Goal: Task Accomplishment & Management: Manage account settings

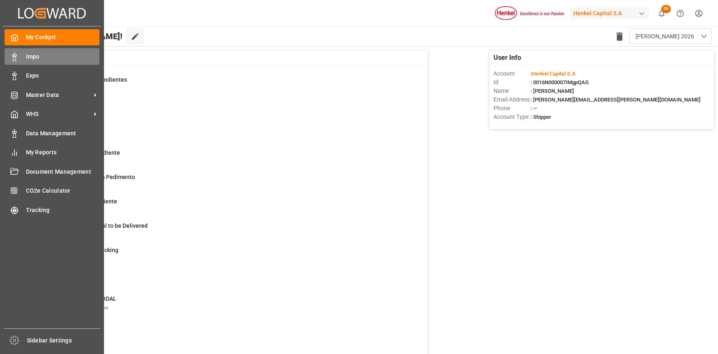
click at [16, 54] on icon at bounding box center [14, 57] width 8 height 8
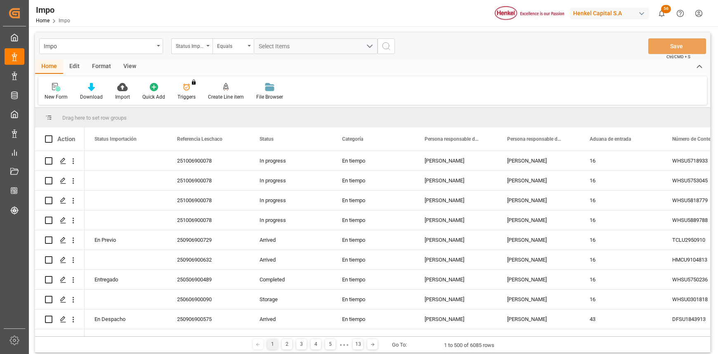
click at [102, 64] on div "Format" at bounding box center [101, 67] width 31 height 14
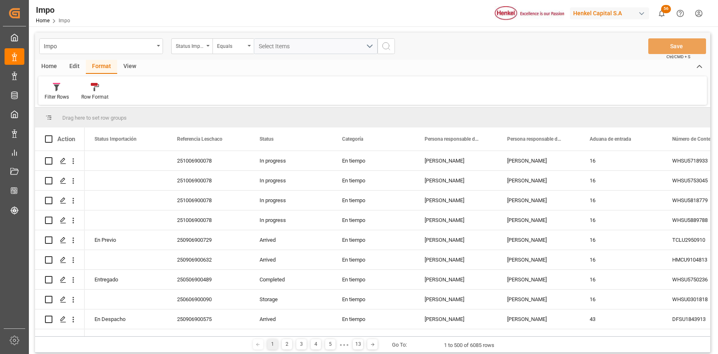
click at [76, 65] on div "Edit" at bounding box center [74, 67] width 23 height 14
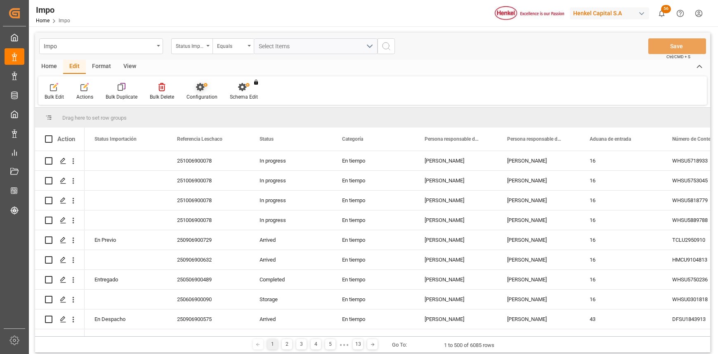
click at [202, 90] on icon at bounding box center [200, 87] width 8 height 8
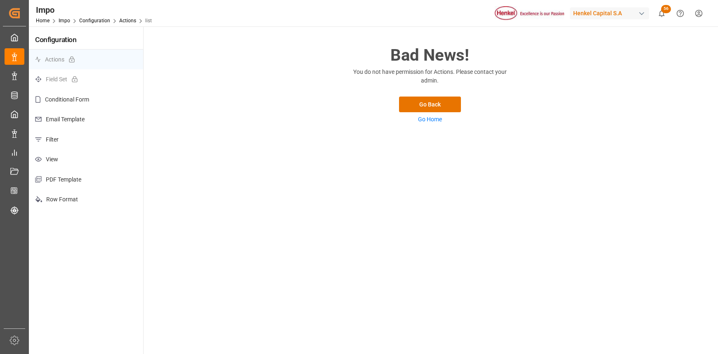
click at [63, 137] on p "Filter" at bounding box center [86, 140] width 114 height 20
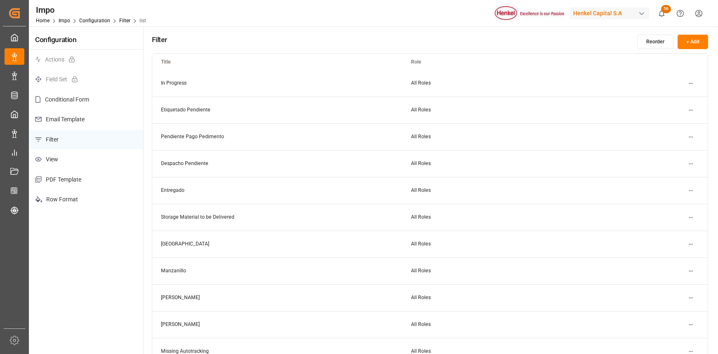
scroll to position [110, 0]
drag, startPoint x: 180, startPoint y: 268, endPoint x: 354, endPoint y: 271, distance: 174.2
click at [354, 271] on td "[PERSON_NAME]" at bounding box center [277, 269] width 250 height 27
click at [659, 43] on button "Reorder" at bounding box center [655, 42] width 36 height 14
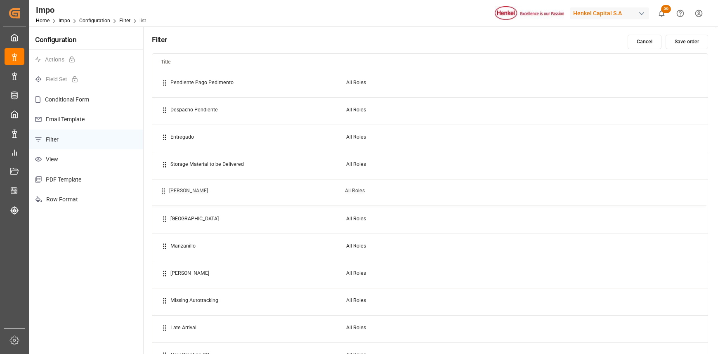
drag, startPoint x: 167, startPoint y: 275, endPoint x: 166, endPoint y: 192, distance: 82.6
click at [166, 192] on icon at bounding box center [163, 190] width 7 height 7
drag, startPoint x: 180, startPoint y: 274, endPoint x: 186, endPoint y: 220, distance: 54.8
click at [186, 220] on td "[PERSON_NAME]" at bounding box center [250, 220] width 185 height 27
click at [688, 40] on button "Save order" at bounding box center [687, 42] width 43 height 14
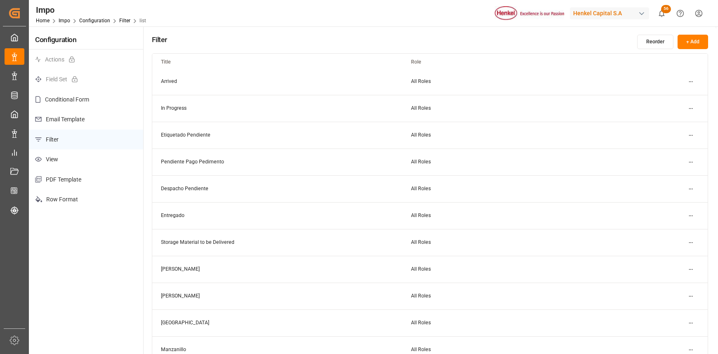
scroll to position [55, 0]
click at [689, 243] on html "Created by potrace 1.15, written by Peter Selinger 2001-2017 Created by potrace…" at bounding box center [359, 177] width 718 height 354
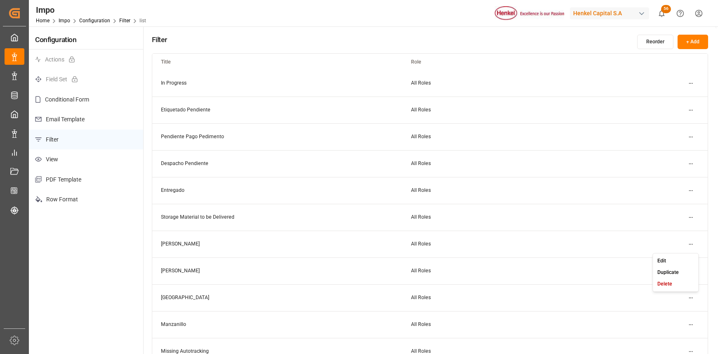
click at [671, 258] on div "Edit" at bounding box center [676, 261] width 43 height 12
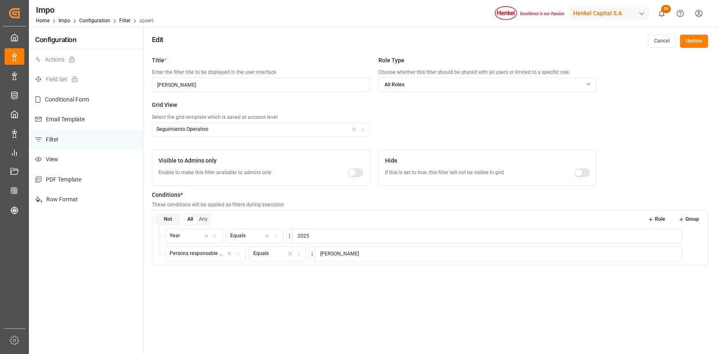
click at [364, 128] on icon "button" at bounding box center [363, 130] width 6 height 5
click at [201, 148] on input "text" at bounding box center [208, 147] width 83 height 16
type input "Seguimiento"
click at [414, 108] on div "Title * Enter the filter title to be displayed in the user interface Carlos Vil…" at bounding box center [374, 101] width 445 height 90
click at [353, 128] on icon "button" at bounding box center [354, 129] width 6 height 7
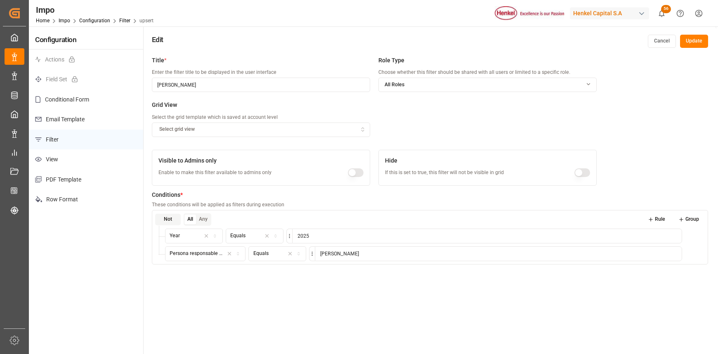
click at [701, 38] on button "Update" at bounding box center [694, 41] width 28 height 13
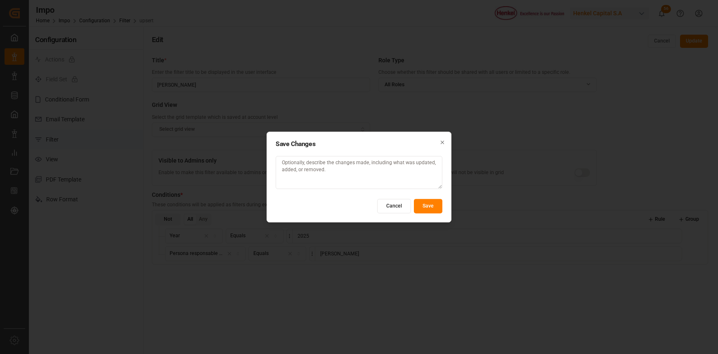
click at [428, 201] on button "Save" at bounding box center [428, 206] width 28 height 14
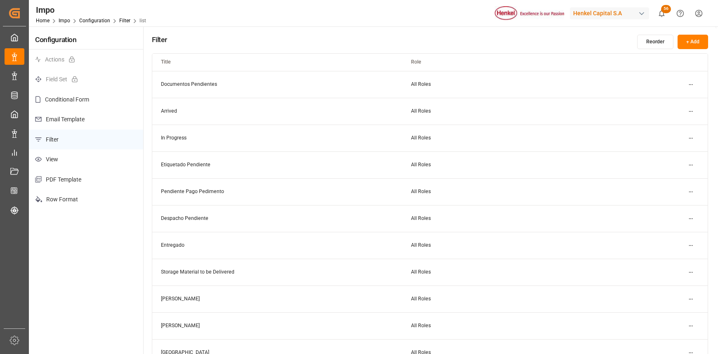
click at [54, 135] on p "Filter" at bounding box center [86, 140] width 114 height 20
click at [55, 158] on p "View" at bounding box center [86, 159] width 114 height 20
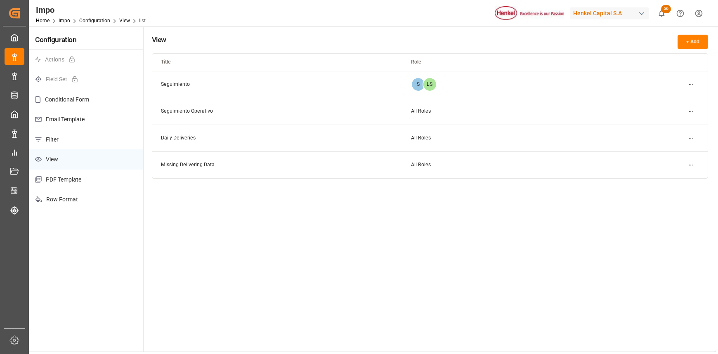
click at [692, 83] on html "Created by potrace 1.15, written by [PERSON_NAME] [DATE]-[DATE] Created by potr…" at bounding box center [359, 177] width 718 height 354
click at [681, 99] on div "Edit" at bounding box center [676, 101] width 43 height 12
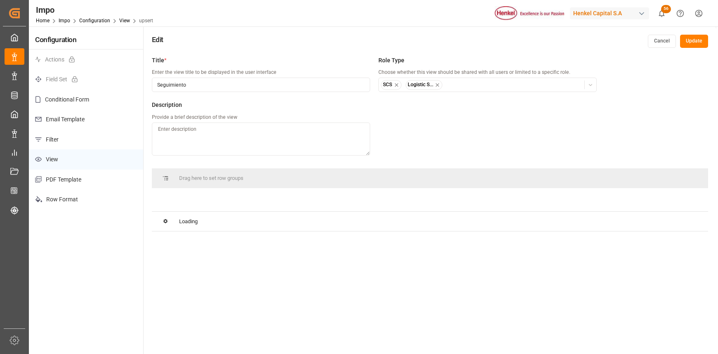
click at [208, 86] on input "Seguimiento" at bounding box center [261, 85] width 218 height 14
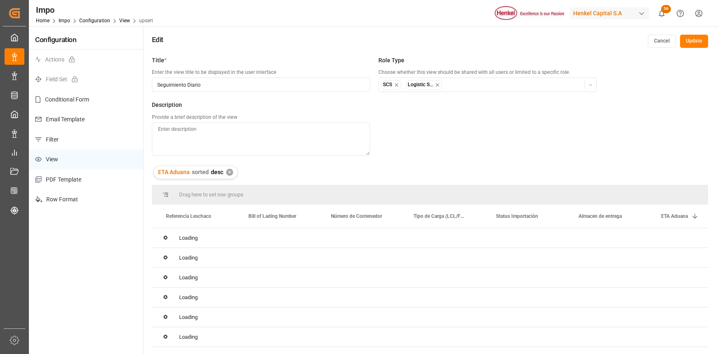
type input "Seguimiento Diario"
click at [690, 38] on button "Update" at bounding box center [694, 41] width 28 height 13
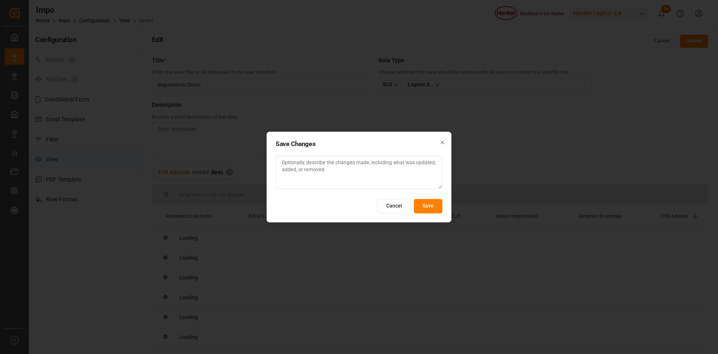
click at [425, 203] on button "Save" at bounding box center [428, 206] width 28 height 14
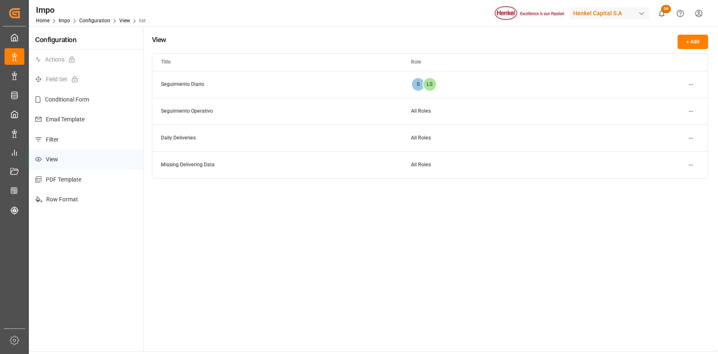
click at [57, 141] on p "Filter" at bounding box center [86, 140] width 114 height 20
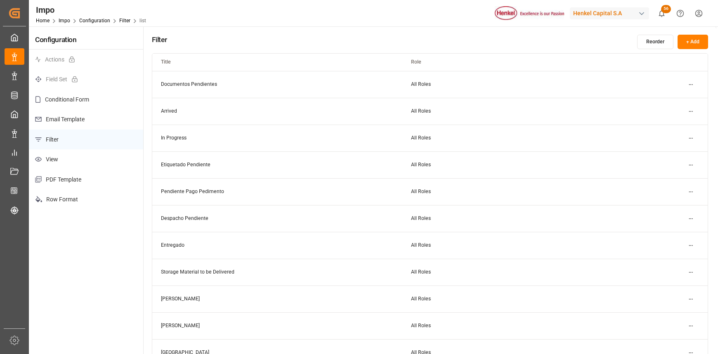
click at [202, 301] on td "[PERSON_NAME]" at bounding box center [277, 299] width 250 height 27
click at [691, 293] on html "Created by potrace 1.15, written by [PERSON_NAME] [DATE]-[DATE] Created by potr…" at bounding box center [359, 177] width 718 height 354
click at [671, 313] on div "Edit" at bounding box center [676, 316] width 43 height 12
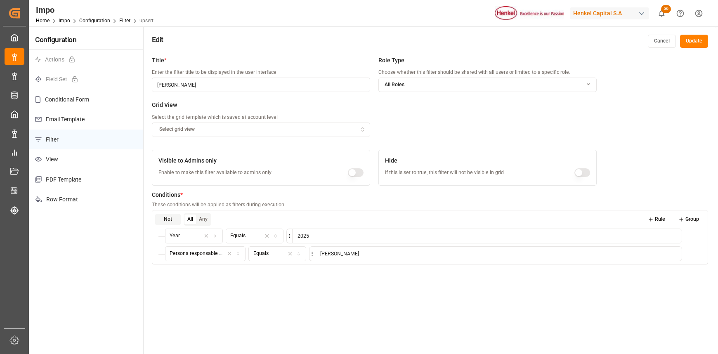
click at [364, 127] on icon "button" at bounding box center [363, 129] width 6 height 7
click at [160, 144] on icon at bounding box center [161, 147] width 6 height 6
click at [174, 144] on input "text" at bounding box center [208, 147] width 83 height 16
type input "Seguimiento"
click at [78, 159] on p "View" at bounding box center [86, 159] width 114 height 20
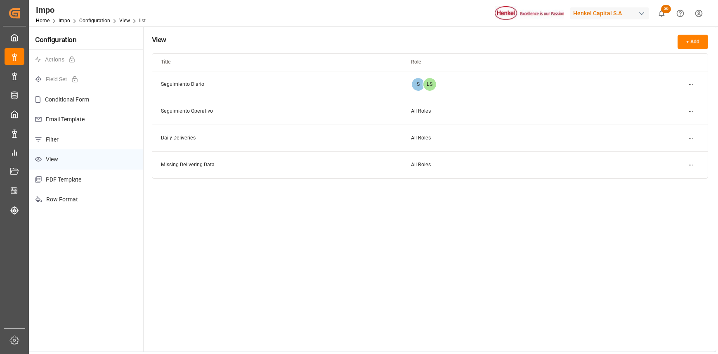
click at [687, 84] on html "Created by potrace 1.15, written by Peter Selinger 2001-2017 Created by potrace…" at bounding box center [359, 177] width 718 height 354
click at [676, 100] on div "Edit" at bounding box center [676, 101] width 43 height 12
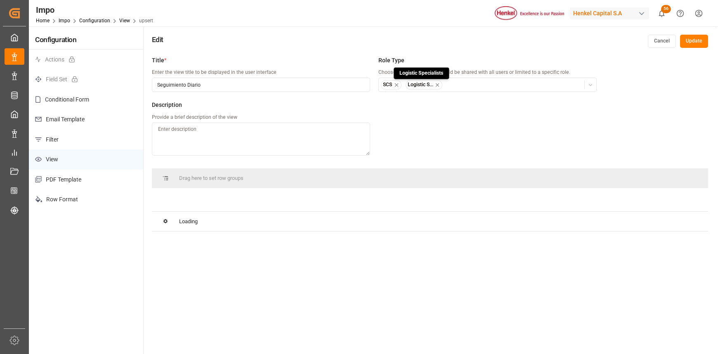
click at [436, 84] on icon "button" at bounding box center [438, 85] width 6 height 6
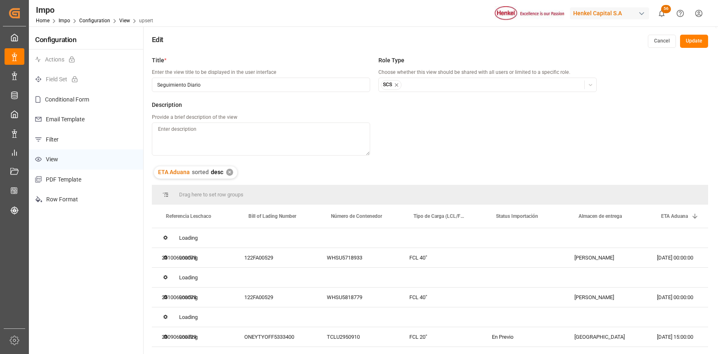
click at [400, 83] on icon "button" at bounding box center [397, 85] width 6 height 6
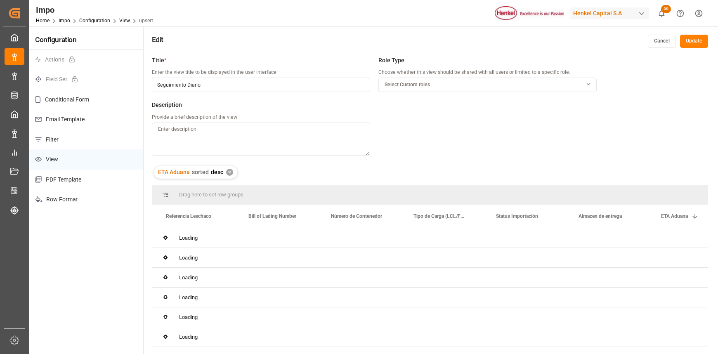
click at [581, 81] on div "Select Custom roles" at bounding box center [488, 84] width 218 height 7
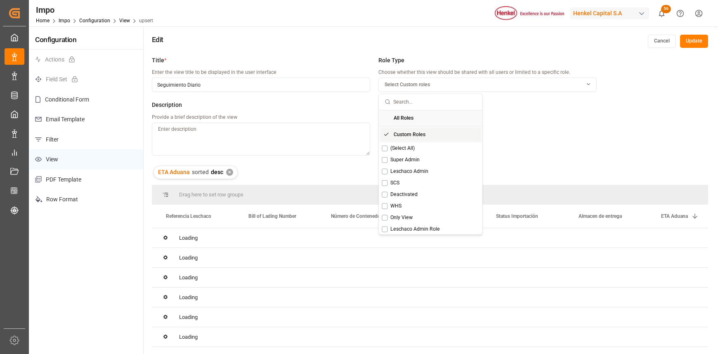
click at [395, 119] on span "All Roles" at bounding box center [404, 118] width 20 height 7
click at [692, 43] on button "Update" at bounding box center [694, 41] width 28 height 13
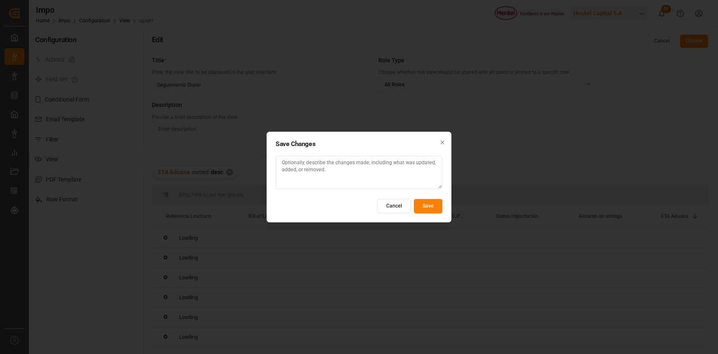
click at [428, 203] on button "Save" at bounding box center [428, 206] width 28 height 14
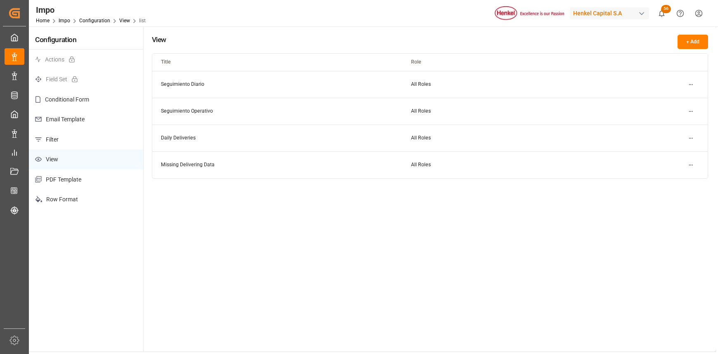
click at [63, 154] on p "View" at bounding box center [86, 159] width 114 height 20
click at [687, 109] on html "Created by potrace 1.15, written by [PERSON_NAME] [DATE]-[DATE] Created by potr…" at bounding box center [359, 177] width 718 height 354
click at [679, 125] on div "Edit" at bounding box center [676, 129] width 43 height 12
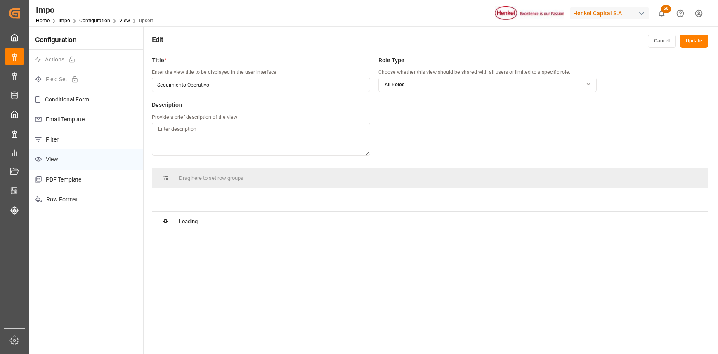
click at [587, 85] on icon "button" at bounding box center [589, 84] width 10 height 6
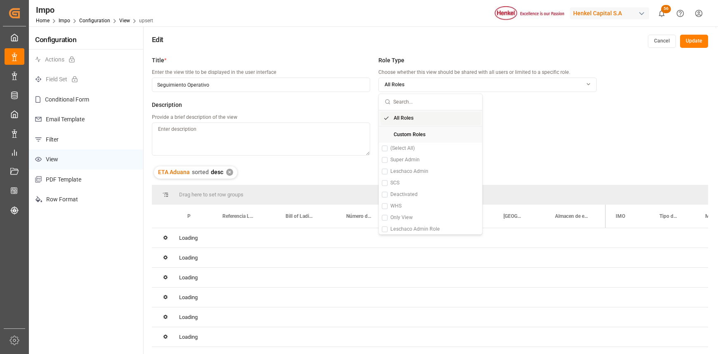
click at [387, 117] on icon "Suggestions" at bounding box center [386, 118] width 6 height 6
click at [395, 132] on span "Custom Roles" at bounding box center [410, 134] width 32 height 7
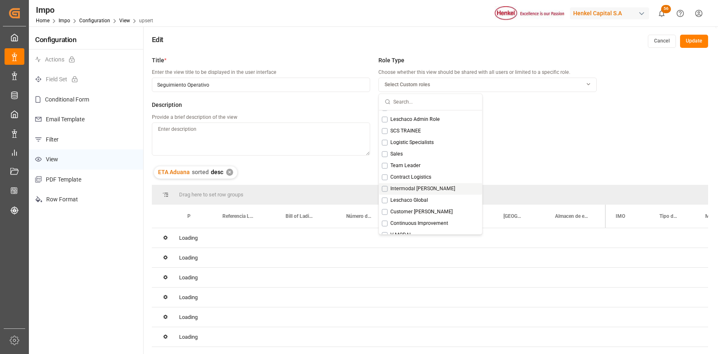
scroll to position [116, 0]
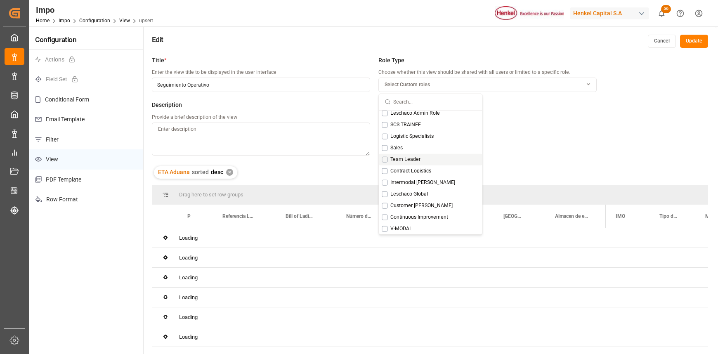
click at [385, 159] on button "Suggestions" at bounding box center [385, 159] width 6 height 6
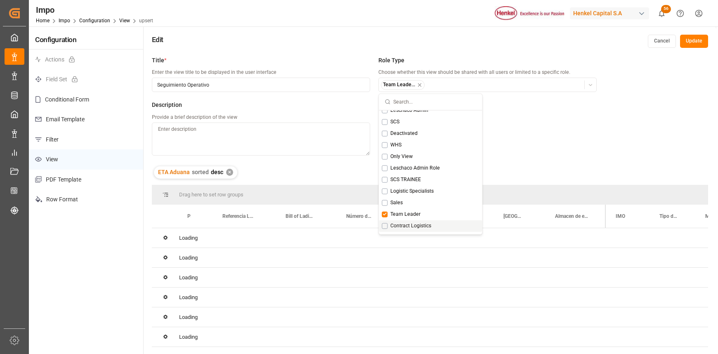
scroll to position [6, 0]
click at [385, 177] on button "Suggestions" at bounding box center [385, 177] width 6 height 6
click at [546, 146] on div "Title * Enter the view title to be displayed in the user interface Seguimiento …" at bounding box center [374, 110] width 445 height 108
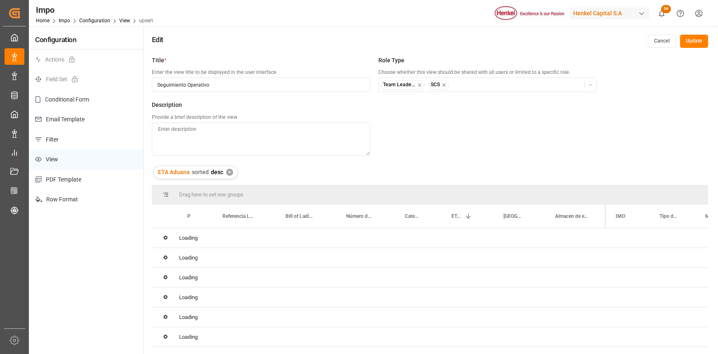
click at [691, 37] on button "Update" at bounding box center [694, 41] width 28 height 13
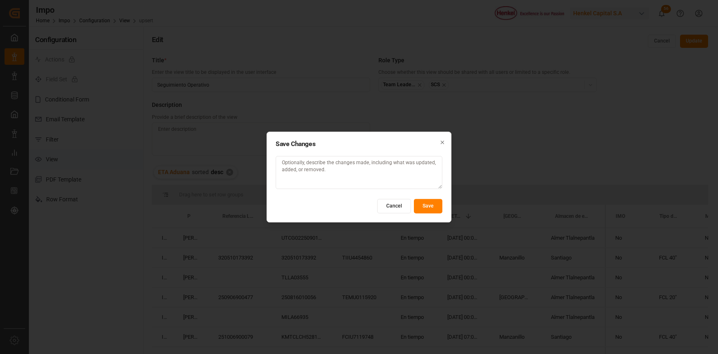
click at [430, 208] on button "Save" at bounding box center [428, 206] width 28 height 14
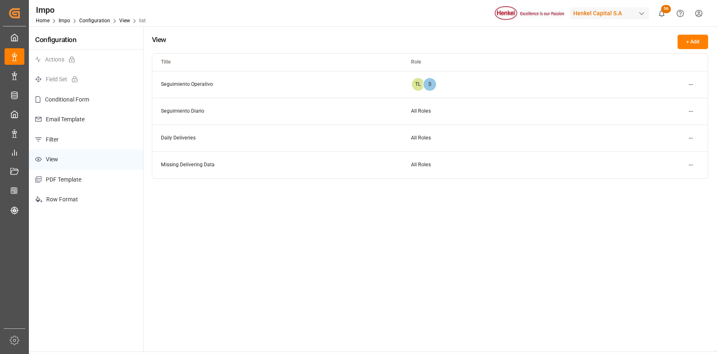
click at [58, 137] on p "Filter" at bounding box center [86, 140] width 114 height 20
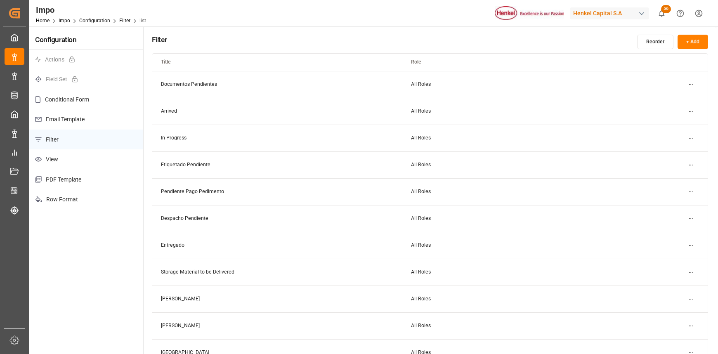
click at [688, 294] on html "Created by potrace 1.15, written by Peter Selinger 2001-2017 Created by potrace…" at bounding box center [359, 177] width 718 height 354
click at [664, 311] on div "Edit" at bounding box center [676, 316] width 43 height 12
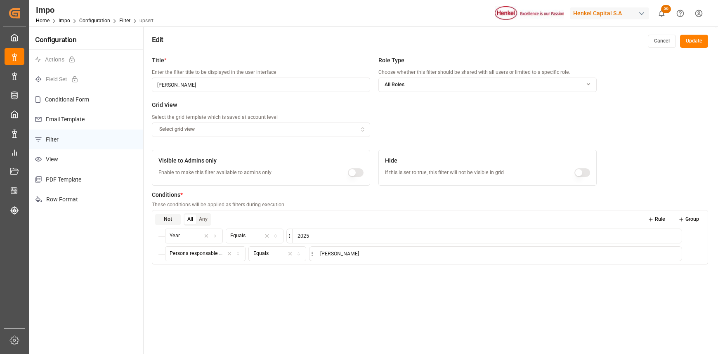
click at [360, 127] on icon "button" at bounding box center [363, 129] width 6 height 7
click at [68, 134] on p "Filter" at bounding box center [86, 140] width 114 height 20
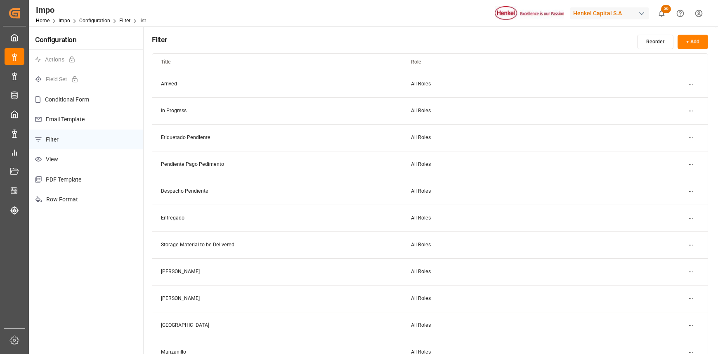
scroll to position [55, 0]
click at [689, 244] on html "Created by potrace 1.15, written by [PERSON_NAME] [DATE]-[DATE] Created by potr…" at bounding box center [359, 177] width 718 height 354
click at [671, 258] on div "Edit" at bounding box center [676, 261] width 43 height 12
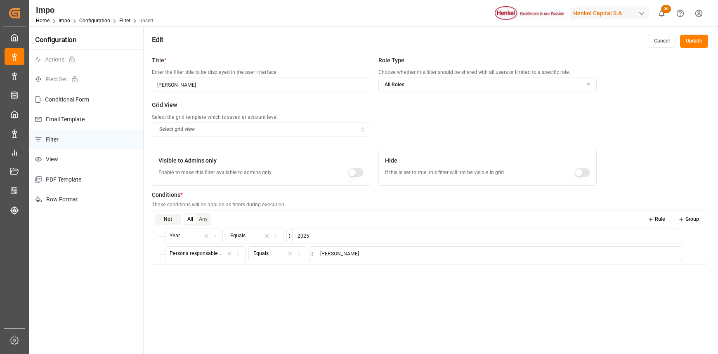
click at [75, 135] on p "Filter" at bounding box center [86, 140] width 114 height 20
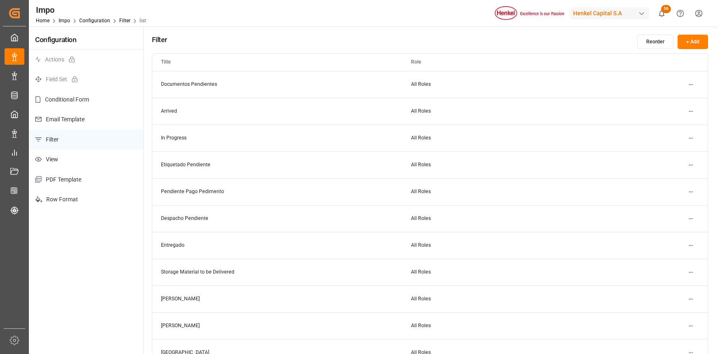
click at [62, 154] on p "View" at bounding box center [86, 159] width 114 height 20
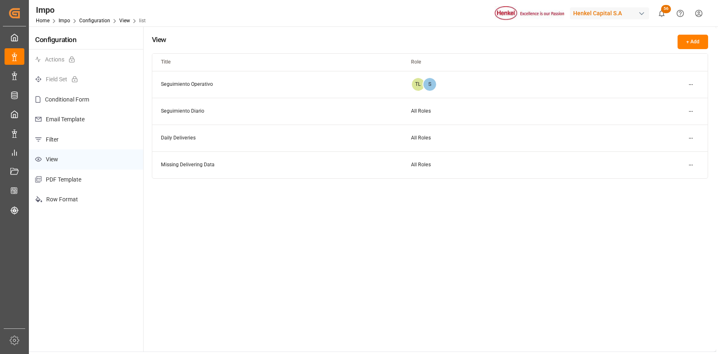
click at [693, 83] on html "Created by potrace 1.15, written by Peter Selinger 2001-2017 Created by potrace…" at bounding box center [359, 177] width 718 height 354
click at [684, 99] on div "Edit" at bounding box center [676, 101] width 43 height 12
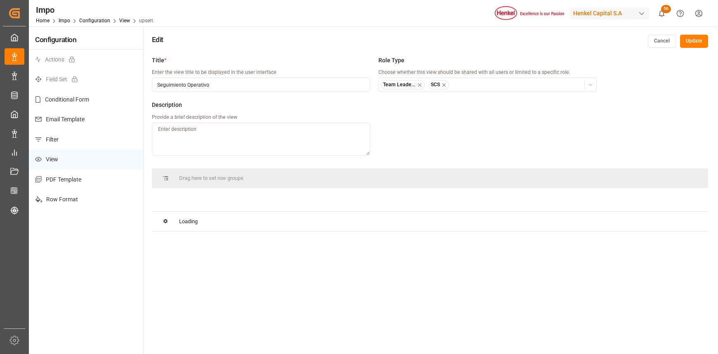
click at [446, 85] on icon "button" at bounding box center [444, 85] width 6 height 6
click at [420, 82] on icon "button" at bounding box center [420, 85] width 6 height 6
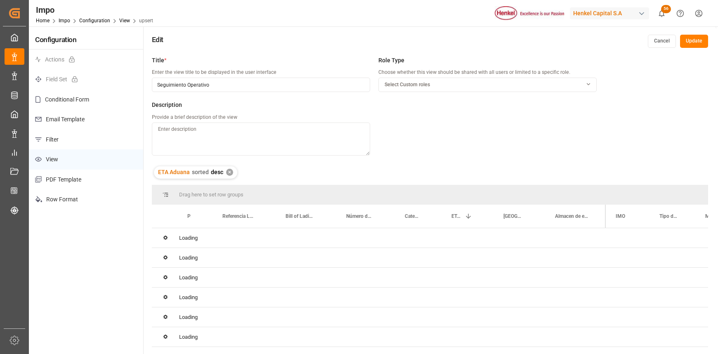
click at [413, 85] on span "Select Custom roles" at bounding box center [407, 84] width 45 height 7
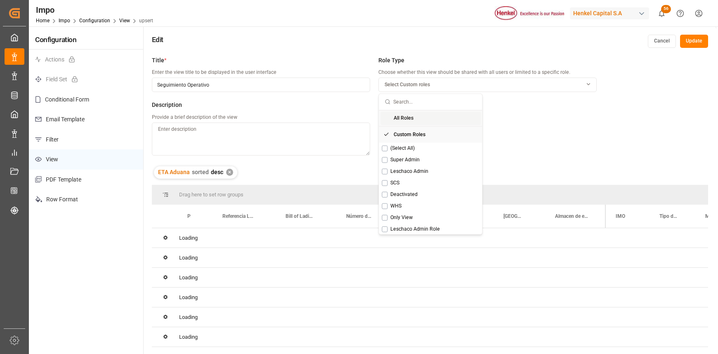
click at [388, 117] on div "All Roles" at bounding box center [431, 118] width 100 height 13
click at [614, 131] on div "Title * Enter the view title to be displayed in the user interface Seguimiento …" at bounding box center [430, 229] width 573 height 354
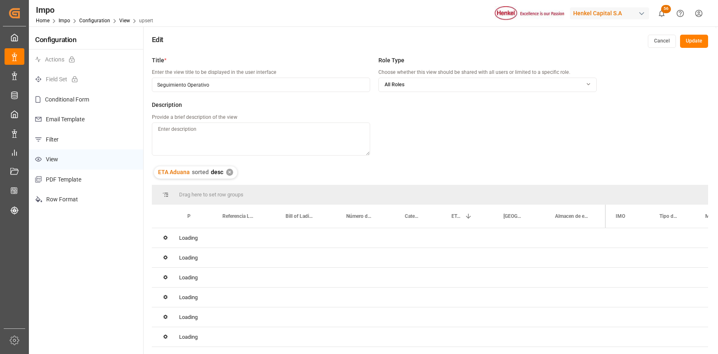
click at [690, 38] on button "Update" at bounding box center [694, 41] width 28 height 13
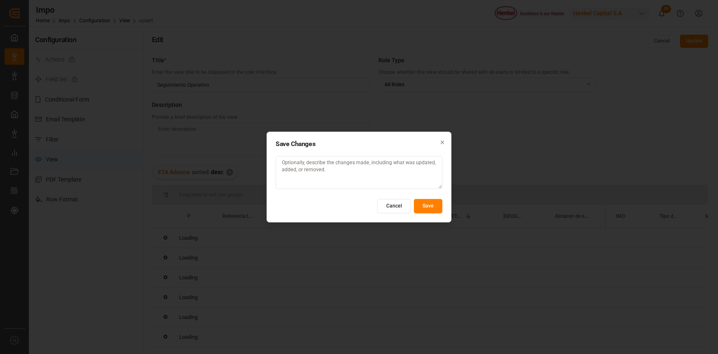
click at [395, 207] on button "Cancel" at bounding box center [394, 206] width 34 height 14
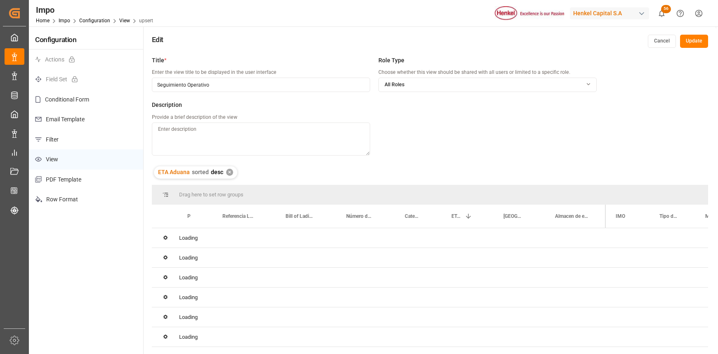
click at [665, 37] on button "Cancel" at bounding box center [662, 41] width 28 height 13
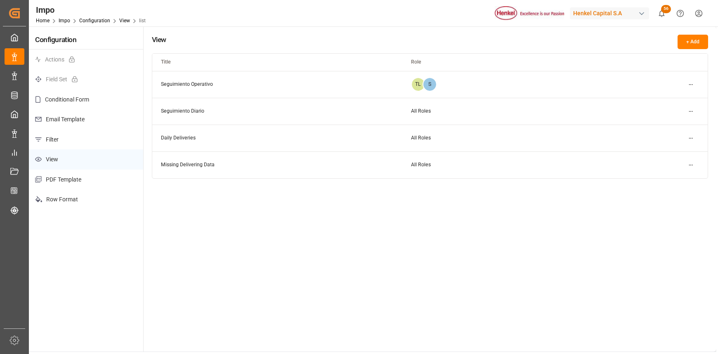
click at [687, 33] on div "View + Add Title Role Seguimiento Operativo TL S Seguimiento Diario All Roles D…" at bounding box center [430, 188] width 573 height 325
click at [58, 159] on p "View" at bounding box center [86, 159] width 114 height 20
click at [58, 144] on p "Filter" at bounding box center [86, 140] width 114 height 20
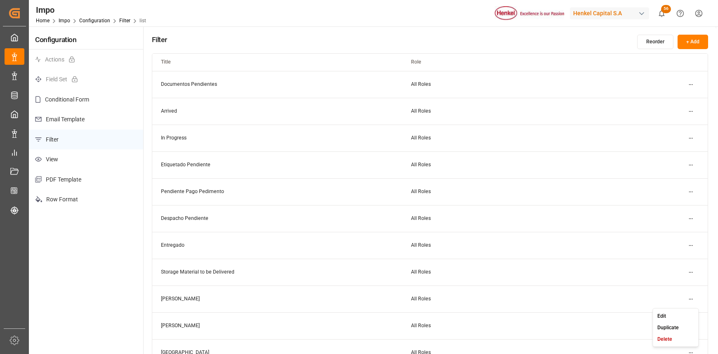
click at [691, 296] on html "Created by potrace 1.15, written by Peter Selinger 2001-2017 Created by potrace…" at bounding box center [359, 177] width 718 height 354
click at [669, 315] on div "Edit" at bounding box center [676, 316] width 43 height 12
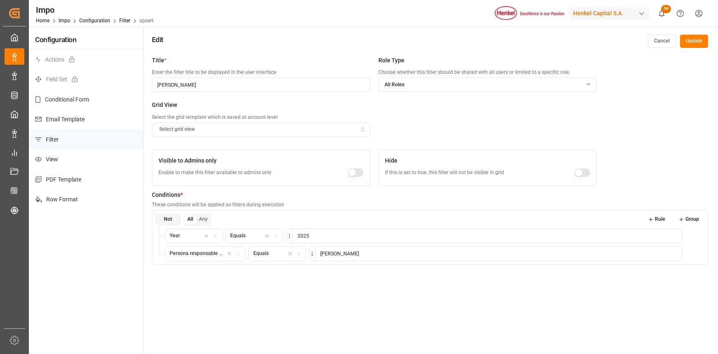
click at [216, 126] on div "Select grid view" at bounding box center [261, 129] width 215 height 7
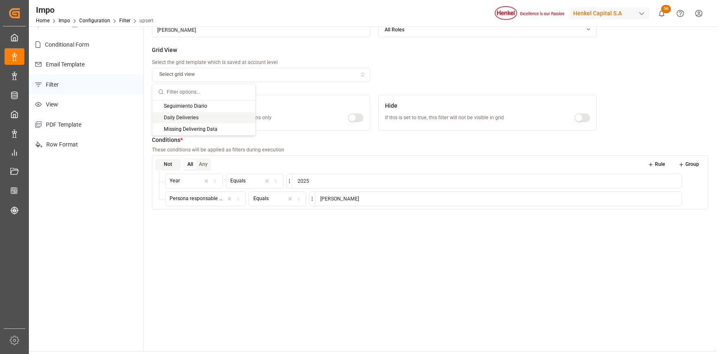
click at [391, 276] on div "Title * Enter the filter title to be displayed in the user interface Carlos Vil…" at bounding box center [430, 174] width 573 height 354
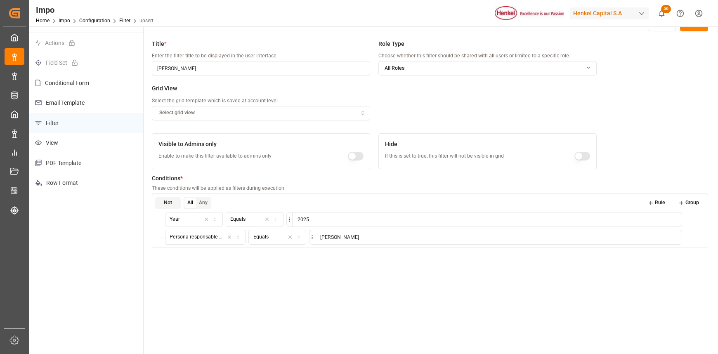
scroll to position [0, 0]
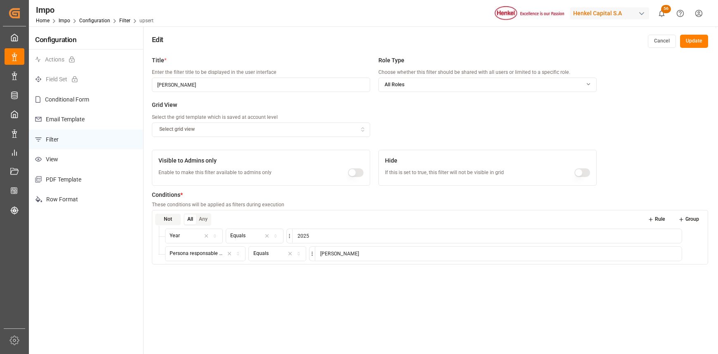
click at [665, 41] on button "Cancel" at bounding box center [662, 41] width 28 height 13
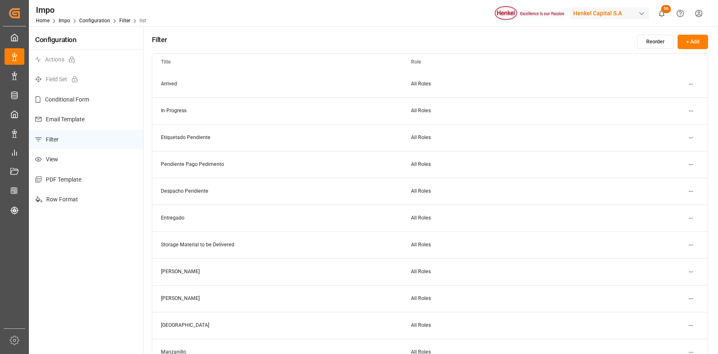
scroll to position [55, 0]
click at [698, 243] on html "Created by potrace 1.15, written by [PERSON_NAME] [DATE]-[DATE] Created by potr…" at bounding box center [359, 177] width 718 height 354
click at [669, 284] on small "Delete" at bounding box center [665, 284] width 15 height 5
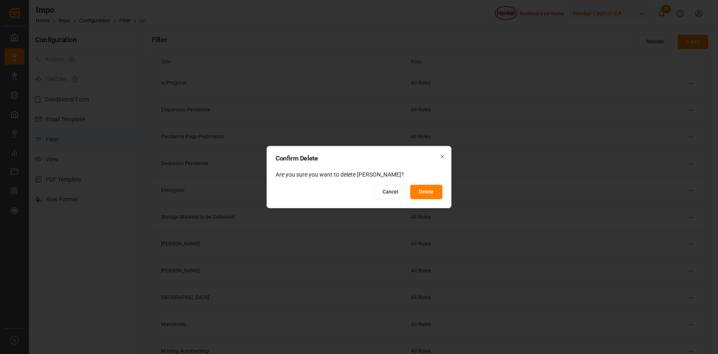
click at [415, 190] on button "Delete" at bounding box center [426, 192] width 32 height 14
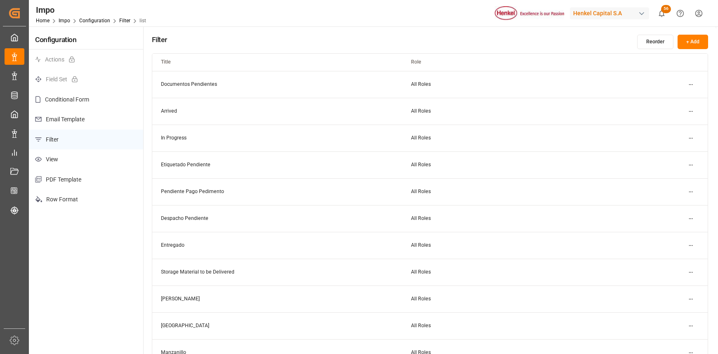
click at [192, 297] on td "[PERSON_NAME]" at bounding box center [277, 299] width 250 height 27
click at [688, 296] on html "Created by potrace 1.15, written by Peter Selinger 2001-2017 Created by potrace…" at bounding box center [359, 177] width 718 height 354
click at [669, 314] on div "Edit" at bounding box center [676, 316] width 43 height 12
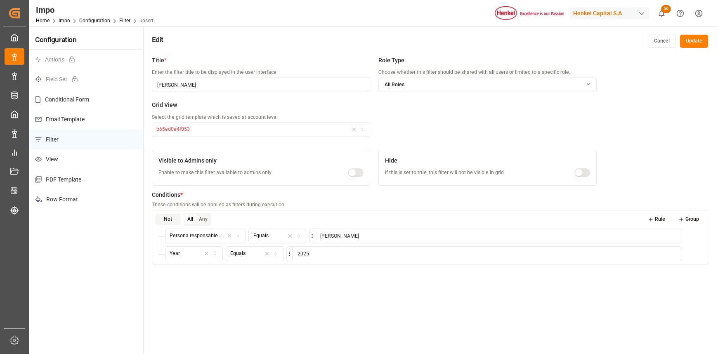
click at [362, 130] on icon "button" at bounding box center [363, 130] width 6 height 5
drag, startPoint x: 525, startPoint y: 127, endPoint x: 706, endPoint y: 59, distance: 193.3
click at [525, 127] on div "Title * Enter the filter title to be displayed in the user interface Martha Gon…" at bounding box center [374, 101] width 445 height 90
click at [698, 43] on button "Update" at bounding box center [694, 41] width 28 height 13
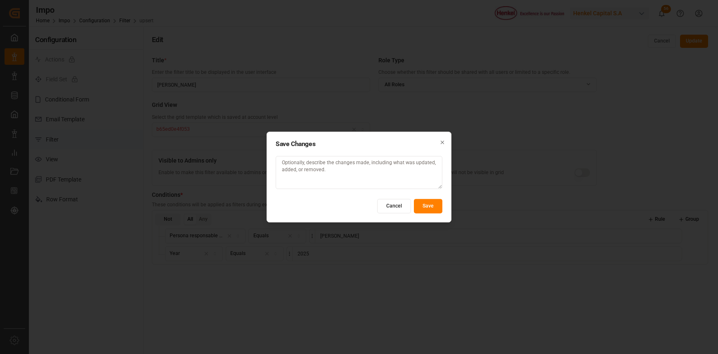
click at [431, 205] on button "Save" at bounding box center [428, 206] width 28 height 14
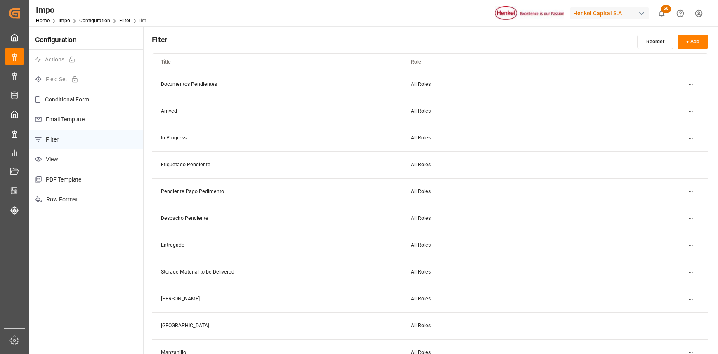
click at [71, 136] on p "Filter" at bounding box center [86, 140] width 114 height 20
click at [691, 38] on button "+ Add" at bounding box center [693, 42] width 31 height 14
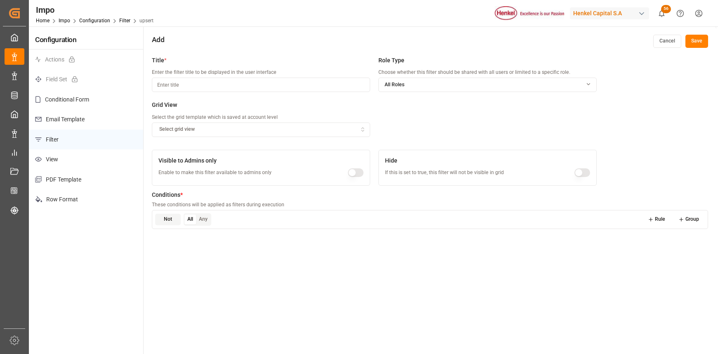
click at [355, 129] on div "Select grid view" at bounding box center [261, 129] width 215 height 7
click at [223, 162] on div "Seguimiento Diario" at bounding box center [203, 162] width 103 height 12
click at [178, 85] on input at bounding box center [261, 85] width 218 height 14
type input "[PERSON_NAME]"
click at [657, 220] on button "Rule" at bounding box center [656, 220] width 29 height 12
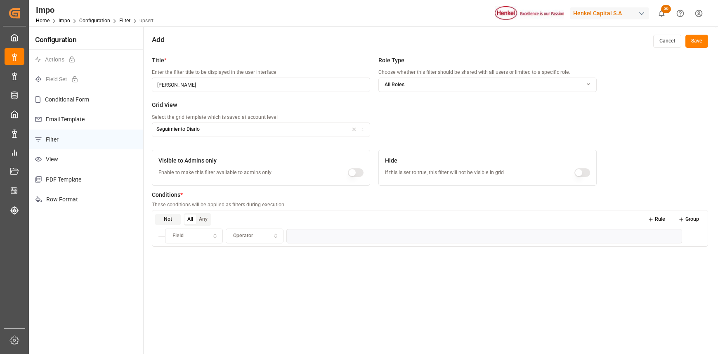
click at [187, 235] on div "Field" at bounding box center [194, 235] width 54 height 7
type input "Ye"
click at [207, 265] on div "Year" at bounding box center [217, 268] width 103 height 12
click at [273, 233] on icon "button" at bounding box center [276, 235] width 6 height 7
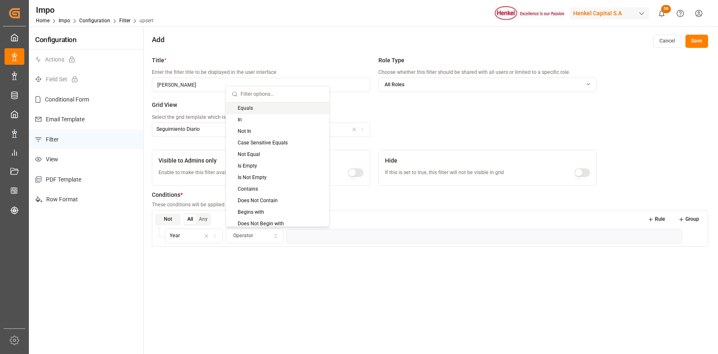
click at [249, 106] on div "Equals" at bounding box center [277, 109] width 103 height 12
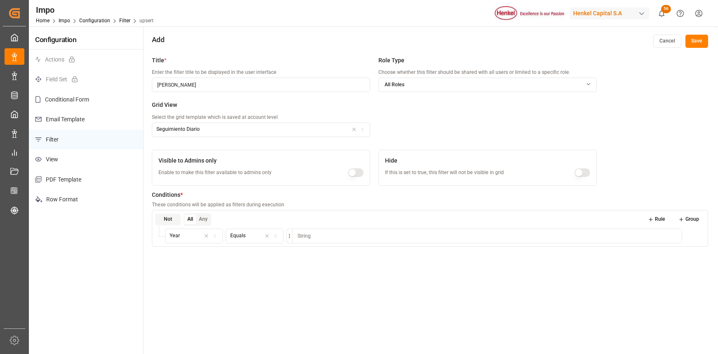
click at [321, 236] on input at bounding box center [487, 236] width 390 height 15
type input "2025"
click at [684, 283] on div "Title * Enter the filter title to be displayed in the user interface Carlos Vil…" at bounding box center [430, 229] width 573 height 354
click at [660, 218] on button "Rule" at bounding box center [656, 220] width 29 height 12
click at [217, 253] on icon "button" at bounding box center [215, 253] width 6 height 7
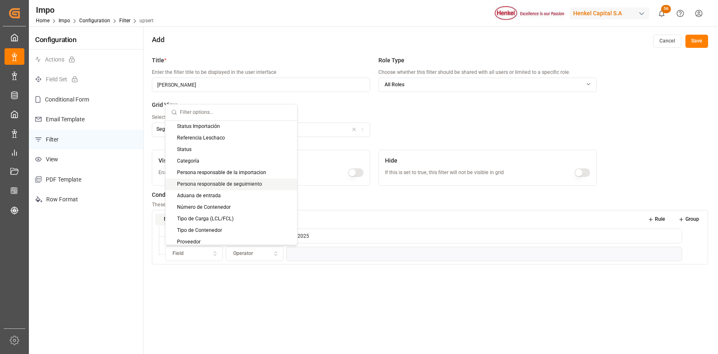
click at [218, 182] on div "Persona responsable de seguimiento" at bounding box center [232, 185] width 132 height 12
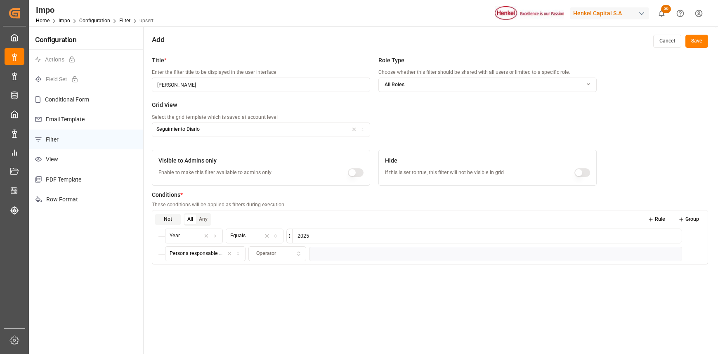
click at [298, 253] on icon "button" at bounding box center [299, 253] width 6 height 7
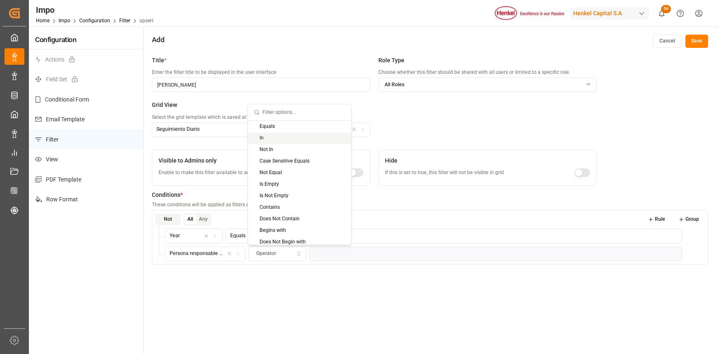
click at [272, 126] on div "Equals" at bounding box center [299, 127] width 103 height 12
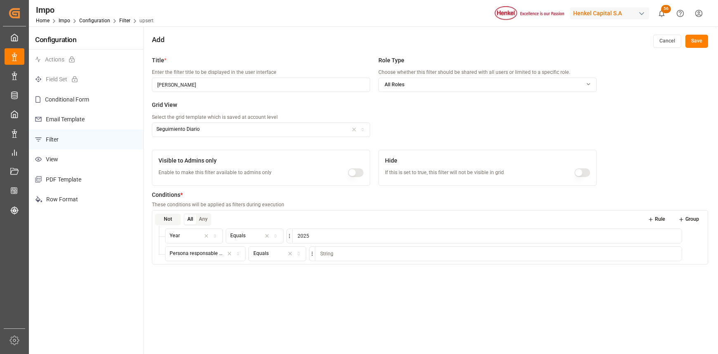
click at [337, 257] on input at bounding box center [498, 253] width 367 height 15
type input "[PERSON_NAME]"
click at [704, 43] on button "Save" at bounding box center [697, 41] width 23 height 13
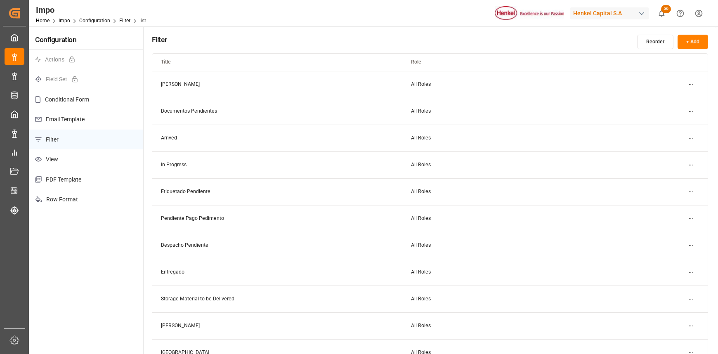
click at [656, 40] on button "Reorder" at bounding box center [655, 42] width 36 height 14
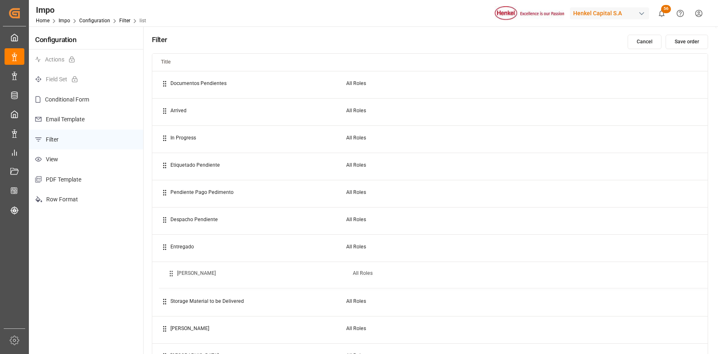
drag, startPoint x: 172, startPoint y: 80, endPoint x: 179, endPoint y: 270, distance: 190.0
drag, startPoint x: 182, startPoint y: 327, endPoint x: 184, endPoint y: 302, distance: 24.8
click at [184, 302] on td "[PERSON_NAME]" at bounding box center [246, 305] width 185 height 27
drag, startPoint x: 180, startPoint y: 305, endPoint x: 177, endPoint y: 86, distance: 219.2
click at [177, 86] on td "[GEOGRAPHIC_DATA]" at bounding box center [241, 83] width 185 height 27
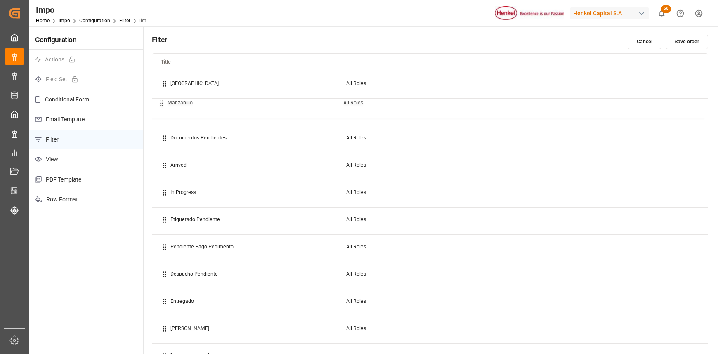
drag, startPoint x: 184, startPoint y: 326, endPoint x: 182, endPoint y: 101, distance: 225.0
click at [182, 101] on td "Manzanillo" at bounding box center [241, 104] width 185 height 27
click at [679, 40] on button "Save order" at bounding box center [687, 42] width 43 height 14
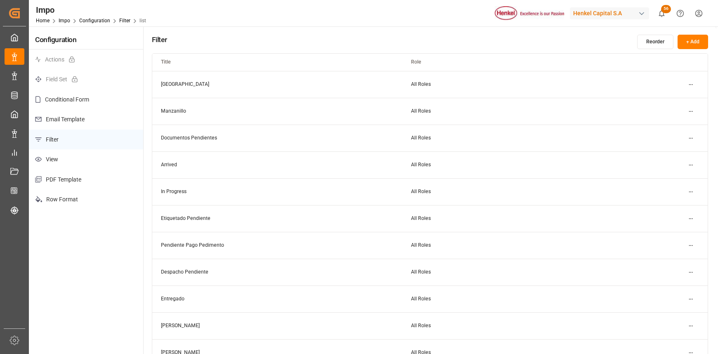
click at [689, 218] on html "Created by potrace 1.15, written by Peter Selinger 2001-2017 Created by potrace…" at bounding box center [359, 177] width 718 height 354
click at [690, 231] on div "Edit" at bounding box center [676, 236] width 43 height 12
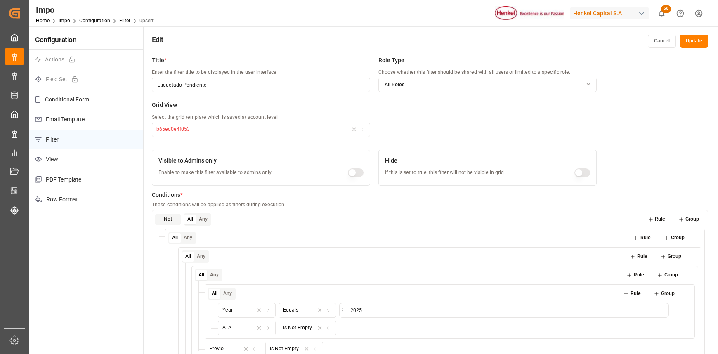
drag, startPoint x: 206, startPoint y: 86, endPoint x: 146, endPoint y: 86, distance: 59.4
click at [146, 86] on div "Title * Enter the filter title to be displayed in the user interface Etiquetado…" at bounding box center [430, 229] width 573 height 354
type input "Embarques en Etiquetado"
click at [697, 40] on button "Update" at bounding box center [694, 41] width 28 height 13
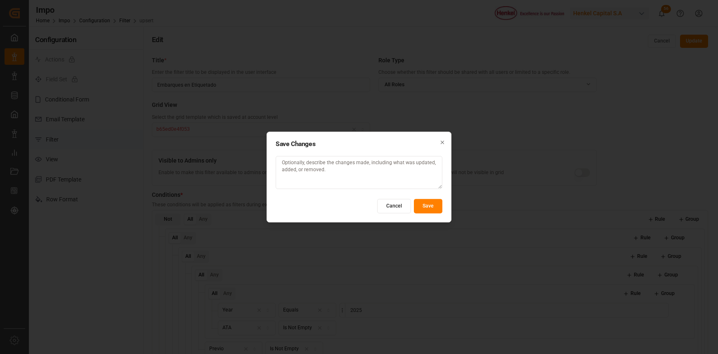
click at [431, 199] on button "Save" at bounding box center [428, 206] width 28 height 14
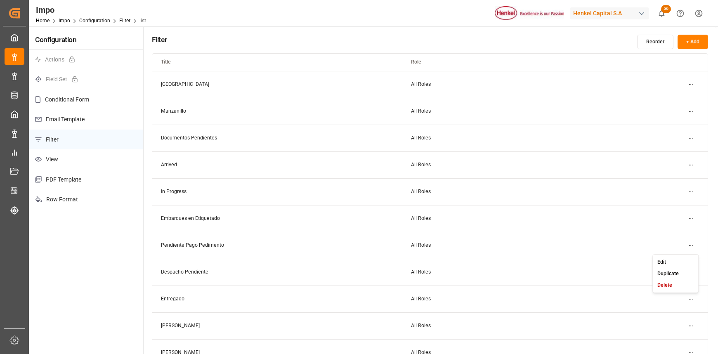
click at [693, 242] on html "Created by potrace 1.15, written by Peter Selinger 2001-2017 Created by potrace…" at bounding box center [359, 177] width 718 height 354
click at [690, 246] on html "Created by potrace 1.15, written by Peter Selinger 2001-2017 Created by potrace…" at bounding box center [359, 177] width 718 height 354
click at [675, 259] on div "Edit" at bounding box center [676, 262] width 43 height 12
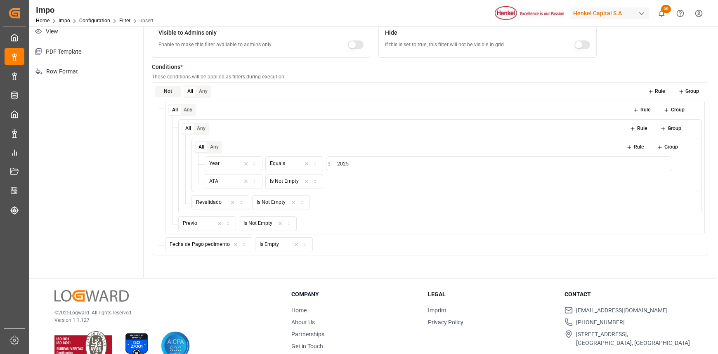
scroll to position [146, 0]
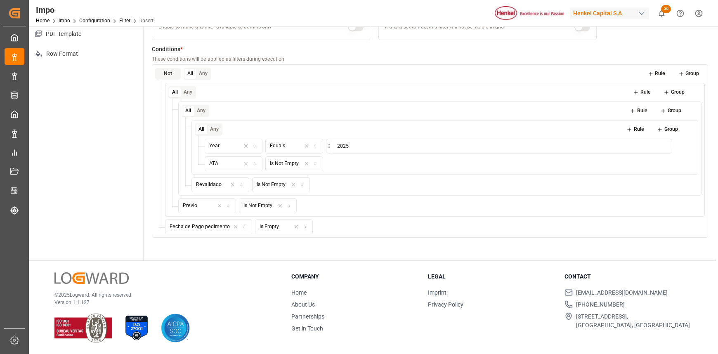
click at [687, 225] on icon at bounding box center [687, 226] width 3 height 3
click at [243, 245] on icon "button" at bounding box center [244, 245] width 6 height 5
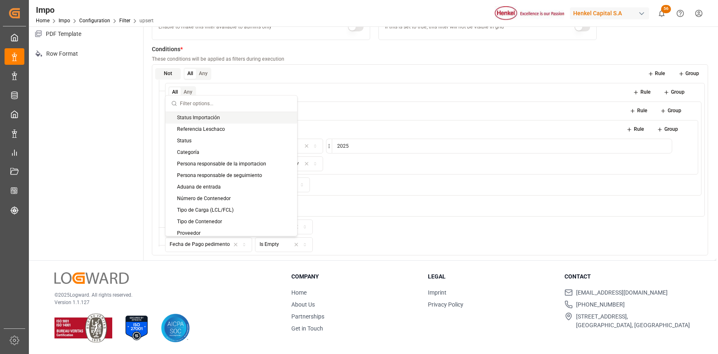
click at [208, 119] on div "Status Importación" at bounding box center [232, 118] width 132 height 12
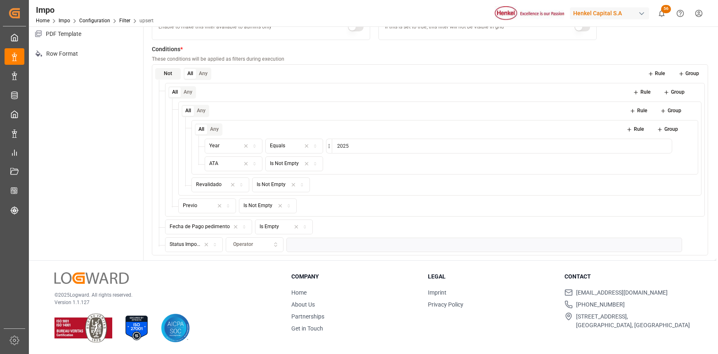
click at [276, 244] on icon "button" at bounding box center [276, 244] width 6 height 7
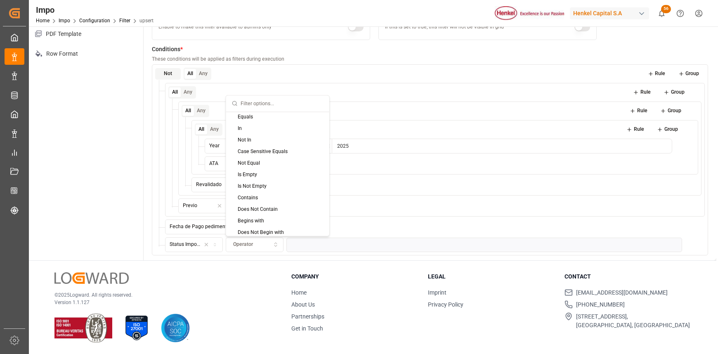
scroll to position [0, 0]
click at [267, 270] on div "© 2025 Logward. All rights reserved. Version 1.1.127 Company Home About Us Part…" at bounding box center [373, 308] width 688 height 94
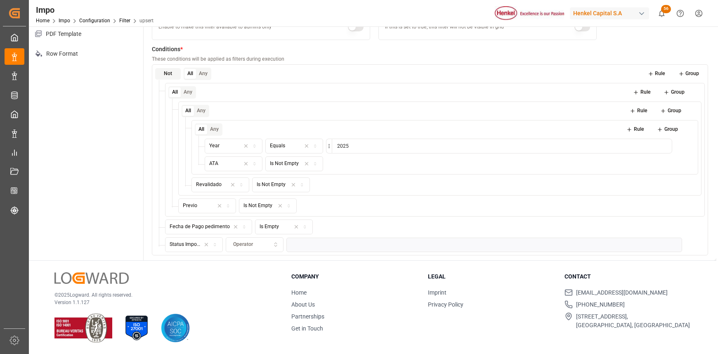
click at [274, 247] on icon "button" at bounding box center [275, 246] width 2 height 1
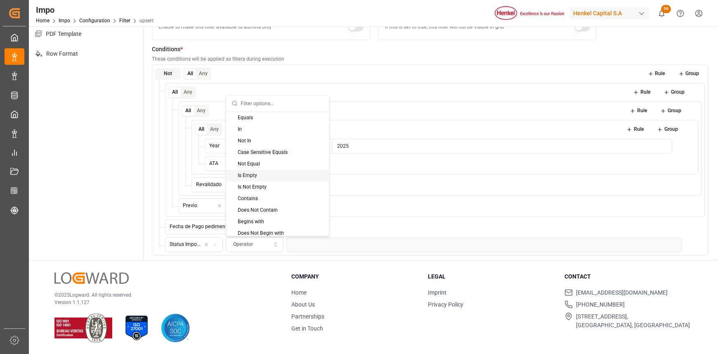
click at [271, 174] on div "Is Empty" at bounding box center [277, 176] width 103 height 12
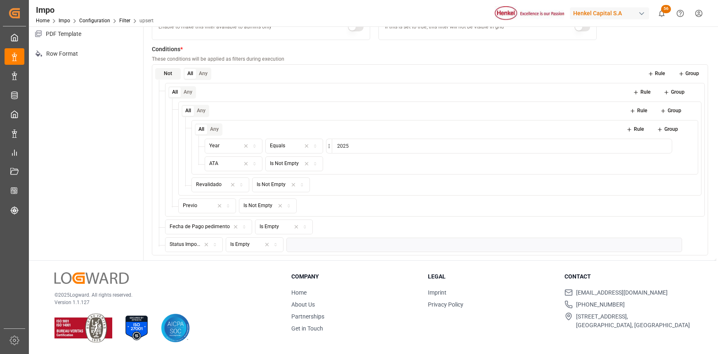
click at [213, 244] on icon "button" at bounding box center [215, 245] width 6 height 5
type input "desp"
click at [211, 278] on div "Despacho" at bounding box center [217, 278] width 103 height 12
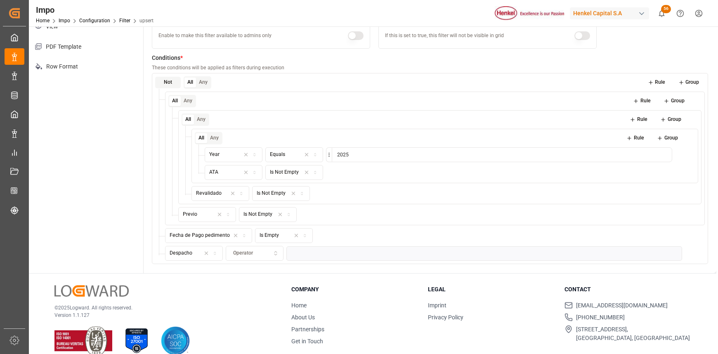
scroll to position [146, 0]
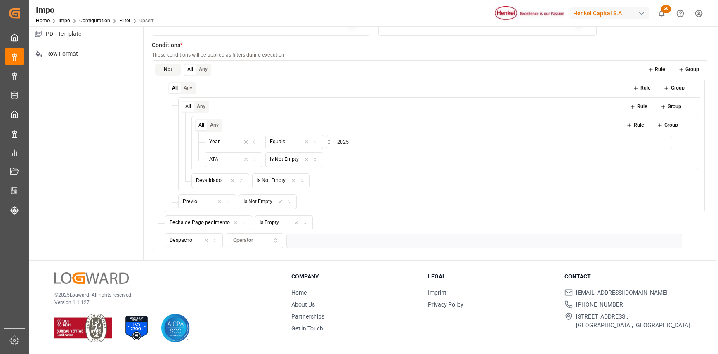
click at [272, 241] on div "Operator" at bounding box center [254, 240] width 54 height 7
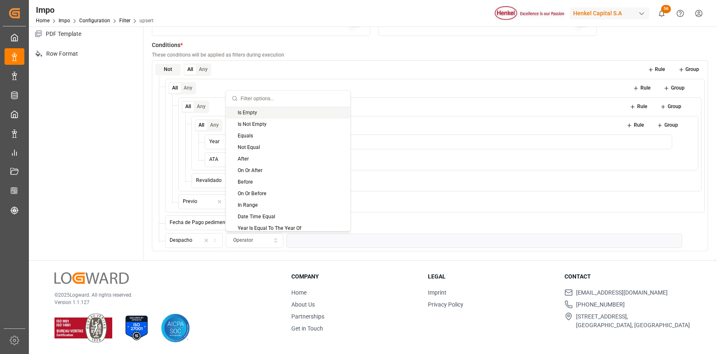
click at [250, 113] on div "Is Empty" at bounding box center [288, 113] width 124 height 12
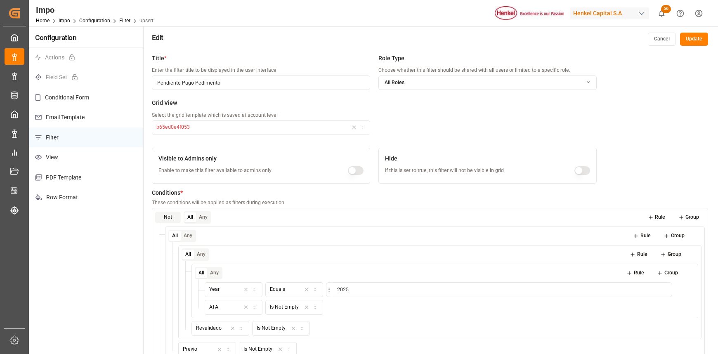
scroll to position [0, 0]
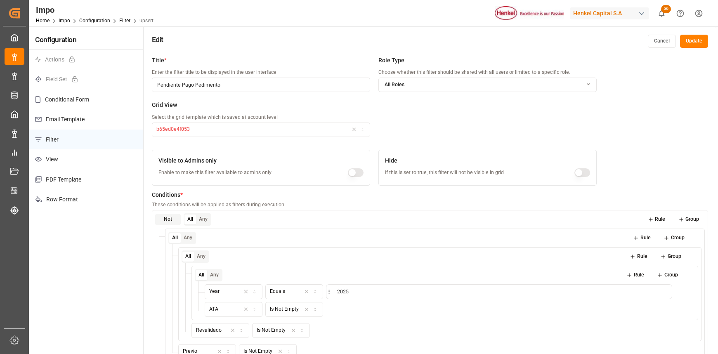
drag, startPoint x: 228, startPoint y: 88, endPoint x: 145, endPoint y: 89, distance: 82.6
click at [145, 89] on div "Title * Enter the filter title to be displayed in the user interface Pendiente …" at bounding box center [430, 229] width 573 height 354
type input "P"
type input "Pago Pedimento"
click at [689, 40] on button "Update" at bounding box center [694, 41] width 28 height 13
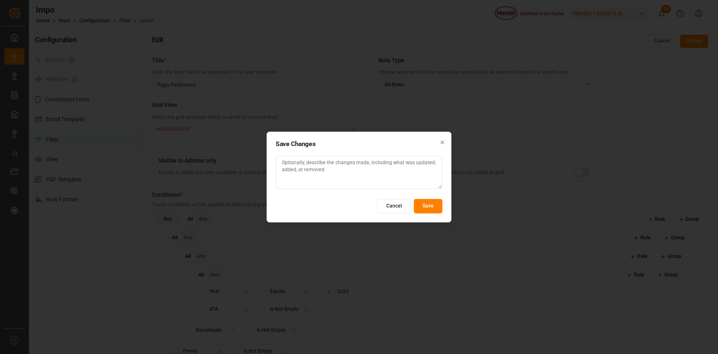
click at [426, 206] on button "Save" at bounding box center [428, 206] width 28 height 14
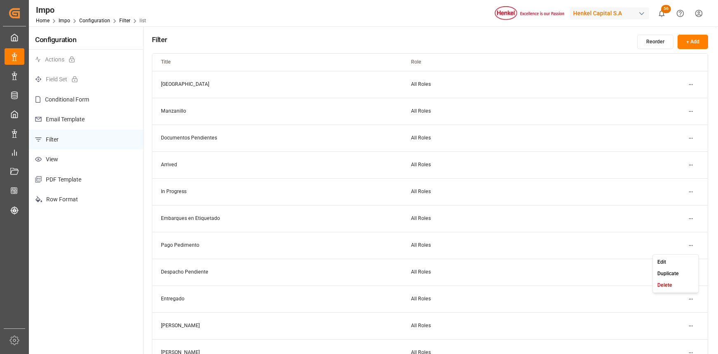
click at [691, 243] on html "Created by potrace 1.15, written by Peter Selinger 2001-2017 Created by potrace…" at bounding box center [359, 177] width 718 height 354
click at [679, 260] on div "Edit" at bounding box center [676, 262] width 43 height 12
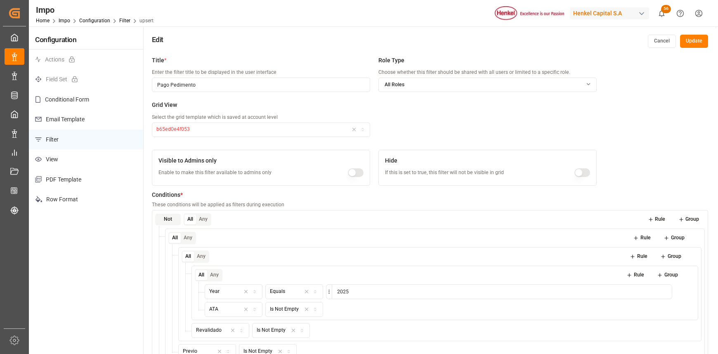
drag, startPoint x: 239, startPoint y: 85, endPoint x: 125, endPoint y: 80, distance: 114.1
click at [125, 80] on div "Configuration Actions Field Set Conditional Form Email Template Filter View PDF…" at bounding box center [373, 216] width 688 height 380
type input "Pedimento Pagado"
click at [687, 36] on button "Update" at bounding box center [694, 41] width 28 height 13
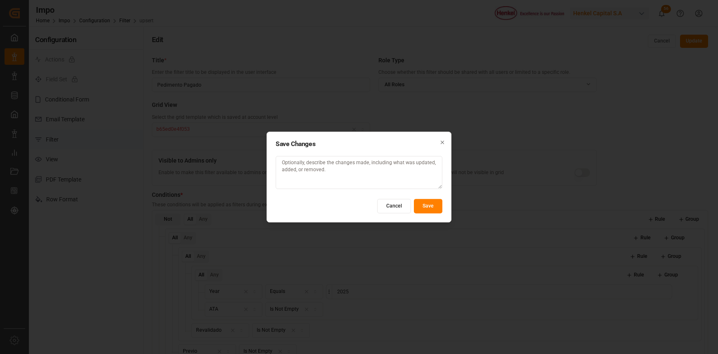
click at [433, 207] on button "Save" at bounding box center [428, 206] width 28 height 14
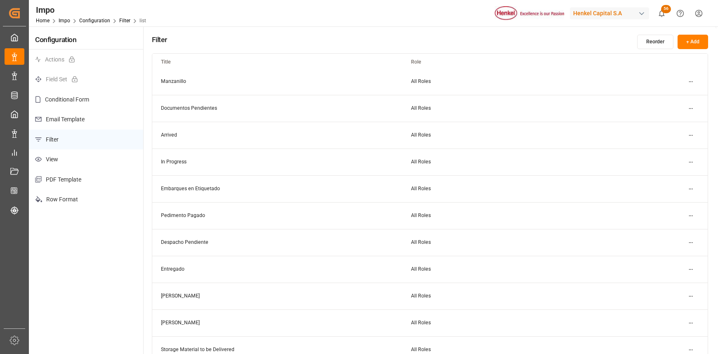
scroll to position [55, 0]
click at [689, 215] on html "Created by potrace 1.15, written by Peter Selinger 2001-2017 Created by potrace…" at bounding box center [359, 177] width 718 height 354
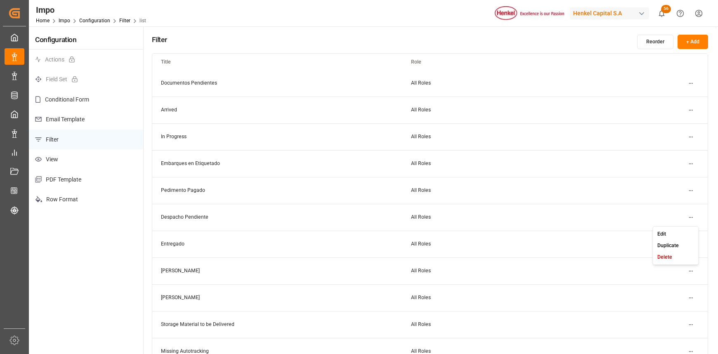
click at [673, 237] on div "Edit" at bounding box center [676, 234] width 43 height 12
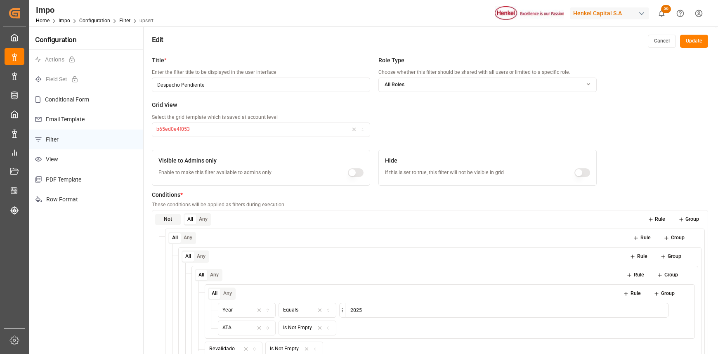
drag, startPoint x: 213, startPoint y: 58, endPoint x: 149, endPoint y: 55, distance: 63.7
click at [149, 55] on div "Title * Enter the filter title to be displayed in the user interface Despacho P…" at bounding box center [430, 229] width 573 height 354
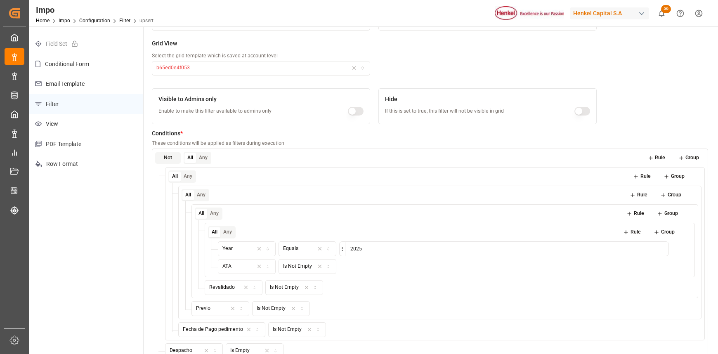
scroll to position [55, 0]
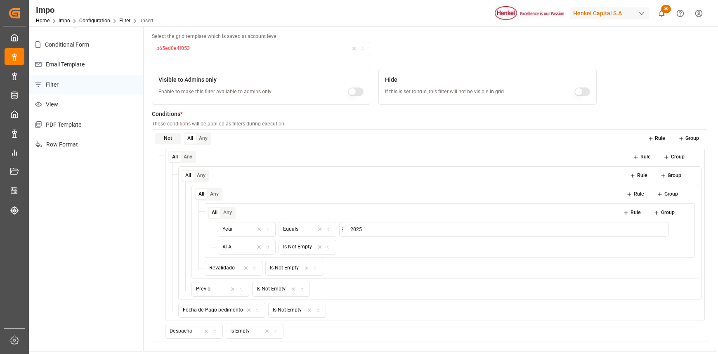
type input "En Despacho"
click at [657, 134] on button "Rule" at bounding box center [656, 139] width 29 height 12
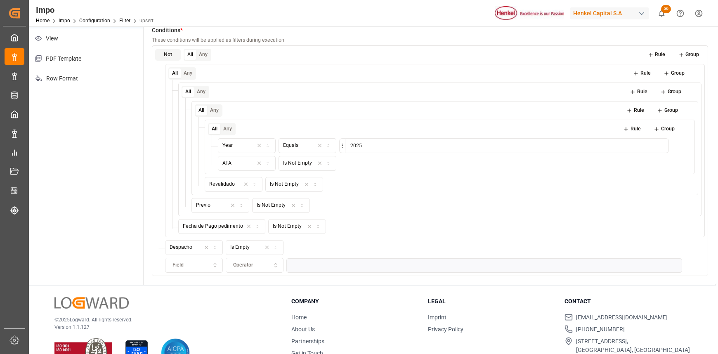
scroll to position [146, 0]
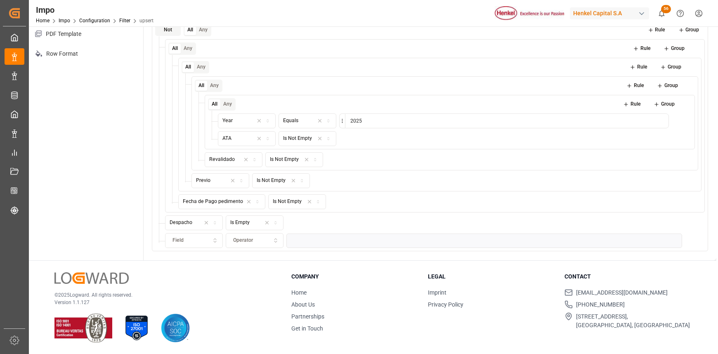
click at [195, 240] on div "Field" at bounding box center [194, 240] width 54 height 7
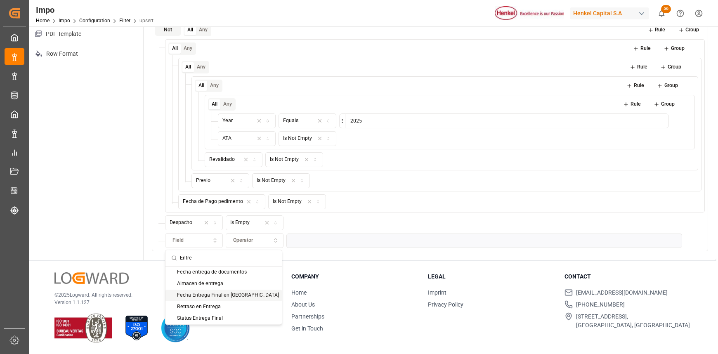
type input "Entre"
click at [218, 298] on div "Fecha Entrega Final en Almacén" at bounding box center [224, 296] width 116 height 12
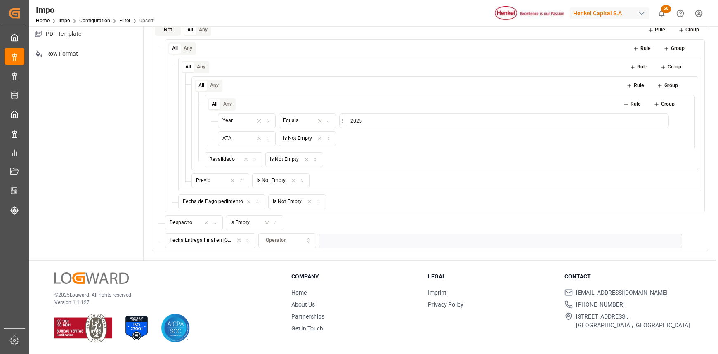
click at [305, 237] on icon "button" at bounding box center [308, 240] width 6 height 7
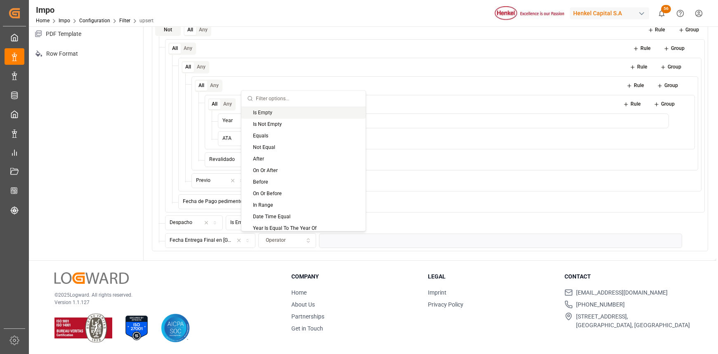
click at [265, 110] on div "Is Empty" at bounding box center [303, 113] width 124 height 12
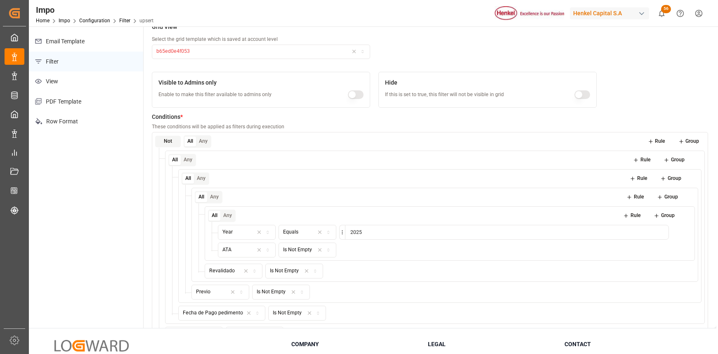
scroll to position [0, 0]
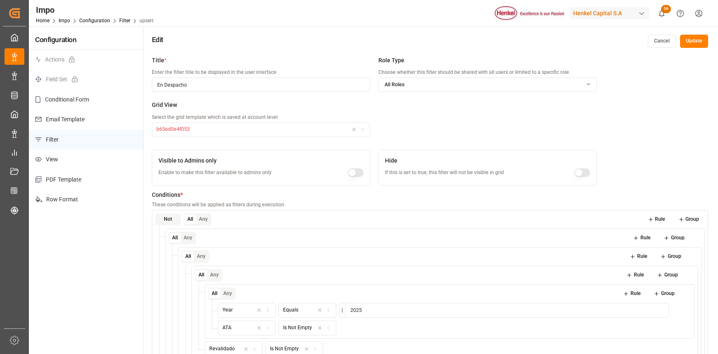
click at [201, 88] on input "En Despacho" at bounding box center [261, 85] width 218 height 14
click at [698, 40] on button "Update" at bounding box center [694, 41] width 28 height 13
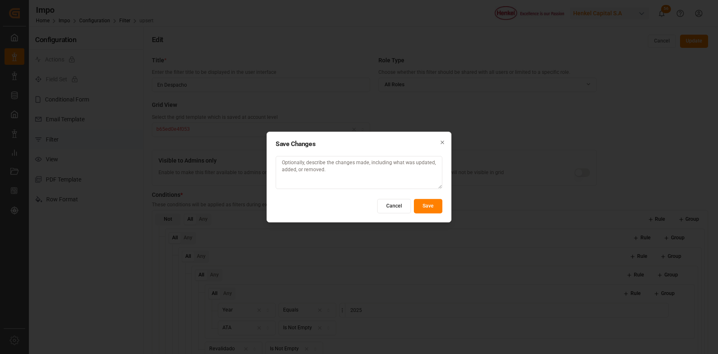
click at [431, 205] on button "Save" at bounding box center [428, 206] width 28 height 14
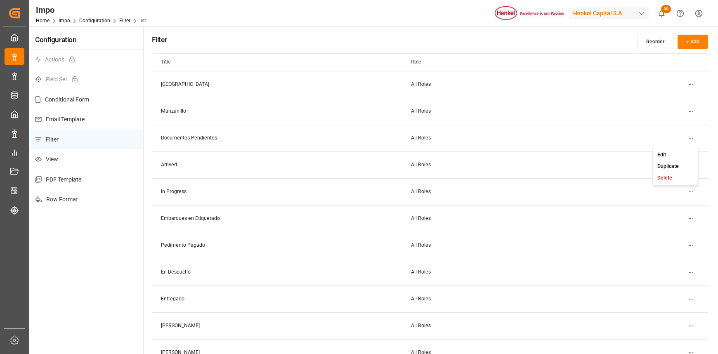
click at [693, 135] on html "Created by potrace 1.15, written by Peter Selinger 2001-2017 Created by potrace…" at bounding box center [359, 177] width 718 height 354
click at [669, 155] on div "Edit" at bounding box center [676, 155] width 43 height 12
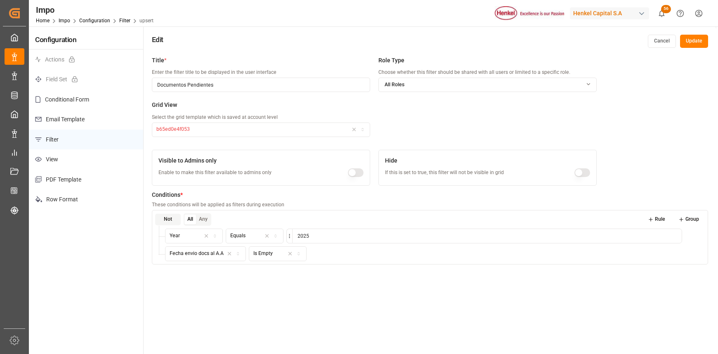
drag, startPoint x: 220, startPoint y: 85, endPoint x: 144, endPoint y: 80, distance: 76.1
click at [144, 80] on div "Title * Enter the filter title to be displayed in the user interface Documentos…" at bounding box center [430, 229] width 573 height 354
type input "Documentos Nuevos"
click at [696, 37] on button "Update" at bounding box center [694, 41] width 28 height 13
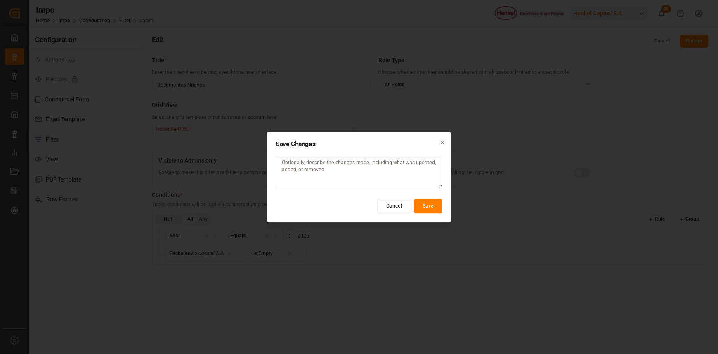
click at [419, 205] on button "Save" at bounding box center [428, 206] width 28 height 14
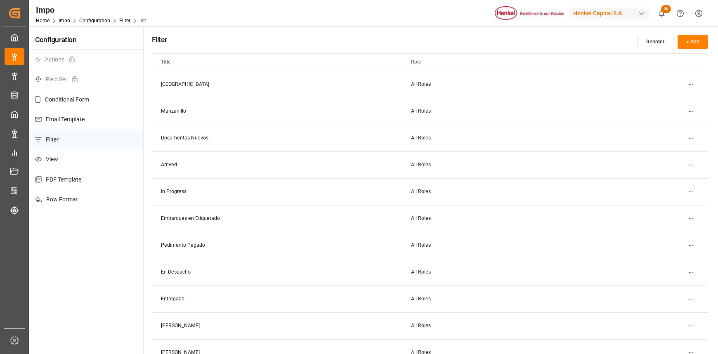
click at [689, 138] on html "Created by potrace 1.15, written by Peter Selinger 2001-2017 Created by potrace…" at bounding box center [359, 177] width 718 height 354
click at [666, 154] on div "Edit" at bounding box center [676, 155] width 43 height 12
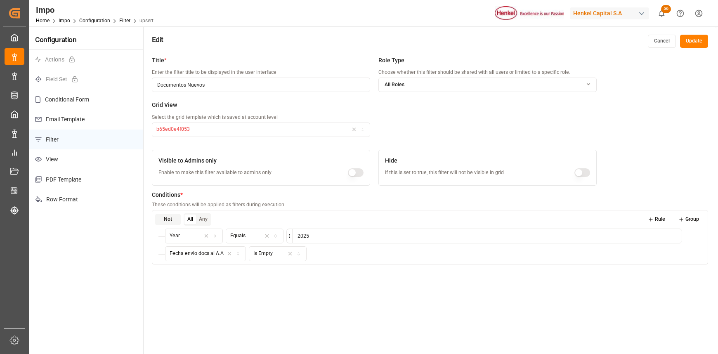
drag, startPoint x: 211, startPoint y: 85, endPoint x: 55, endPoint y: 90, distance: 156.1
click at [54, 88] on div "Configuration Actions Field Set Conditional Form Email Template Filter View PDF…" at bounding box center [373, 216] width 688 height 380
type input "Nuevos Embarques"
click at [692, 42] on button "Update" at bounding box center [694, 41] width 28 height 13
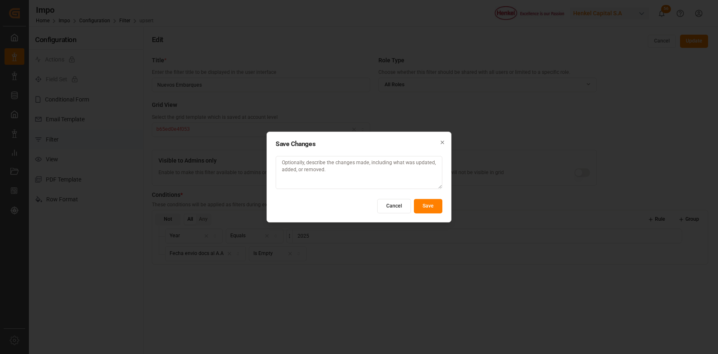
click at [437, 198] on div "Save Changes Cancel Save Close" at bounding box center [359, 177] width 185 height 91
click at [436, 201] on button "Save" at bounding box center [428, 206] width 28 height 14
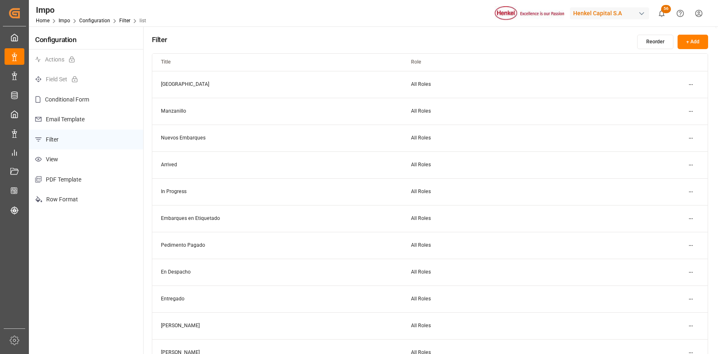
click at [693, 192] on html "Created by potrace 1.15, written by Peter Selinger 2001-2017 Created by potrace…" at bounding box center [359, 177] width 718 height 354
click at [677, 206] on div "Edit" at bounding box center [676, 209] width 43 height 12
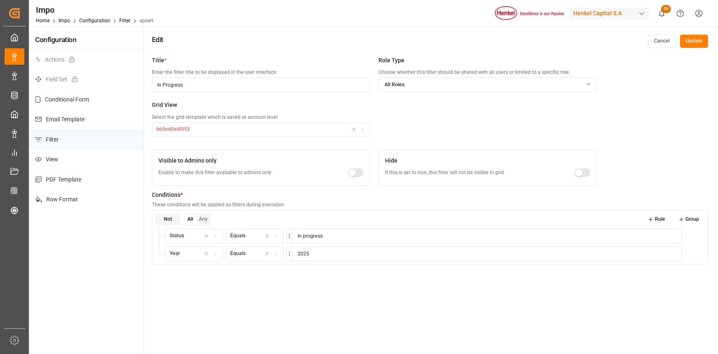
click at [653, 222] on icon at bounding box center [651, 220] width 6 height 6
click at [700, 235] on icon at bounding box center [700, 236] width 6 height 6
click at [215, 253] on icon "button" at bounding box center [215, 253] width 6 height 7
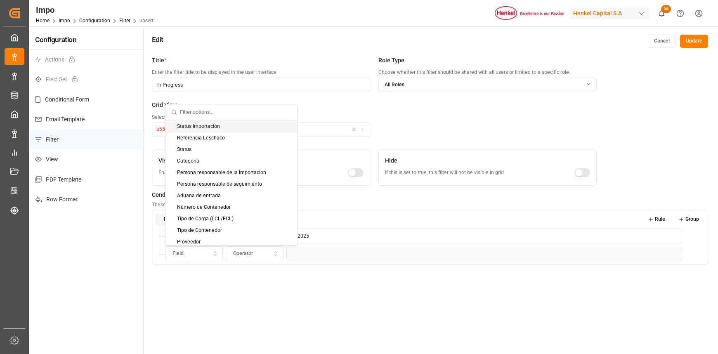
click at [184, 114] on input "text" at bounding box center [235, 112] width 111 height 16
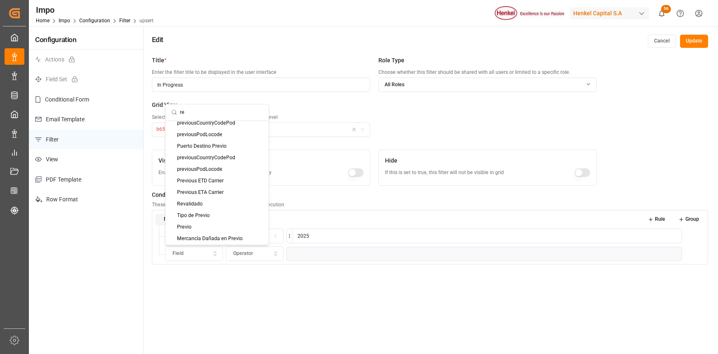
type input "r"
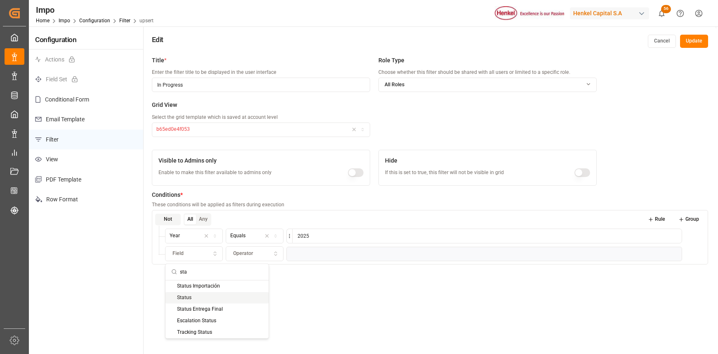
type input "sta"
click at [205, 293] on div "Status" at bounding box center [217, 298] width 103 height 12
click at [273, 251] on icon "button" at bounding box center [276, 253] width 6 height 7
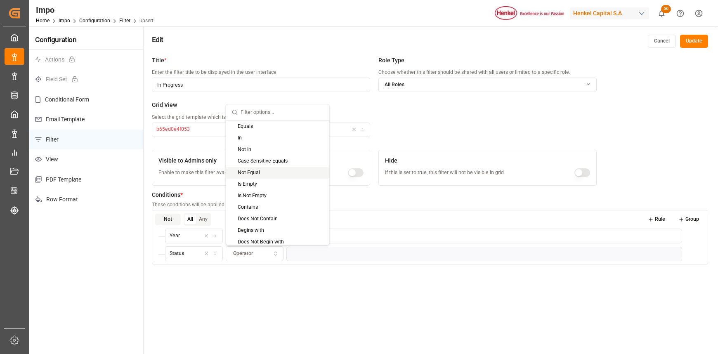
click at [257, 173] on div "Not Equal" at bounding box center [277, 173] width 103 height 12
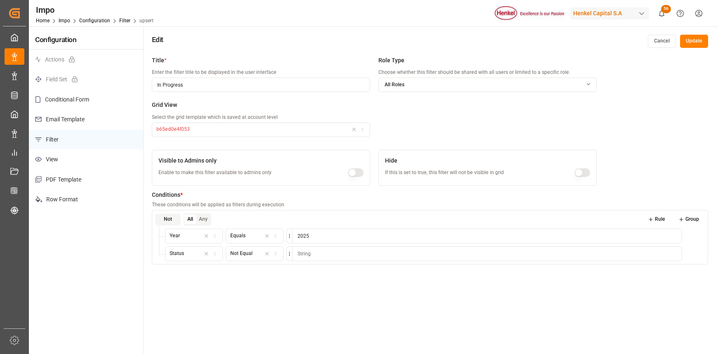
click at [309, 258] on input at bounding box center [487, 253] width 390 height 15
type input "Completed"
click at [661, 221] on button "Rule" at bounding box center [656, 220] width 29 height 12
click at [188, 272] on div "Field" at bounding box center [194, 271] width 54 height 7
type input "reva"
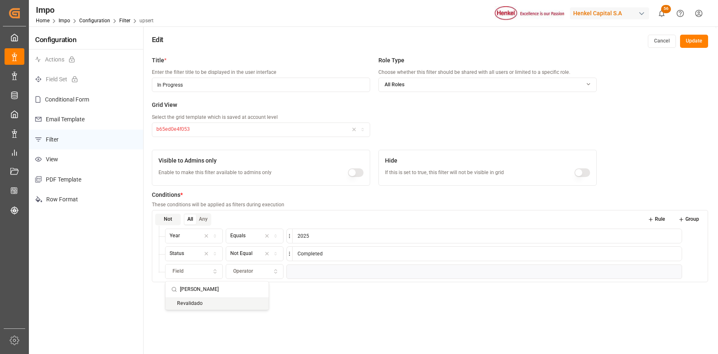
click at [192, 308] on div "Revalidado" at bounding box center [217, 304] width 103 height 12
click at [273, 272] on icon "button" at bounding box center [276, 271] width 6 height 7
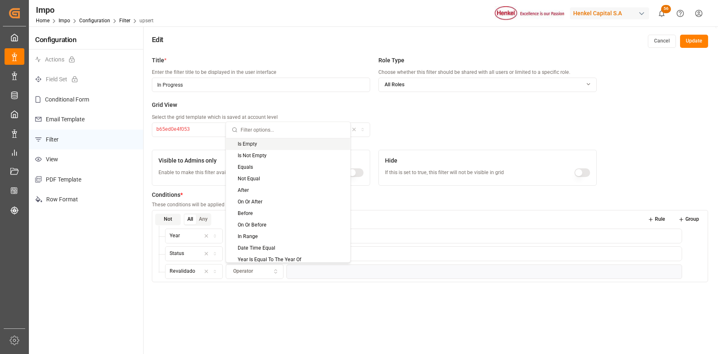
click at [251, 145] on div "Is Empty" at bounding box center [288, 144] width 124 height 12
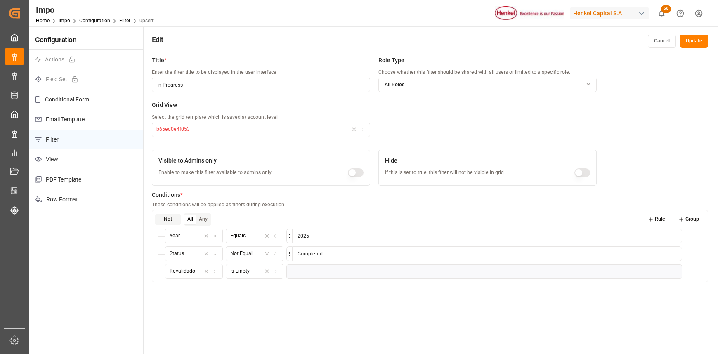
drag, startPoint x: 212, startPoint y: 85, endPoint x: 149, endPoint y: 84, distance: 63.2
click at [149, 84] on div "Title * Enter the filter title to be displayed in the user interface In Progres…" at bounding box center [430, 229] width 573 height 354
type input "Revalidado Pendiente"
click at [696, 41] on button "Update" at bounding box center [694, 41] width 28 height 13
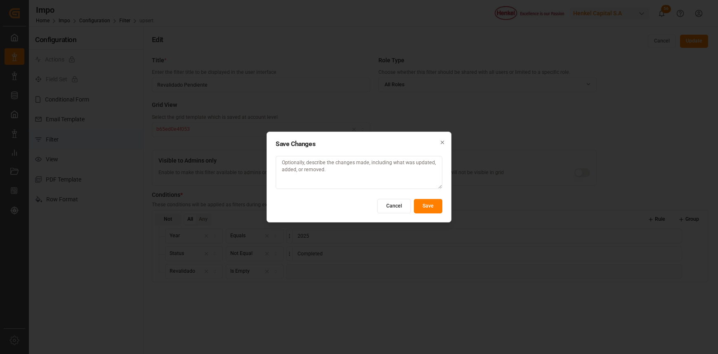
click at [415, 205] on button "Save" at bounding box center [428, 206] width 28 height 14
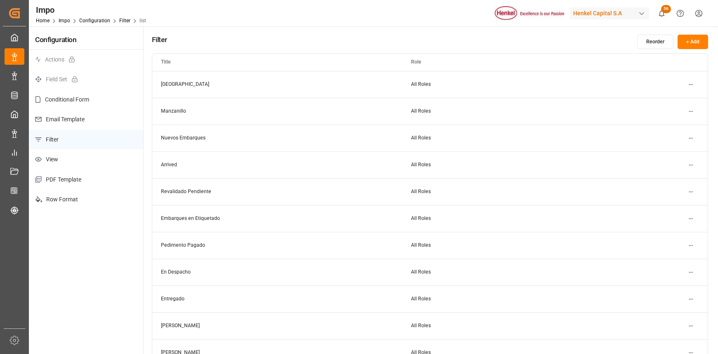
click at [689, 166] on html "Created by potrace 1.15, written by Peter Selinger 2001-2017 Created by potrace…" at bounding box center [359, 177] width 718 height 354
click at [674, 178] on div "Edit" at bounding box center [676, 182] width 43 height 12
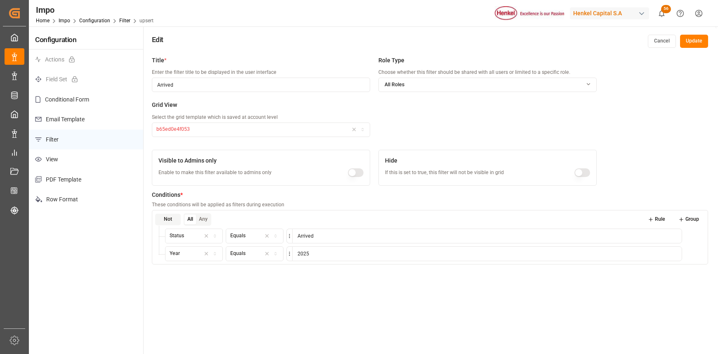
drag, startPoint x: 182, startPoint y: 80, endPoint x: 158, endPoint y: 80, distance: 24.4
click at [158, 80] on input "Arrived" at bounding box center [261, 85] width 218 height 14
click at [700, 43] on button "Update" at bounding box center [694, 41] width 28 height 13
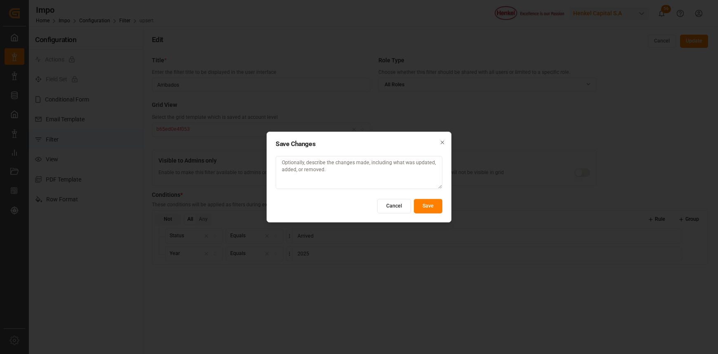
click at [390, 208] on button "Cancel" at bounding box center [394, 206] width 34 height 14
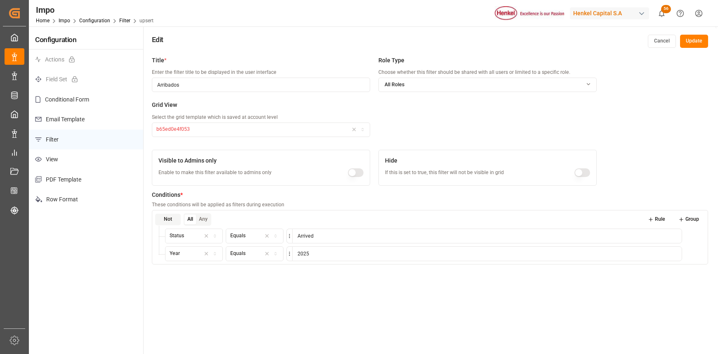
drag, startPoint x: 191, startPoint y: 81, endPoint x: 159, endPoint y: 82, distance: 31.4
click at [159, 82] on input "Arribados" at bounding box center [261, 85] width 218 height 14
type input "A"
type input "C"
type input "B"
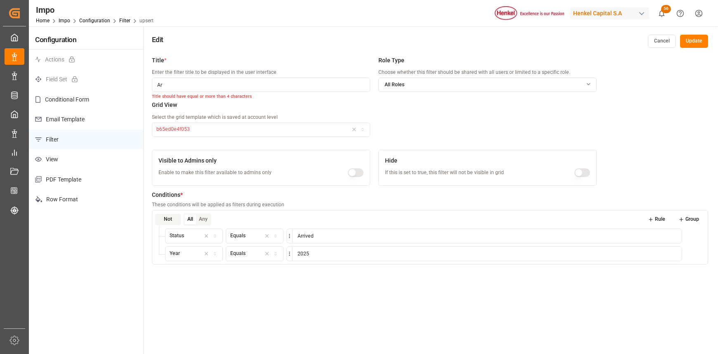
type input "A"
click at [207, 88] on input "Atracados" at bounding box center [261, 85] width 218 height 14
type input "A"
type input "Arribados"
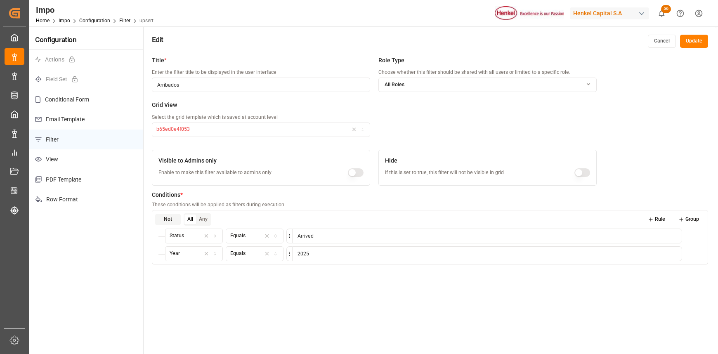
click at [700, 39] on button "Update" at bounding box center [694, 41] width 28 height 13
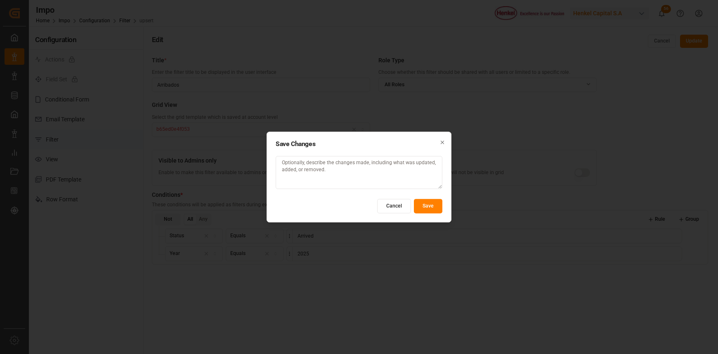
click at [429, 203] on button "Save" at bounding box center [428, 206] width 28 height 14
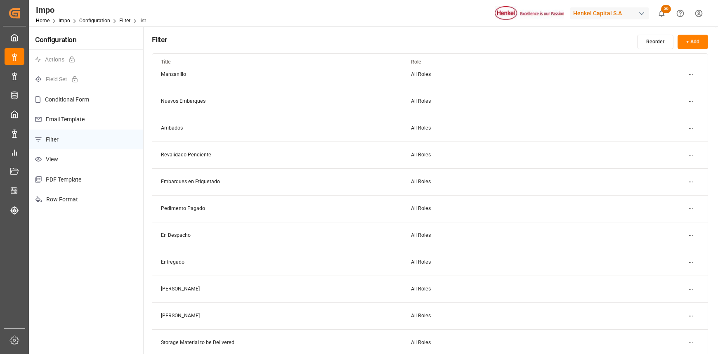
scroll to position [55, 0]
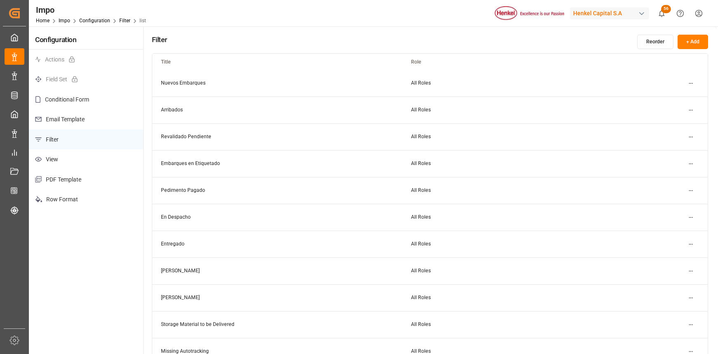
click at [691, 242] on html "Created by potrace 1.15, written by Peter Selinger 2001-2017 Created by potrace…" at bounding box center [359, 177] width 718 height 354
click at [691, 244] on html "Created by potrace 1.15, written by Peter Selinger 2001-2017 Created by potrace…" at bounding box center [359, 177] width 718 height 354
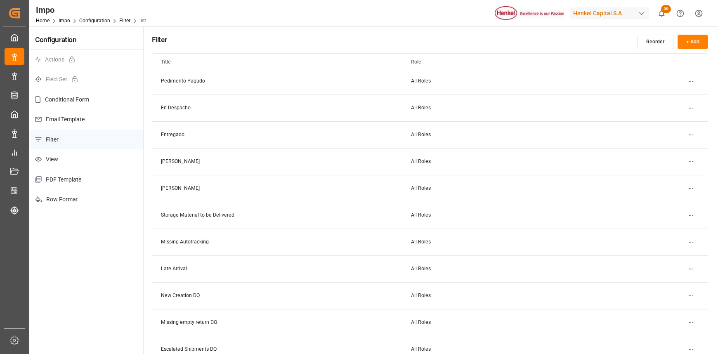
scroll to position [165, 0]
click at [692, 132] on html "Created by potrace 1.15, written by Peter Selinger 2001-2017 Created by potrace…" at bounding box center [359, 177] width 718 height 354
click at [676, 151] on div "Edit" at bounding box center [676, 151] width 43 height 12
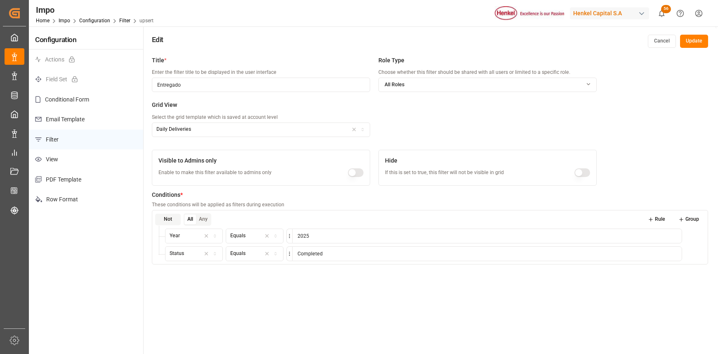
click at [199, 83] on input "Entregado" at bounding box center [261, 85] width 218 height 14
drag, startPoint x: 199, startPoint y: 83, endPoint x: 159, endPoint y: 79, distance: 39.8
click at [159, 79] on input "Entregado" at bounding box center [261, 85] width 218 height 14
type input "N"
type input "Proceso de Entrega"
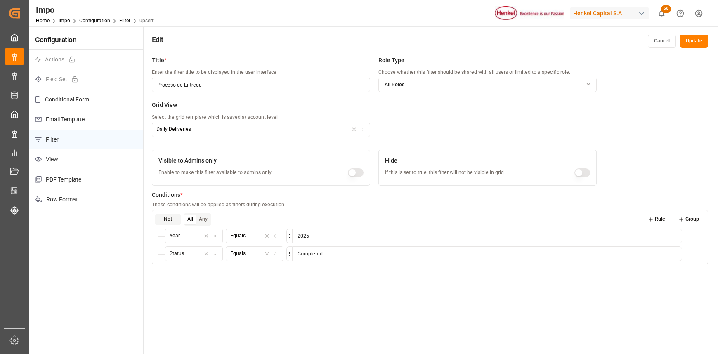
click at [652, 42] on button "Cancel" at bounding box center [662, 41] width 28 height 13
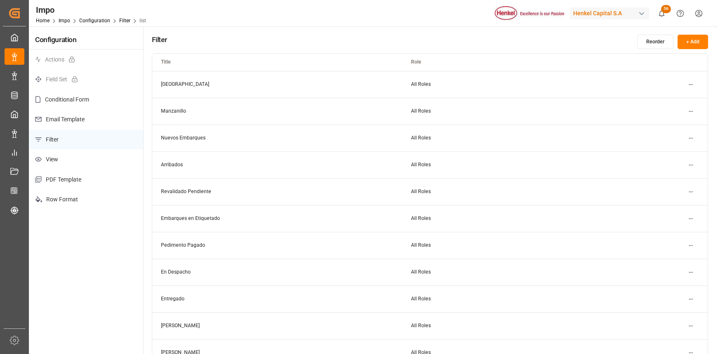
click at [215, 275] on td "En Despacho" at bounding box center [277, 272] width 250 height 27
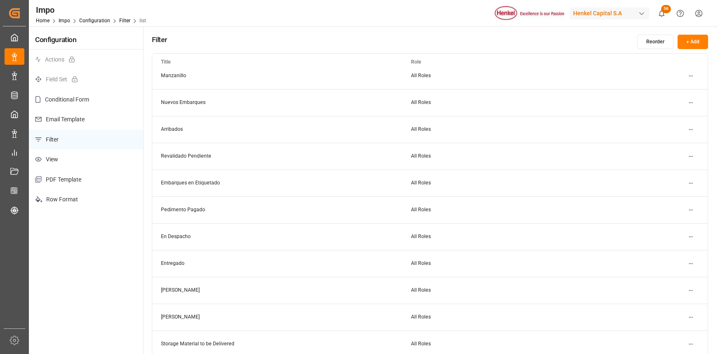
scroll to position [55, 0]
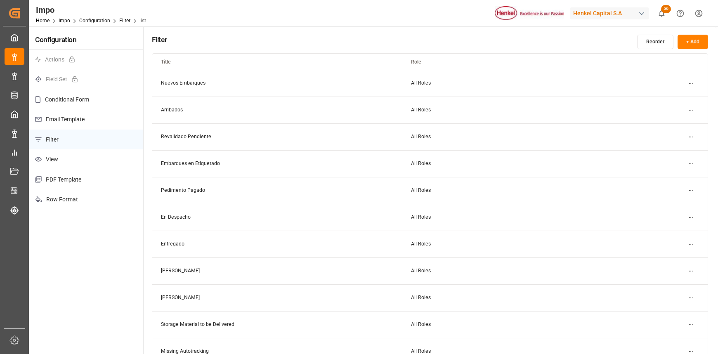
click at [692, 216] on html "Created by potrace 1.15, written by Peter Selinger 2001-2017 Created by potrace…" at bounding box center [359, 177] width 718 height 354
click at [669, 244] on small "Duplicate" at bounding box center [668, 245] width 21 height 5
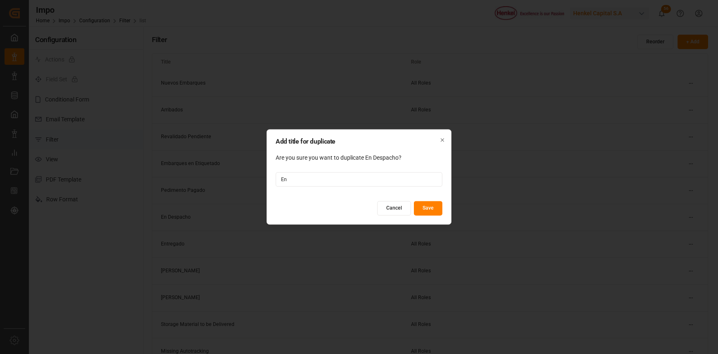
type input "E"
type input "L"
type input "En proceso de Entrega"
click at [432, 206] on button "Save" at bounding box center [428, 208] width 28 height 14
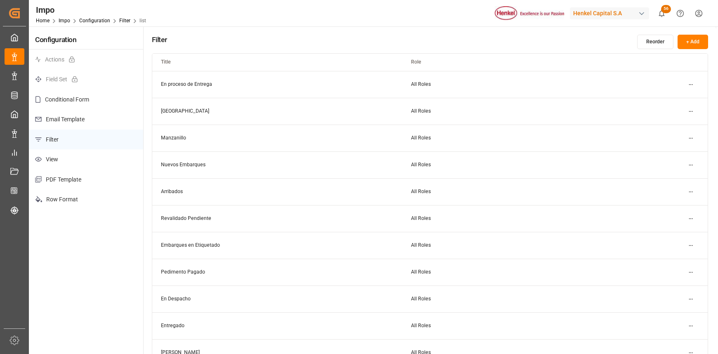
click at [689, 83] on html "Created by potrace 1.15, written by Peter Selinger 2001-2017 Created by potrace…" at bounding box center [359, 177] width 718 height 354
click at [661, 100] on small "Edit" at bounding box center [662, 101] width 9 height 5
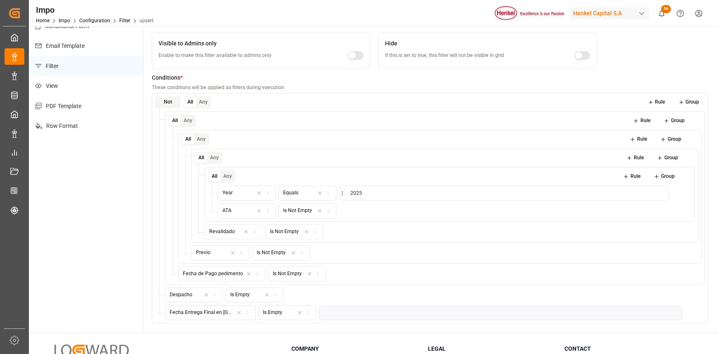
scroll to position [110, 0]
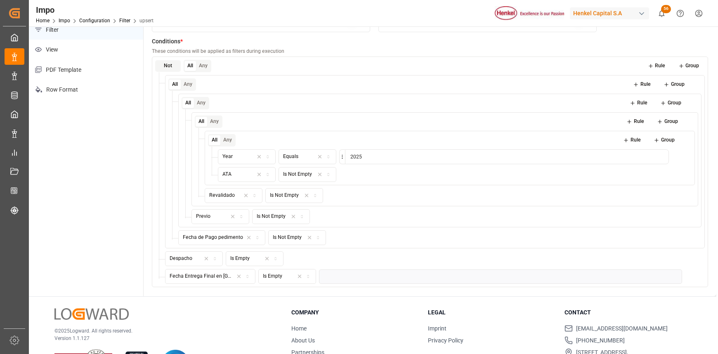
click at [268, 259] on icon "button" at bounding box center [267, 258] width 6 height 7
click at [273, 259] on icon "button" at bounding box center [276, 258] width 6 height 7
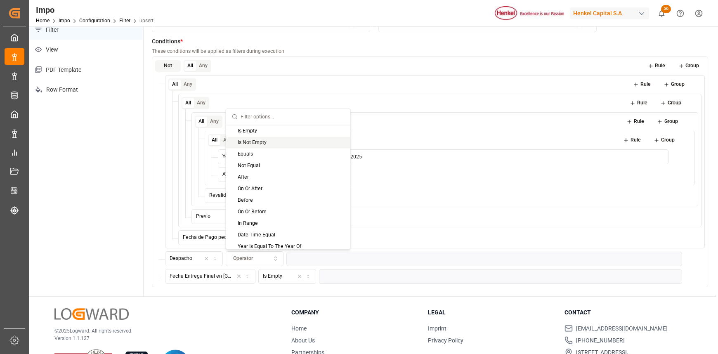
click at [264, 144] on div "Is Not Empty" at bounding box center [288, 143] width 124 height 12
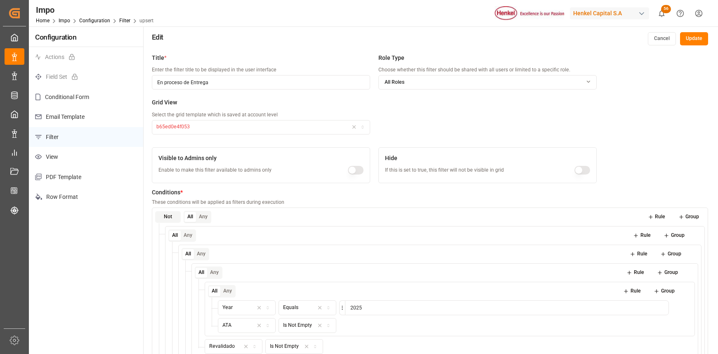
scroll to position [0, 0]
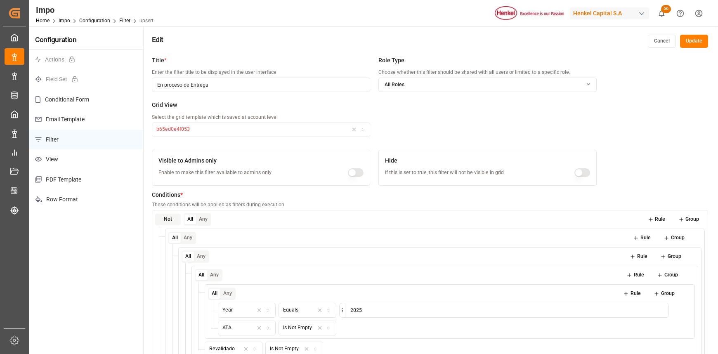
click at [697, 37] on button "Update" at bounding box center [694, 41] width 28 height 13
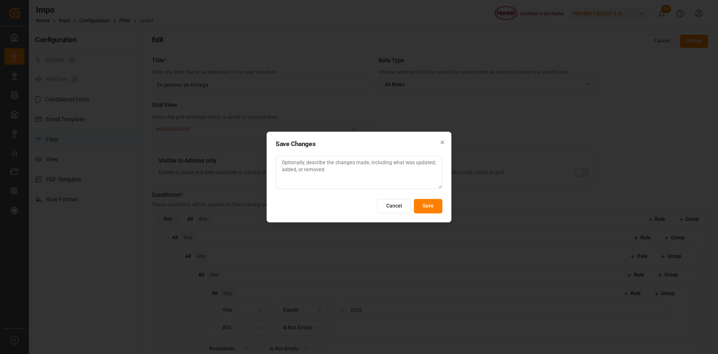
click at [433, 202] on button "Save" at bounding box center [428, 206] width 28 height 14
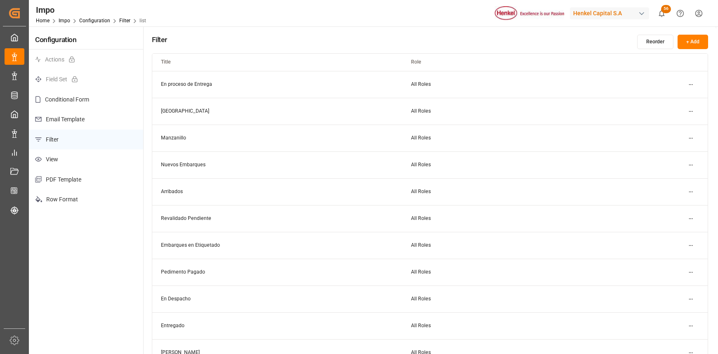
click at [651, 43] on button "Reorder" at bounding box center [655, 42] width 36 height 14
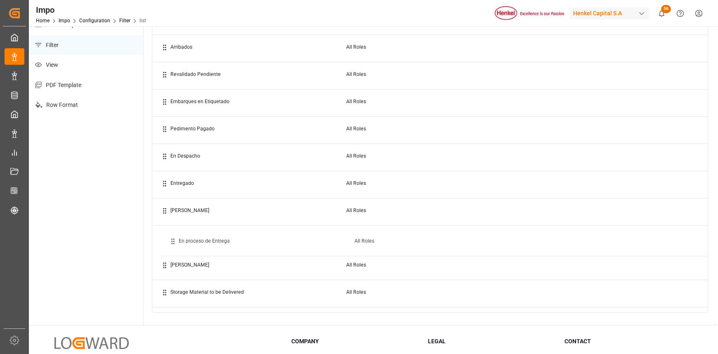
scroll to position [24, 0]
drag, startPoint x: 186, startPoint y: 82, endPoint x: 187, endPoint y: 184, distance: 102.4
click at [659, 209] on td at bounding box center [615, 212] width 185 height 27
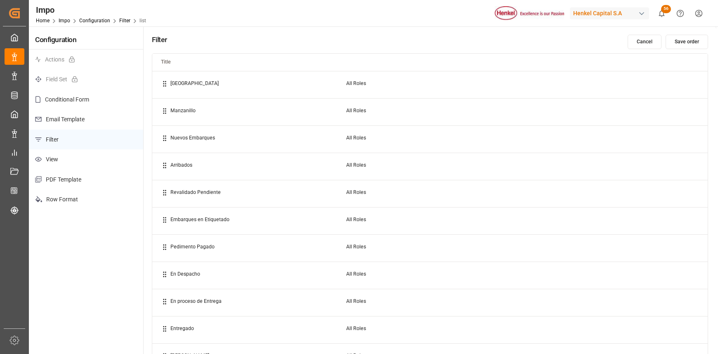
scroll to position [0, 0]
click at [680, 40] on button "Save order" at bounding box center [687, 42] width 43 height 14
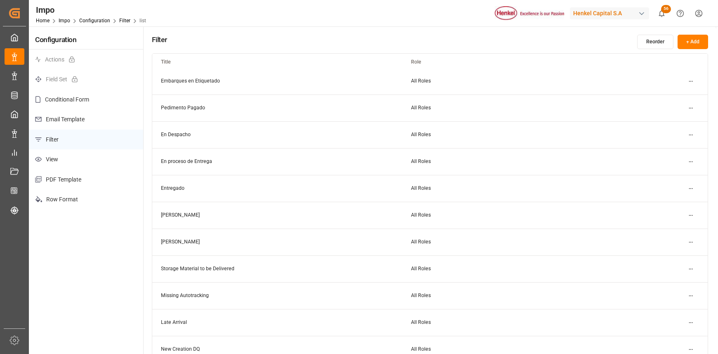
scroll to position [165, 0]
click at [690, 162] on html "Created by potrace 1.15, written by Peter Selinger 2001-2017 Created by potrace…" at bounding box center [359, 177] width 718 height 354
click at [674, 200] on div "Delete" at bounding box center [676, 201] width 43 height 12
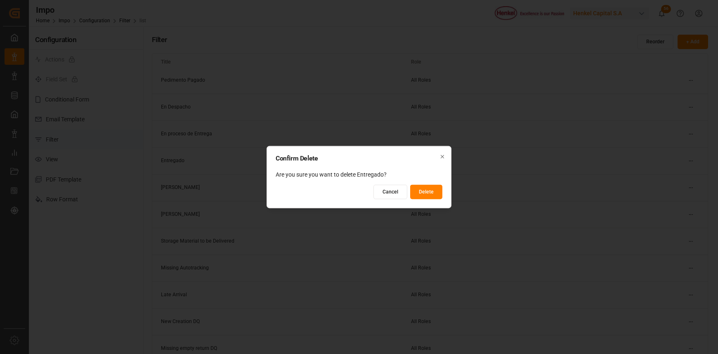
click at [428, 190] on button "Delete" at bounding box center [426, 192] width 32 height 14
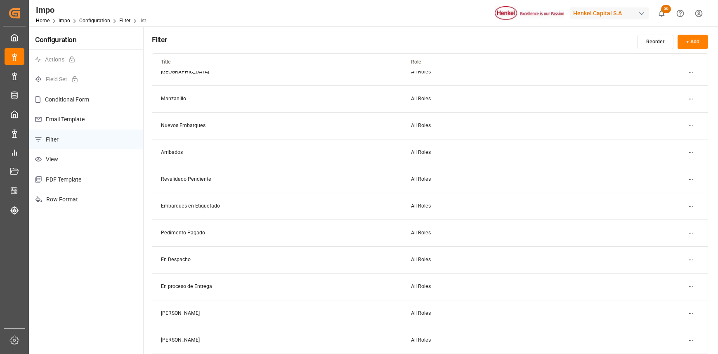
scroll to position [0, 0]
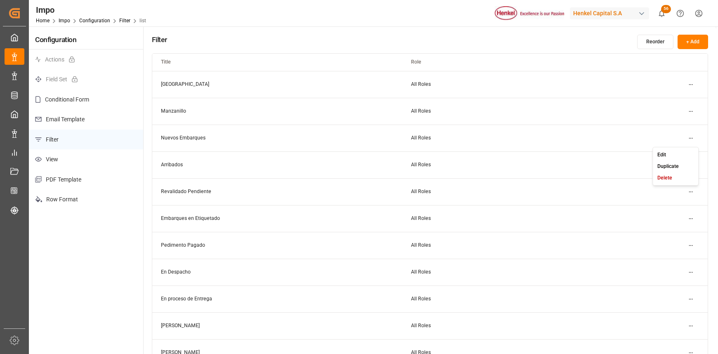
click at [691, 138] on html "Created by potrace 1.15, written by Peter Selinger 2001-2017 Created by potrace…" at bounding box center [359, 177] width 718 height 354
click at [674, 152] on div "Edit" at bounding box center [676, 155] width 43 height 12
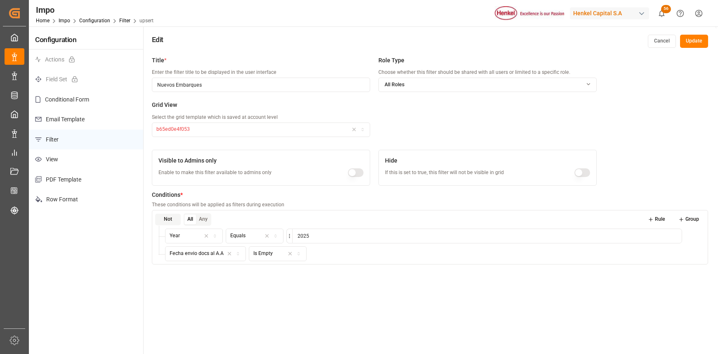
click at [704, 40] on button "Update" at bounding box center [694, 41] width 28 height 13
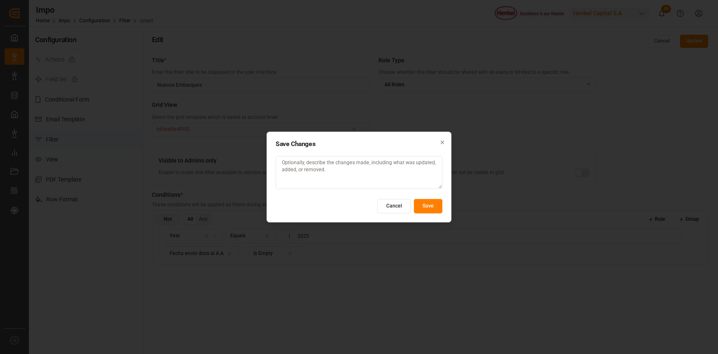
click at [433, 208] on button "Save" at bounding box center [428, 206] width 28 height 14
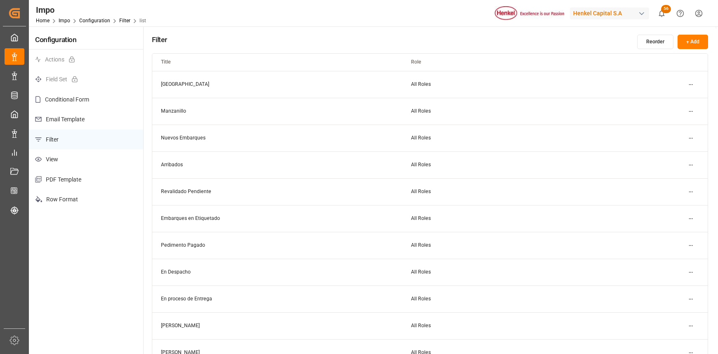
click at [689, 139] on html "Created by potrace 1.15, written by Peter Selinger 2001-2017 Created by potrace…" at bounding box center [359, 177] width 718 height 354
click at [672, 152] on div "Edit" at bounding box center [676, 155] width 43 height 12
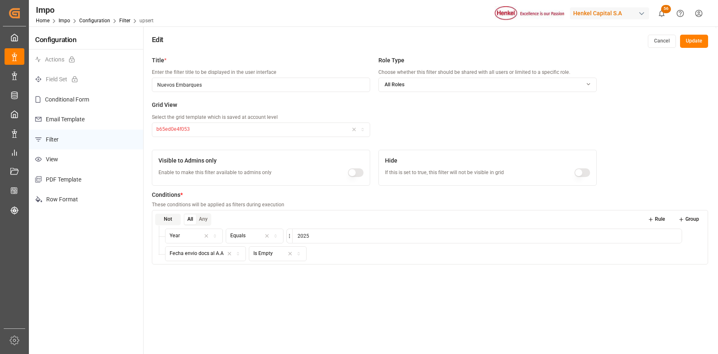
click at [361, 129] on icon "button" at bounding box center [363, 130] width 6 height 5
click at [199, 162] on div "Seguimiento Diario" at bounding box center [203, 162] width 103 height 12
click at [692, 38] on button "Update" at bounding box center [694, 41] width 28 height 13
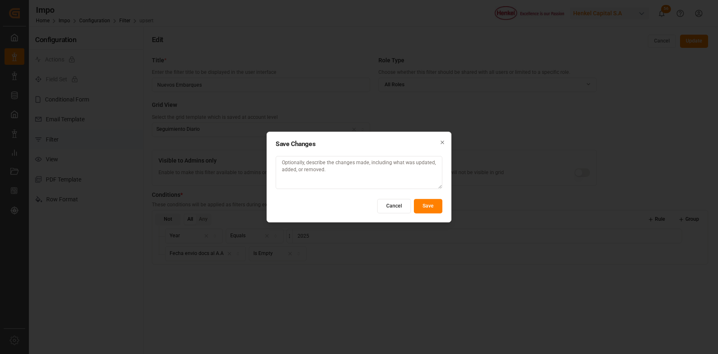
click at [428, 203] on button "Save" at bounding box center [428, 206] width 28 height 14
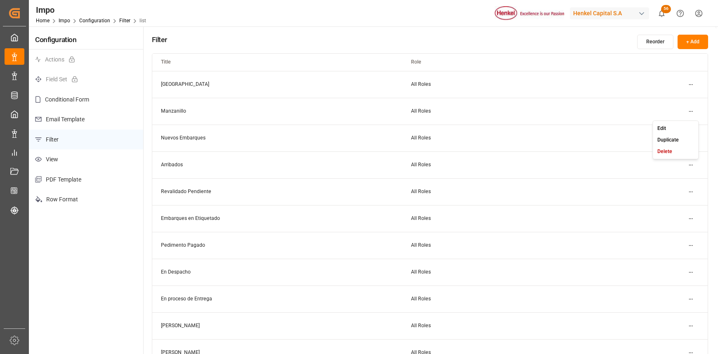
click at [689, 111] on html "Created by potrace 1.15, written by Peter Selinger 2001-2017 Created by potrace…" at bounding box center [359, 177] width 718 height 354
click at [667, 128] on div "Edit" at bounding box center [676, 129] width 43 height 12
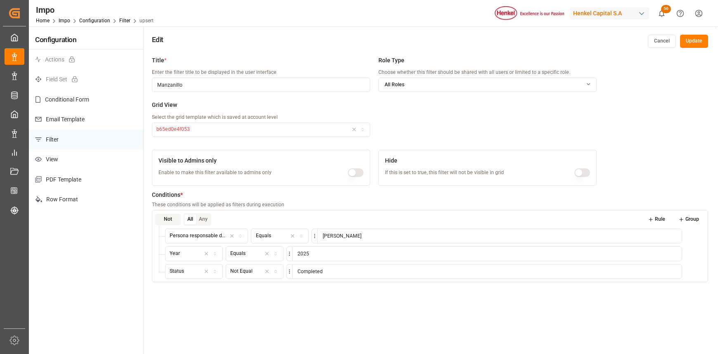
click at [346, 129] on div "b65ed0e4f053" at bounding box center [261, 129] width 215 height 7
click at [216, 162] on div "Seguimiento Diario" at bounding box center [203, 162] width 103 height 12
click at [695, 43] on button "Update" at bounding box center [694, 41] width 28 height 13
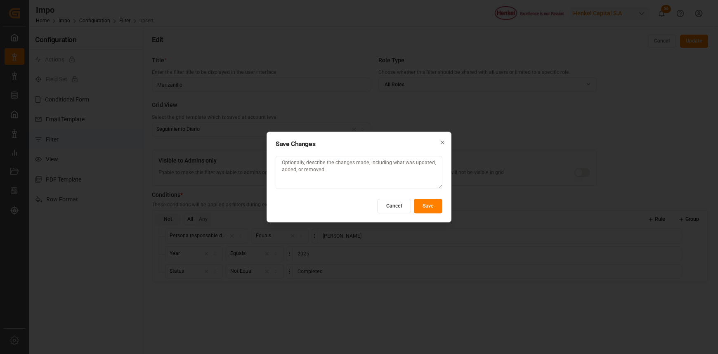
click at [432, 205] on button "Save" at bounding box center [428, 206] width 28 height 14
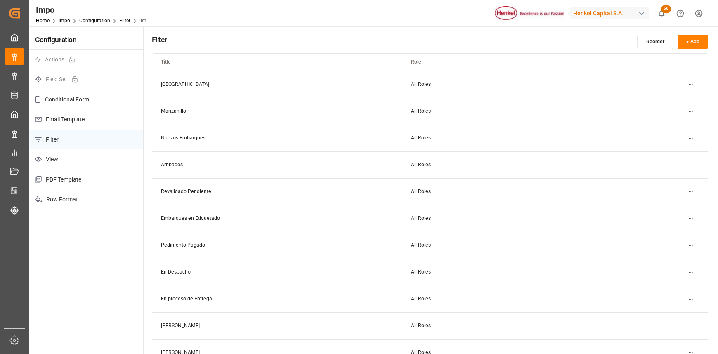
click at [690, 138] on html "Created by potrace 1.15, written by Peter Selinger 2001-2017 Created by potrace…" at bounding box center [359, 177] width 718 height 354
click at [50, 158] on html "Created by potrace 1.15, written by Peter Selinger 2001-2017 Created by potrace…" at bounding box center [359, 177] width 718 height 354
click at [55, 156] on p "View" at bounding box center [86, 159] width 114 height 20
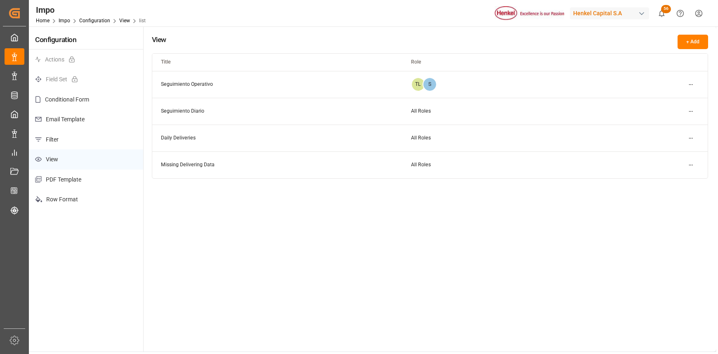
click at [686, 82] on html "Created by potrace 1.15, written by Peter Selinger 2001-2017 Created by potrace…" at bounding box center [359, 177] width 718 height 354
click at [658, 101] on small "Edit" at bounding box center [662, 101] width 9 height 5
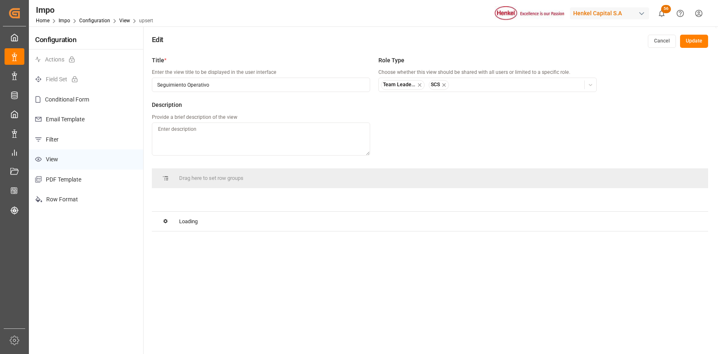
click at [444, 84] on icon "button" at bounding box center [444, 84] width 3 height 3
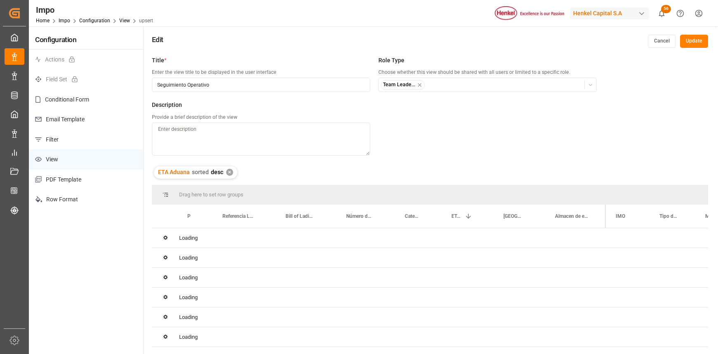
click at [421, 85] on icon "button" at bounding box center [420, 85] width 6 height 6
click at [386, 84] on span "Select Custom roles" at bounding box center [407, 84] width 45 height 7
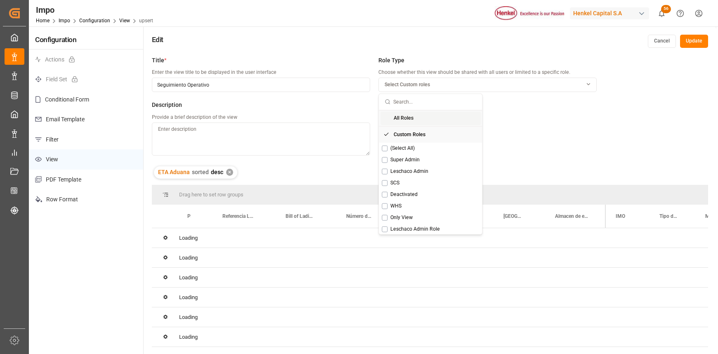
click at [395, 116] on span "All Roles" at bounding box center [404, 118] width 20 height 7
click at [697, 42] on button "Update" at bounding box center [694, 41] width 28 height 13
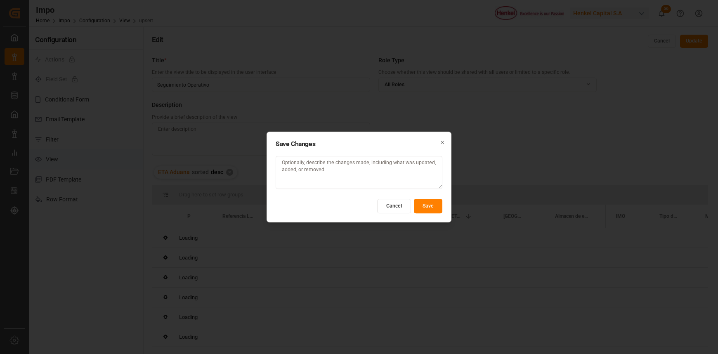
click at [433, 203] on button "Save" at bounding box center [428, 206] width 28 height 14
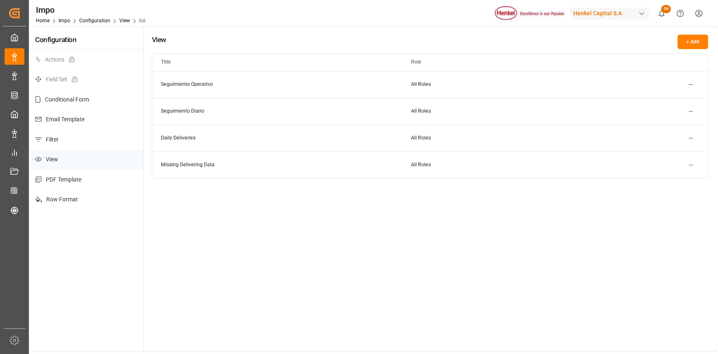
click at [58, 135] on p "Filter" at bounding box center [86, 140] width 114 height 20
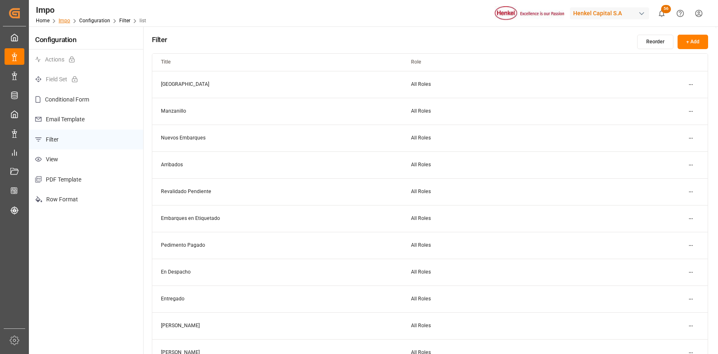
click at [62, 20] on link "Impo" at bounding box center [65, 21] width 12 height 6
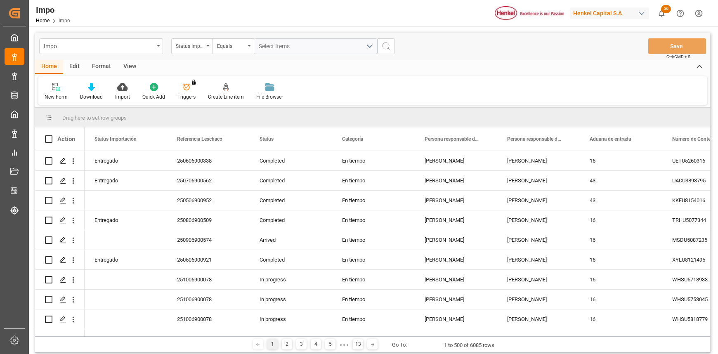
click at [96, 64] on div "Format" at bounding box center [101, 67] width 31 height 14
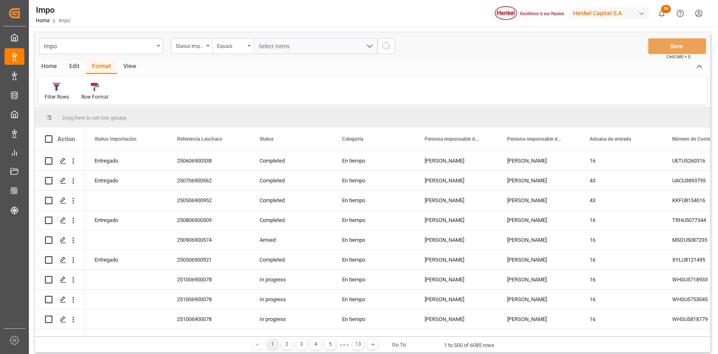
click at [50, 90] on div at bounding box center [57, 87] width 24 height 9
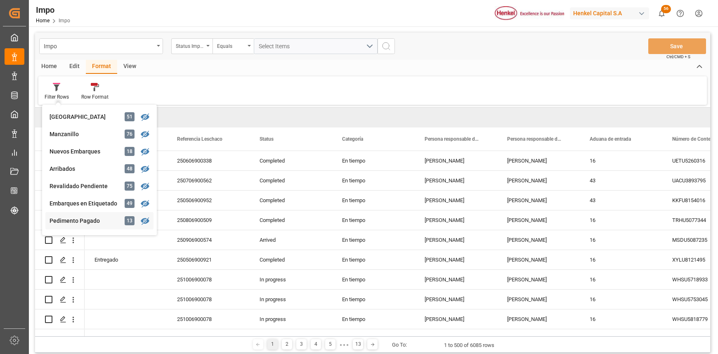
scroll to position [55, 0]
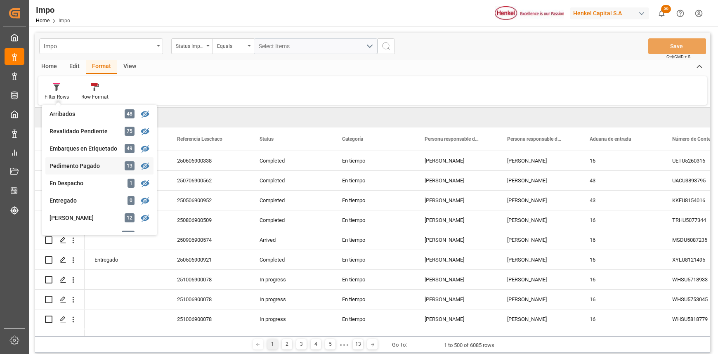
click at [101, 165] on div "Pedimento Pagado" at bounding box center [86, 166] width 72 height 9
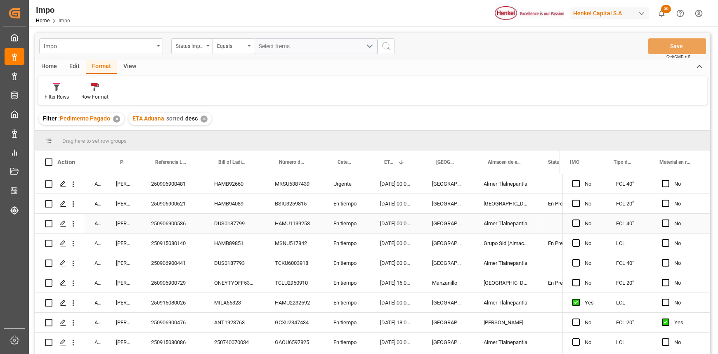
click at [463, 214] on div "[GEOGRAPHIC_DATA]" at bounding box center [448, 223] width 52 height 19
click at [123, 65] on div "View" at bounding box center [129, 67] width 25 height 14
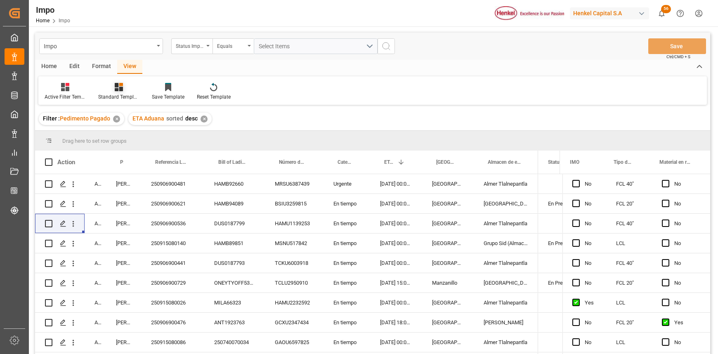
click at [106, 91] on div at bounding box center [118, 87] width 41 height 9
click at [125, 134] on div "Seguimiento Diario" at bounding box center [141, 133] width 72 height 9
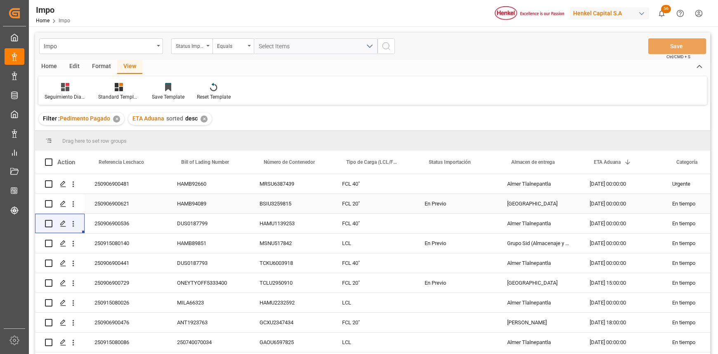
click at [157, 201] on div "250906900621" at bounding box center [126, 203] width 83 height 19
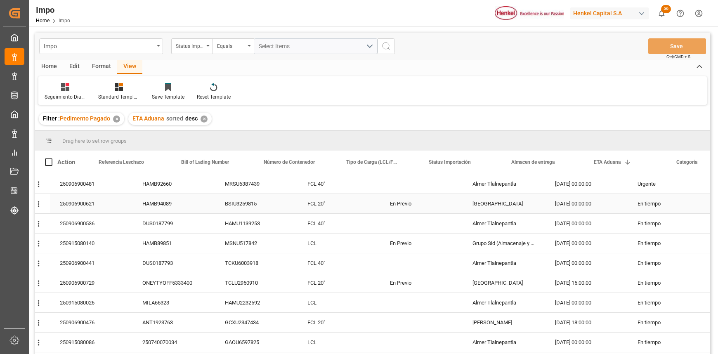
scroll to position [0, 62]
click at [72, 66] on div "Edit" at bounding box center [74, 67] width 23 height 14
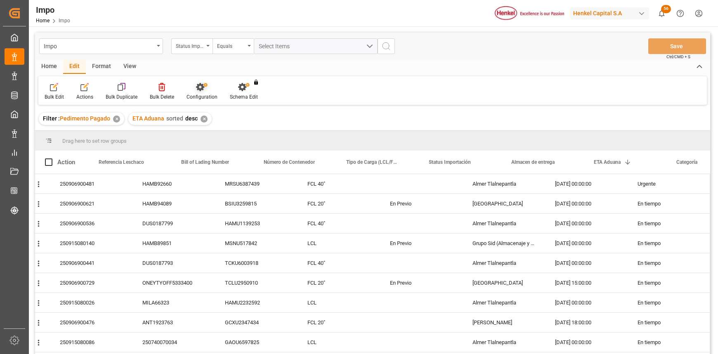
click at [195, 92] on div "Configuration" at bounding box center [201, 92] width 43 height 18
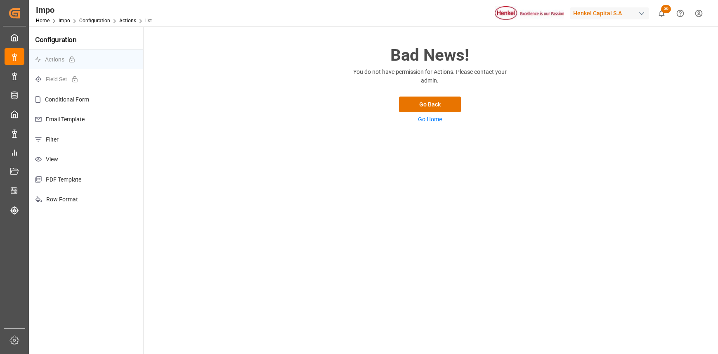
click at [52, 156] on p "View" at bounding box center [86, 159] width 114 height 20
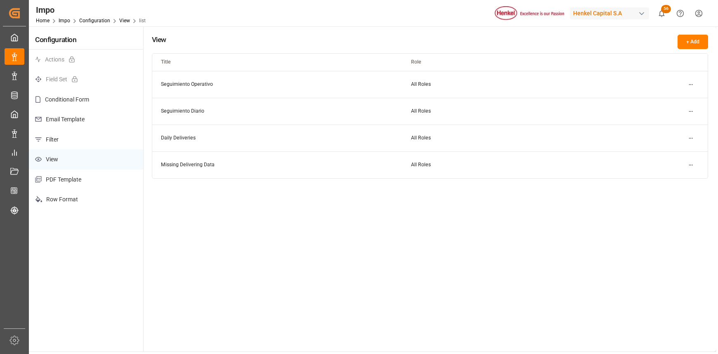
click at [687, 110] on html "Created by potrace 1.15, written by Peter Selinger 2001-2017 Created by potrace…" at bounding box center [359, 177] width 718 height 354
click at [681, 124] on div "Edit" at bounding box center [676, 129] width 43 height 12
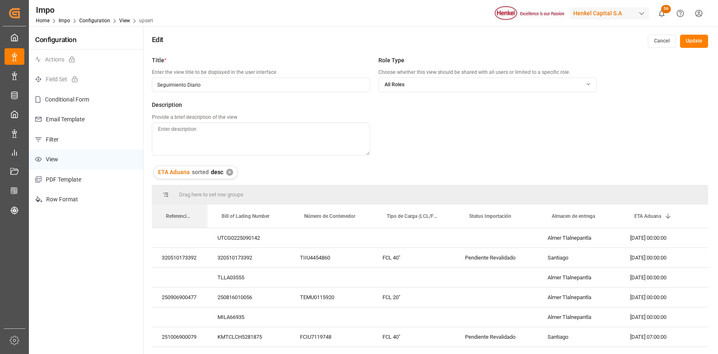
drag, startPoint x: 234, startPoint y: 208, endPoint x: 227, endPoint y: 212, distance: 7.9
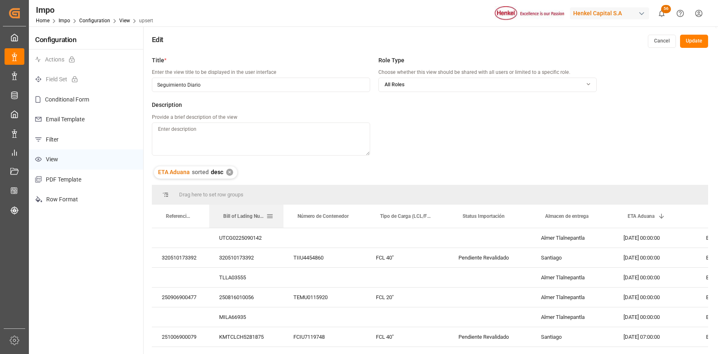
drag, startPoint x: 291, startPoint y: 209, endPoint x: 283, endPoint y: 209, distance: 8.3
click at [283, 209] on div at bounding box center [283, 216] width 3 height 23
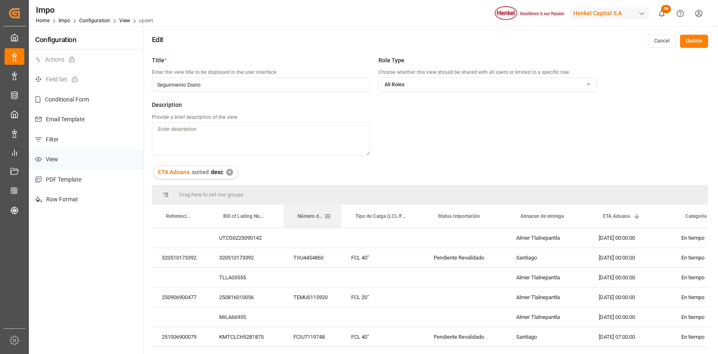
drag, startPoint x: 366, startPoint y: 208, endPoint x: 341, endPoint y: 212, distance: 25.0
click at [341, 212] on div at bounding box center [341, 216] width 3 height 23
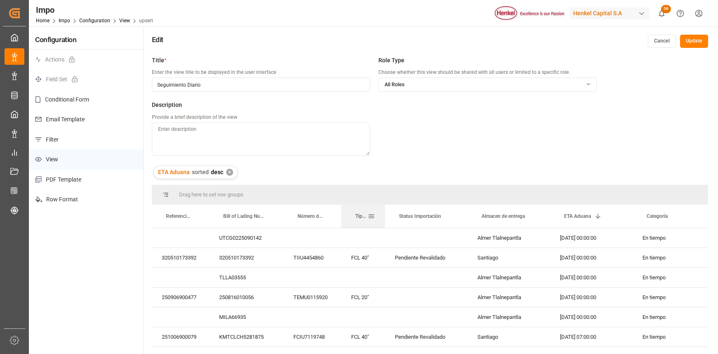
drag, startPoint x: 423, startPoint y: 207, endPoint x: 384, endPoint y: 208, distance: 38.8
click at [384, 208] on div at bounding box center [384, 216] width 3 height 23
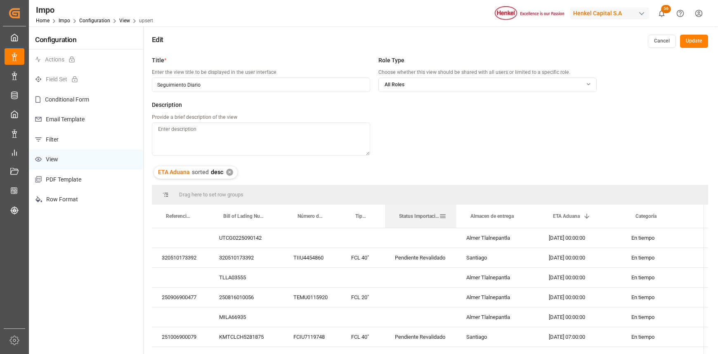
drag, startPoint x: 466, startPoint y: 208, endPoint x: 455, endPoint y: 208, distance: 11.1
click at [455, 208] on div at bounding box center [456, 216] width 3 height 23
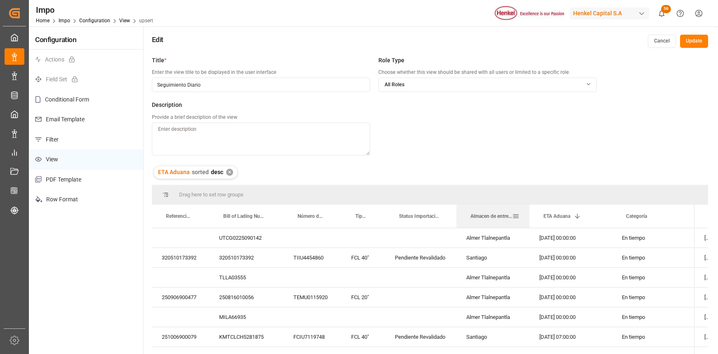
drag, startPoint x: 538, startPoint y: 208, endPoint x: 529, endPoint y: 208, distance: 9.5
click at [529, 208] on div at bounding box center [529, 216] width 3 height 23
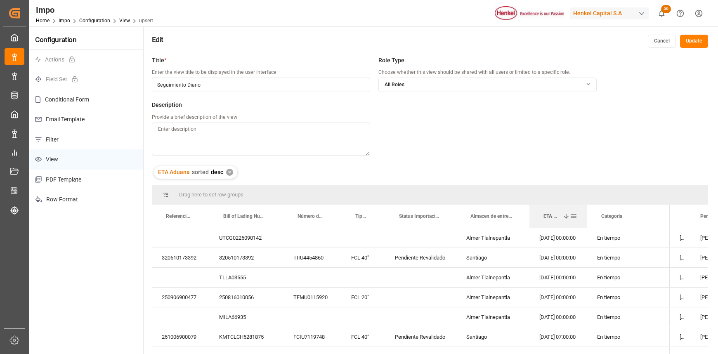
drag, startPoint x: 611, startPoint y: 207, endPoint x: 586, endPoint y: 206, distance: 24.8
click at [586, 206] on div at bounding box center [587, 216] width 3 height 23
click at [577, 239] on div "14-10-2025 00:00:00" at bounding box center [559, 237] width 58 height 19
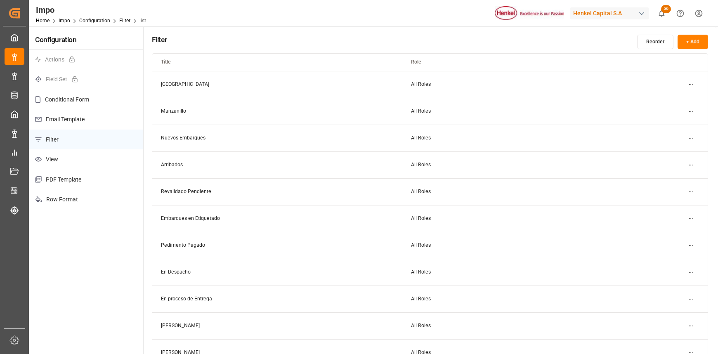
click at [689, 137] on html "Created by potrace 1.15, written by [PERSON_NAME] [DATE]-[DATE] Created by potr…" at bounding box center [359, 177] width 718 height 354
click at [670, 150] on div "Edit" at bounding box center [676, 155] width 43 height 12
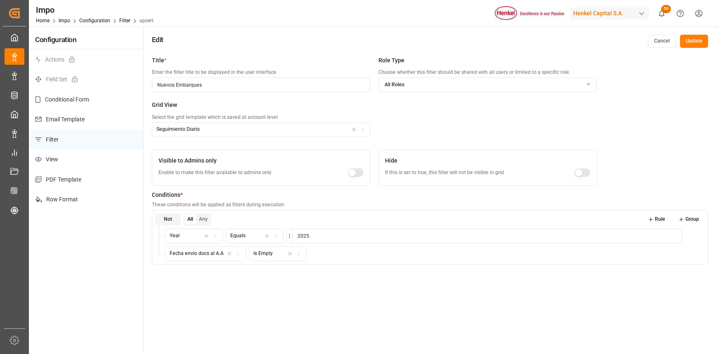
click at [686, 40] on button "Update" at bounding box center [694, 41] width 28 height 13
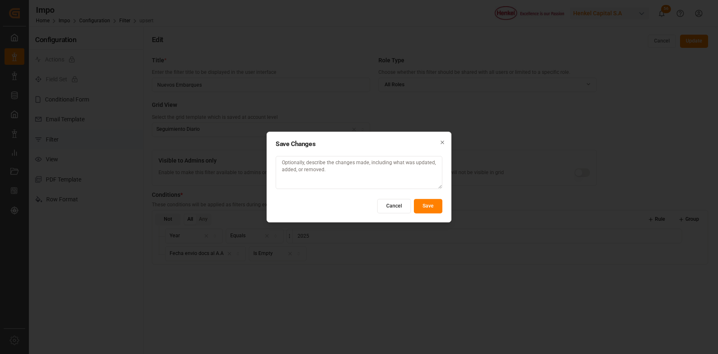
click at [430, 202] on button "Save" at bounding box center [428, 206] width 28 height 14
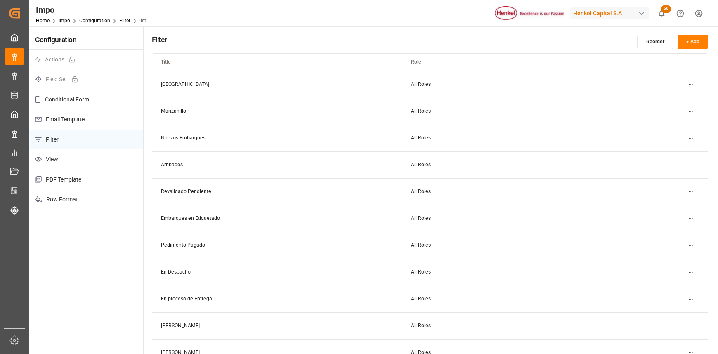
click at [177, 144] on td "Nuevos Embarques" at bounding box center [277, 138] width 250 height 27
click at [689, 139] on html "Created by potrace 1.15, written by [PERSON_NAME] [DATE]-[DATE] Created by potr…" at bounding box center [359, 177] width 718 height 354
click at [691, 245] on html "Created by potrace 1.15, written by [PERSON_NAME] [DATE]-[DATE] Created by potr…" at bounding box center [359, 177] width 718 height 354
click at [660, 258] on div "Edit" at bounding box center [676, 262] width 43 height 12
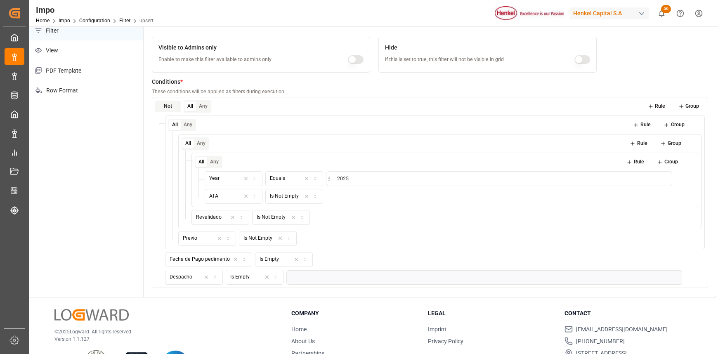
scroll to position [110, 0]
click at [303, 259] on icon "button" at bounding box center [305, 259] width 6 height 5
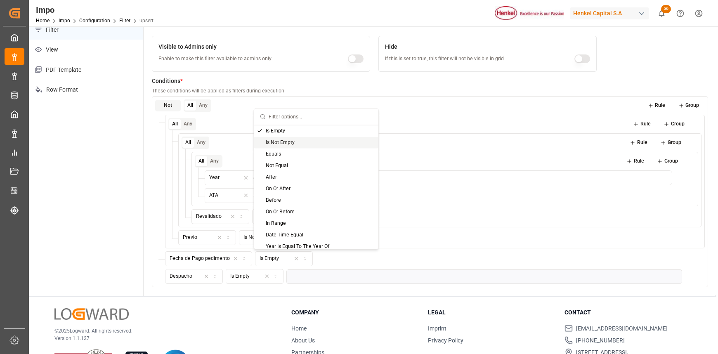
click at [284, 142] on div "Is Not Empty" at bounding box center [316, 143] width 124 height 12
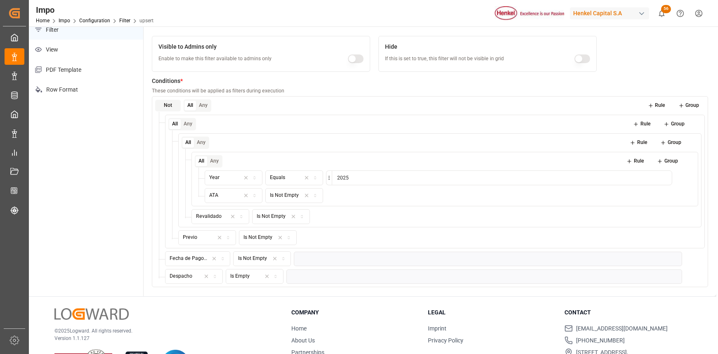
click at [283, 260] on icon "button" at bounding box center [284, 259] width 2 height 1
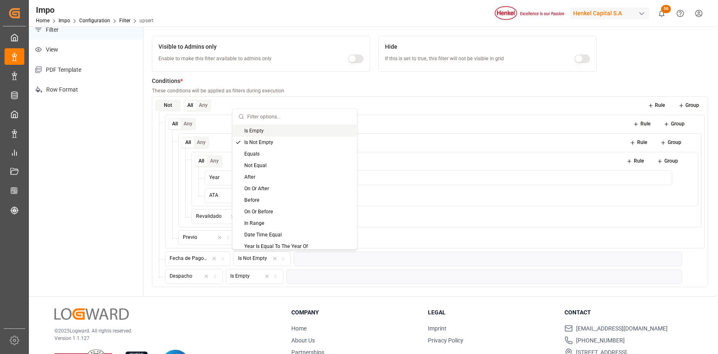
click at [255, 130] on div "Is Empty" at bounding box center [295, 131] width 124 height 12
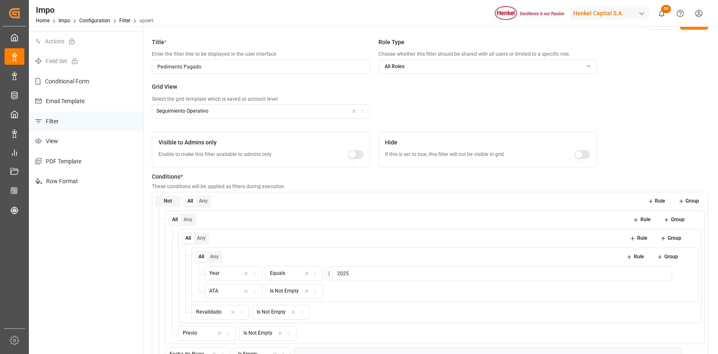
scroll to position [0, 0]
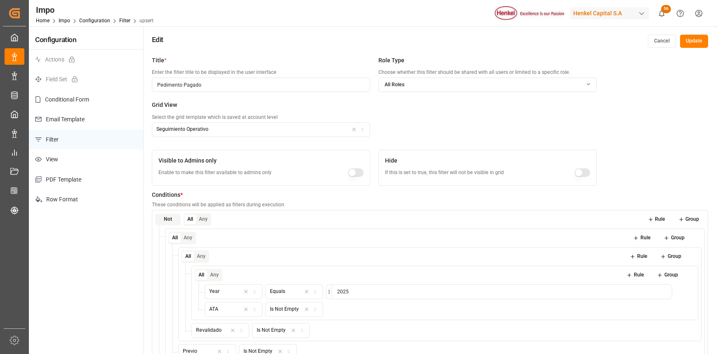
click at [157, 85] on input "Pedimento Pagado" at bounding box center [261, 85] width 218 height 14
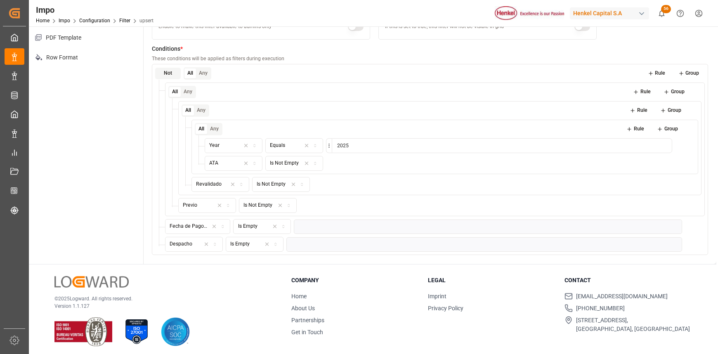
scroll to position [146, 0]
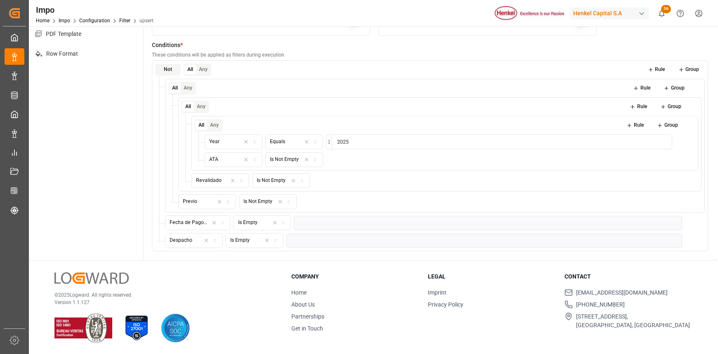
type input "En proceso Pago Pedimento"
click at [700, 241] on icon at bounding box center [700, 241] width 6 height 6
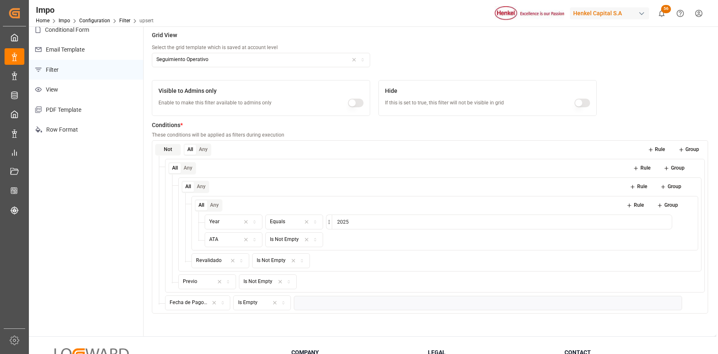
scroll to position [0, 0]
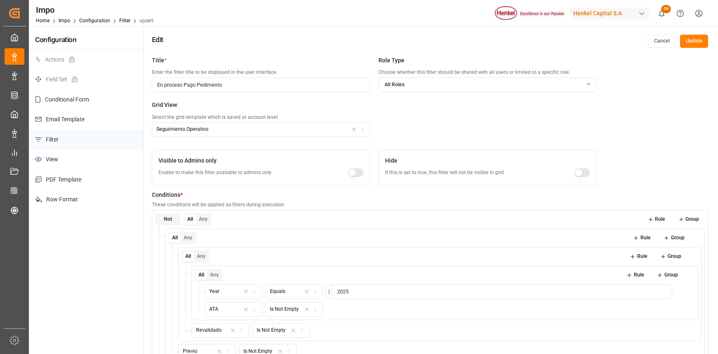
click at [694, 32] on div "Edit Cancel Update" at bounding box center [430, 39] width 573 height 26
click at [693, 40] on button "Update" at bounding box center [694, 41] width 28 height 13
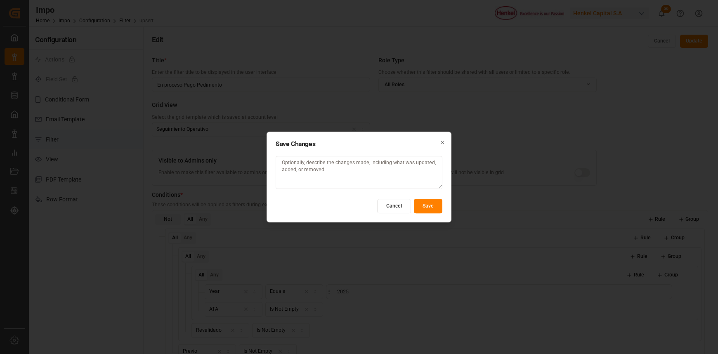
click at [428, 206] on button "Save" at bounding box center [428, 206] width 28 height 14
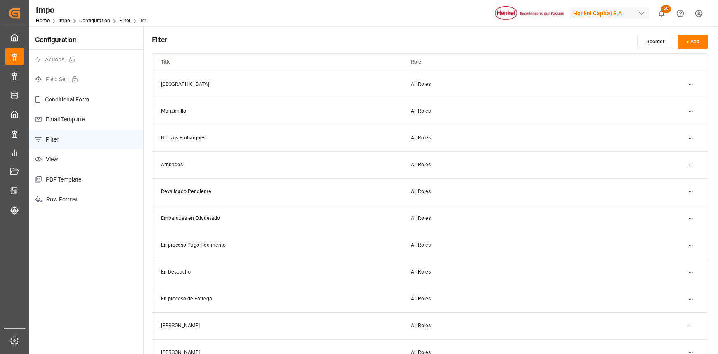
click at [189, 271] on td "En Despacho" at bounding box center [277, 272] width 250 height 27
click at [692, 271] on html "Created by potrace 1.15, written by [PERSON_NAME] [DATE]-[DATE] Created by potr…" at bounding box center [359, 177] width 718 height 354
click at [669, 286] on div "Edit" at bounding box center [676, 289] width 43 height 12
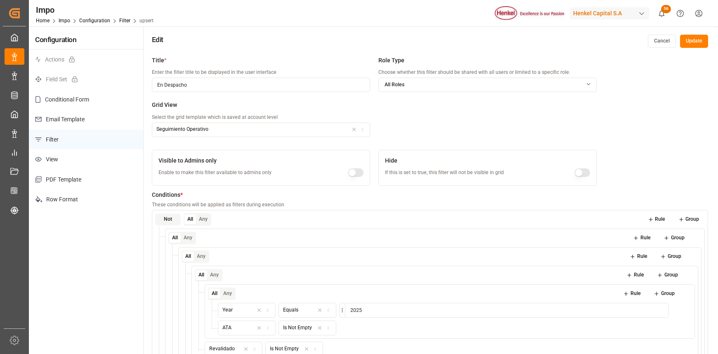
click at [163, 83] on input "En Despacho" at bounding box center [261, 85] width 218 height 14
type input "En Despacho"
click at [689, 37] on button "Update" at bounding box center [694, 41] width 28 height 13
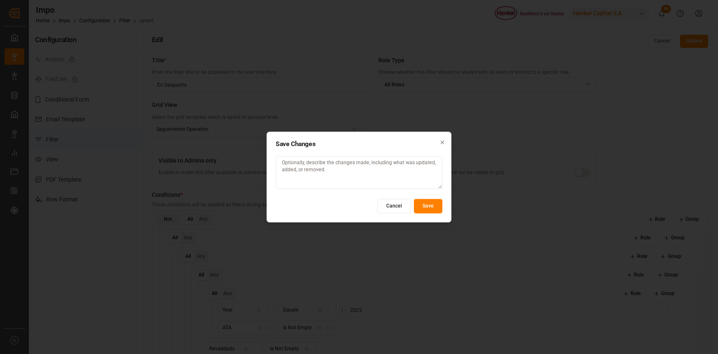
click at [421, 205] on button "Save" at bounding box center [428, 206] width 28 height 14
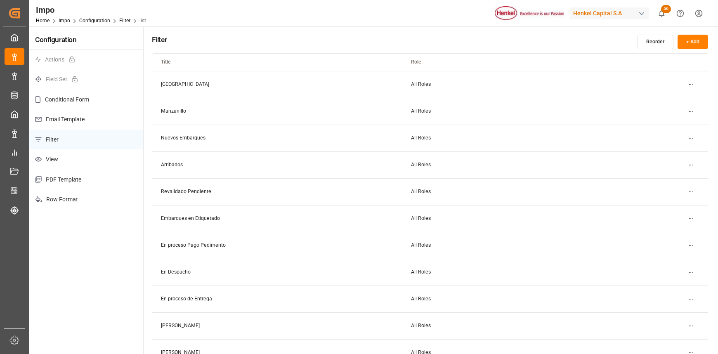
click at [689, 298] on html "Created by potrace 1.15, written by Peter Selinger 2001-2017 Created by potrace…" at bounding box center [359, 177] width 718 height 354
click at [671, 315] on div "Edit" at bounding box center [676, 316] width 43 height 12
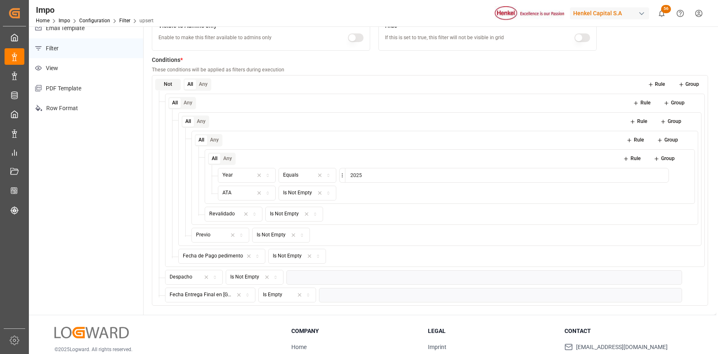
scroll to position [110, 0]
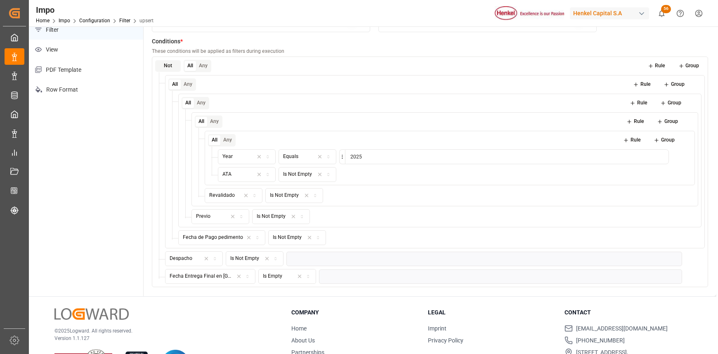
click at [238, 276] on icon "button" at bounding box center [239, 276] width 3 height 3
click at [208, 277] on div "Field" at bounding box center [194, 276] width 54 height 7
type input "sche"
click at [219, 308] on div "Scheduled Delivery Date" at bounding box center [217, 309] width 103 height 12
click at [280, 273] on icon "button" at bounding box center [280, 276] width 6 height 7
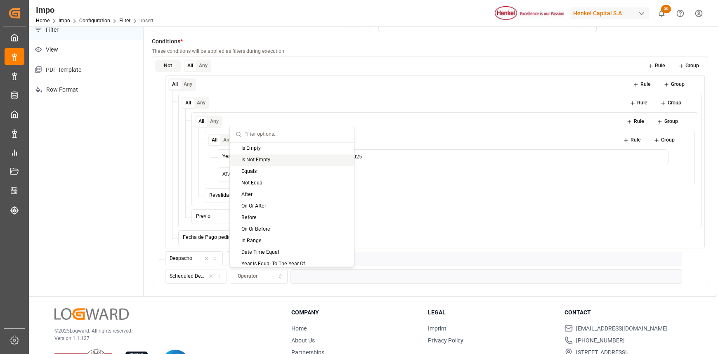
click at [254, 157] on div "Is Not Empty" at bounding box center [292, 160] width 124 height 12
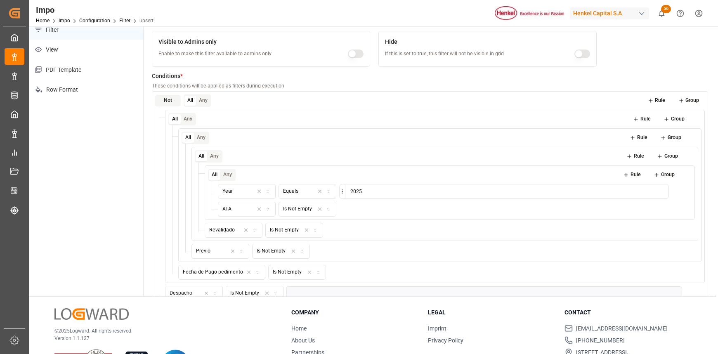
scroll to position [0, 0]
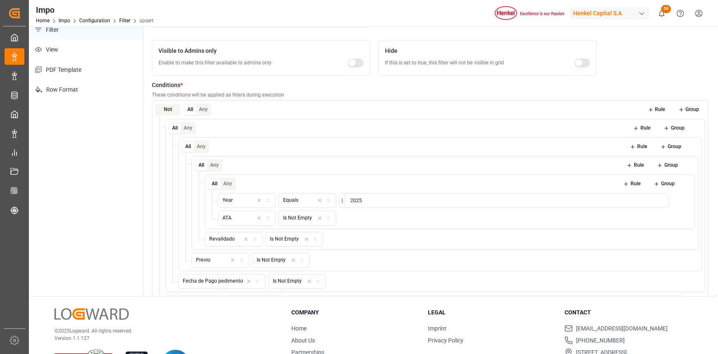
click at [659, 108] on button "Rule" at bounding box center [656, 110] width 29 height 12
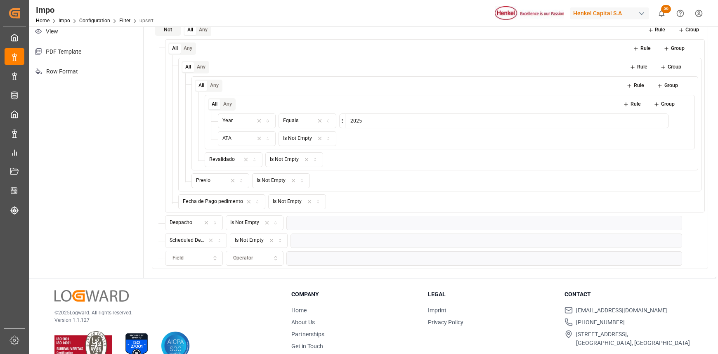
scroll to position [146, 0]
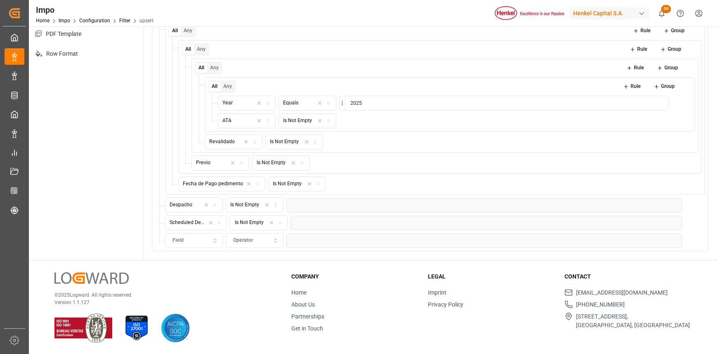
click at [199, 238] on div "Field" at bounding box center [194, 240] width 54 height 7
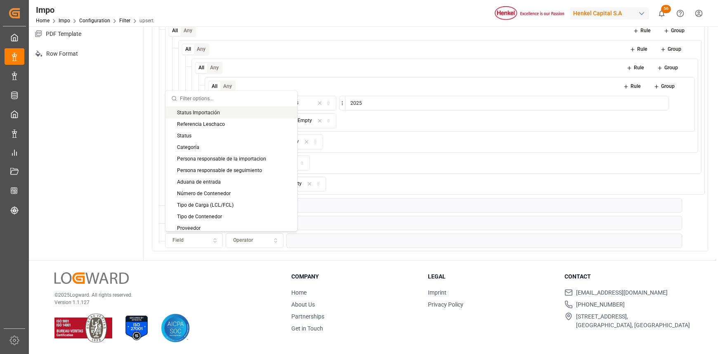
click at [213, 99] on input "text" at bounding box center [235, 99] width 111 height 16
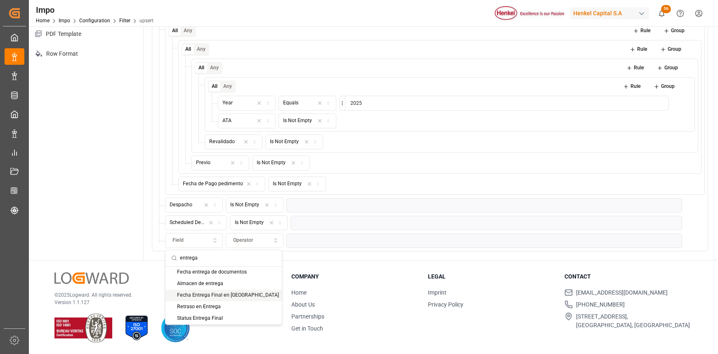
type input "entrega"
click at [212, 293] on div "Fecha Entrega Final en Almacén" at bounding box center [224, 296] width 116 height 12
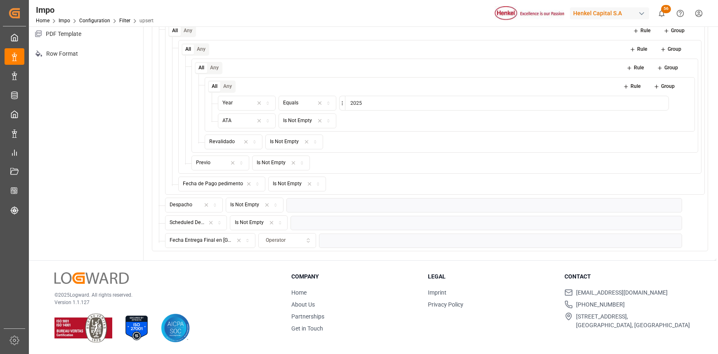
click at [277, 241] on div "Operator" at bounding box center [287, 240] width 54 height 7
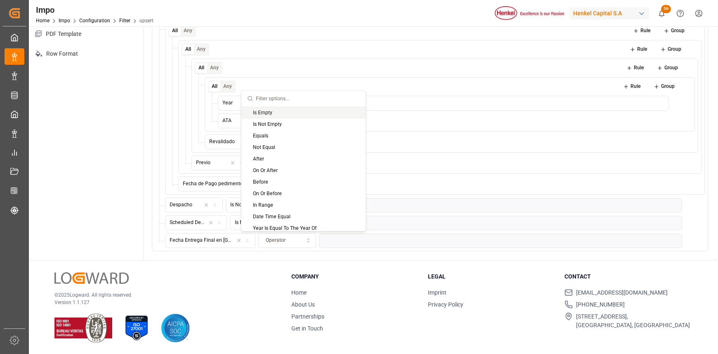
click at [267, 111] on div "Is Empty" at bounding box center [303, 113] width 124 height 12
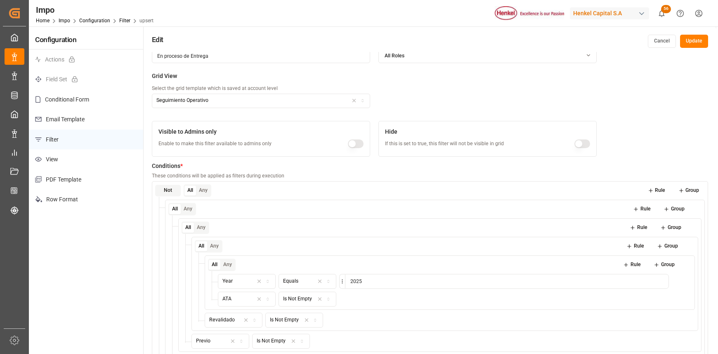
scroll to position [55, 0]
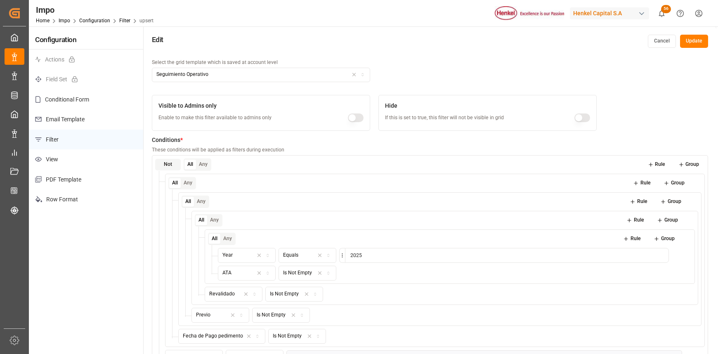
click at [692, 38] on button "Update" at bounding box center [694, 41] width 28 height 13
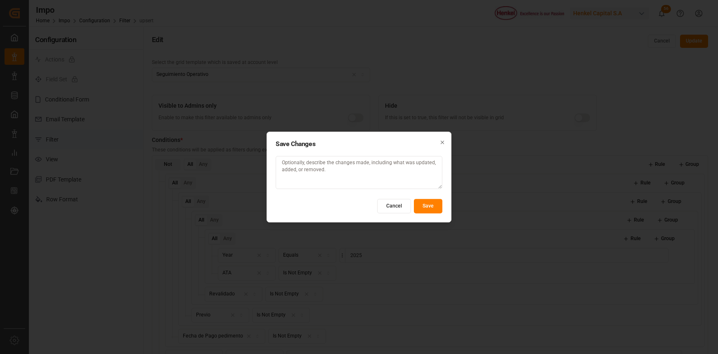
click at [430, 203] on button "Save" at bounding box center [428, 206] width 28 height 14
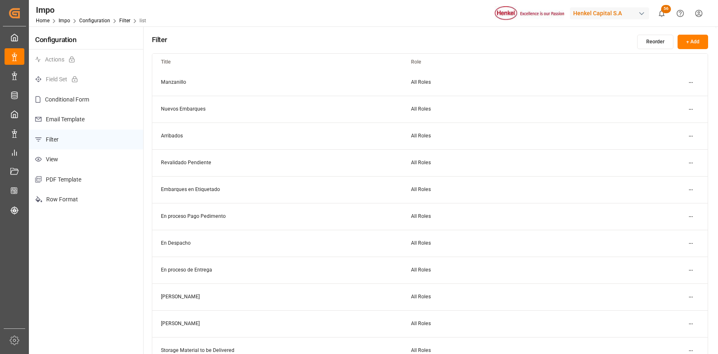
scroll to position [55, 0]
click at [687, 269] on html "Created by potrace 1.15, written by Peter Selinger 2001-2017 Created by potrace…" at bounding box center [359, 177] width 718 height 354
click at [670, 283] on div "Edit" at bounding box center [676, 288] width 43 height 12
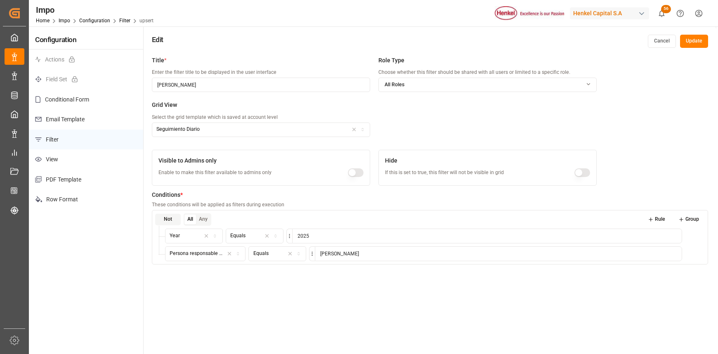
click at [694, 38] on button "Update" at bounding box center [694, 41] width 28 height 13
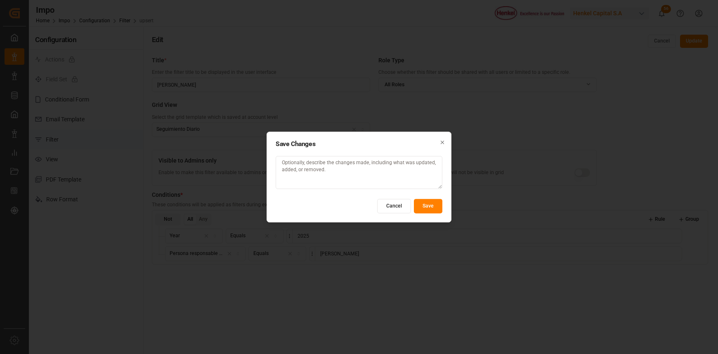
click at [419, 204] on button "Save" at bounding box center [428, 206] width 28 height 14
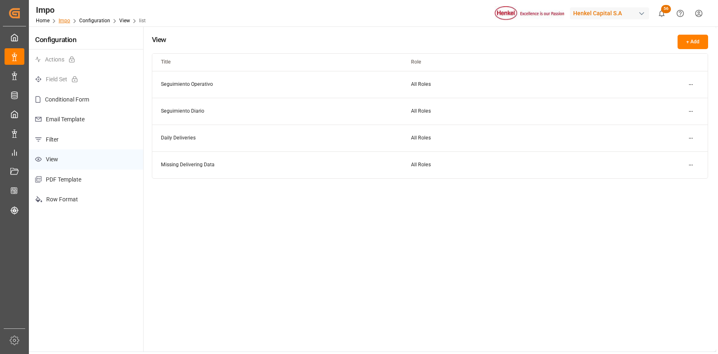
click at [64, 20] on link "Impo" at bounding box center [65, 21] width 12 height 6
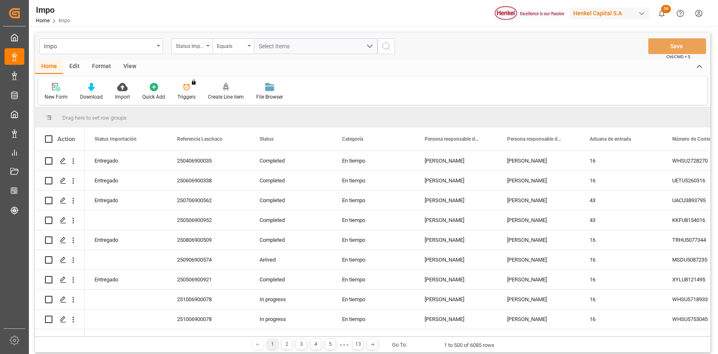
click at [102, 63] on div "Format" at bounding box center [101, 67] width 31 height 14
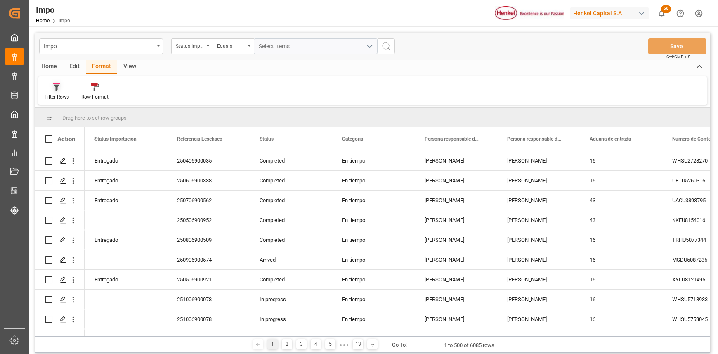
click at [59, 92] on div "Filter Rows" at bounding box center [56, 92] width 37 height 18
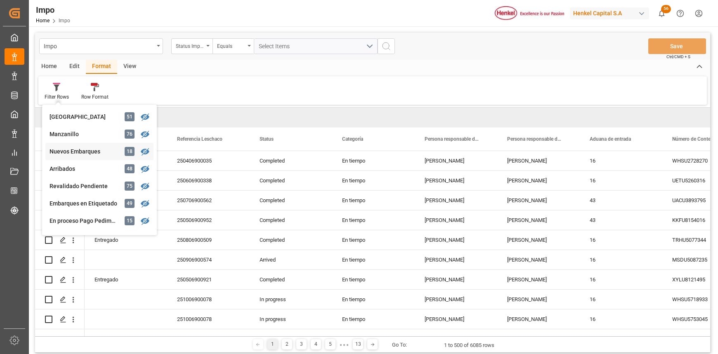
click at [83, 151] on div "Nuevos Embarques" at bounding box center [86, 151] width 72 height 9
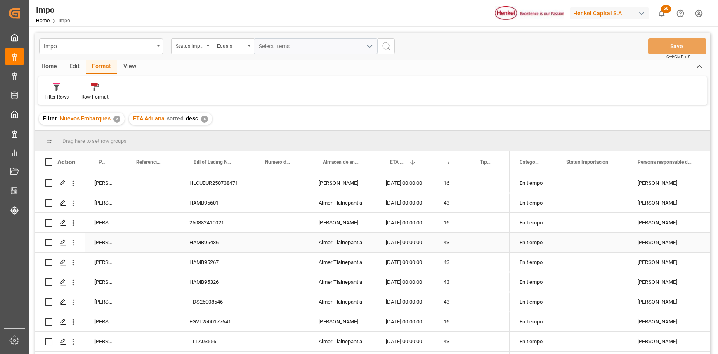
scroll to position [66, 0]
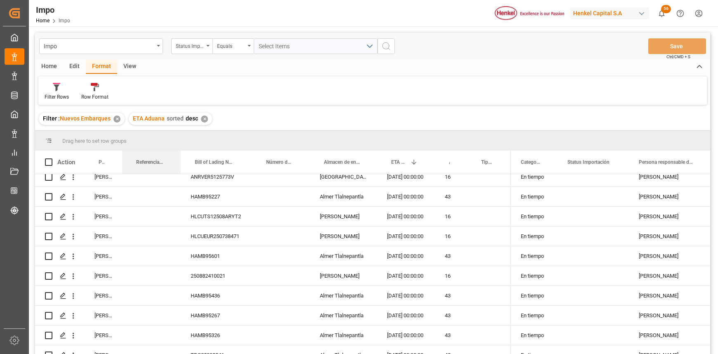
drag, startPoint x: 179, startPoint y: 154, endPoint x: 180, endPoint y: 149, distance: 5.1
click at [180, 149] on div "Drag here to set row groups Drag here to set column labels Action Persona respo…" at bounding box center [372, 245] width 675 height 229
click at [309, 154] on div at bounding box center [309, 162] width 3 height 23
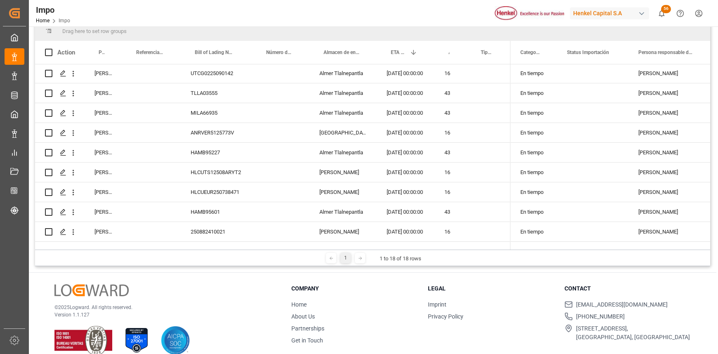
scroll to position [0, 0]
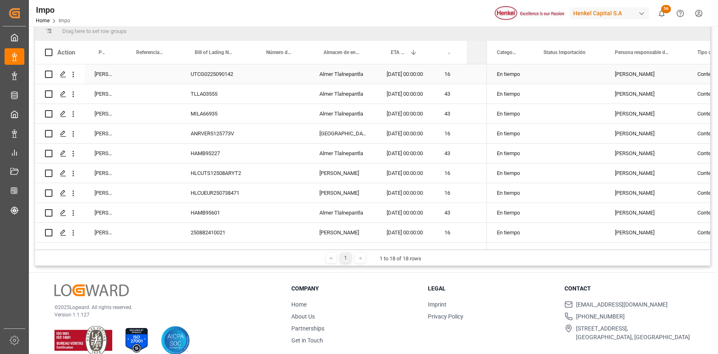
drag, startPoint x: 509, startPoint y: 44, endPoint x: 472, endPoint y: 83, distance: 53.7
click at [473, 73] on div "Action Persona responsable de seguimiento Referencia Leschaco Bill of Lading Nu…" at bounding box center [372, 145] width 675 height 209
click at [472, 85] on div "Press SPACE to select this row." at bounding box center [477, 93] width 20 height 19
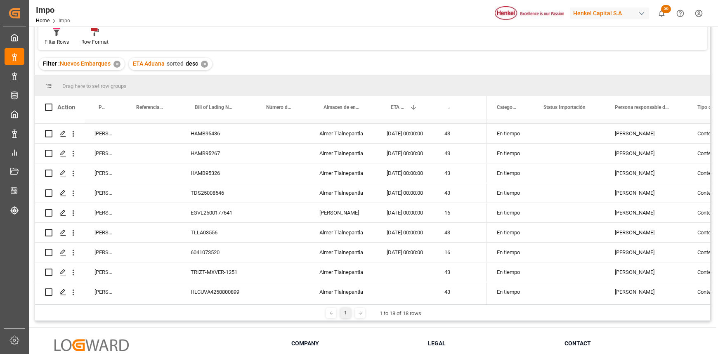
scroll to position [177, 0]
click at [397, 251] on div "20-09-2025 00:00:00" at bounding box center [406, 251] width 58 height 19
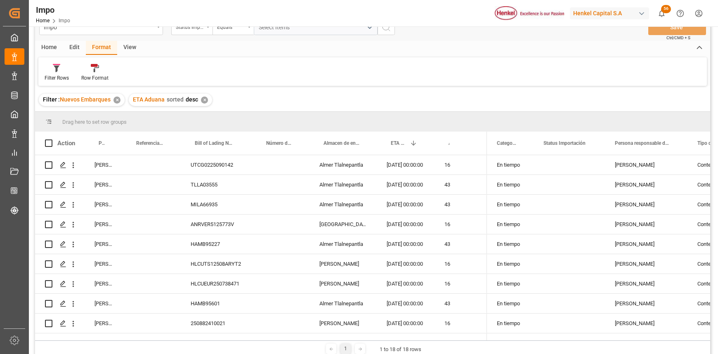
scroll to position [0, 0]
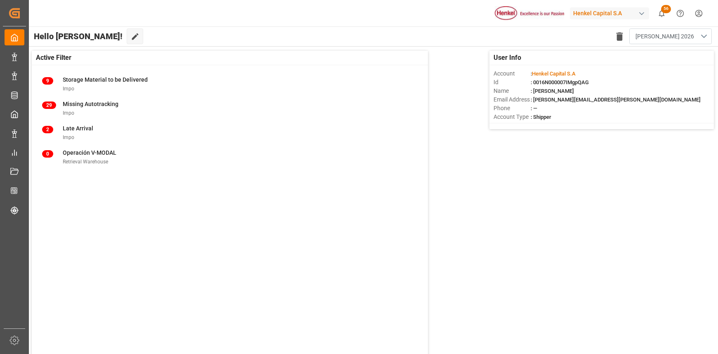
click at [701, 33] on button "[PERSON_NAME] 2026" at bounding box center [670, 36] width 83 height 16
click at [643, 111] on div "[PERSON_NAME] 2026" at bounding box center [663, 108] width 76 height 9
drag, startPoint x: 699, startPoint y: 37, endPoint x: 698, endPoint y: 42, distance: 4.6
click at [699, 37] on button "[PERSON_NAME] 2026" at bounding box center [670, 36] width 83 height 16
click at [667, 81] on div "[PERSON_NAME] 2025" at bounding box center [663, 83] width 76 height 9
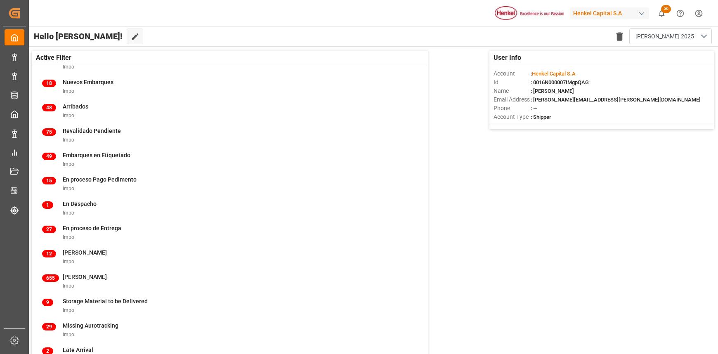
scroll to position [165, 0]
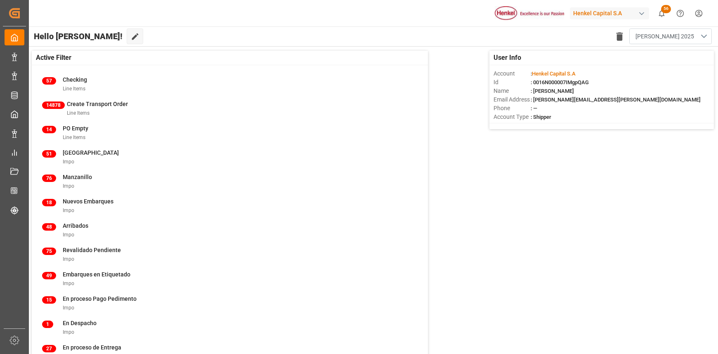
click at [697, 38] on button "[PERSON_NAME] 2025" at bounding box center [670, 36] width 83 height 16
click at [667, 102] on div "[PERSON_NAME] 2026" at bounding box center [663, 108] width 85 height 25
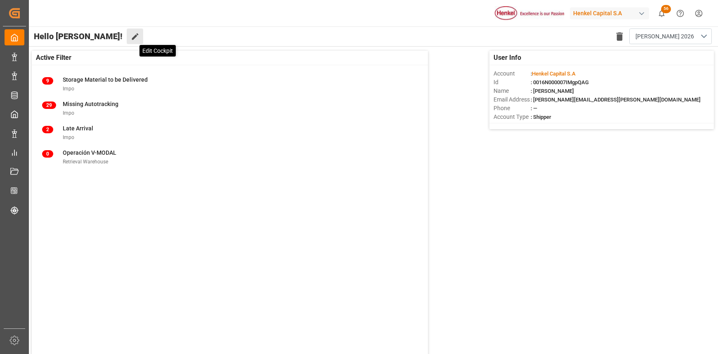
click at [131, 33] on icon at bounding box center [135, 36] width 9 height 9
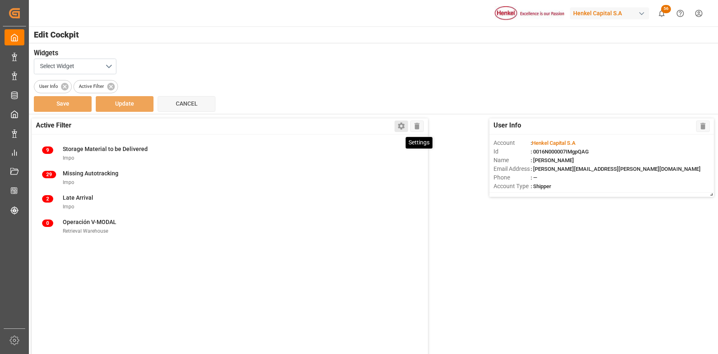
click at [400, 124] on icon at bounding box center [401, 126] width 7 height 7
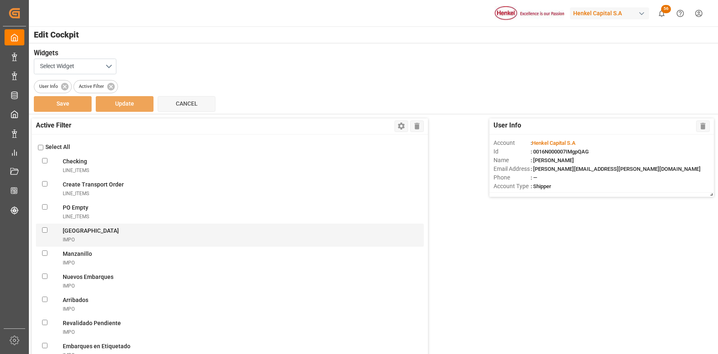
click at [47, 231] on input "checkbox" at bounding box center [44, 229] width 5 height 5
checkbox input "true"
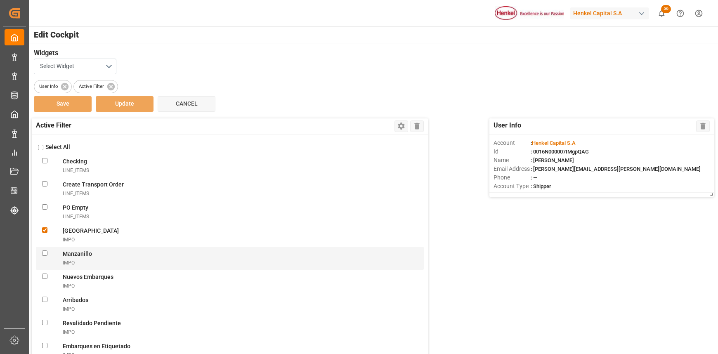
click at [45, 254] on input "checkbox" at bounding box center [44, 253] width 5 height 5
checkbox input "true"
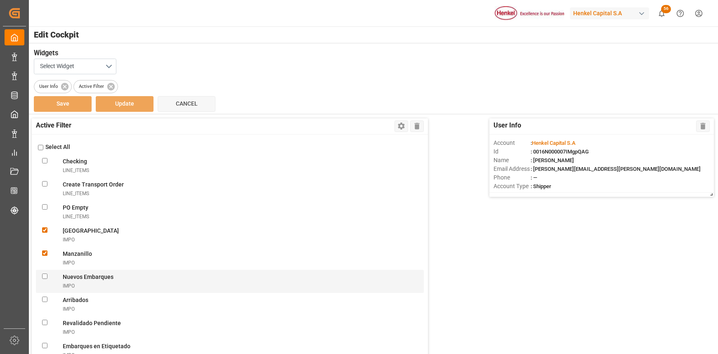
click at [44, 275] on Embarquesimpo "checkbox" at bounding box center [44, 276] width 5 height 5
checkbox Embarquesimpo "true"
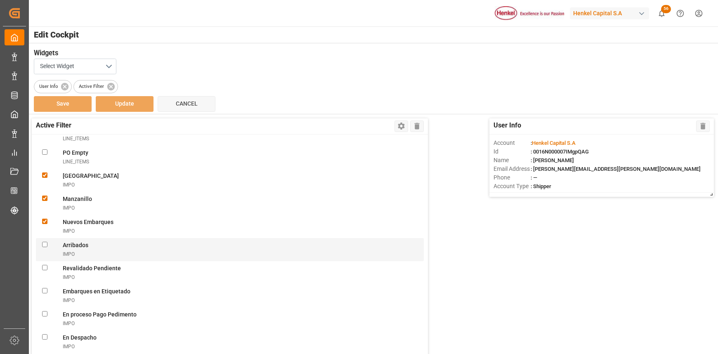
click at [45, 245] on input "checkbox" at bounding box center [44, 244] width 5 height 5
checkbox input "true"
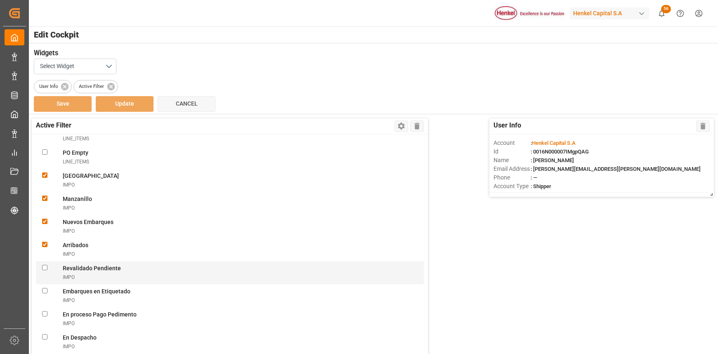
click at [45, 268] on Pendienteimpo "checkbox" at bounding box center [44, 267] width 5 height 5
checkbox Pendienteimpo "true"
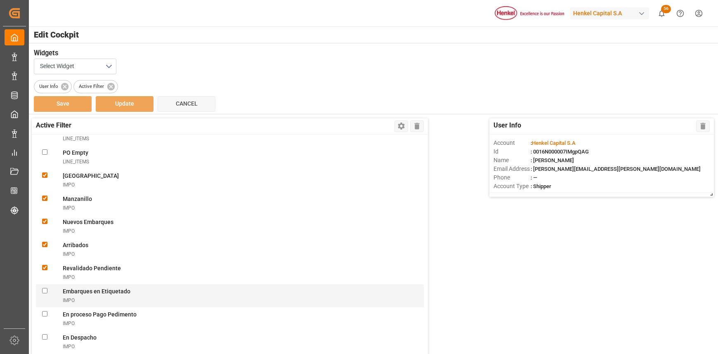
click at [43, 290] on Etiquetadoimpo "checkbox" at bounding box center [44, 290] width 5 height 5
checkbox Etiquetadoimpo "true"
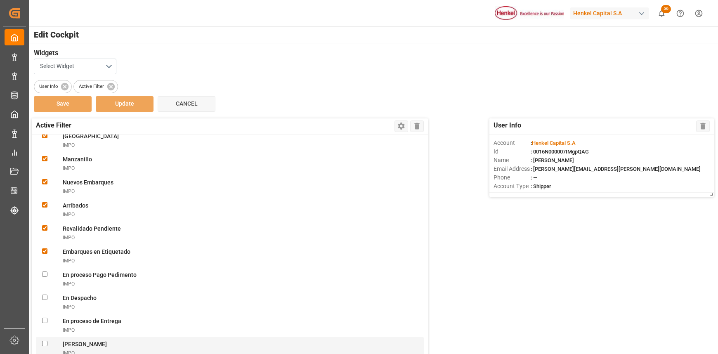
scroll to position [165, 0]
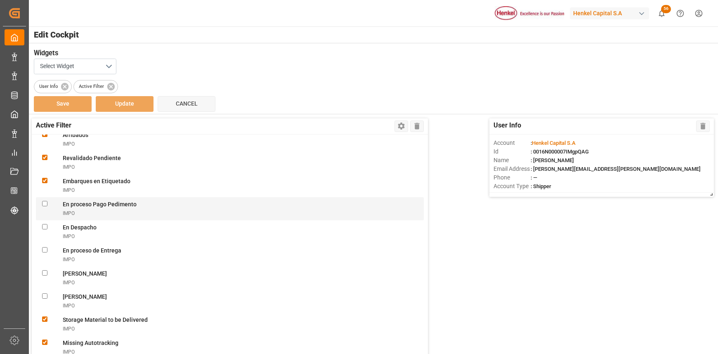
click at [45, 205] on Pedimentoimpo "checkbox" at bounding box center [44, 203] width 5 height 5
checkbox Pedimentoimpo "true"
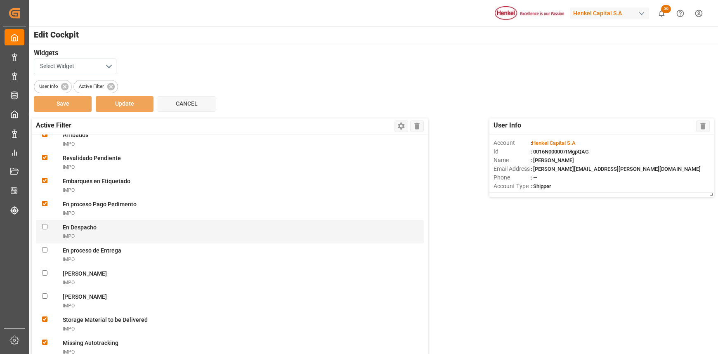
click at [44, 225] on Despachoimpo "checkbox" at bounding box center [44, 226] width 5 height 5
checkbox Despachoimpo "true"
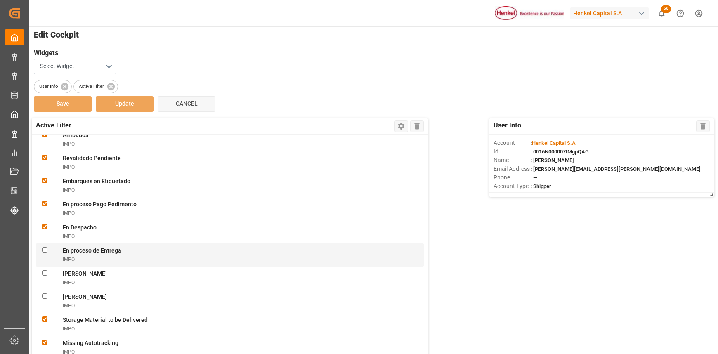
click at [45, 249] on Entregaimpo "checkbox" at bounding box center [44, 249] width 5 height 5
checkbox Entregaimpo "true"
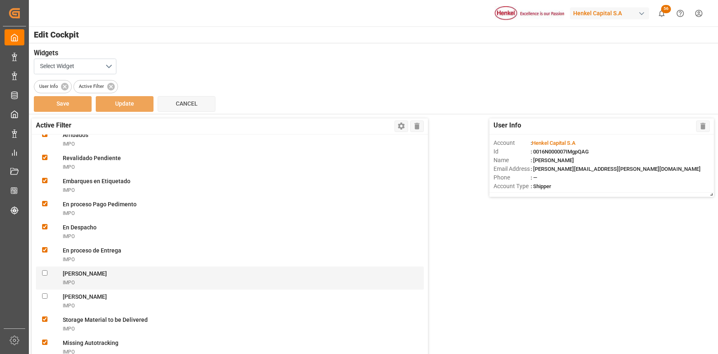
click at [45, 270] on div at bounding box center [52, 278] width 21 height 17
checkbox Villarimpo "true"
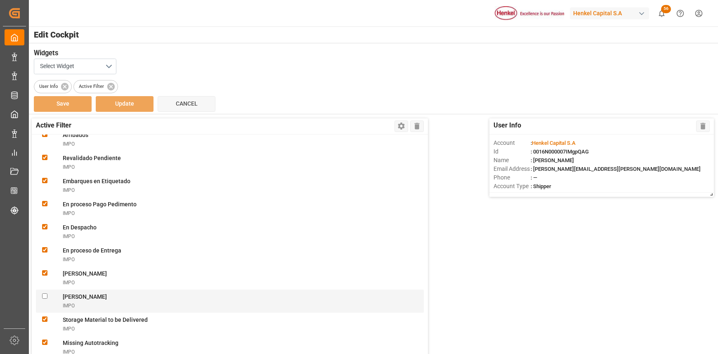
click at [45, 291] on div "Martha Gonzalez IMPO" at bounding box center [230, 301] width 388 height 23
checkbox Gonzalezimpo "true"
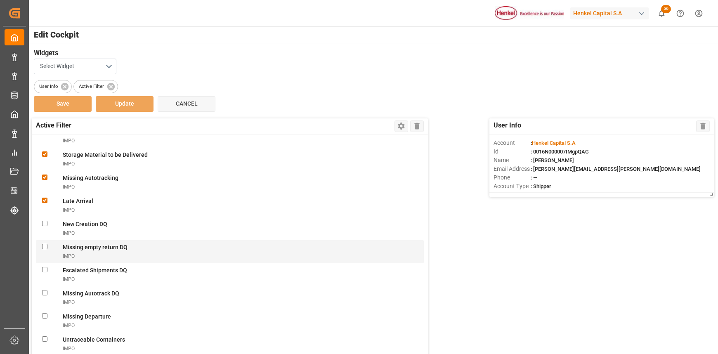
scroll to position [385, 0]
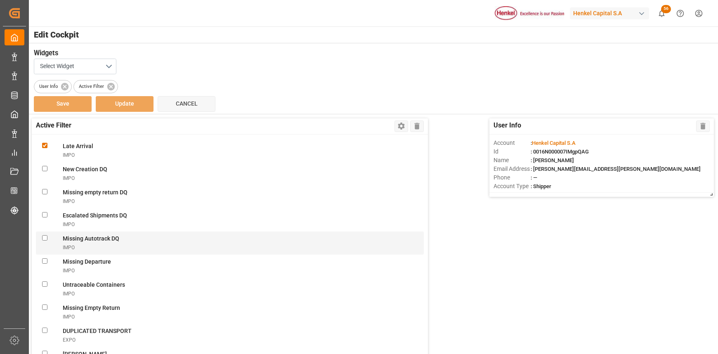
click at [45, 237] on DQimpo "checkbox" at bounding box center [44, 237] width 5 height 5
checkbox DQimpo "true"
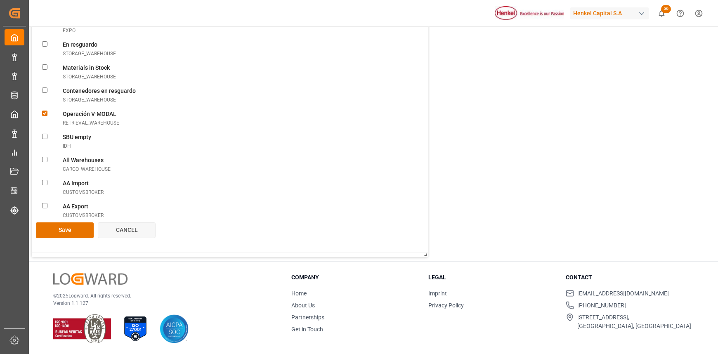
scroll to position [188, 0]
click at [75, 230] on button "Save" at bounding box center [65, 230] width 58 height 16
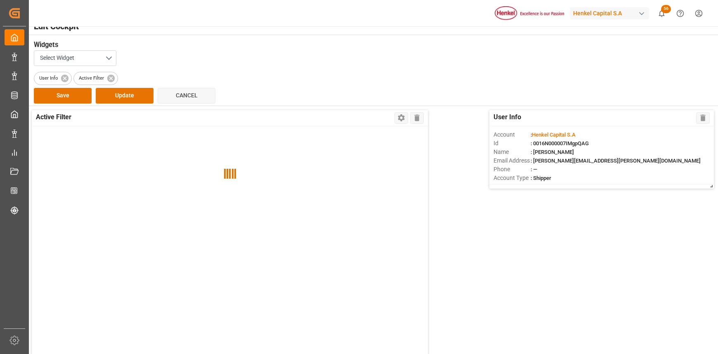
scroll to position [0, 0]
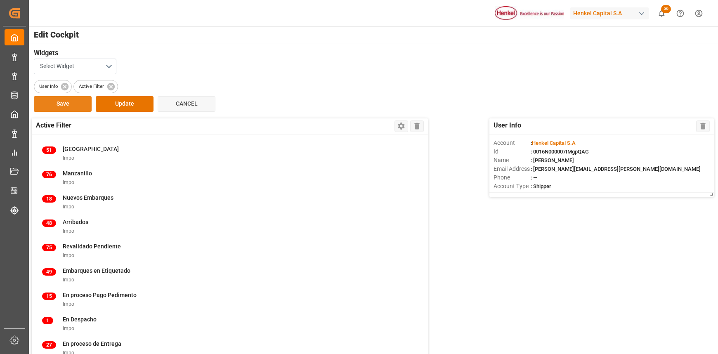
click at [62, 101] on button "Save" at bounding box center [63, 104] width 58 height 16
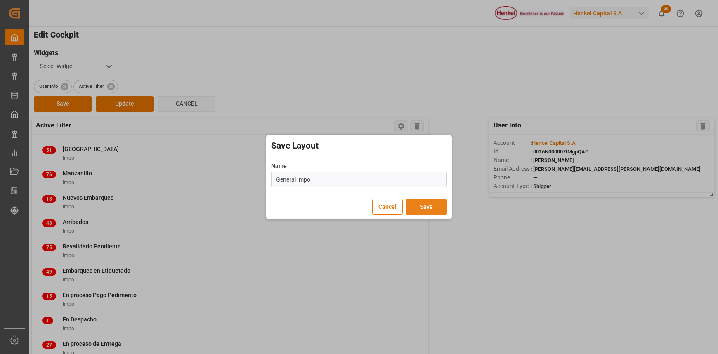
type input "General Impo"
click at [436, 206] on button "Save" at bounding box center [426, 207] width 41 height 16
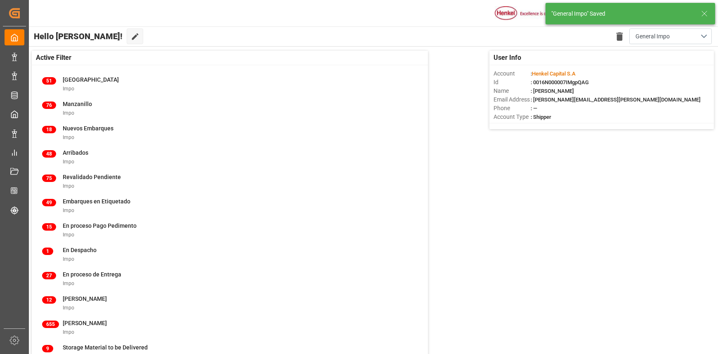
click at [704, 14] on line at bounding box center [704, 13] width 5 height 5
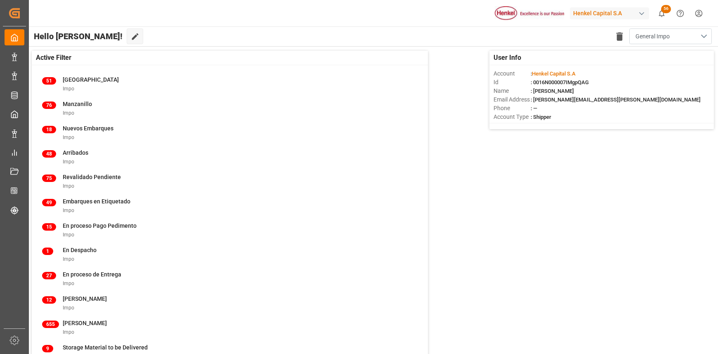
click at [708, 32] on button "General Impo" at bounding box center [670, 36] width 83 height 16
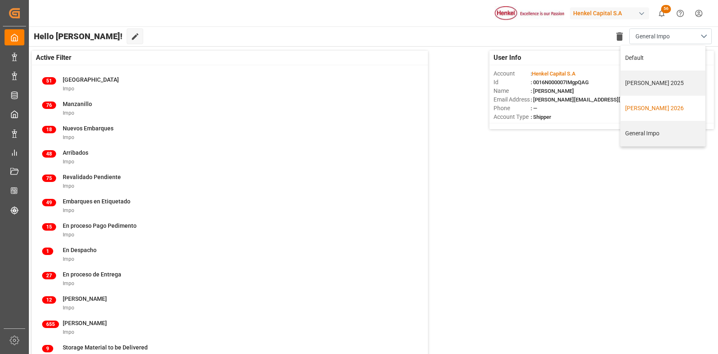
click at [660, 111] on div "Karla 2026" at bounding box center [663, 108] width 76 height 9
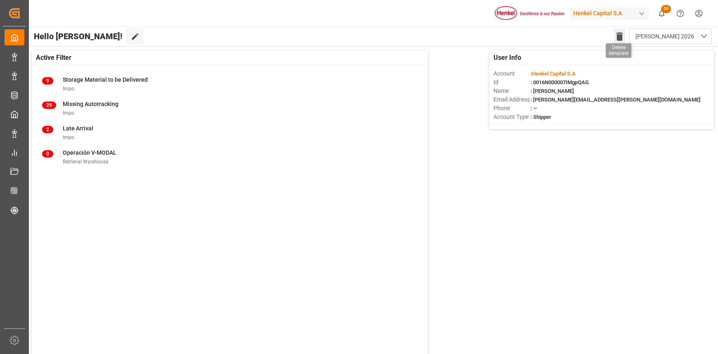
click at [621, 33] on icon "button" at bounding box center [620, 36] width 7 height 8
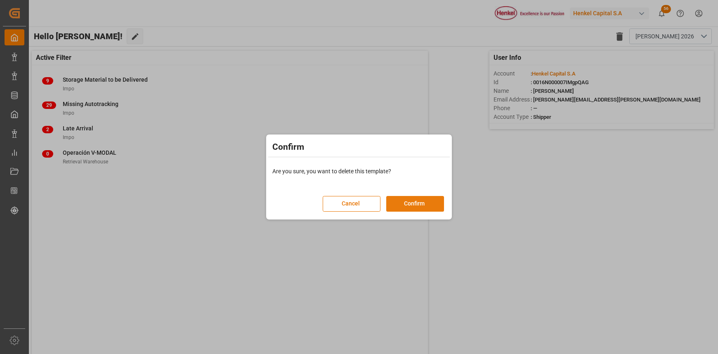
click at [411, 198] on button "Confirm" at bounding box center [415, 204] width 58 height 16
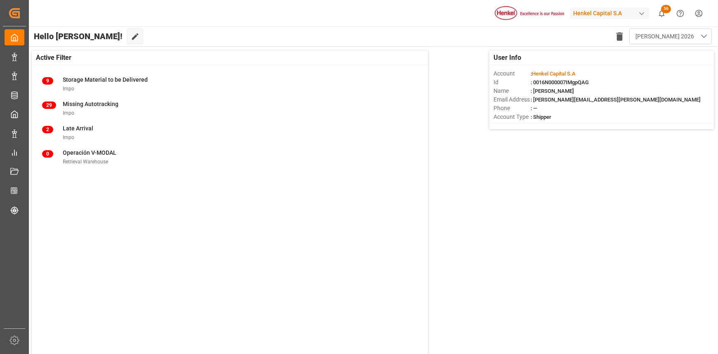
click at [704, 32] on button "Karla 2026" at bounding box center [670, 36] width 83 height 16
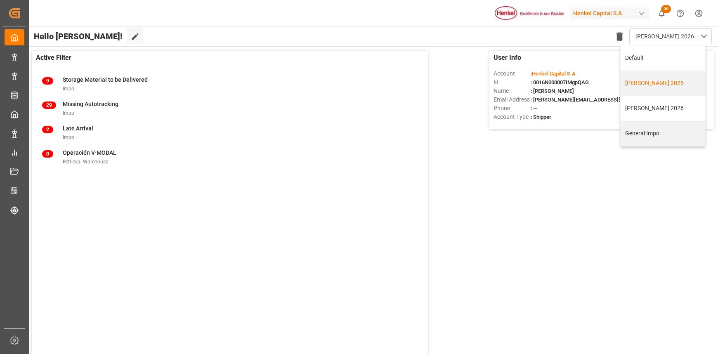
click at [651, 87] on div "Karla 2025" at bounding box center [663, 83] width 76 height 9
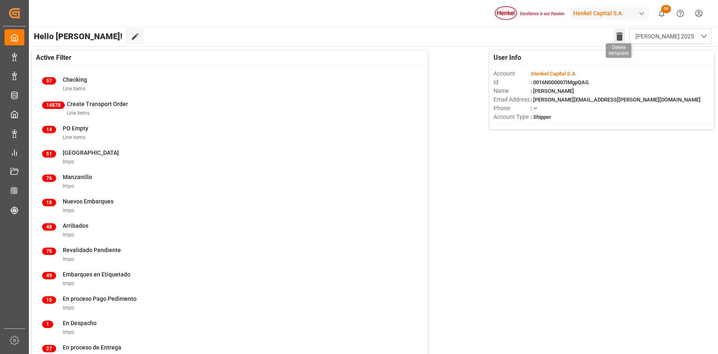
click at [620, 33] on icon "button" at bounding box center [620, 36] width 7 height 8
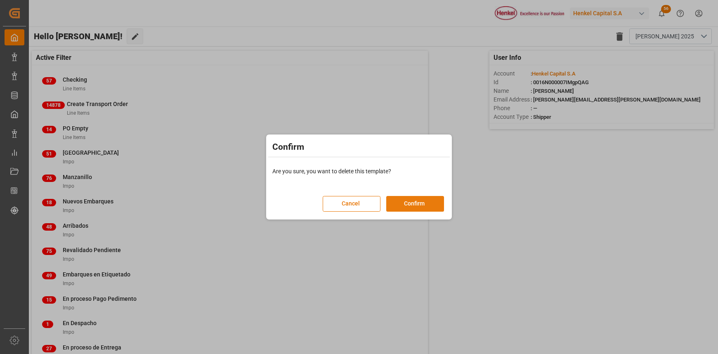
click at [412, 197] on button "Confirm" at bounding box center [415, 204] width 58 height 16
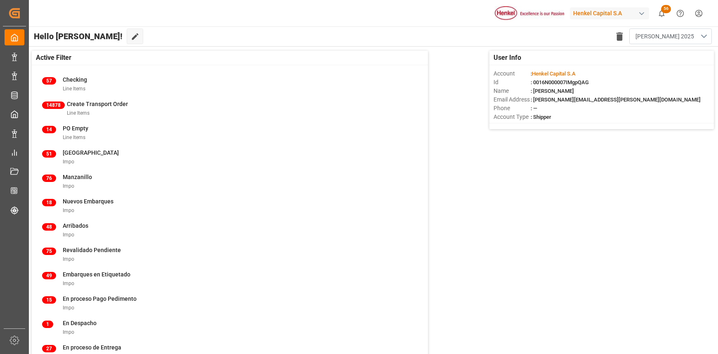
click at [704, 35] on button "Karla 2025" at bounding box center [670, 36] width 83 height 16
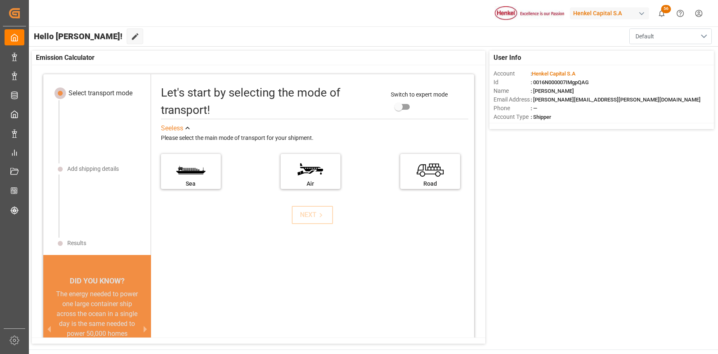
click at [697, 35] on button "Default" at bounding box center [670, 36] width 83 height 16
click at [679, 83] on div "General Impo" at bounding box center [671, 83] width 61 height 9
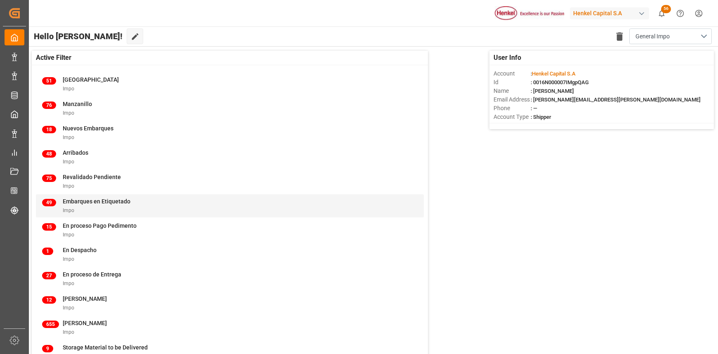
click at [102, 208] on div "Impo" at bounding box center [97, 210] width 68 height 9
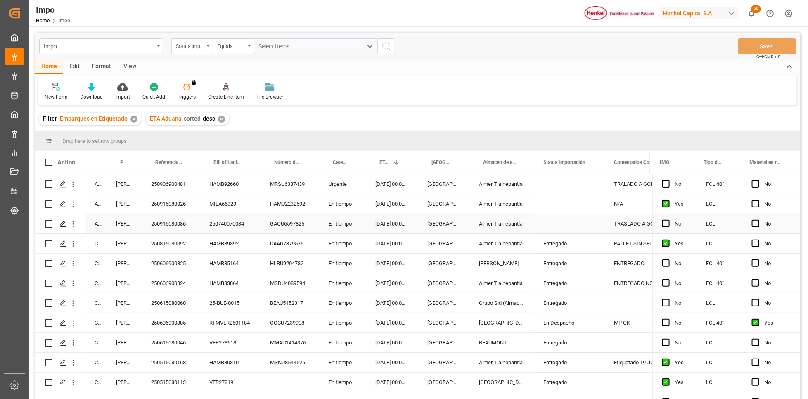
click at [317, 226] on div "GAOU6597825" at bounding box center [289, 223] width 59 height 19
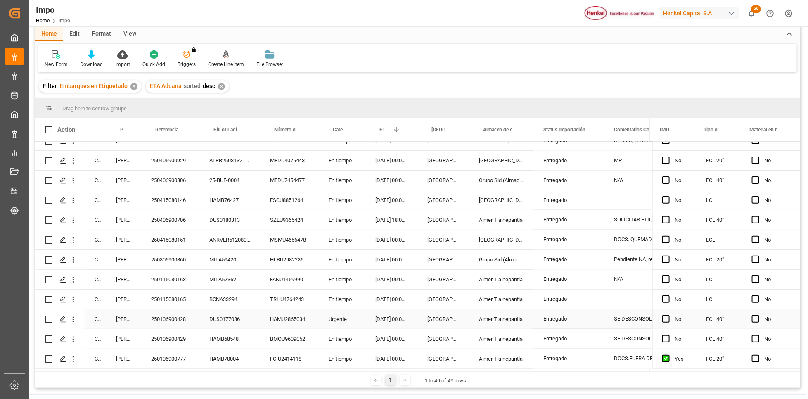
scroll to position [62, 0]
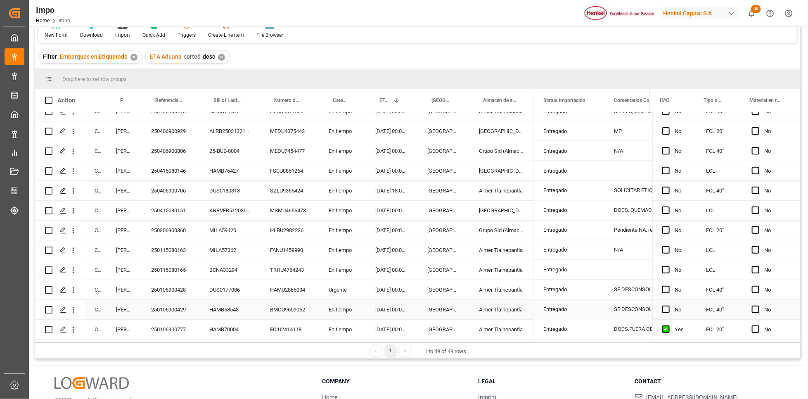
click at [486, 308] on div "Almer Tlalnepantla" at bounding box center [501, 309] width 64 height 19
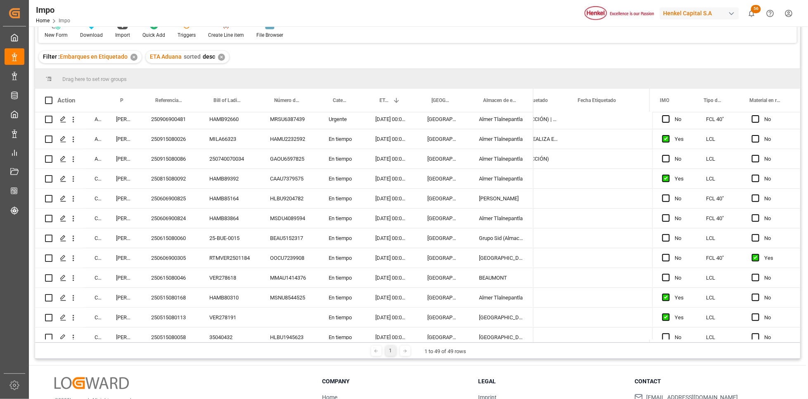
scroll to position [0, 0]
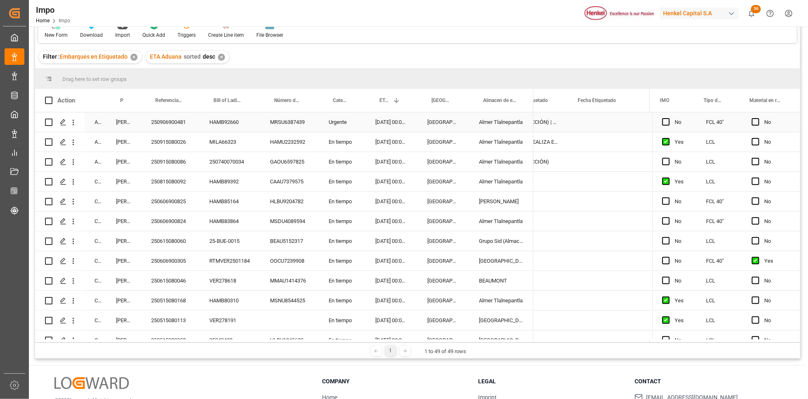
click at [181, 120] on div "250906900481" at bounding box center [170, 121] width 58 height 19
click at [182, 131] on div "250906900481" at bounding box center [170, 121] width 58 height 19
click at [181, 137] on div "250915080026" at bounding box center [170, 141] width 58 height 19
click at [171, 161] on div "250915080086" at bounding box center [170, 161] width 58 height 19
click at [158, 203] on div "250606900825" at bounding box center [170, 201] width 58 height 19
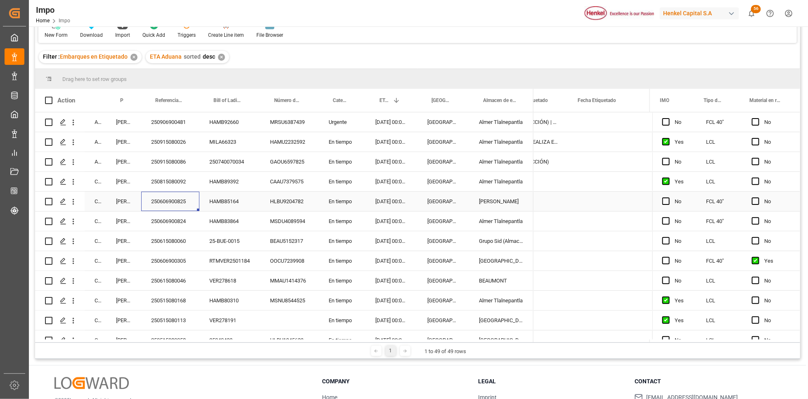
click at [518, 198] on div "Almer Apodaca" at bounding box center [501, 201] width 64 height 19
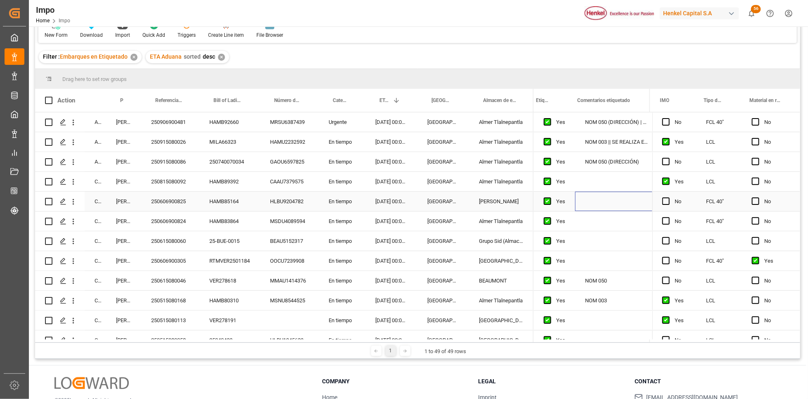
scroll to position [0, 212]
click at [545, 199] on span "Press SPACE to select this row." at bounding box center [547, 200] width 7 height 7
click at [550, 197] on input "Press SPACE to select this row." at bounding box center [550, 197] width 0 height 0
click at [182, 223] on div "250606900824" at bounding box center [170, 220] width 58 height 19
click at [601, 220] on div "Press SPACE to select this row." at bounding box center [616, 220] width 83 height 19
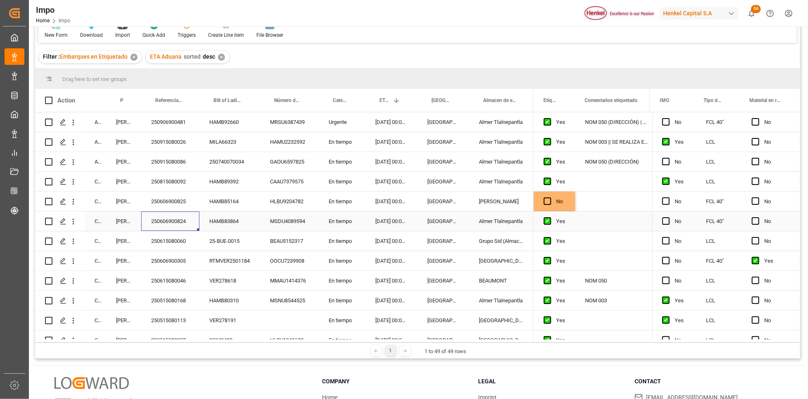
click at [601, 220] on div "Press SPACE to select this row." at bounding box center [616, 220] width 83 height 19
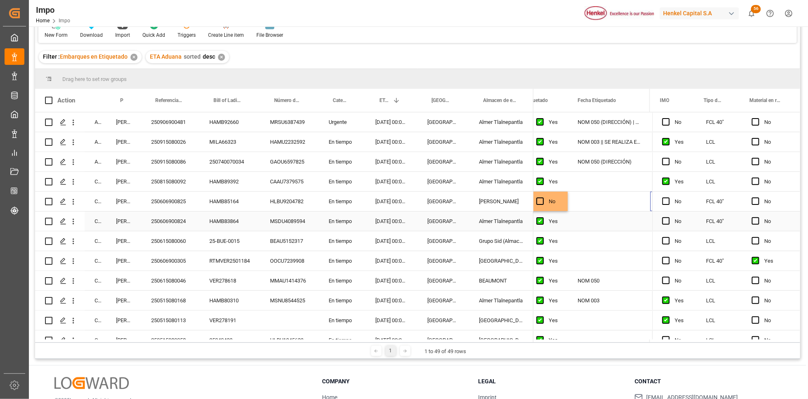
scroll to position [0, 302]
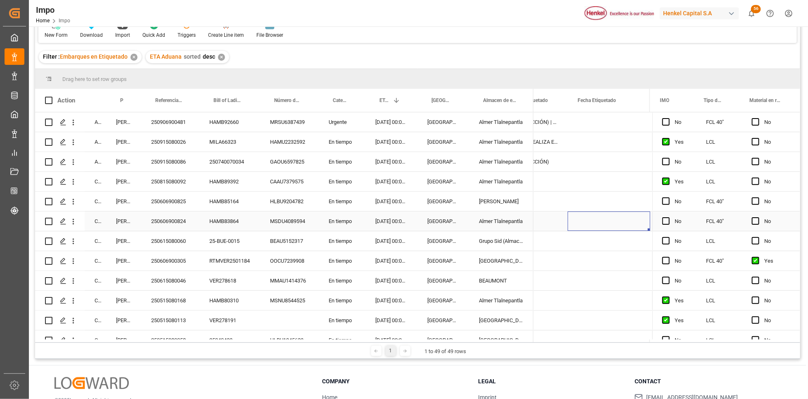
click at [601, 220] on div "Press SPACE to select this row." at bounding box center [609, 220] width 83 height 19
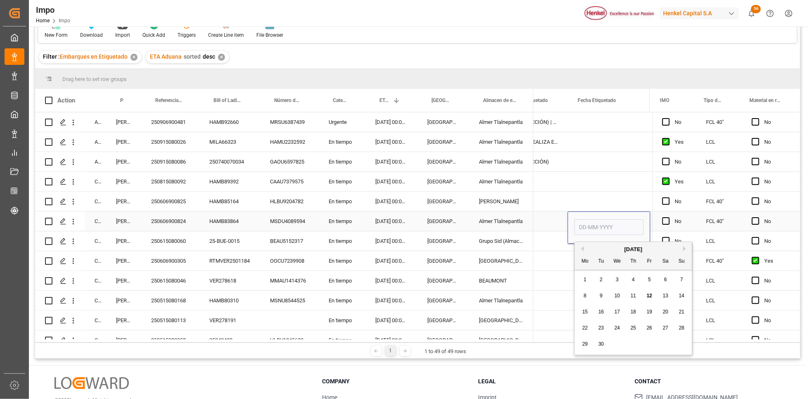
click at [601, 227] on input "Press SPACE to select this row." at bounding box center [608, 227] width 69 height 16
type input "02-07-2025"
click at [599, 263] on div "Press SPACE to select this row." at bounding box center [609, 260] width 83 height 19
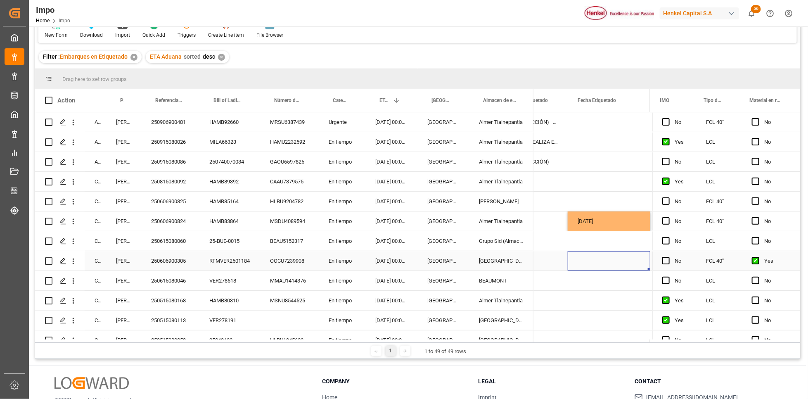
click at [186, 244] on div "250615080060" at bounding box center [170, 240] width 58 height 19
click at [503, 237] on div "Grupo Sid (Almacenaje y Distribucion AVIOR)" at bounding box center [501, 240] width 64 height 19
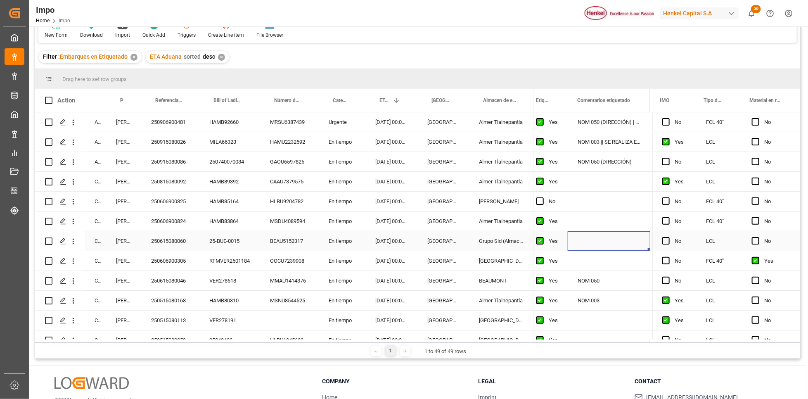
scroll to position [0, 212]
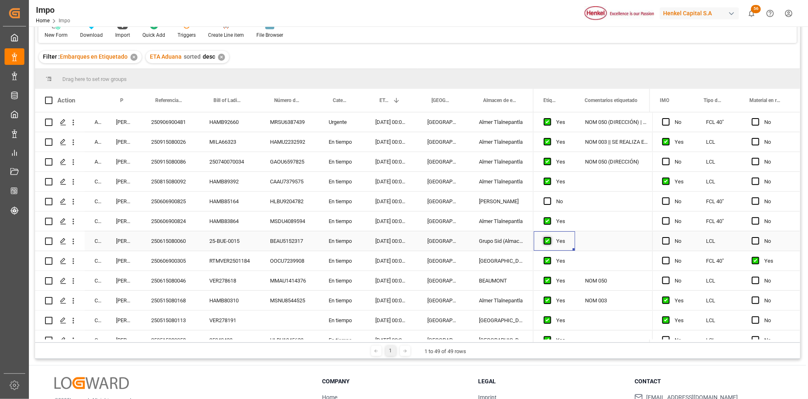
click at [544, 243] on span "Press SPACE to select this row." at bounding box center [547, 240] width 7 height 7
click at [550, 237] on input "Press SPACE to select this row." at bounding box center [550, 237] width 0 height 0
click at [183, 269] on div "250606900305" at bounding box center [170, 260] width 58 height 19
click at [548, 258] on span "Press SPACE to select this row." at bounding box center [547, 260] width 7 height 7
click at [550, 257] on input "Press SPACE to select this row." at bounding box center [550, 257] width 0 height 0
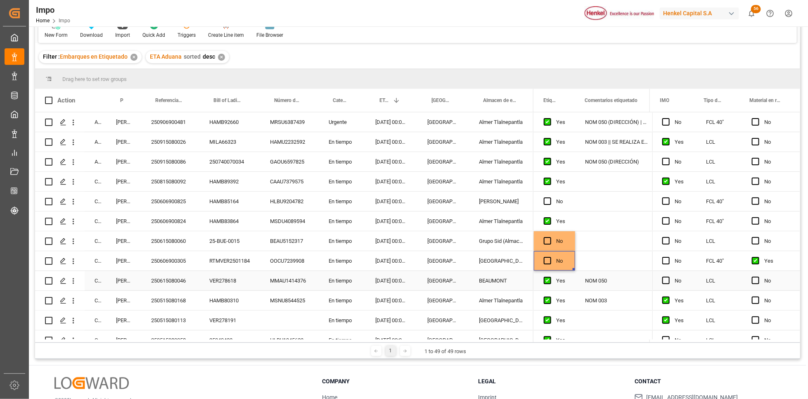
click at [176, 275] on div "250615080046" at bounding box center [170, 280] width 58 height 19
click at [549, 223] on span "Press SPACE to select this row." at bounding box center [547, 220] width 7 height 7
click at [550, 217] on input "Press SPACE to select this row." at bounding box center [550, 217] width 0 height 0
drag, startPoint x: 551, startPoint y: 241, endPoint x: 554, endPoint y: 258, distance: 16.3
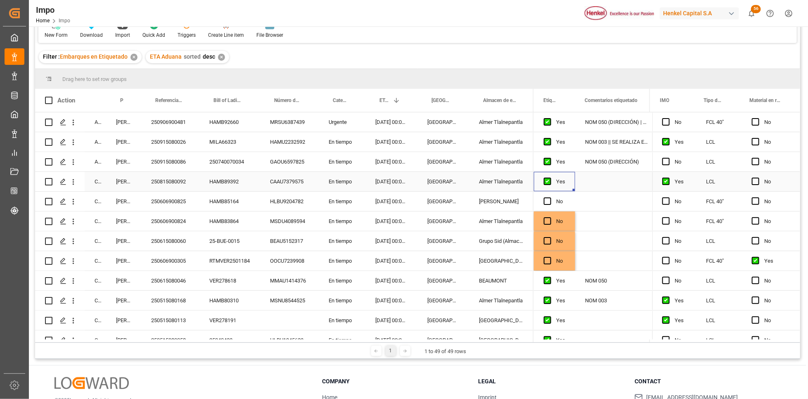
click at [553, 181] on div "Press SPACE to select this row." at bounding box center [550, 181] width 12 height 19
drag, startPoint x: 553, startPoint y: 227, endPoint x: 554, endPoint y: 262, distance: 34.7
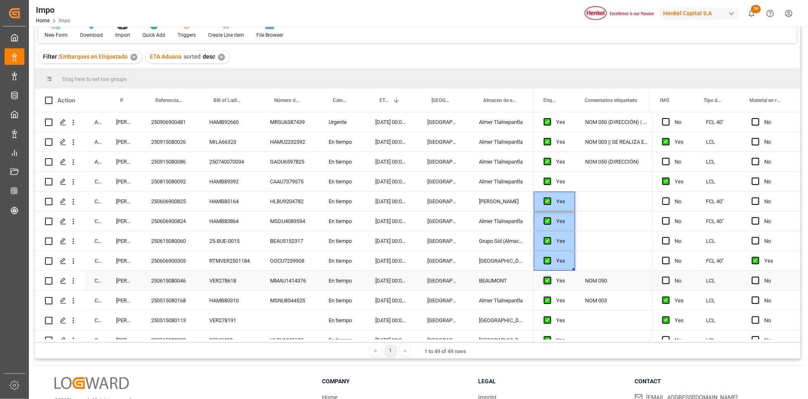
click at [550, 282] on span "Press SPACE to select this row." at bounding box center [547, 280] width 7 height 7
click at [550, 277] on input "Press SPACE to select this row." at bounding box center [550, 277] width 0 height 0
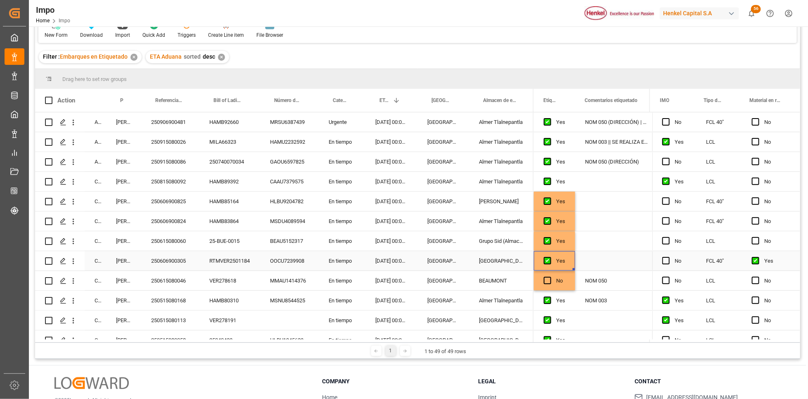
click at [562, 256] on div "Yes" at bounding box center [560, 260] width 9 height 19
click at [561, 282] on div "No" at bounding box center [560, 280] width 9 height 19
click at [576, 180] on div "Press SPACE to select this row." at bounding box center [616, 181] width 83 height 19
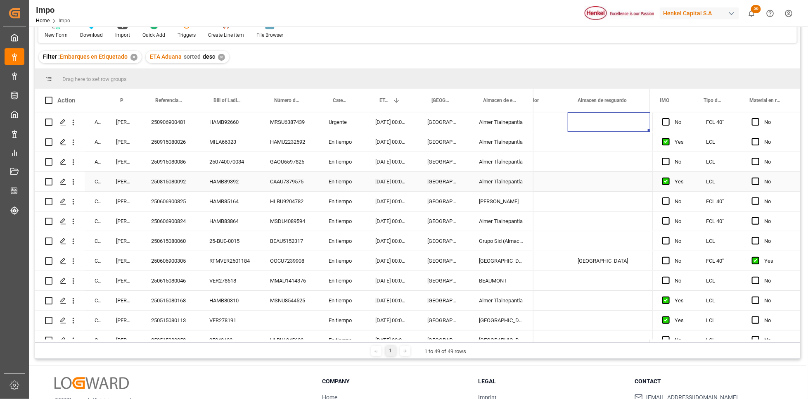
scroll to position [0, 1580]
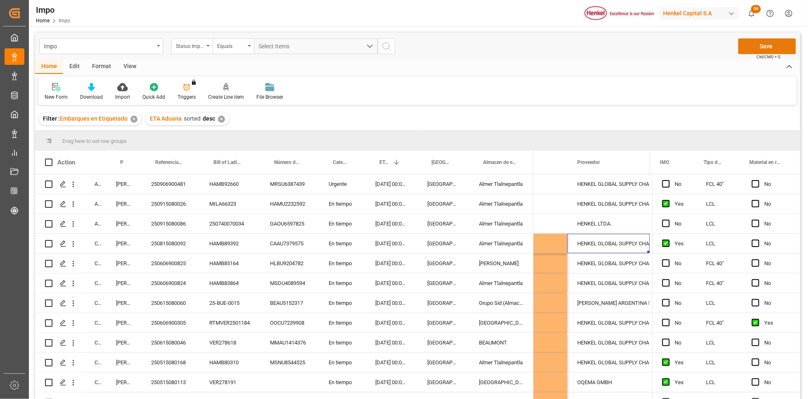
click at [718, 52] on button "Save" at bounding box center [767, 46] width 58 height 16
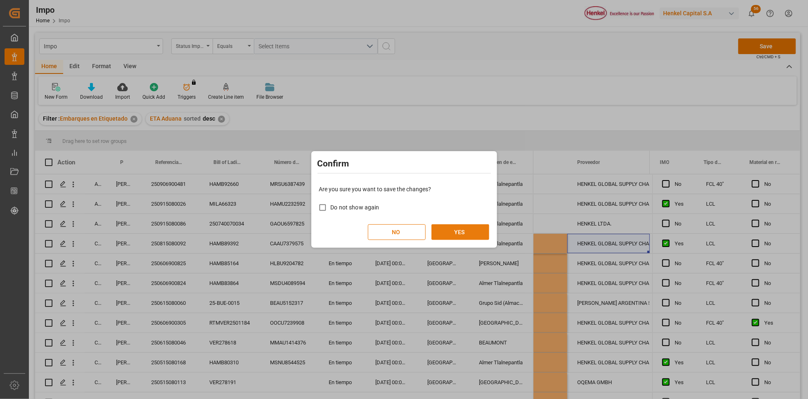
click at [477, 228] on button "YES" at bounding box center [460, 232] width 58 height 16
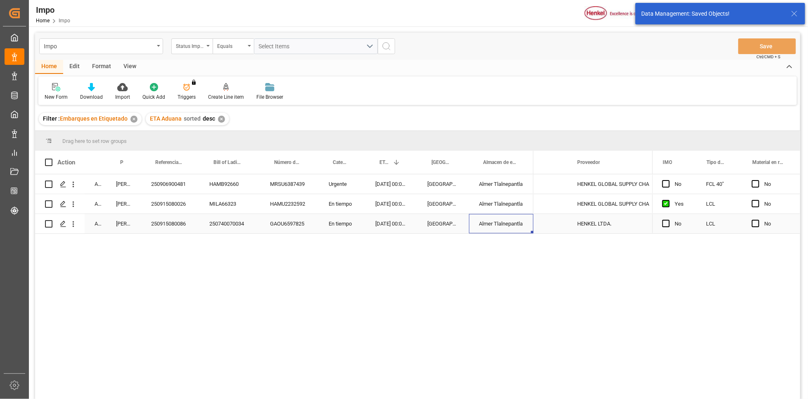
click at [508, 219] on div "Almer Tlalnepantla" at bounding box center [501, 223] width 64 height 19
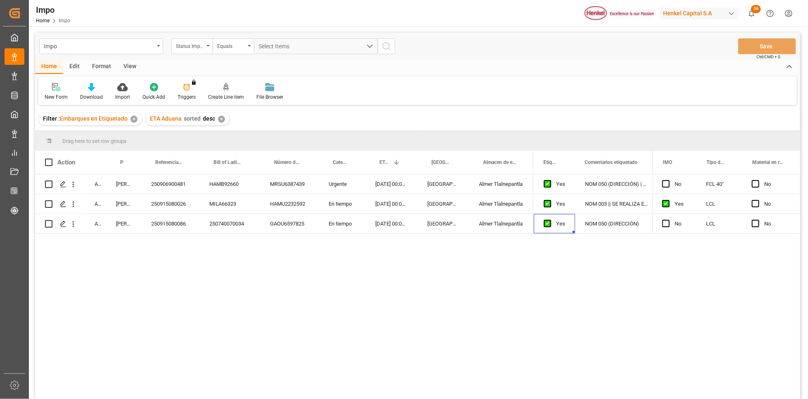
click at [313, 313] on div "Arrived Martha Gonzalez 250906900481 HAMB92660 MRSU6387439 Urgente 08-09-2025 0…" at bounding box center [417, 287] width 765 height 227
click at [96, 67] on div "Format" at bounding box center [101, 67] width 31 height 14
click at [55, 93] on div "Filter Rows" at bounding box center [57, 96] width 24 height 7
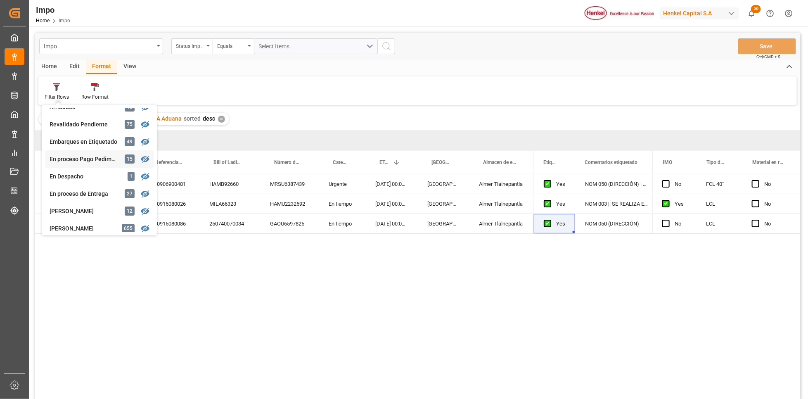
click at [96, 160] on div "Impo Status Importación Equals Select Items Save Ctrl/CMD + S Home Edit Format …" at bounding box center [417, 227] width 765 height 388
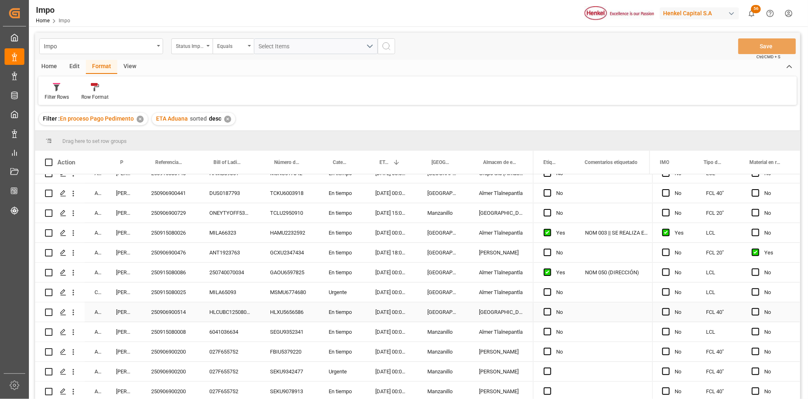
click at [440, 315] on div "[GEOGRAPHIC_DATA]" at bounding box center [443, 311] width 52 height 19
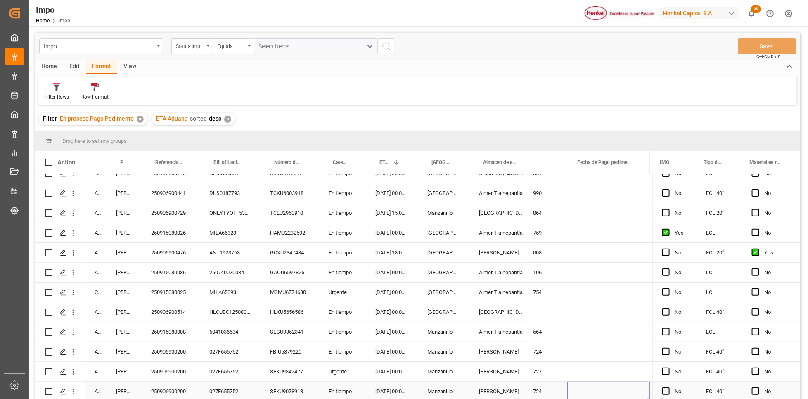
click at [551, 354] on div "25 16 3108 5003724" at bounding box center [526, 390] width 83 height 19
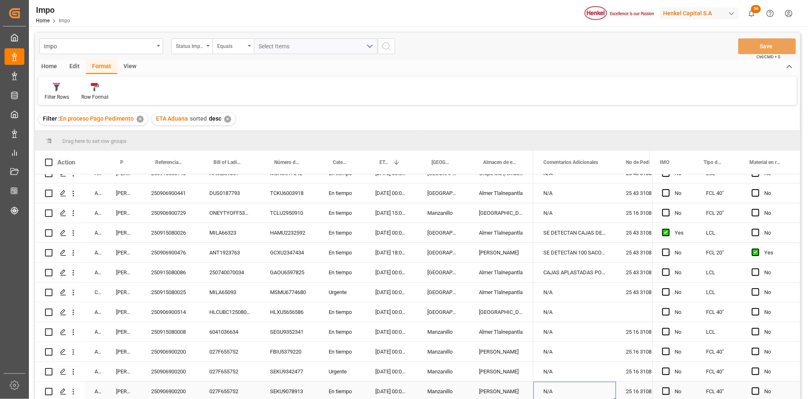
click at [568, 354] on div "N/A" at bounding box center [574, 390] width 83 height 19
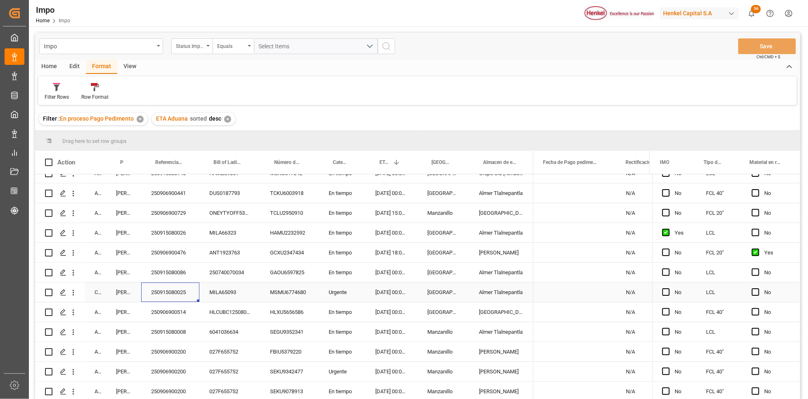
click at [181, 291] on div "250915080025" at bounding box center [170, 291] width 58 height 19
click at [53, 83] on div at bounding box center [57, 87] width 24 height 9
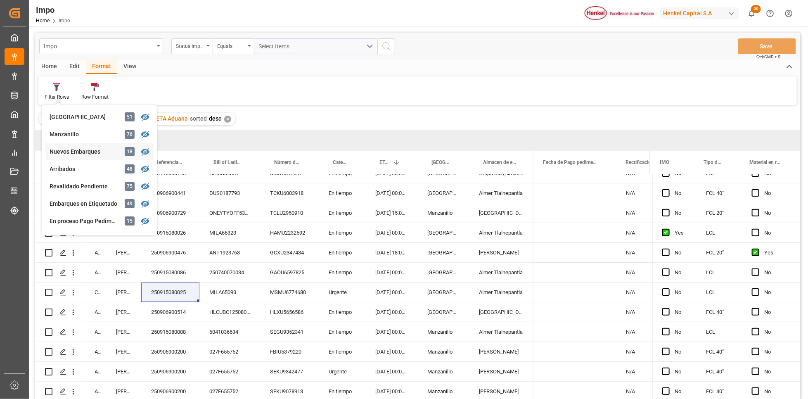
scroll to position [62, 0]
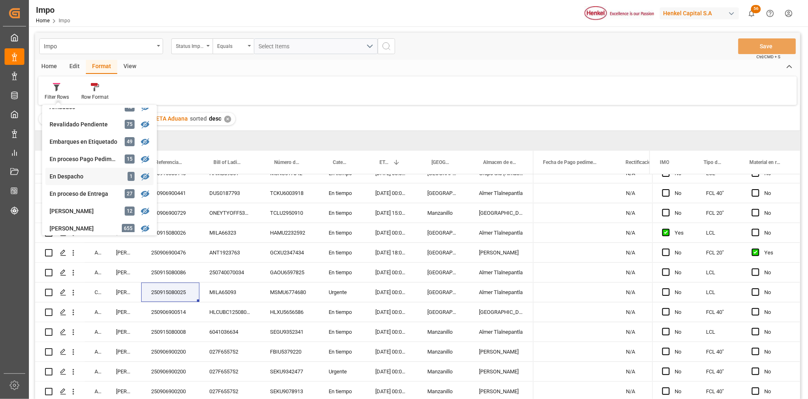
click at [76, 180] on div "Impo Status Importación Equals Select Items Save Ctrl/CMD + S Home Edit Format …" at bounding box center [417, 227] width 765 height 388
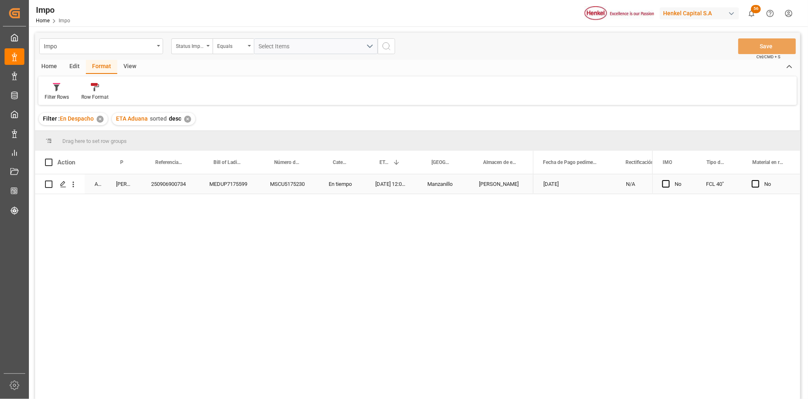
click at [381, 183] on div "[DATE] 12:00:00" at bounding box center [391, 183] width 52 height 19
click at [62, 92] on div "Filter Rows" at bounding box center [56, 92] width 37 height 18
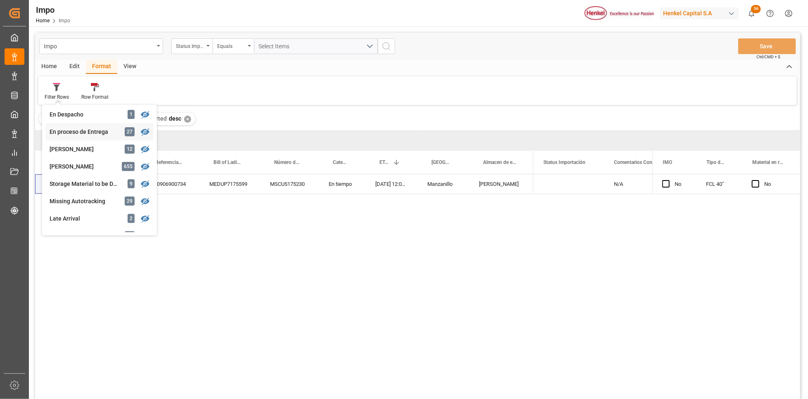
click at [89, 131] on div "Impo Status Importación Equals Select Items Save Ctrl/CMD + S Home Edit Format …" at bounding box center [417, 227] width 765 height 388
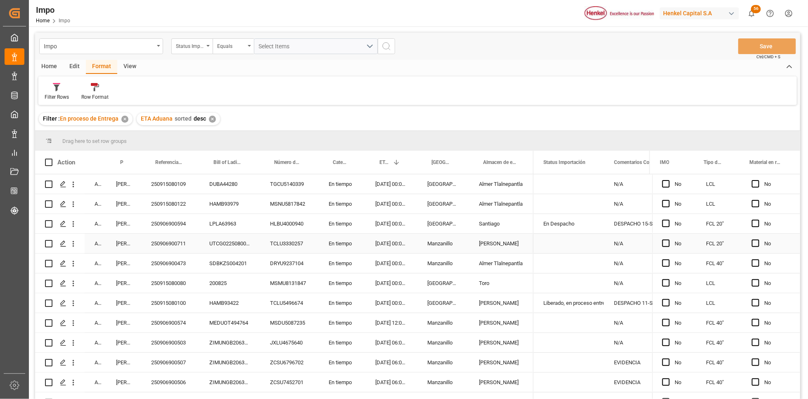
click at [451, 248] on div "Manzanillo" at bounding box center [443, 243] width 52 height 19
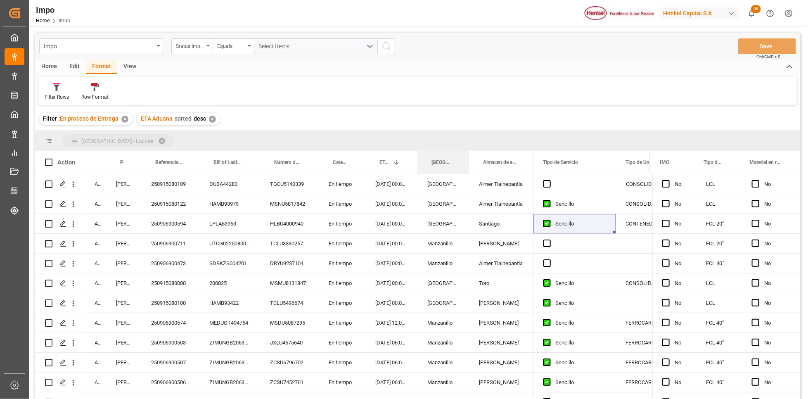
drag, startPoint x: 438, startPoint y: 161, endPoint x: 440, endPoint y: 140, distance: 21.2
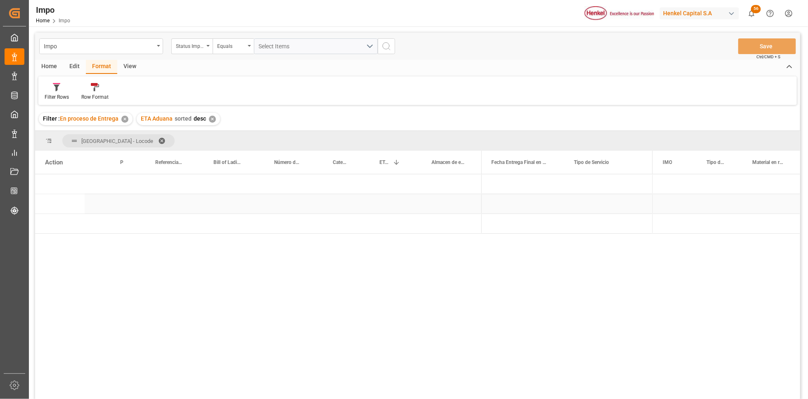
click at [473, 213] on div "Press SPACE to select this row." at bounding box center [449, 203] width 64 height 19
click at [493, 220] on span "Press SPACE to select this row." at bounding box center [495, 223] width 7 height 7
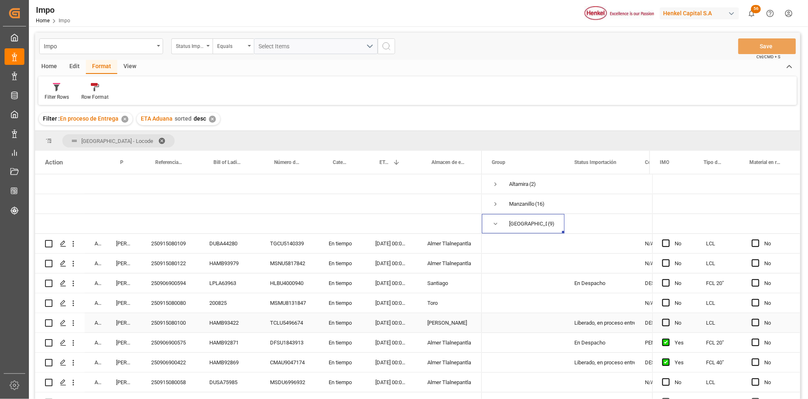
click at [450, 315] on div "[PERSON_NAME]" at bounding box center [449, 322] width 64 height 19
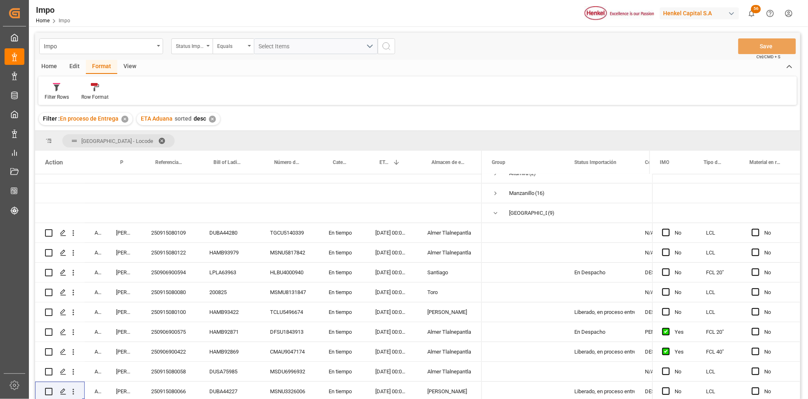
click at [72, 67] on div "Edit" at bounding box center [74, 67] width 23 height 14
click at [193, 88] on div at bounding box center [202, 87] width 31 height 9
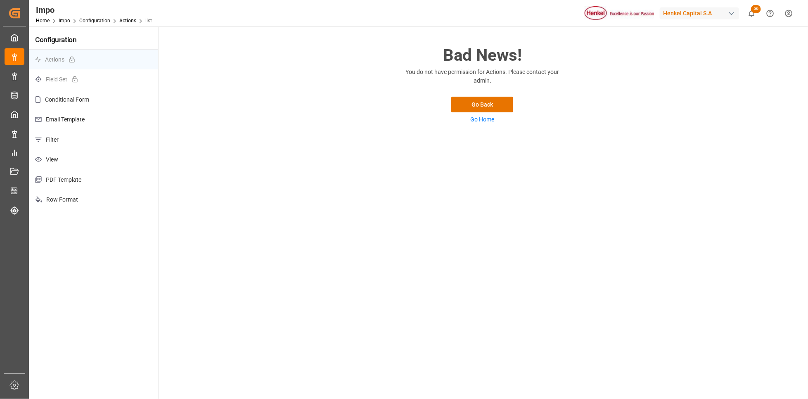
click at [69, 156] on p "View" at bounding box center [93, 159] width 129 height 20
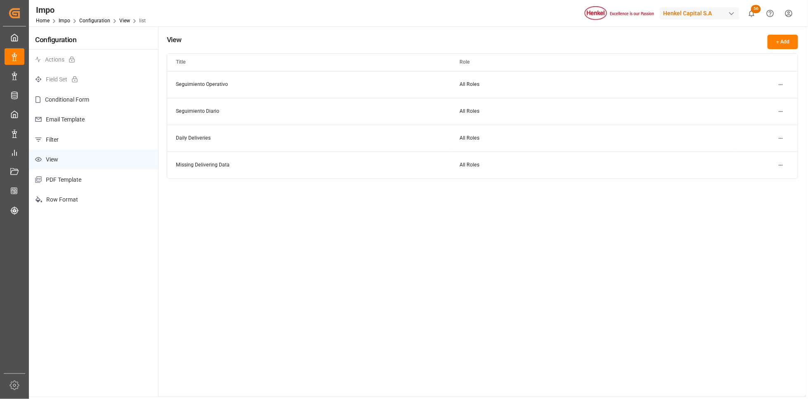
click at [718, 44] on button "+ Add" at bounding box center [782, 42] width 31 height 14
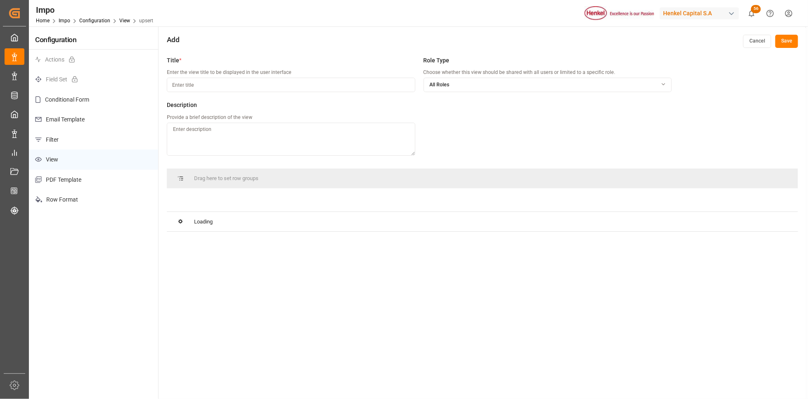
click at [231, 84] on input at bounding box center [291, 85] width 248 height 14
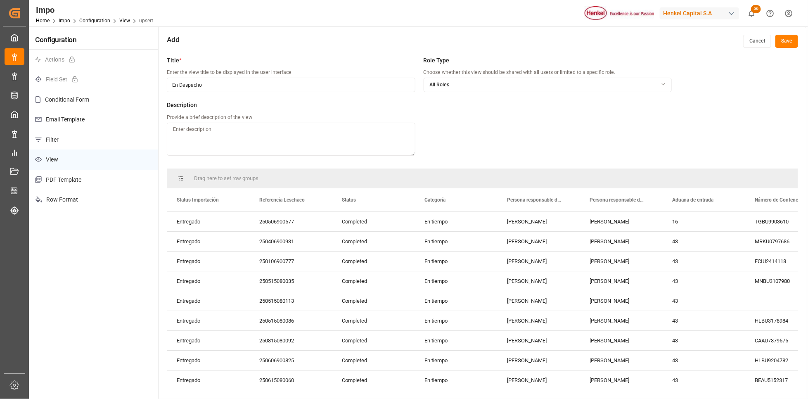
drag, startPoint x: 214, startPoint y: 87, endPoint x: 165, endPoint y: 85, distance: 49.1
click at [165, 85] on div "Title * Enter the view title to be displayed in the user interface En Despacho …" at bounding box center [483, 251] width 648 height 399
type input "En Despacho"
click at [233, 200] on span at bounding box center [235, 199] width 7 height 7
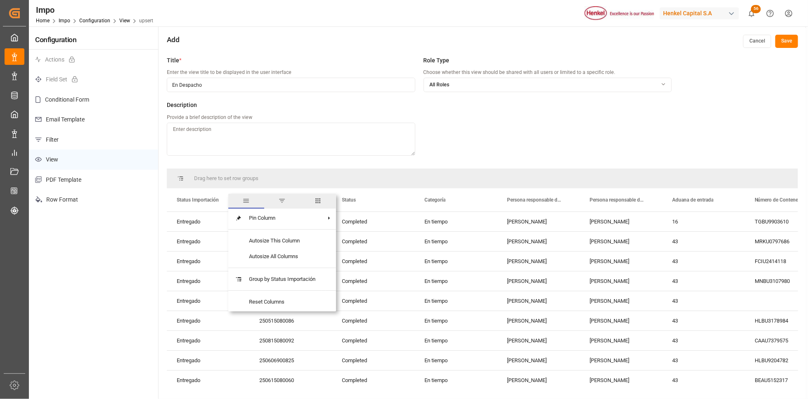
click at [319, 201] on span "columns" at bounding box center [317, 200] width 7 height 7
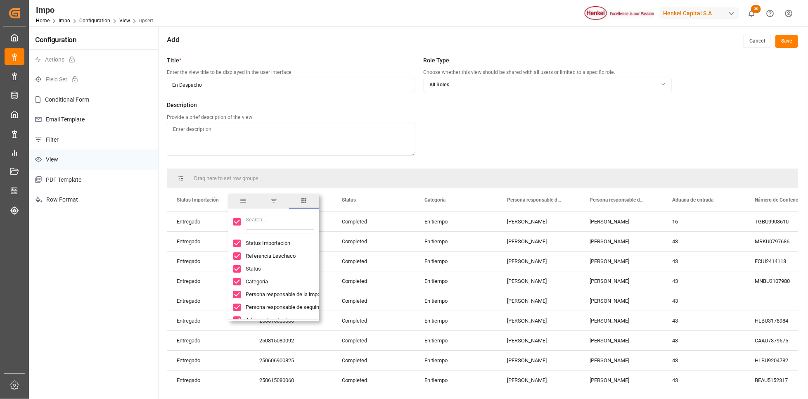
click at [239, 221] on input "Toggle Select All Columns" at bounding box center [236, 221] width 7 height 7
checkbox input "false"
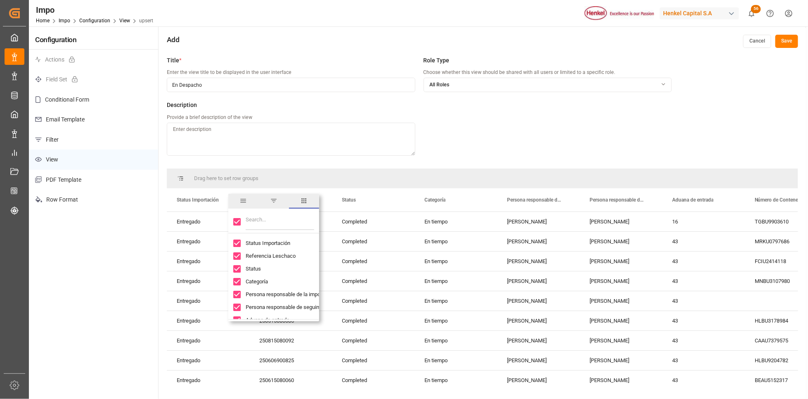
checkbox input "false"
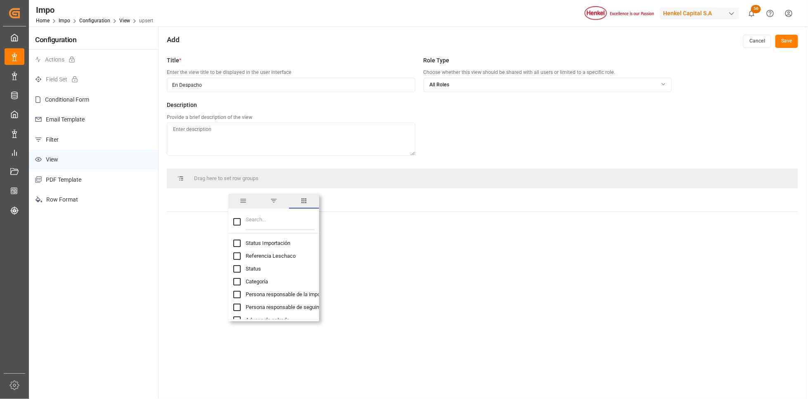
click at [239, 256] on input "Referencia Leschaco column toggle visibility (hidden)" at bounding box center [236, 255] width 7 height 7
checkbox input "true"
checkbox input "false"
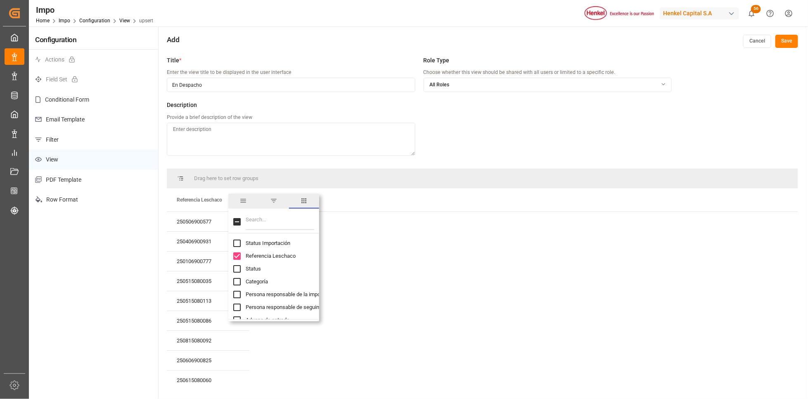
click at [238, 267] on input "Status column toggle visibility (hidden)" at bounding box center [236, 268] width 7 height 7
checkbox input "true"
click at [238, 243] on input "Status Importación column toggle visibility (hidden)" at bounding box center [236, 242] width 7 height 7
checkbox input "true"
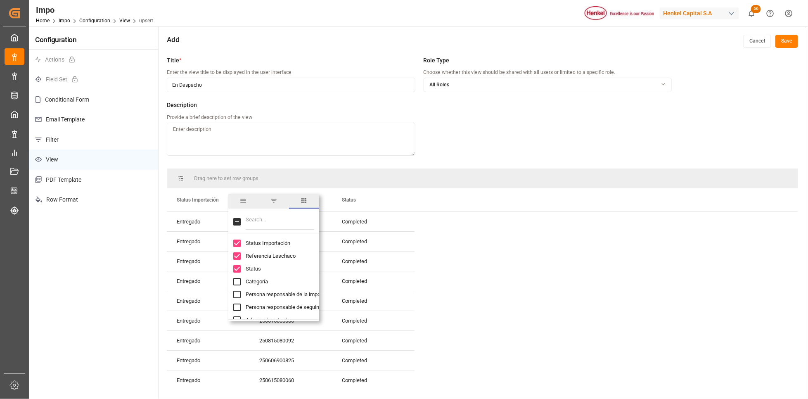
click at [238, 278] on input "Categoría column toggle visibility (hidden)" at bounding box center [236, 281] width 7 height 7
checkbox input "true"
drag, startPoint x: 236, startPoint y: 292, endPoint x: 238, endPoint y: 301, distance: 9.4
click at [235, 294] on input "Persona responsable de la importacion column toggle visibility (hidden)" at bounding box center [236, 294] width 7 height 7
checkbox input "true"
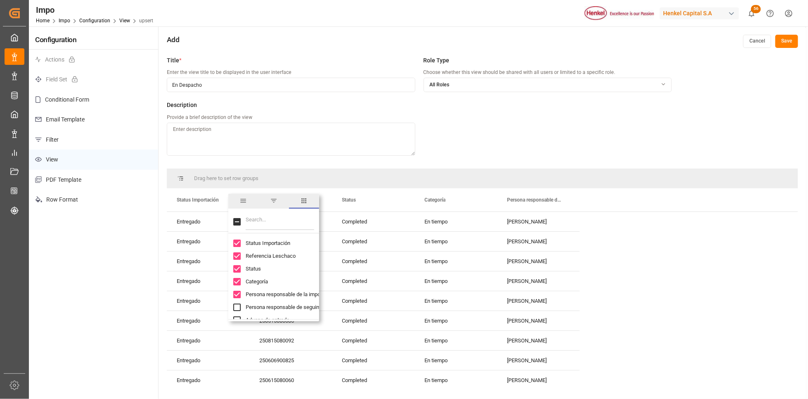
click at [238, 306] on input "Persona responsable de seguimiento column toggle visibility (hidden)" at bounding box center [236, 306] width 7 height 7
checkbox input "true"
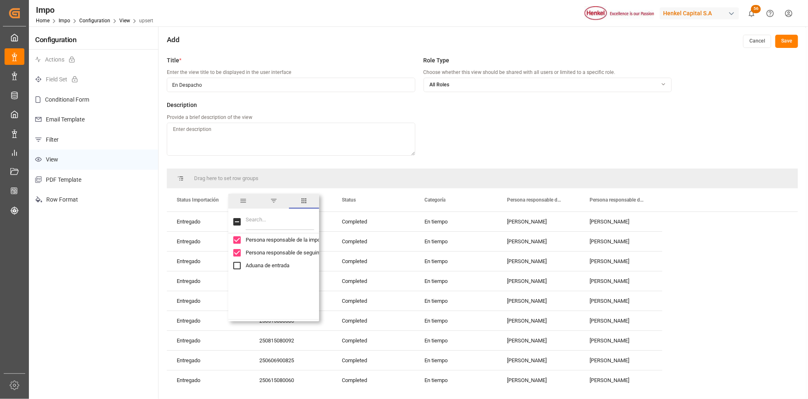
scroll to position [62, 0]
click at [236, 259] on input "Aduana de entrada column toggle visibility (hidden)" at bounding box center [236, 257] width 7 height 7
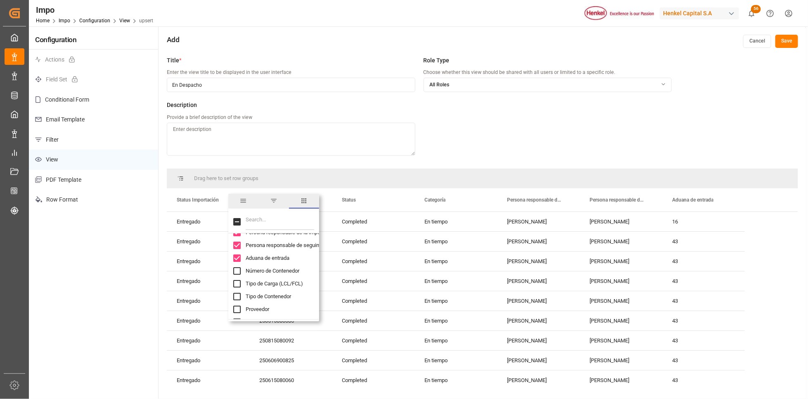
click at [236, 259] on input "Aduana de entrada column toggle visibility (visible)" at bounding box center [236, 257] width 7 height 7
checkbox input "false"
click at [235, 282] on input "Tipo de Carga (LCL/FCL) column toggle visibility (hidden)" at bounding box center [236, 283] width 7 height 7
checkbox input "true"
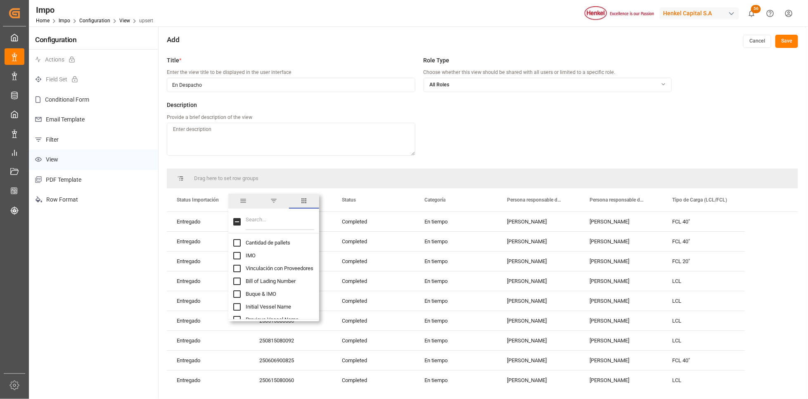
click at [259, 222] on input "Filter Columns Input" at bounding box center [280, 221] width 69 height 17
type input "ata"
click at [238, 239] on input "ATA column toggle visibility (hidden)" at bounding box center [236, 242] width 7 height 7
checkbox input "true"
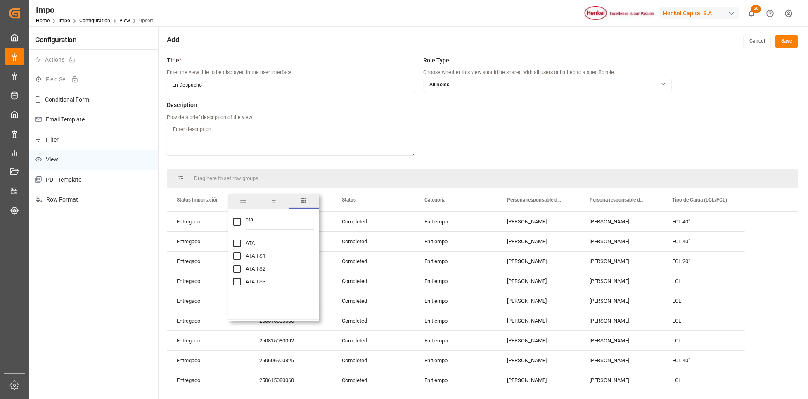
checkbox input "false"
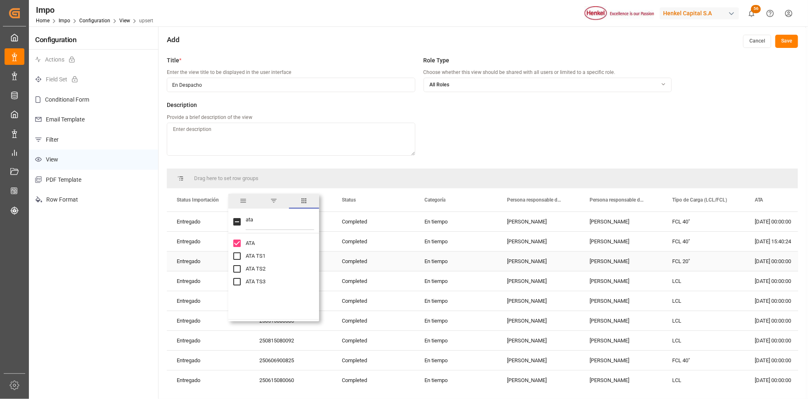
click at [370, 269] on div "Completed" at bounding box center [373, 260] width 83 height 19
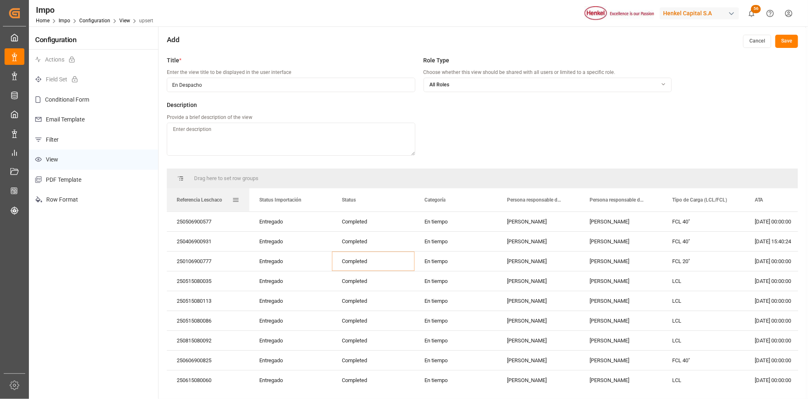
drag, startPoint x: 288, startPoint y: 199, endPoint x: 205, endPoint y: 200, distance: 83.0
click at [205, 200] on span "Referencia Leschaco" at bounding box center [199, 200] width 45 height 6
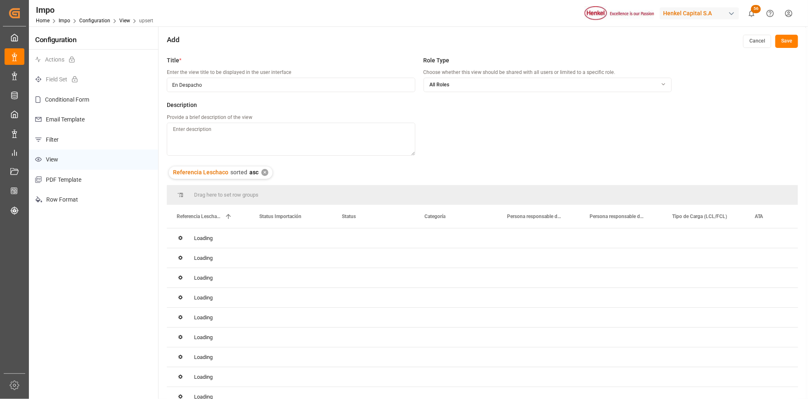
click at [608, 198] on div "Drag here to set row groups" at bounding box center [482, 195] width 631 height 20
click at [265, 173] on div "✕" at bounding box center [264, 172] width 7 height 7
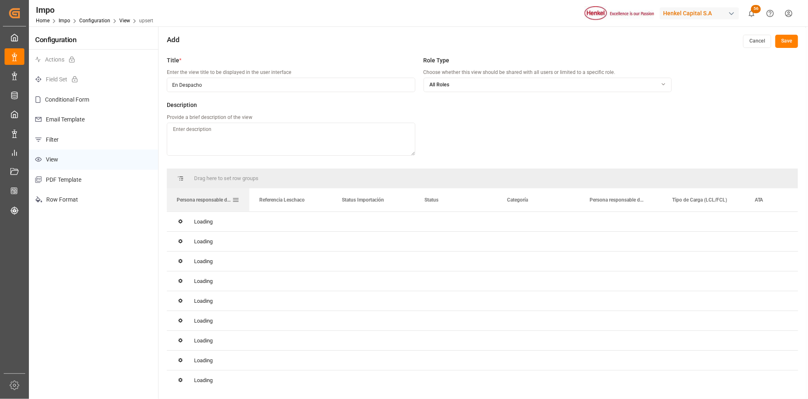
drag, startPoint x: 615, startPoint y: 199, endPoint x: 217, endPoint y: 211, distance: 398.1
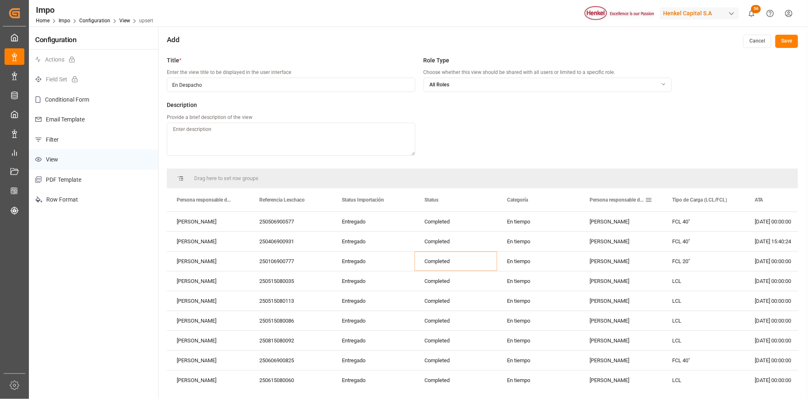
click at [649, 198] on span at bounding box center [648, 199] width 7 height 7
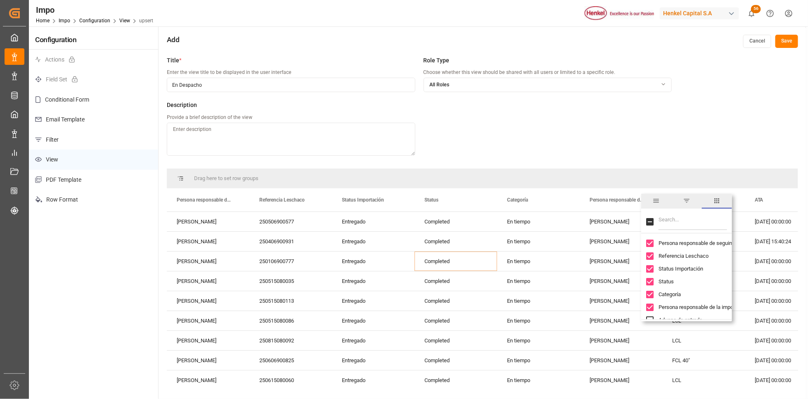
click at [650, 242] on input "Persona responsable de seguimiento column toggle visibility (visible)" at bounding box center [649, 242] width 7 height 7
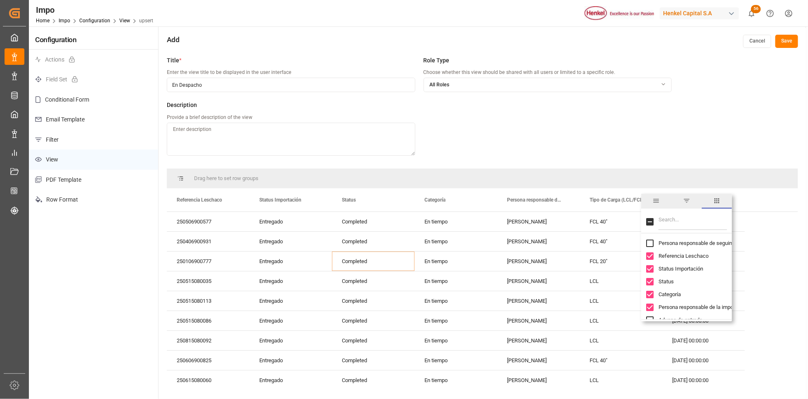
click at [651, 243] on input "Persona responsable de seguimiento column toggle visibility (hidden)" at bounding box center [649, 242] width 7 height 7
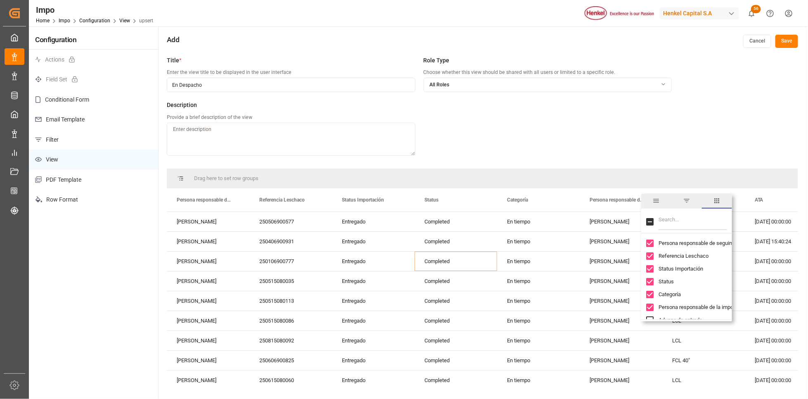
click at [653, 306] on input "Persona responsable de la importacion column toggle visibility (visible)" at bounding box center [649, 306] width 7 height 7
checkbox input "false"
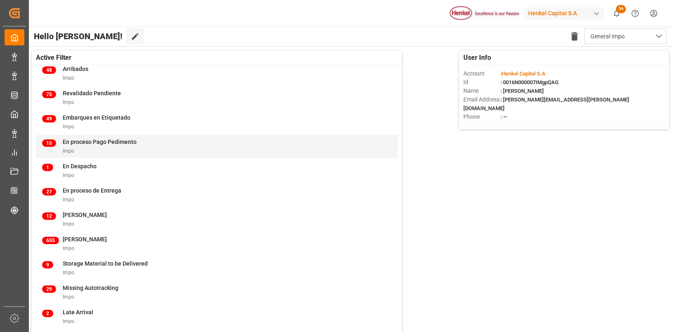
scroll to position [103, 0]
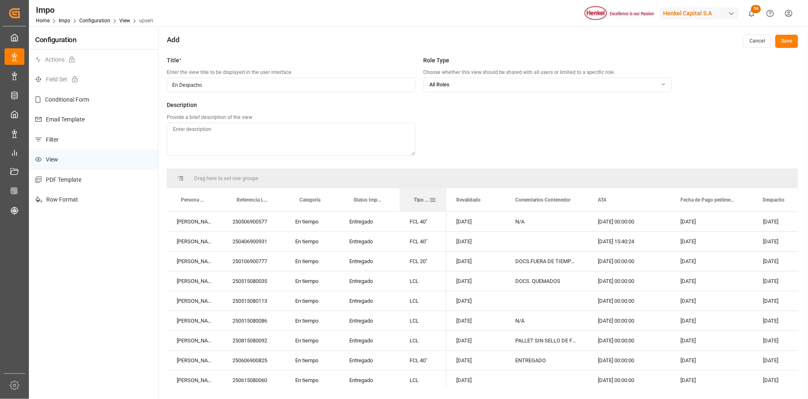
drag, startPoint x: 421, startPoint y: 199, endPoint x: 520, endPoint y: 212, distance: 99.9
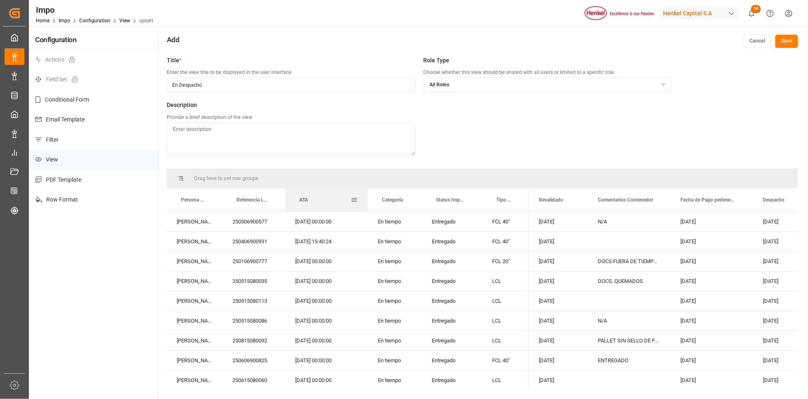
drag, startPoint x: 514, startPoint y: 209, endPoint x: 293, endPoint y: 206, distance: 220.5
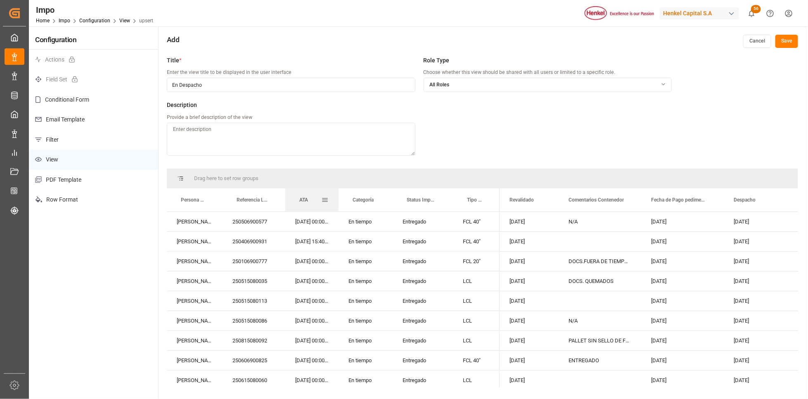
drag, startPoint x: 367, startPoint y: 192, endPoint x: 337, endPoint y: 192, distance: 29.3
click at [337, 192] on div at bounding box center [338, 199] width 3 height 23
click at [324, 199] on span at bounding box center [324, 199] width 7 height 7
click at [398, 201] on span "columns" at bounding box center [393, 200] width 7 height 7
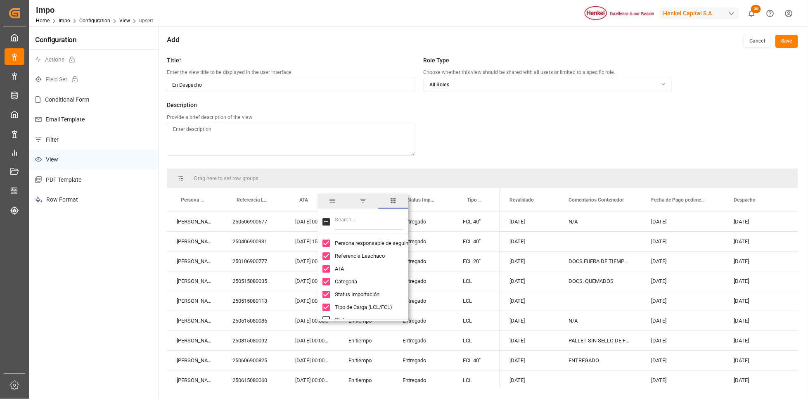
click at [380, 218] on input "Filter Columns Input" at bounding box center [369, 221] width 69 height 17
type input "bill"
click at [328, 241] on input "Bill of Lading Number column toggle visibility (hidden)" at bounding box center [325, 242] width 7 height 7
checkbox input "true"
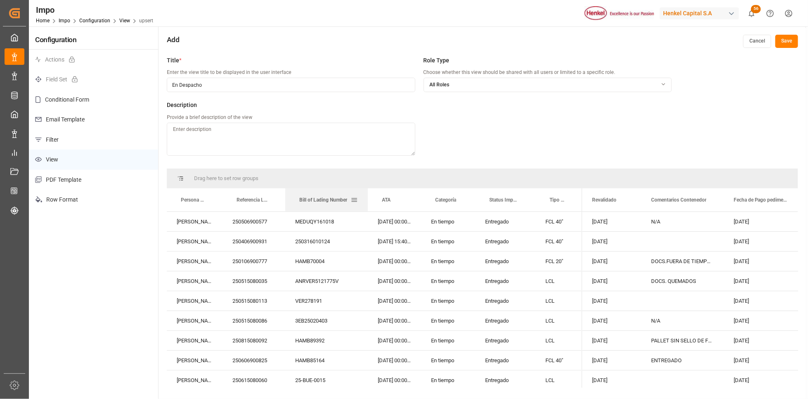
drag, startPoint x: 567, startPoint y: 206, endPoint x: 299, endPoint y: 202, distance: 268.3
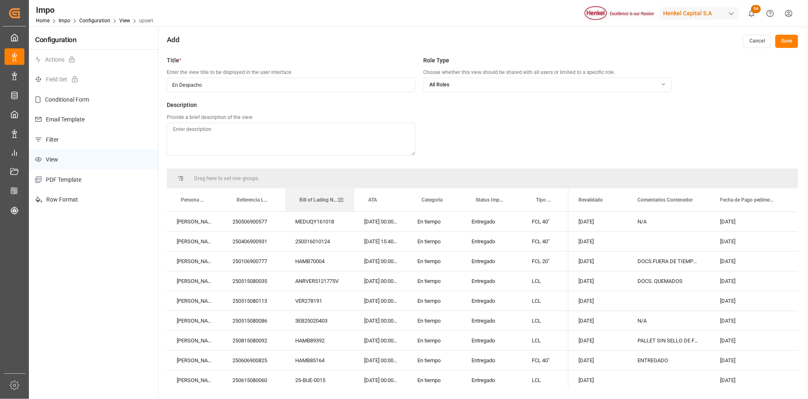
drag, startPoint x: 366, startPoint y: 191, endPoint x: 352, endPoint y: 188, distance: 13.9
click at [353, 188] on div at bounding box center [354, 199] width 3 height 23
click at [550, 218] on div "FCL 40"" at bounding box center [545, 221] width 47 height 19
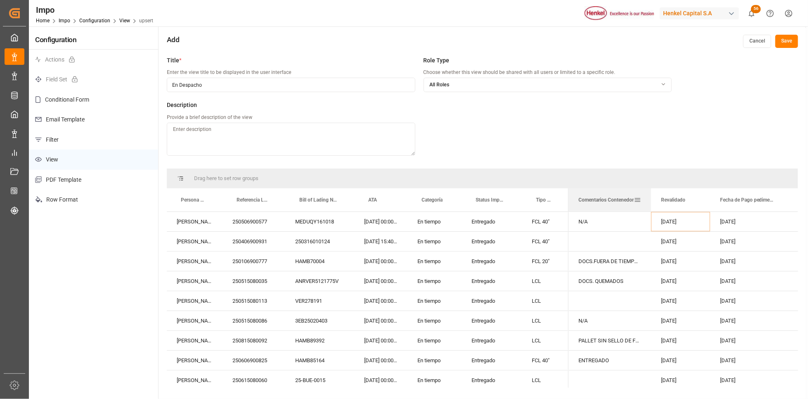
drag, startPoint x: 639, startPoint y: 196, endPoint x: 599, endPoint y: 201, distance: 40.3
click at [599, 201] on div "Comentarios Contenedor" at bounding box center [605, 199] width 55 height 23
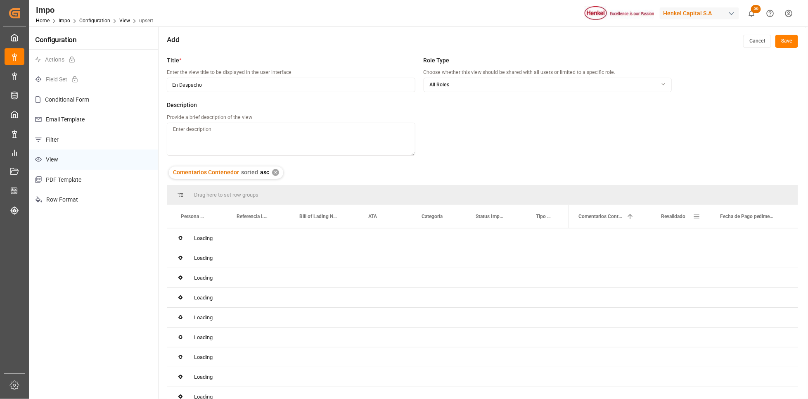
click at [273, 171] on div "✕" at bounding box center [275, 172] width 7 height 7
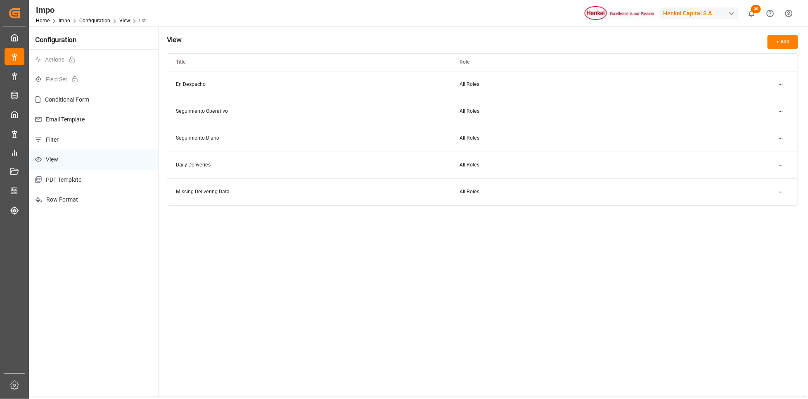
click at [56, 137] on p "Filter" at bounding box center [93, 140] width 129 height 20
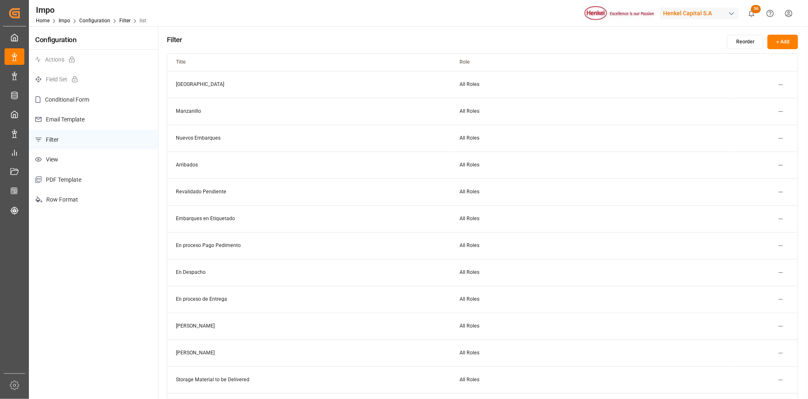
click at [778, 272] on html "Created by potrace 1.15, written by [PERSON_NAME] [DATE]-[DATE] Created by potr…" at bounding box center [404, 199] width 808 height 399
click at [752, 285] on div "Edit" at bounding box center [765, 289] width 43 height 12
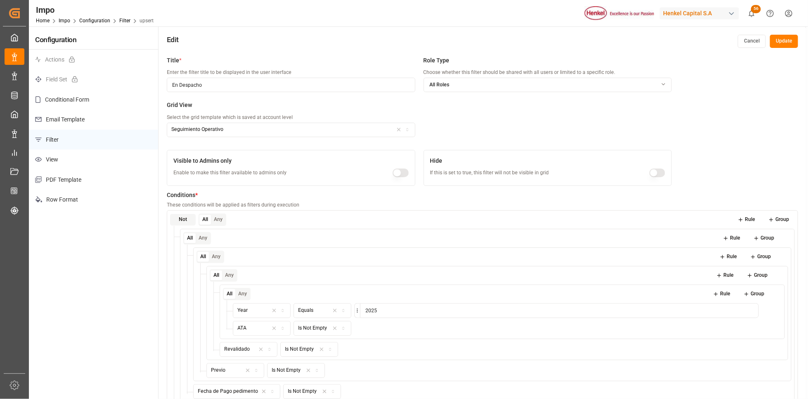
click at [402, 129] on div "button" at bounding box center [403, 129] width 20 height 7
click at [223, 163] on div "En Despacho" at bounding box center [218, 162] width 103 height 12
click at [776, 43] on button "Update" at bounding box center [784, 41] width 28 height 13
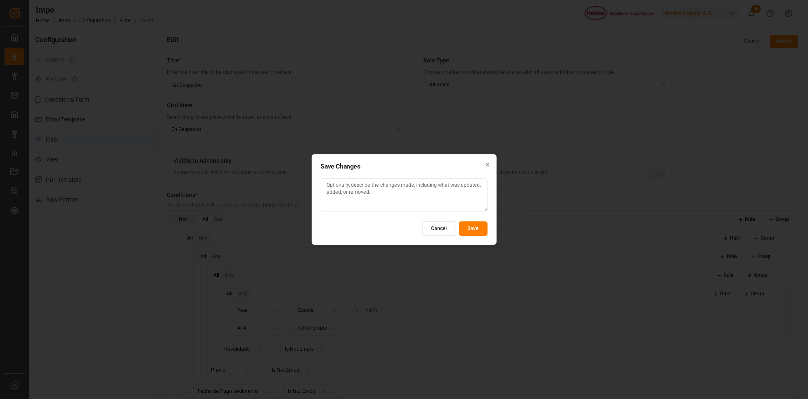
click at [479, 230] on button "Save" at bounding box center [473, 228] width 28 height 14
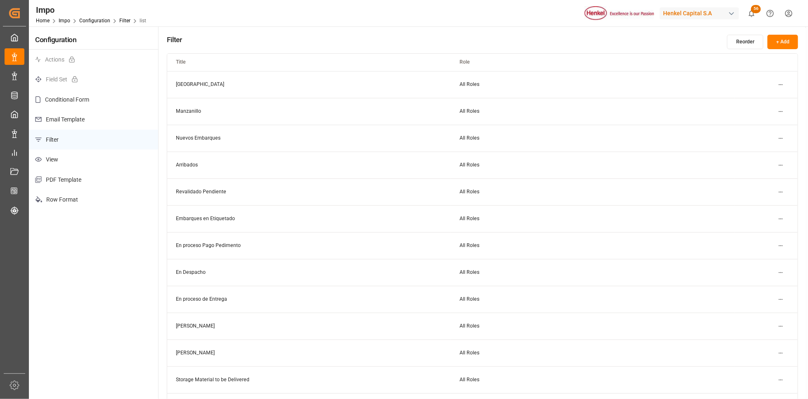
click at [66, 157] on p "View" at bounding box center [93, 159] width 129 height 20
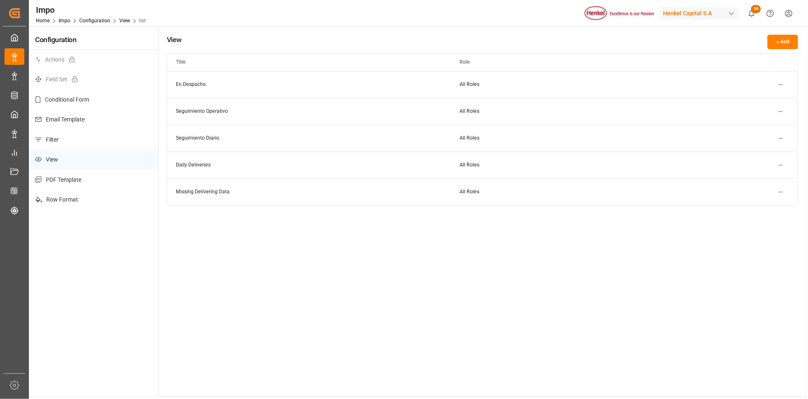
click at [776, 41] on button "+ Add" at bounding box center [782, 42] width 31 height 14
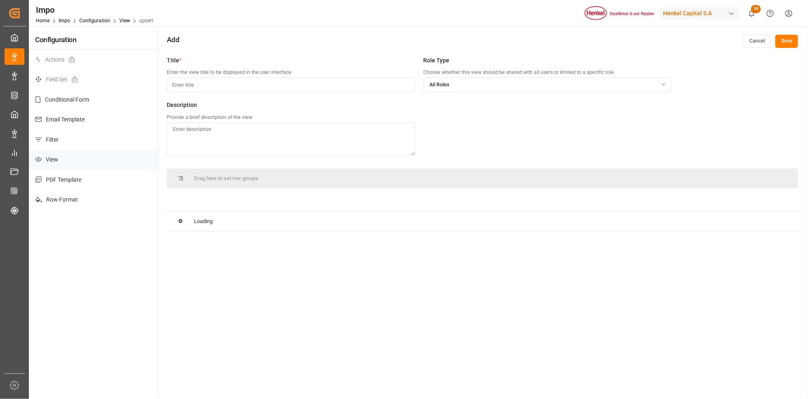
click at [285, 82] on input at bounding box center [291, 85] width 248 height 14
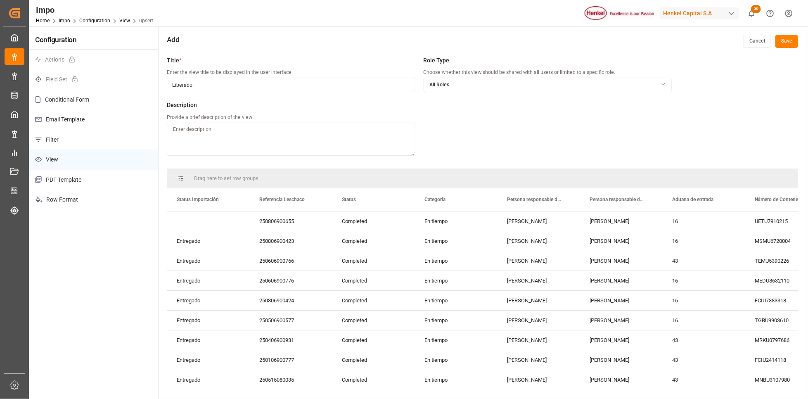
type input "Liberados"
click at [758, 41] on button "Cancel" at bounding box center [757, 41] width 28 height 13
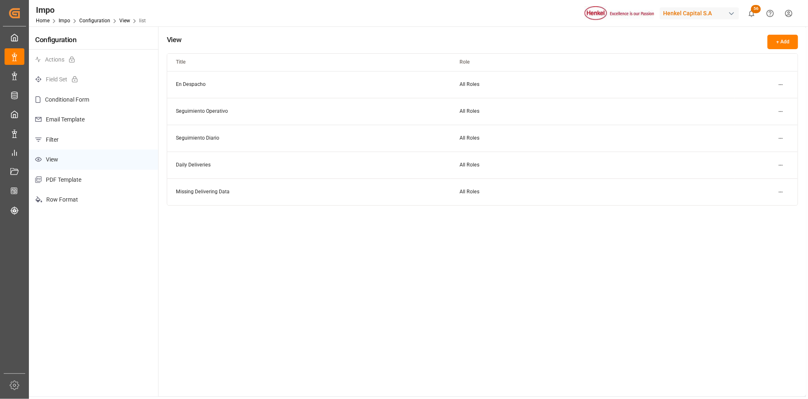
click at [784, 85] on html "Created by potrace 1.15, written by Peter Selinger 2001-2017 Created by potrace…" at bounding box center [404, 199] width 808 height 399
click at [763, 110] on small "Duplicate" at bounding box center [757, 112] width 21 height 5
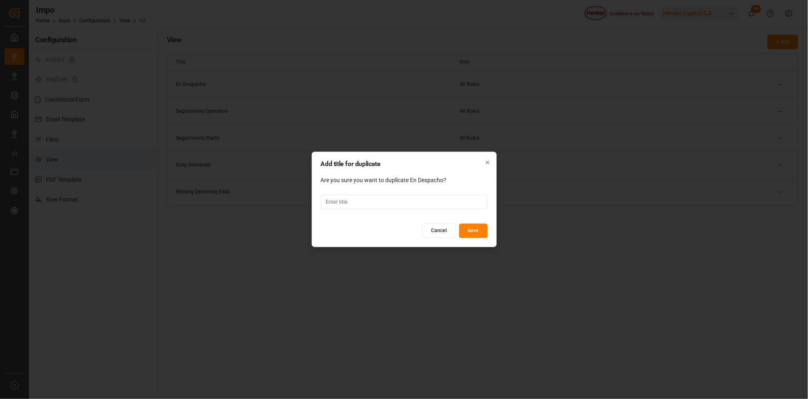
click at [337, 200] on input at bounding box center [404, 202] width 167 height 14
type input "En Entrega"
click at [474, 233] on button "Save" at bounding box center [473, 231] width 28 height 14
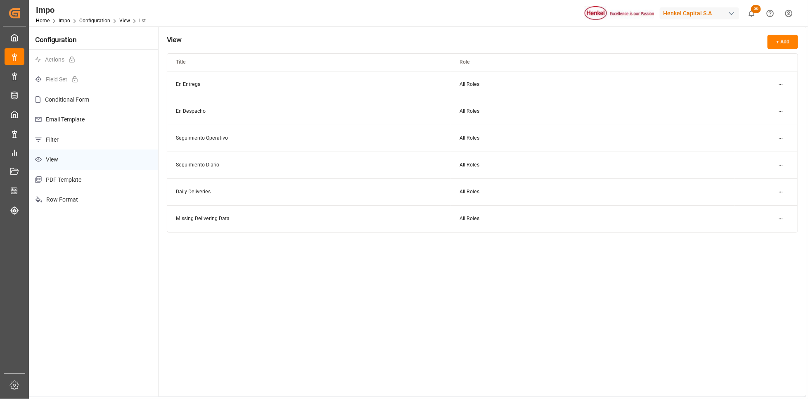
click at [782, 86] on html "Created by potrace 1.15, written by [PERSON_NAME] [DATE]-[DATE] Created by potr…" at bounding box center [404, 199] width 808 height 399
click at [752, 100] on small "Edit" at bounding box center [751, 101] width 9 height 5
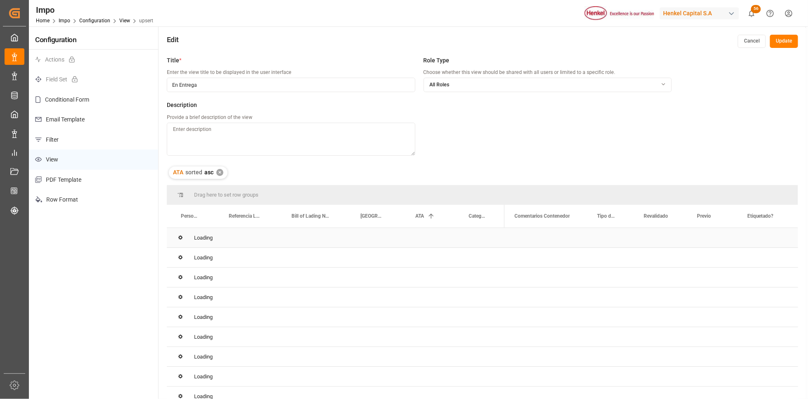
click at [597, 233] on div "Loading" at bounding box center [482, 238] width 631 height 20
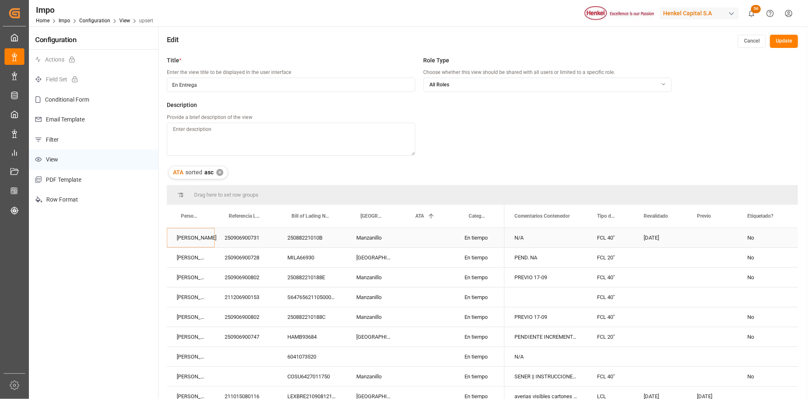
click at [532, 242] on div "N/A" at bounding box center [545, 237] width 83 height 19
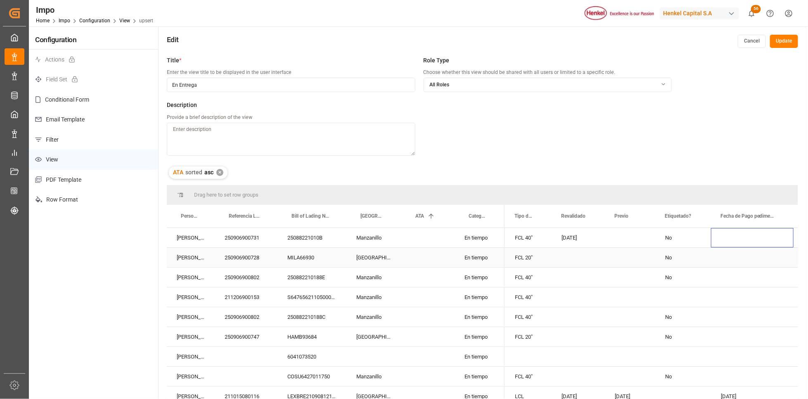
scroll to position [0, 163]
drag, startPoint x: 727, startPoint y: 215, endPoint x: 541, endPoint y: 217, distance: 185.8
click at [541, 217] on span "Despacho" at bounding box center [543, 216] width 22 height 6
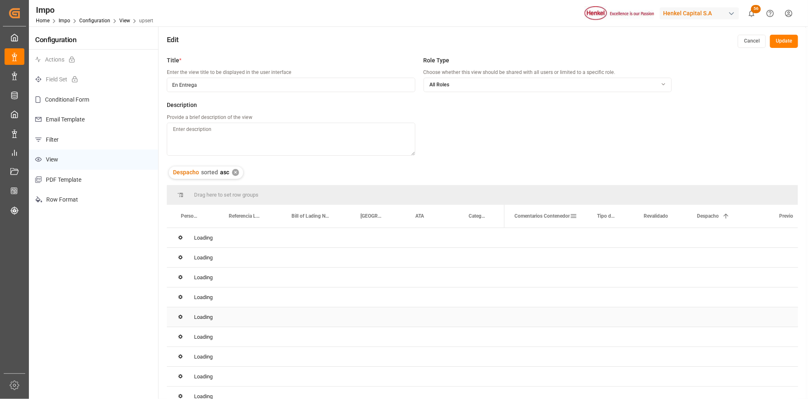
scroll to position [0, 0]
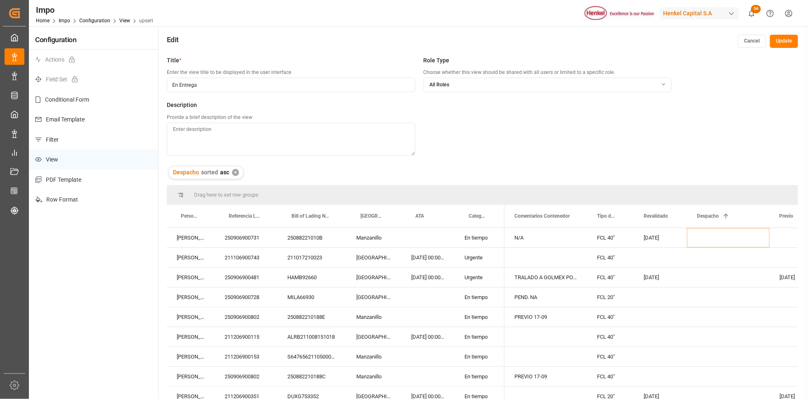
click at [233, 170] on div "✕" at bounding box center [235, 172] width 7 height 7
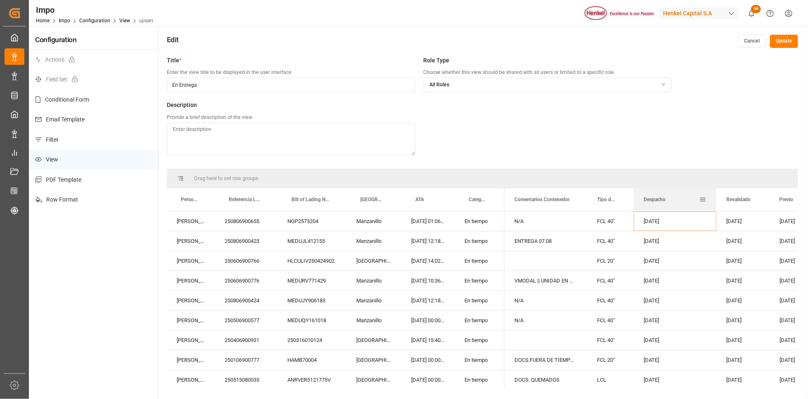
drag, startPoint x: 712, startPoint y: 203, endPoint x: 688, endPoint y: 204, distance: 24.4
click at [669, 216] on div "15-08-2025" at bounding box center [675, 220] width 83 height 19
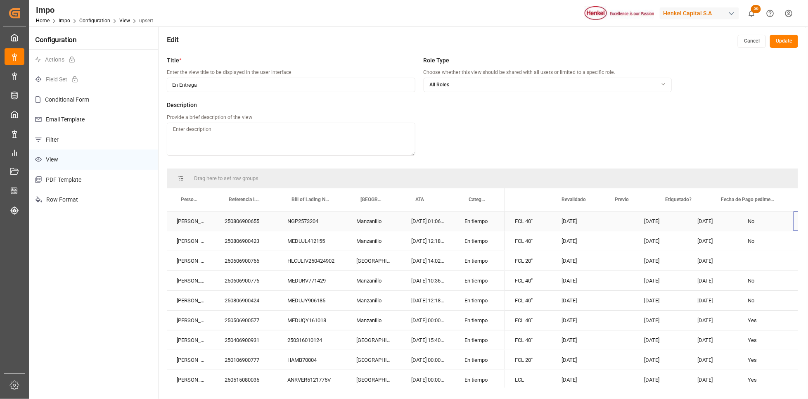
scroll to position [0, 163]
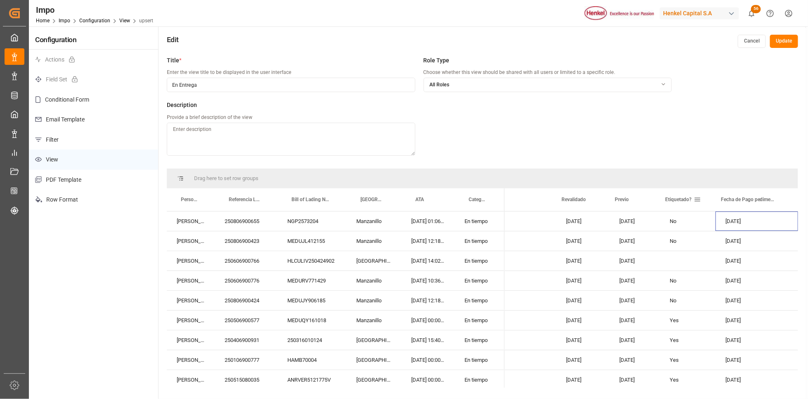
click at [697, 198] on span at bounding box center [696, 199] width 7 height 7
click at [766, 202] on span "columns" at bounding box center [766, 200] width 7 height 7
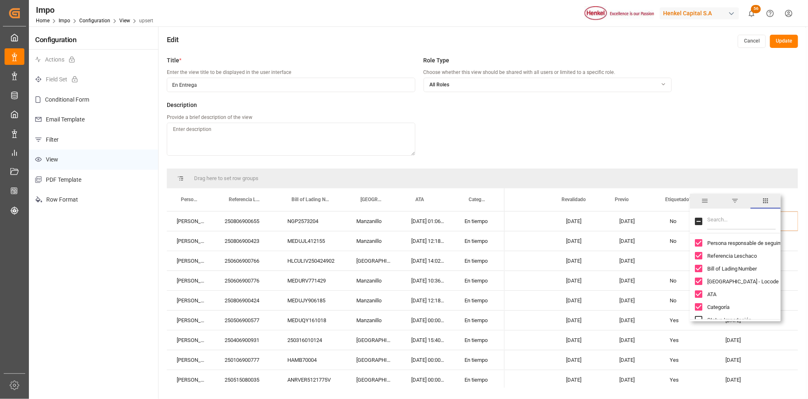
click at [722, 223] on input "Filter Columns Input" at bounding box center [741, 221] width 69 height 17
type input "eti"
click at [698, 243] on input "Etiquetado? column toggle visibility (visible)" at bounding box center [698, 242] width 7 height 7
checkbox input "false"
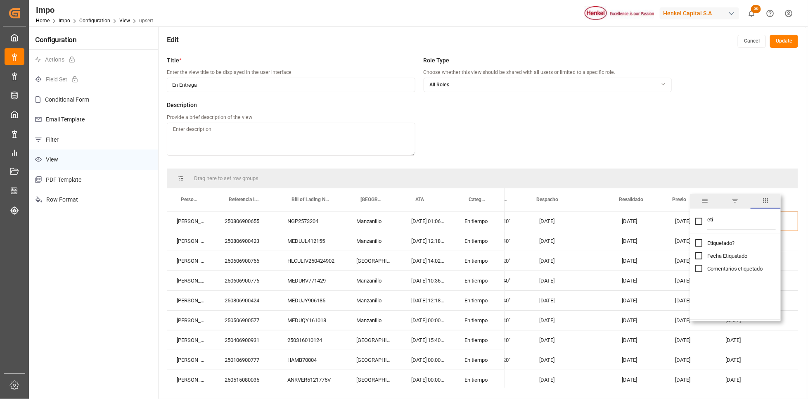
scroll to position [0, 107]
click at [719, 218] on input "eti" at bounding box center [741, 221] width 69 height 17
type input "e"
checkbox input "false"
click at [717, 217] on input "Filter Columns Input" at bounding box center [741, 221] width 69 height 17
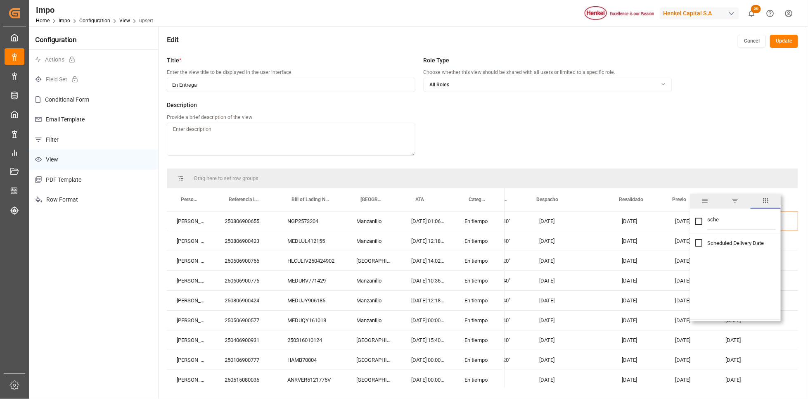
type input "sche"
click at [698, 243] on input "Scheduled Delivery Date column toggle visibility (hidden)" at bounding box center [698, 242] width 7 height 7
checkbox input "true"
click at [634, 266] on div "10-06-2025" at bounding box center [635, 260] width 53 height 19
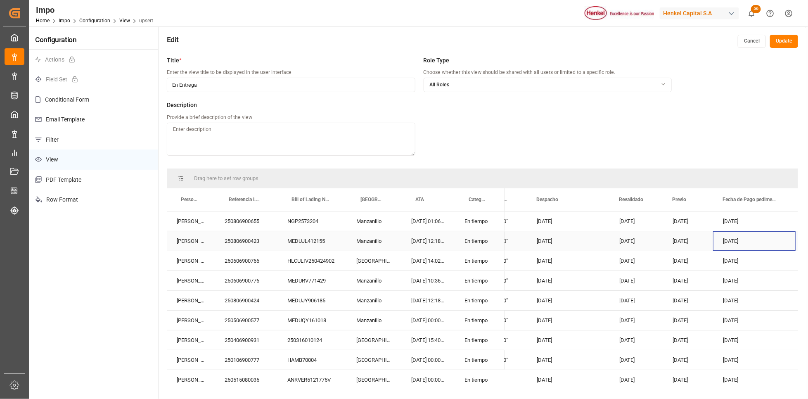
click at [722, 240] on div "30-07-2025" at bounding box center [754, 240] width 83 height 19
drag, startPoint x: 581, startPoint y: 201, endPoint x: 551, endPoint y: 203, distance: 29.4
click at [551, 203] on div "Scheduled Delivery Date" at bounding box center [561, 199] width 55 height 23
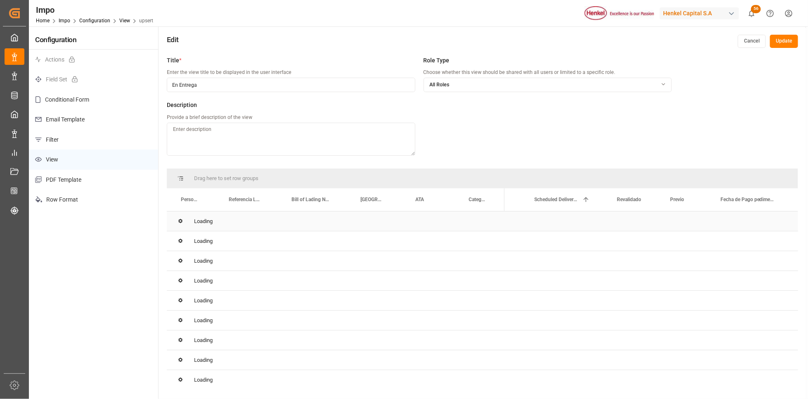
click at [550, 224] on div "Loading" at bounding box center [482, 221] width 631 height 20
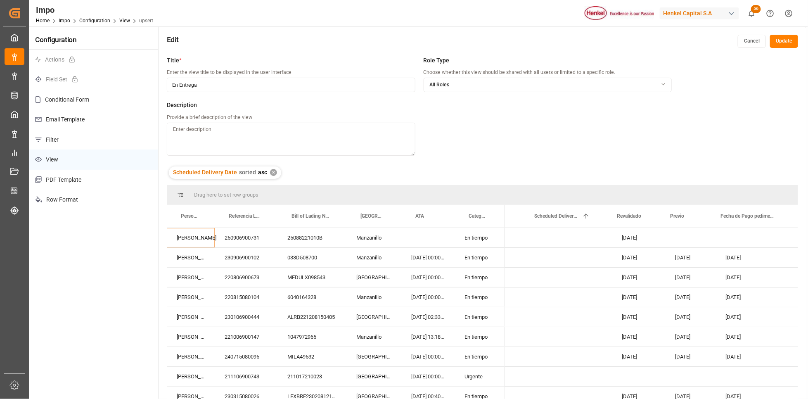
click at [270, 169] on div "✕" at bounding box center [273, 172] width 7 height 7
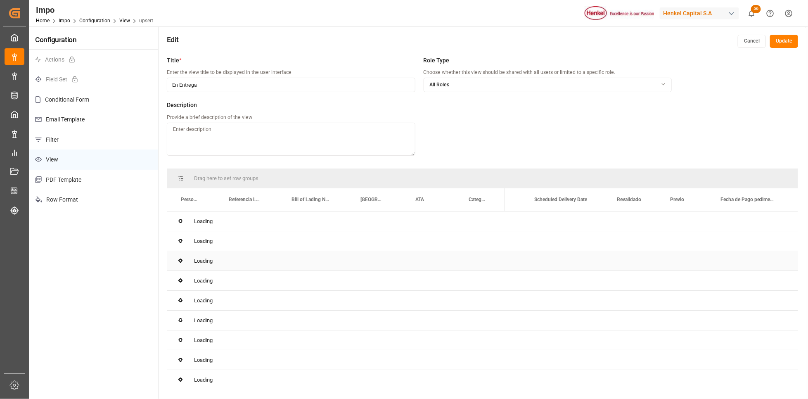
click at [525, 260] on div "Loading" at bounding box center [482, 261] width 631 height 20
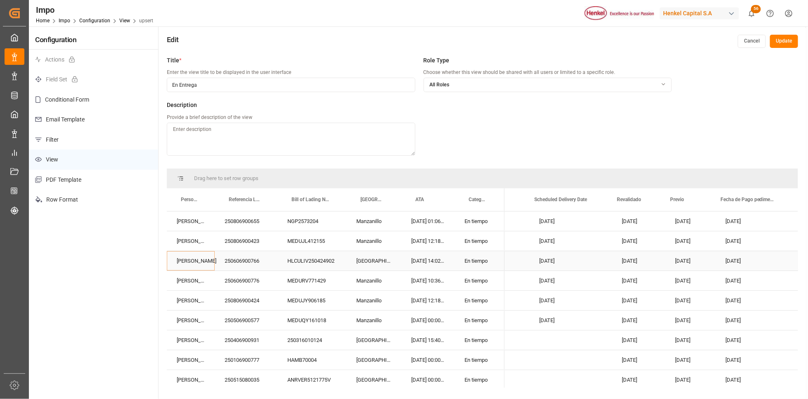
click at [470, 217] on div "En tiempo" at bounding box center [479, 220] width 50 height 19
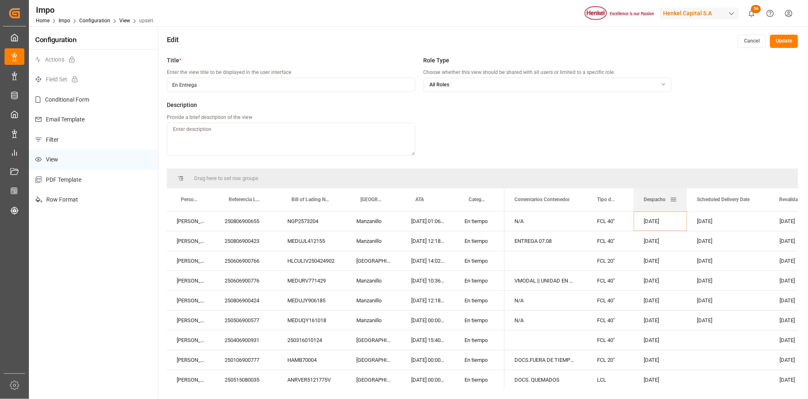
drag, startPoint x: 700, startPoint y: 192, endPoint x: 685, endPoint y: 192, distance: 14.4
click at [685, 192] on div at bounding box center [686, 199] width 3 height 23
click at [768, 192] on div at bounding box center [768, 199] width 3 height 23
click at [756, 197] on span at bounding box center [755, 199] width 7 height 7
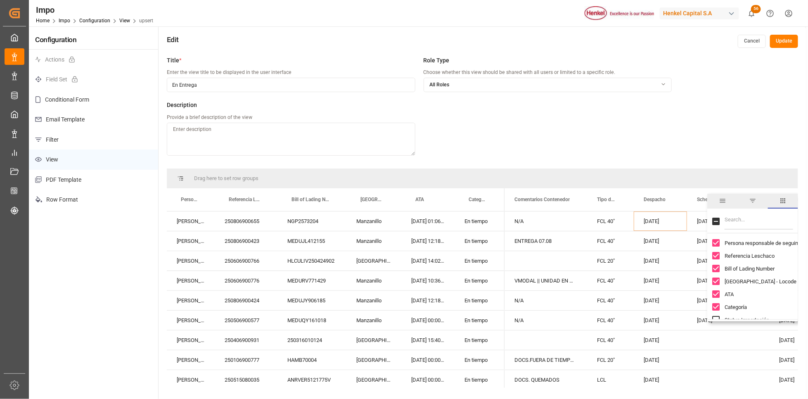
click at [729, 219] on input "Filter Columns Input" at bounding box center [758, 221] width 69 height 17
type input "entrega"
click at [716, 269] on input "Fecha Entrega Final en Almacén column toggle visibility (hidden)" at bounding box center [715, 268] width 7 height 7
checkbox input "true"
checkbox input "false"
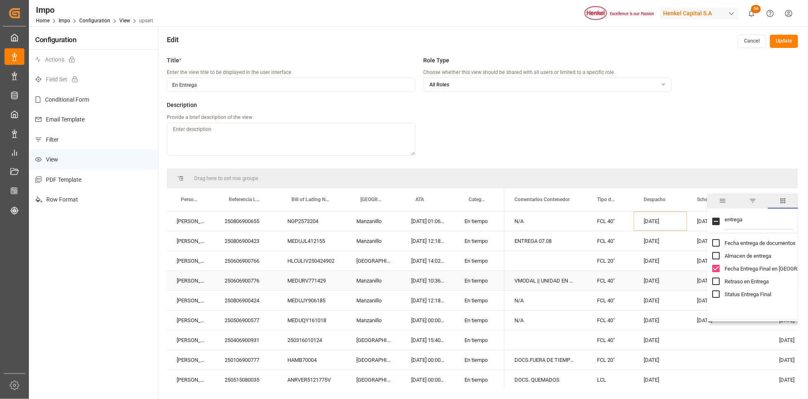
click at [687, 282] on div "08-07-2025" at bounding box center [728, 280] width 82 height 19
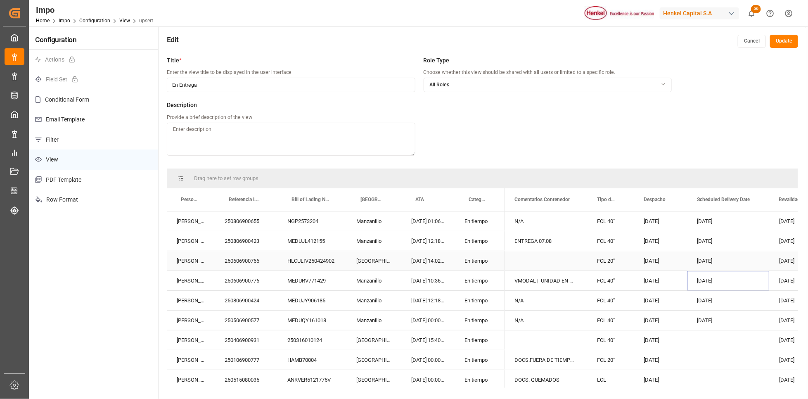
click at [706, 254] on div "20-06-2025" at bounding box center [728, 260] width 82 height 19
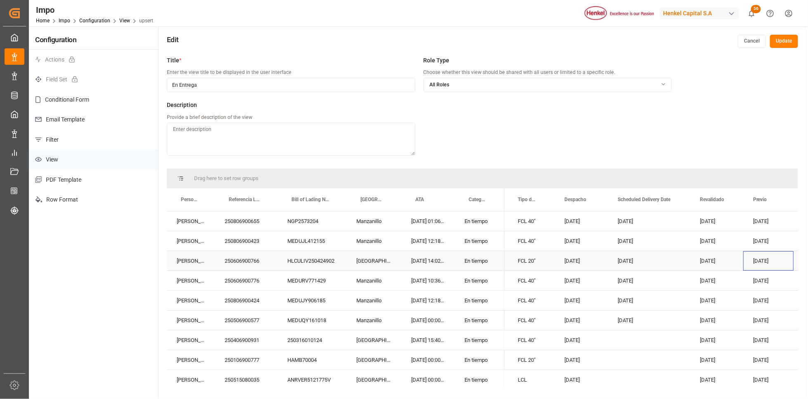
scroll to position [0, 162]
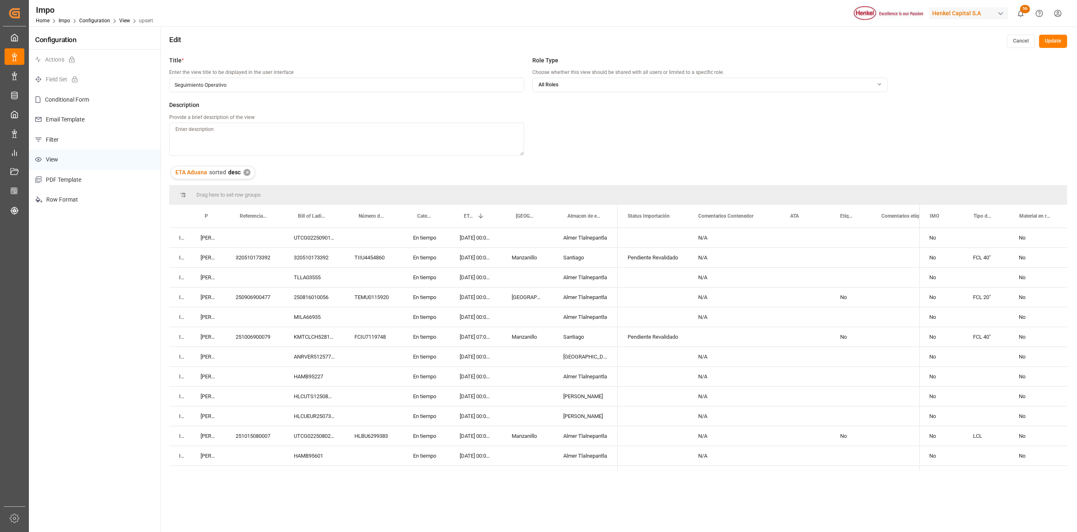
click at [718, 234] on div "N/A" at bounding box center [735, 237] width 92 height 19
click at [718, 218] on span at bounding box center [766, 215] width 7 height 7
click at [718, 216] on span "columns" at bounding box center [860, 216] width 7 height 7
click at [718, 237] on input "Filter Columns Input" at bounding box center [811, 238] width 69 height 17
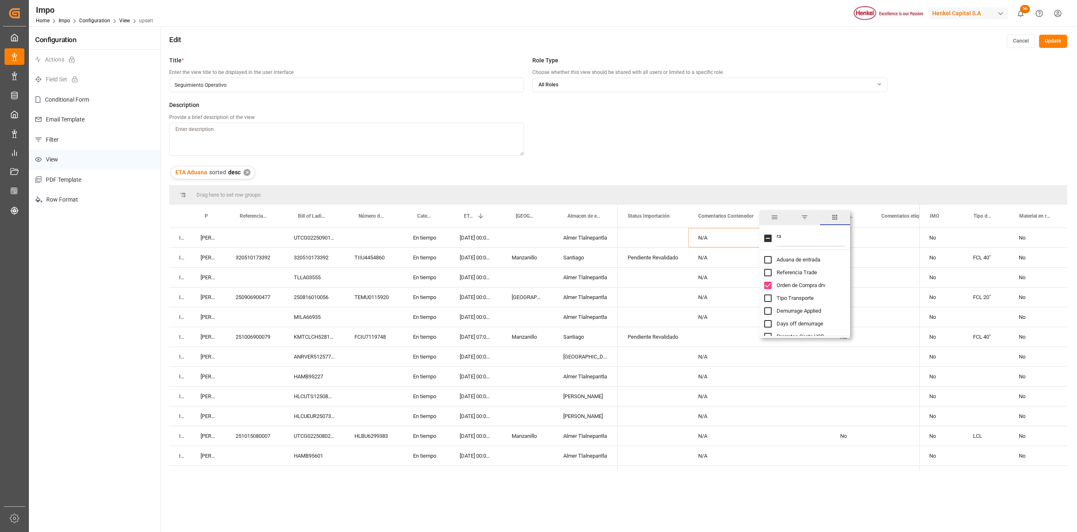
type input "r"
type input "trade"
click at [718, 258] on input "Referencia Trade column toggle visibility (hidden)" at bounding box center [767, 259] width 7 height 7
checkbox input "true"
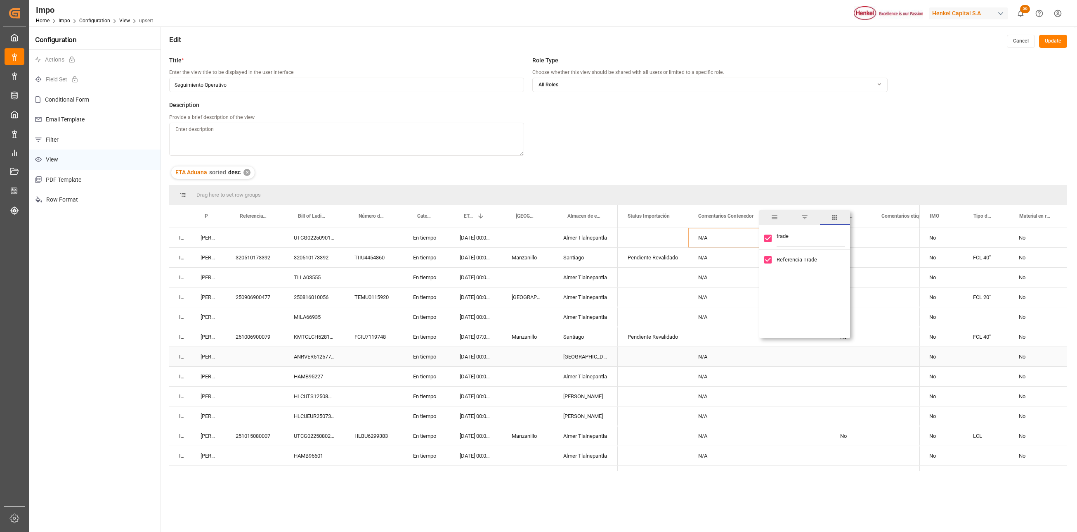
click at [702, 354] on div "N/A" at bounding box center [735, 356] width 92 height 19
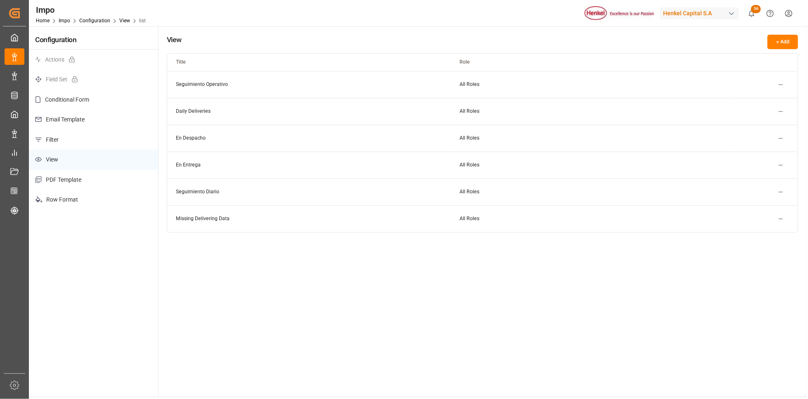
click at [781, 41] on button "+ Add" at bounding box center [782, 42] width 31 height 14
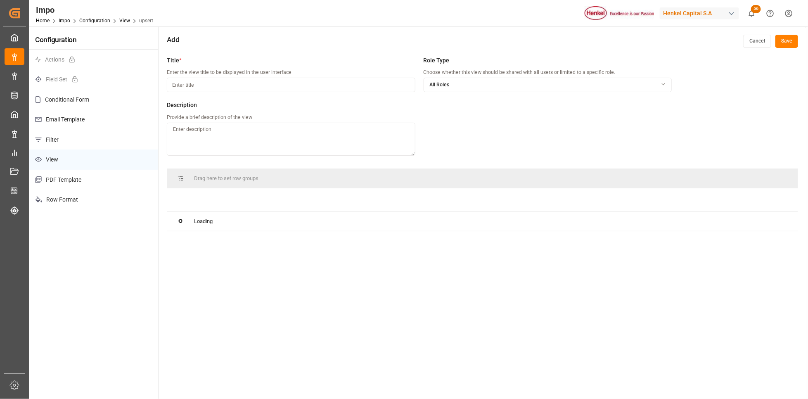
click at [263, 87] on input at bounding box center [291, 85] width 248 height 14
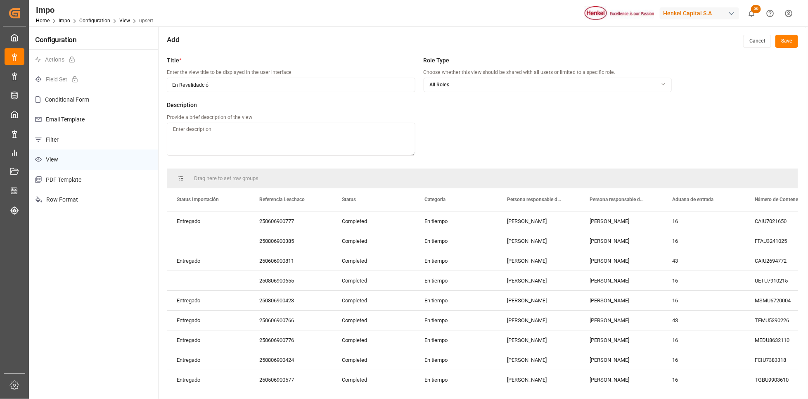
type input "En Revalidadción"
click at [750, 37] on button "Cancel" at bounding box center [757, 41] width 28 height 13
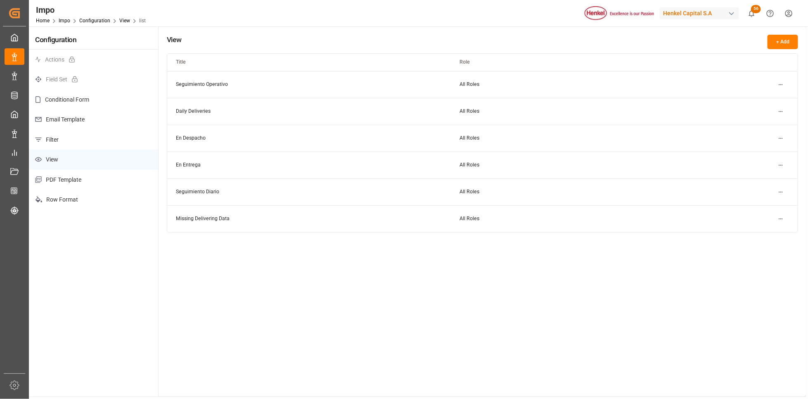
click at [781, 84] on html "Created by potrace 1.15, written by [PERSON_NAME] [DATE]-[DATE] Created by potr…" at bounding box center [404, 199] width 808 height 399
click at [770, 113] on div "Duplicate" at bounding box center [765, 113] width 43 height 12
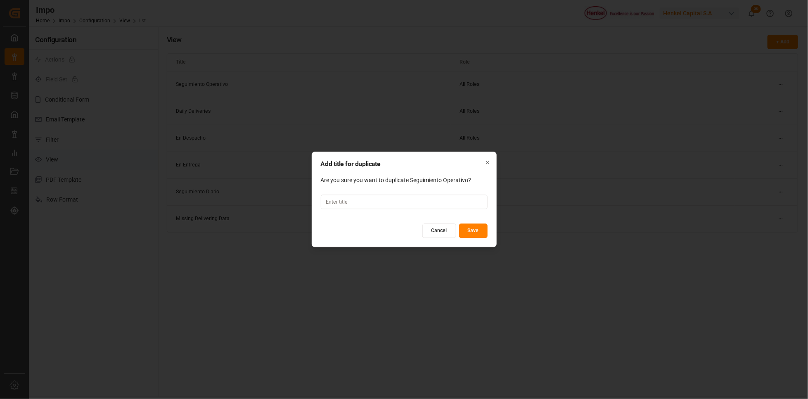
click at [393, 199] on input at bounding box center [404, 202] width 167 height 14
type input "En Revalidación"
click at [476, 223] on div "Add title for duplicate Are you sure you want to duplicate Seguimiento Operativ…" at bounding box center [404, 198] width 185 height 95
click at [478, 230] on button "Save" at bounding box center [473, 231] width 28 height 14
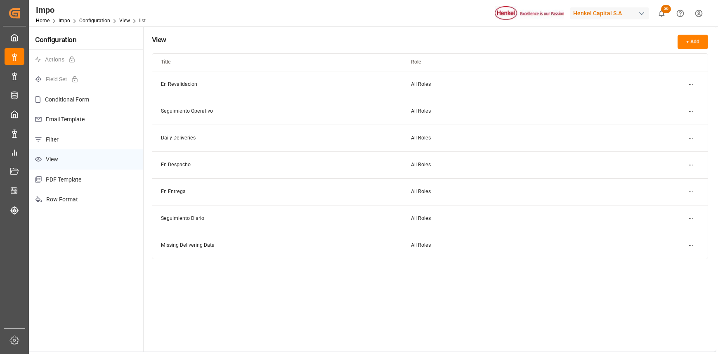
click at [692, 81] on html "Created by potrace 1.15, written by [PERSON_NAME] [DATE]-[DATE] Created by potr…" at bounding box center [359, 177] width 718 height 354
click at [661, 104] on div "Edit" at bounding box center [676, 101] width 43 height 12
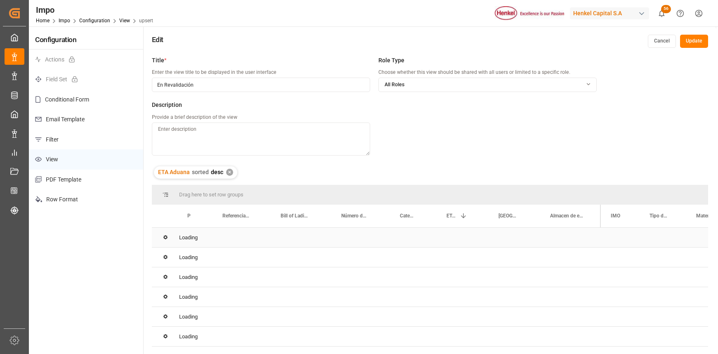
click at [528, 234] on div "Loading" at bounding box center [430, 238] width 556 height 20
click at [587, 217] on span at bounding box center [586, 215] width 7 height 7
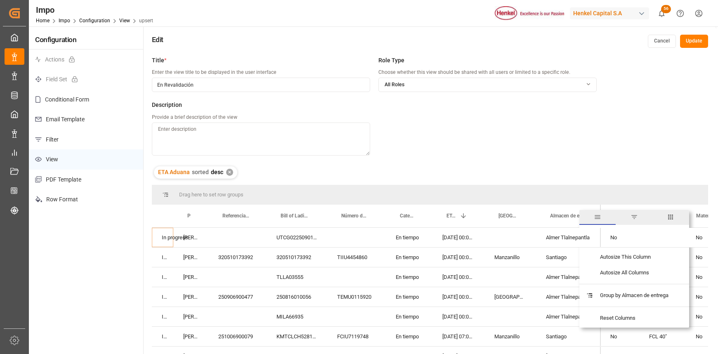
click at [670, 217] on span "columns" at bounding box center [670, 216] width 7 height 7
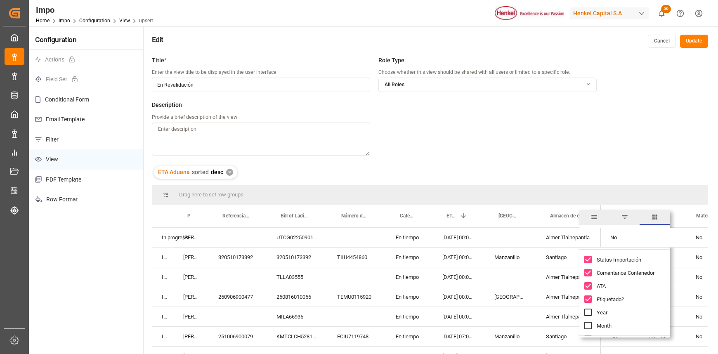
click at [588, 299] on input "Etiquetado? column toggle visibility (visible)" at bounding box center [587, 299] width 7 height 7
checkbox input "false"
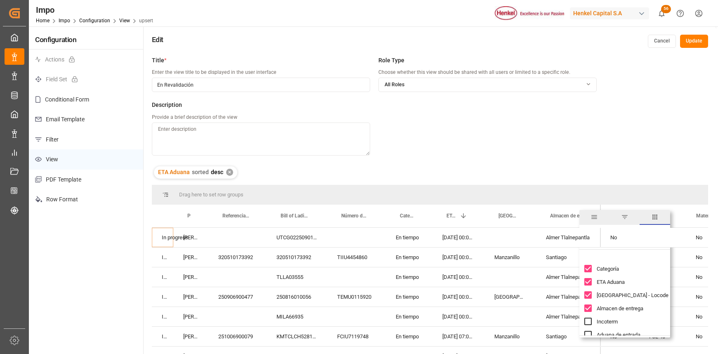
scroll to position [205, 0]
click at [588, 294] on input "Comentarios etiquetado column toggle visibility (visible)" at bounding box center [587, 292] width 7 height 7
checkbox input "false"
click at [591, 306] on input "Fecha Etiquetado column toggle visibility (visible)" at bounding box center [587, 305] width 7 height 7
checkbox input "false"
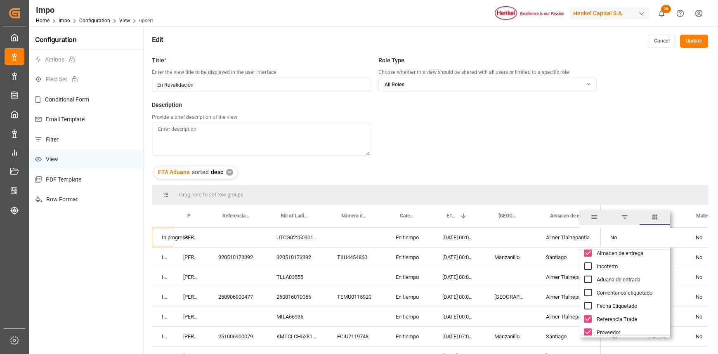
click at [589, 319] on input "Referencia Trade column toggle visibility (visible)" at bounding box center [587, 318] width 7 height 7
checkbox input "false"
click at [587, 278] on input "Proveedor column toggle visibility (visible)" at bounding box center [587, 277] width 7 height 7
checkbox input "false"
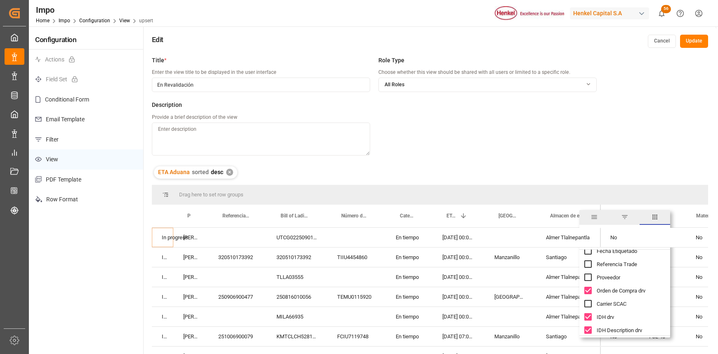
click at [589, 290] on input "Orden de Compra drv column toggle visibility (visible)" at bounding box center [587, 290] width 7 height 7
click at [587, 291] on input "Orden de Compra drv column toggle visibility (hidden)" at bounding box center [587, 290] width 7 height 7
click at [588, 291] on input "Orden de Compra drv column toggle visibility (visible)" at bounding box center [587, 290] width 7 height 7
checkbox input "false"
click at [588, 314] on input "IDH drv column toggle visibility (visible)" at bounding box center [587, 316] width 7 height 7
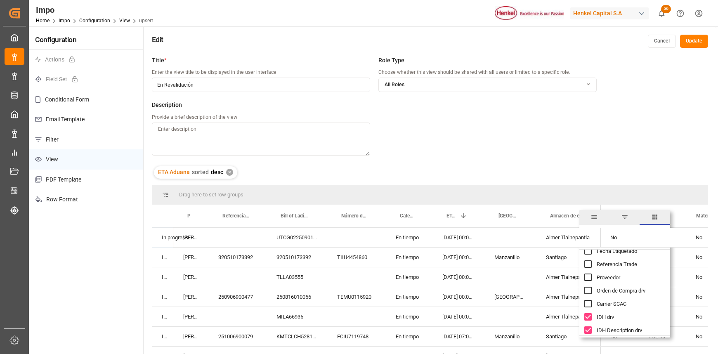
checkbox input "false"
click at [590, 328] on input "IDH Description drv column toggle visibility (visible)" at bounding box center [587, 330] width 7 height 7
checkbox input "false"
click at [588, 301] on input "Carrier Full Name column toggle visibility (visible)" at bounding box center [587, 301] width 7 height 7
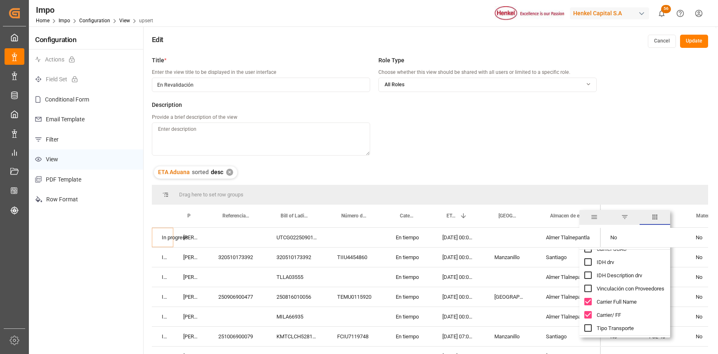
checkbox input "false"
click at [589, 314] on input "Carrier/ FF column toggle visibility (visible)" at bounding box center [587, 314] width 7 height 7
checkbox input "false"
click at [588, 282] on input "Puerto de Carga - Locode column toggle visibility (visible)" at bounding box center [587, 283] width 7 height 7
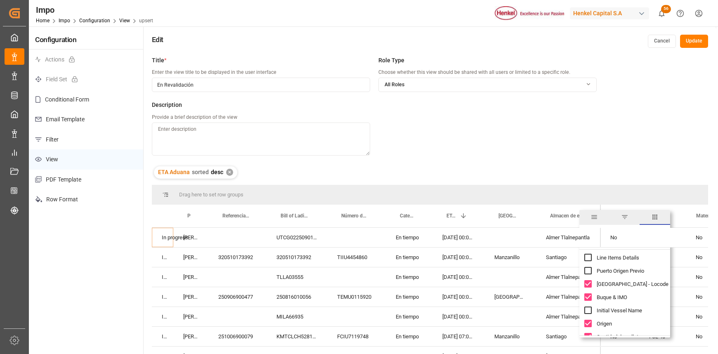
checkbox input "false"
click at [589, 269] on input "Origen column toggle visibility (visible)" at bounding box center [587, 268] width 7 height 7
checkbox input "false"
click at [590, 284] on input "Cantidad de pallets column toggle visibility (visible)" at bounding box center [587, 281] width 7 height 7
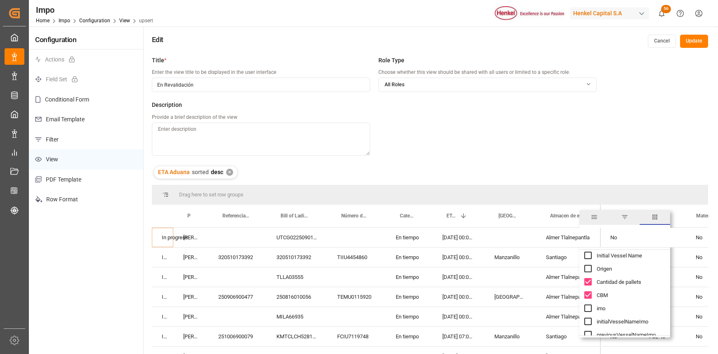
checkbox input "false"
click at [592, 294] on div "CBM" at bounding box center [629, 295] width 91 height 13
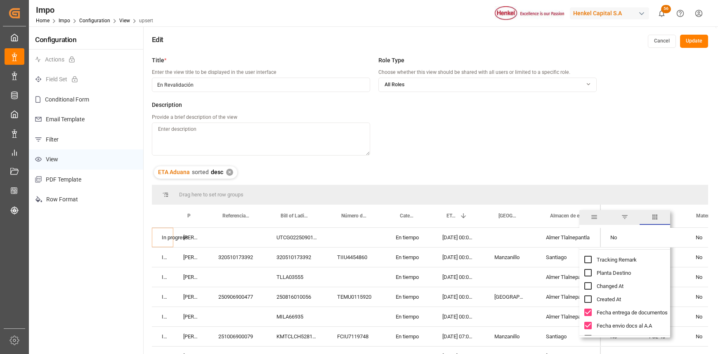
click at [588, 312] on input "Fecha entrega de documentos column toggle visibility (visible)" at bounding box center [587, 312] width 7 height 7
checkbox input "false"
click at [589, 324] on input "Fecha envio docs al A.A column toggle visibility (visible)" at bounding box center [587, 325] width 7 height 7
checkbox input "false"
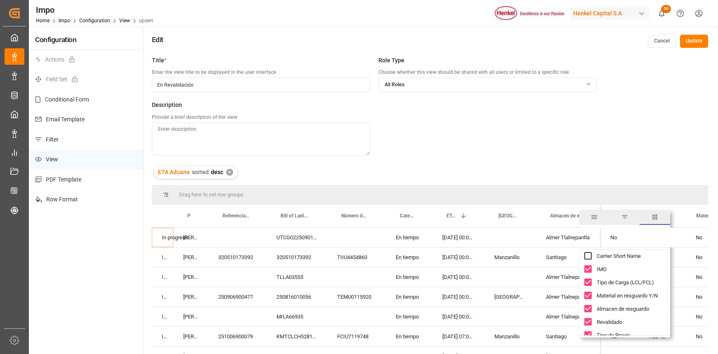
scroll to position [1801, 0]
click at [587, 267] on input "IMO column toggle visibility (visible)" at bounding box center [587, 268] width 7 height 7
checkbox input "false"
click at [590, 294] on input "Tipo de Contenedor column toggle visibility (visible)" at bounding box center [587, 296] width 7 height 7
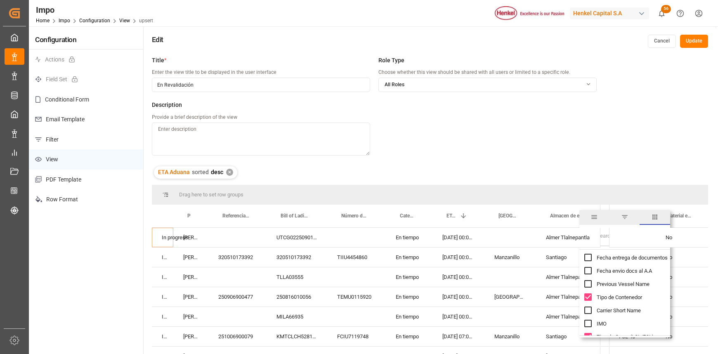
checkbox input "false"
click at [589, 293] on input "Material en resguardo Y/N column toggle visibility (visible)" at bounding box center [587, 294] width 7 height 7
checkbox input "false"
click at [590, 309] on input "Almacen de resguardo column toggle visibility (visible)" at bounding box center [587, 308] width 7 height 7
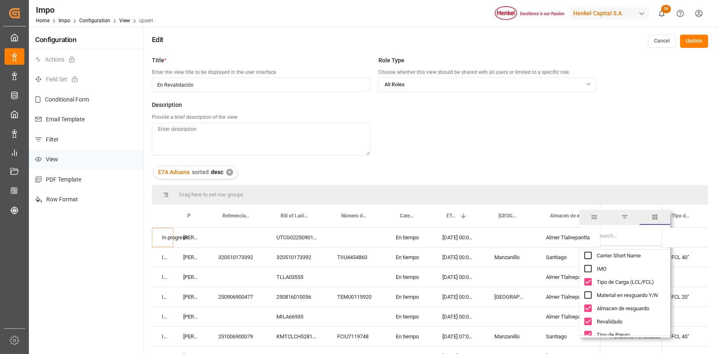
checkbox input "false"
click at [590, 279] on input "Tipo de Previo column toggle visibility (visible)" at bounding box center [587, 279] width 7 height 7
checkbox input "false"
click at [591, 291] on input "Previo column toggle visibility (visible)" at bounding box center [587, 292] width 7 height 7
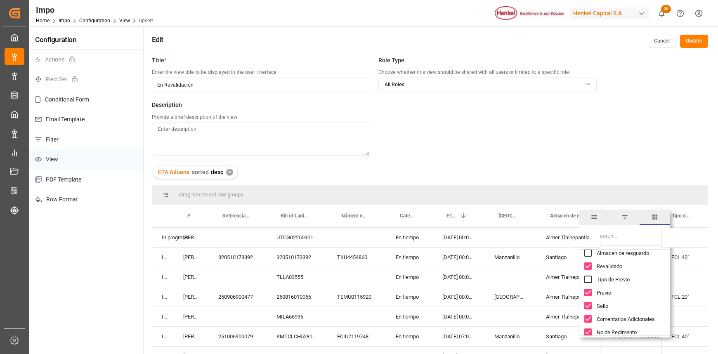
checkbox input "false"
click at [589, 303] on input "Sello column toggle visibility (visible)" at bounding box center [587, 305] width 7 height 7
checkbox input "false"
click at [590, 315] on div "Comentarios Adicionales" at bounding box center [629, 318] width 91 height 13
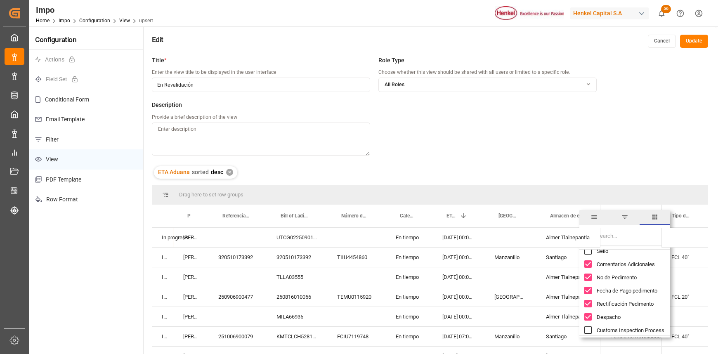
drag, startPoint x: 587, startPoint y: 262, endPoint x: 589, endPoint y: 273, distance: 11.3
click at [587, 265] on input "Comentarios Adicionales column toggle visibility (visible)" at bounding box center [587, 263] width 7 height 7
checkbox input "false"
click at [588, 278] on input "No de Pedimento column toggle visibility (visible)" at bounding box center [587, 277] width 7 height 7
checkbox input "false"
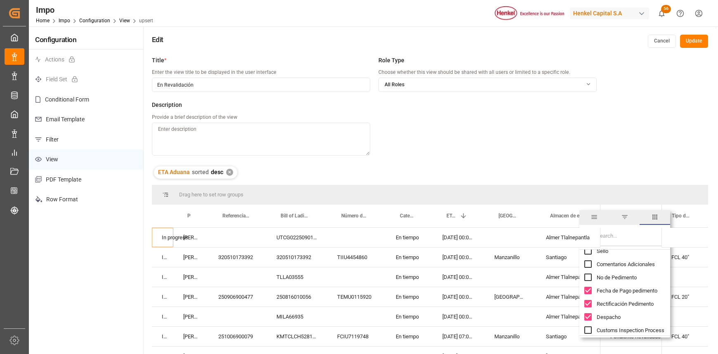
click at [589, 289] on input "Fecha de Pago pedimento column toggle visibility (visible)" at bounding box center [587, 290] width 7 height 7
checkbox input "false"
click at [589, 302] on input "Rectificación Pedimento column toggle visibility (visible)" at bounding box center [587, 303] width 7 height 7
checkbox input "false"
click at [588, 318] on input "Despacho column toggle visibility (visible)" at bounding box center [587, 316] width 7 height 7
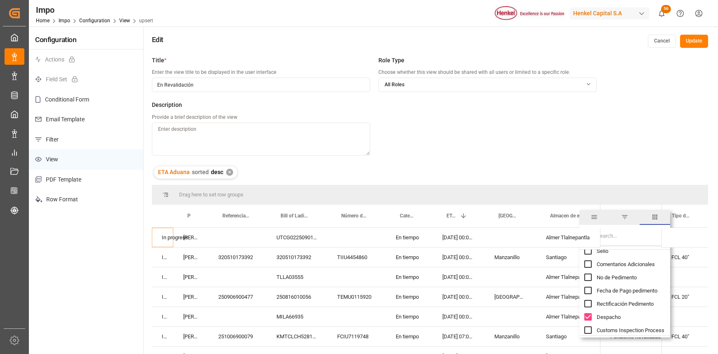
checkbox input "false"
click at [585, 290] on input "Reconocimiento Aduanero column toggle visibility (visible)" at bounding box center [587, 288] width 7 height 7
checkbox input "false"
click at [588, 299] on input "Scheduled Delivery Date column toggle visibility (visible)" at bounding box center [587, 301] width 7 height 7
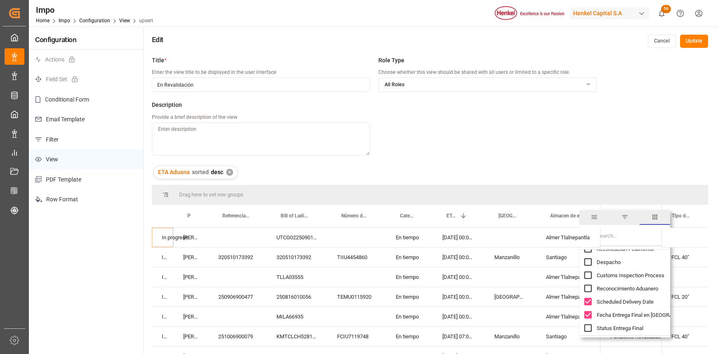
checkbox input "false"
click at [589, 310] on div "Fecha Entrega Final en [GEOGRAPHIC_DATA]" at bounding box center [629, 314] width 91 height 13
click at [589, 260] on input "Fecha Entrega Final en Almacén column toggle visibility (visible)" at bounding box center [587, 259] width 7 height 7
checkbox input "false"
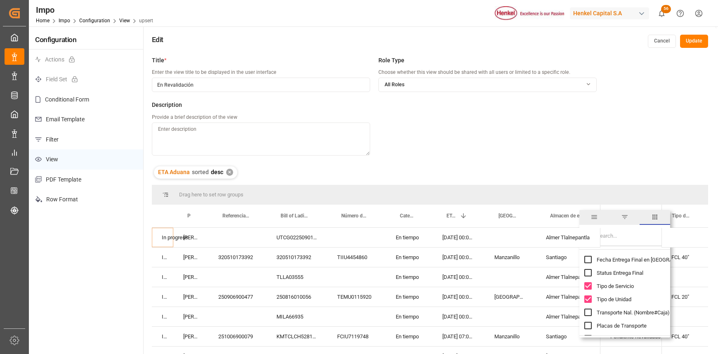
click at [590, 285] on input "Tipo de Servicio column toggle visibility (visible)" at bounding box center [587, 285] width 7 height 7
checkbox input "false"
click at [588, 298] on input "Tipo de Unidad column toggle visibility (visible)" at bounding box center [587, 299] width 7 height 7
checkbox input "false"
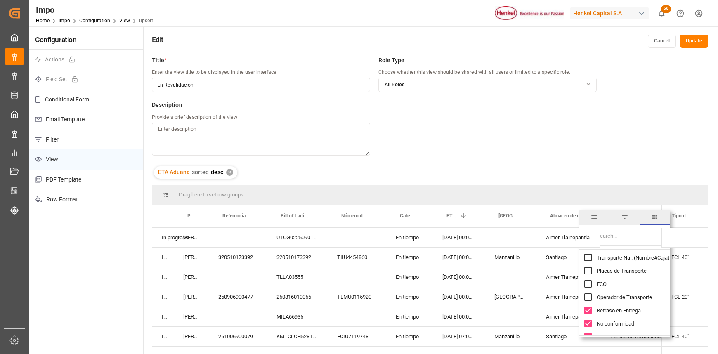
click at [590, 306] on div "Retraso en Entrega" at bounding box center [629, 310] width 91 height 13
click at [590, 324] on input "No conformidad column toggle visibility (visible)" at bounding box center [587, 323] width 7 height 7
checkbox input "false"
click at [588, 310] on input "Retraso en Entrega column toggle visibility (visible)" at bounding box center [587, 310] width 7 height 7
checkbox input "false"
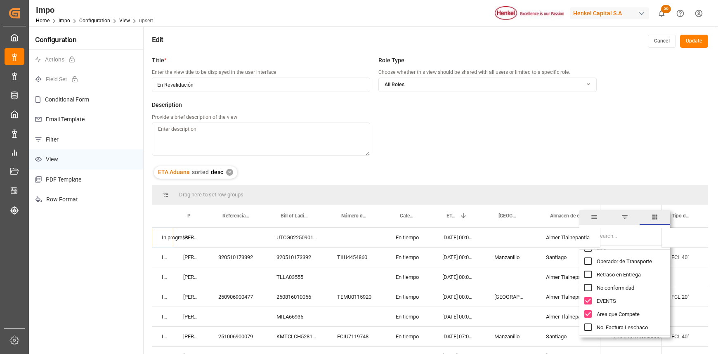
scroll to position [2131, 0]
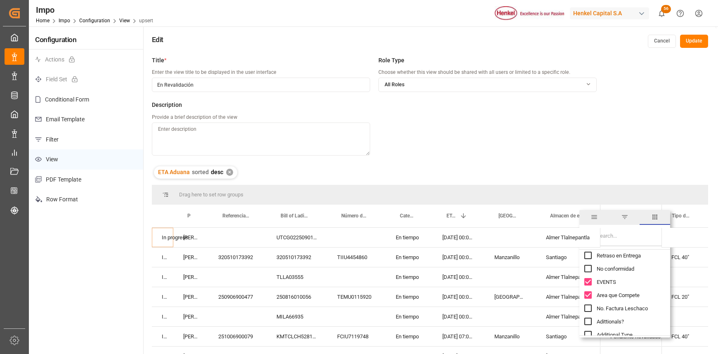
click at [589, 283] on input "EVENTS column toggle visibility (visible)" at bounding box center [587, 281] width 7 height 7
checkbox input "false"
click at [590, 291] on input "Area que Compete column toggle visibility (visible)" at bounding box center [587, 294] width 7 height 7
checkbox input "false"
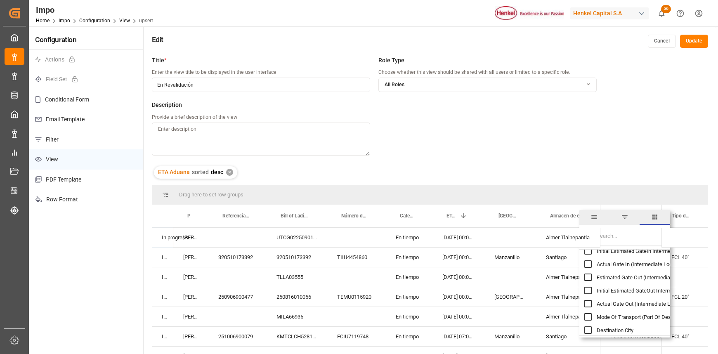
scroll to position [3945, 0]
click at [433, 258] on div "05-10-2025 00:00:00" at bounding box center [459, 257] width 52 height 19
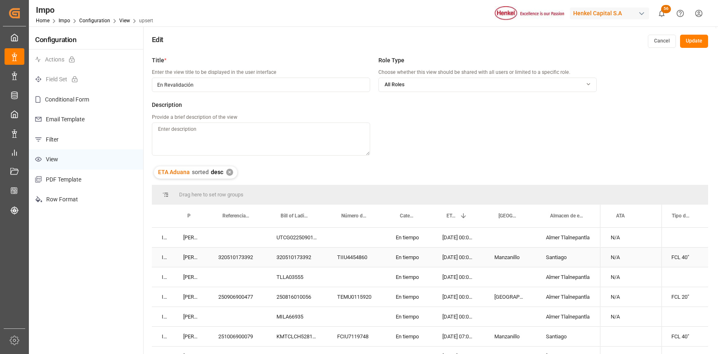
scroll to position [0, 157]
click at [694, 215] on span at bounding box center [694, 215] width 7 height 7
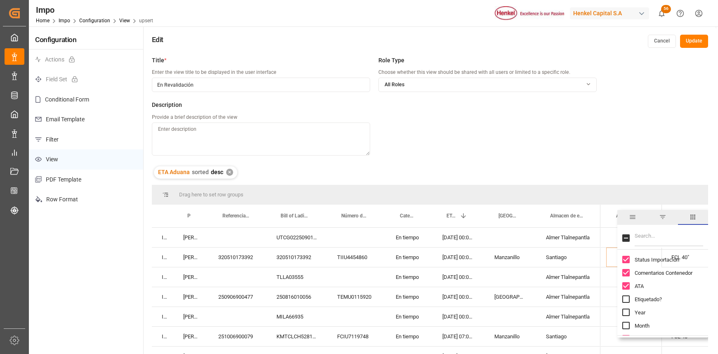
click at [632, 219] on span "general" at bounding box center [632, 216] width 7 height 7
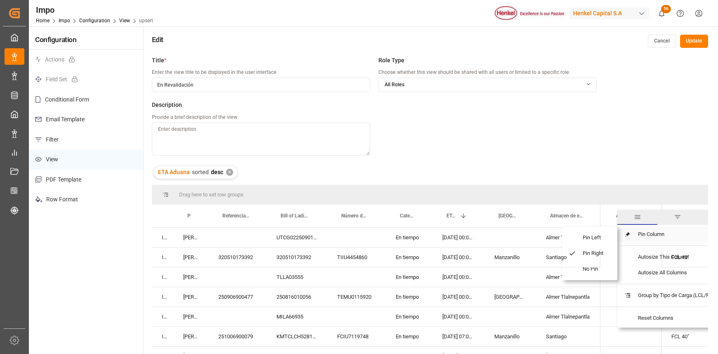
click at [627, 233] on span at bounding box center [627, 234] width 7 height 7
click at [595, 268] on span "No Pin" at bounding box center [593, 269] width 35 height 16
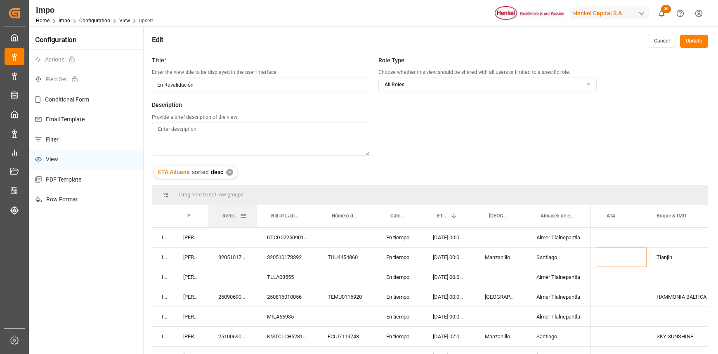
drag, startPoint x: 266, startPoint y: 211, endPoint x: 256, endPoint y: 209, distance: 9.8
click at [256, 209] on div at bounding box center [257, 216] width 3 height 23
click at [582, 237] on div "Almer Tlalnepantla" at bounding box center [559, 237] width 64 height 19
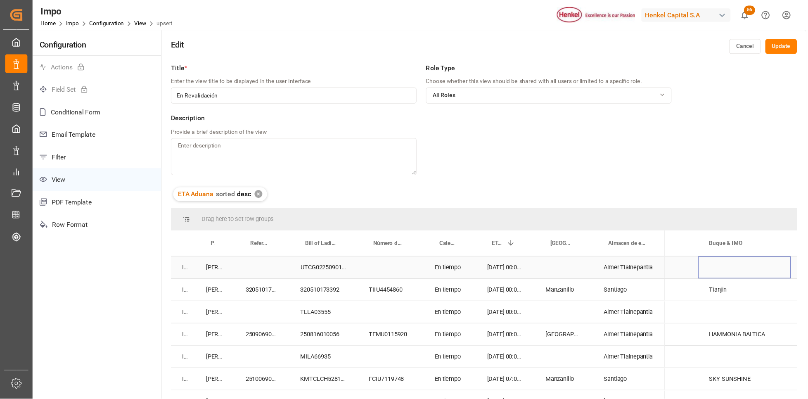
scroll to position [0, 163]
click at [376, 207] on div "Categoría" at bounding box center [399, 216] width 47 height 23
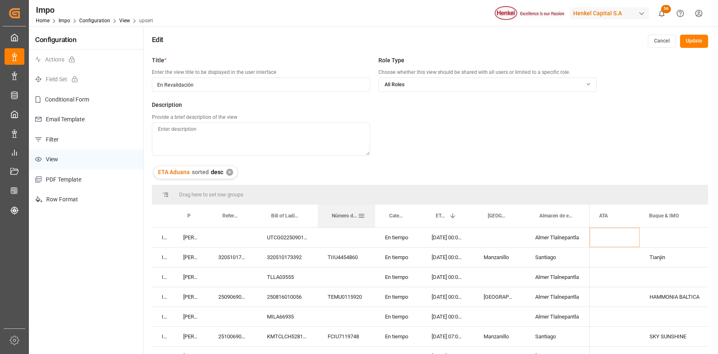
click at [374, 207] on div at bounding box center [375, 216] width 3 height 23
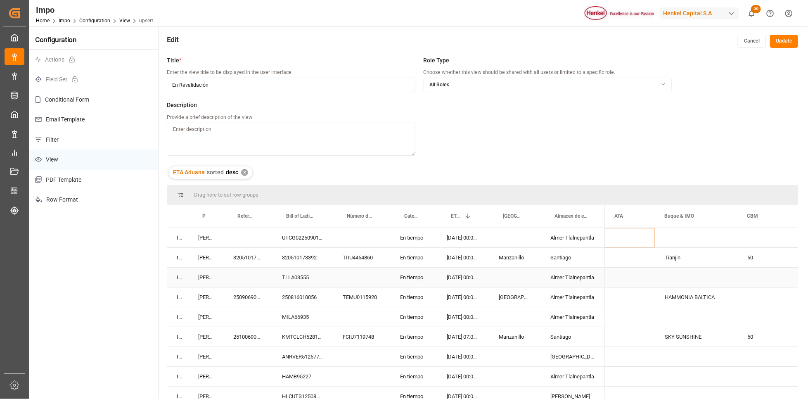
click at [487, 280] on div "04-10-2025 00:00:00" at bounding box center [463, 276] width 52 height 19
click at [696, 215] on span at bounding box center [696, 215] width 7 height 7
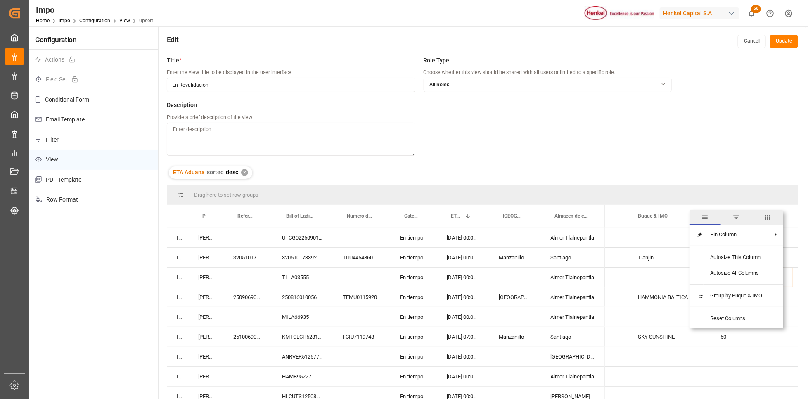
click at [767, 216] on span "columns" at bounding box center [767, 216] width 7 height 7
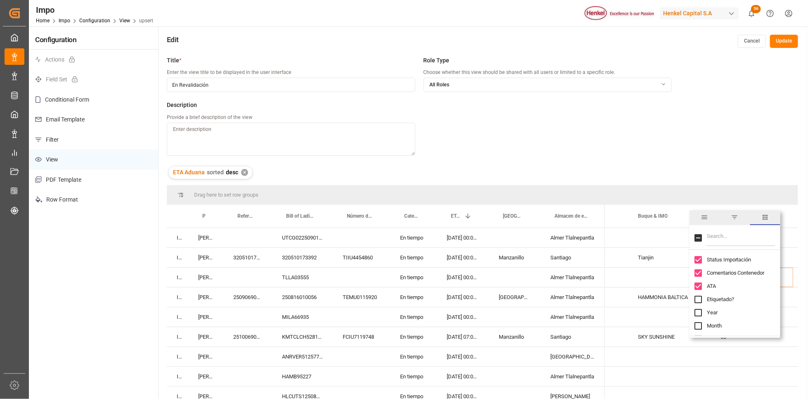
click at [754, 234] on input "Filter Columns Input" at bounding box center [741, 238] width 69 height 17
type input "bu"
click at [701, 259] on input "Buque & IMO column toggle visibility (visible)" at bounding box center [697, 259] width 7 height 7
checkbox input "false"
drag, startPoint x: 718, startPoint y: 237, endPoint x: 705, endPoint y: 234, distance: 13.4
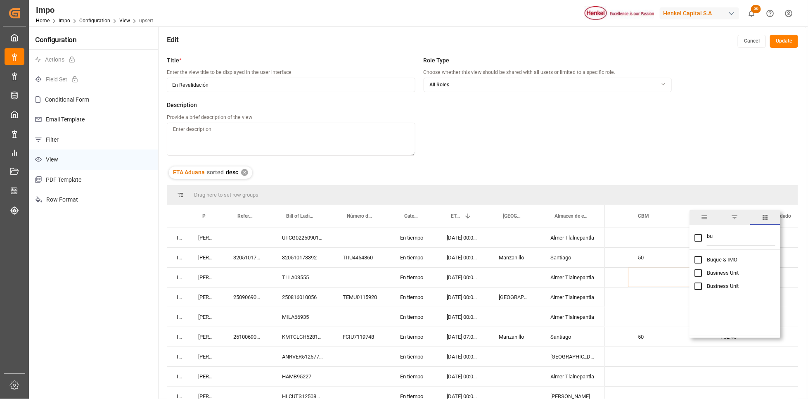
click at [705, 234] on div "bu" at bounding box center [734, 238] width 91 height 23
type input "c"
checkbox input "false"
type input "cb"
checkbox input "true"
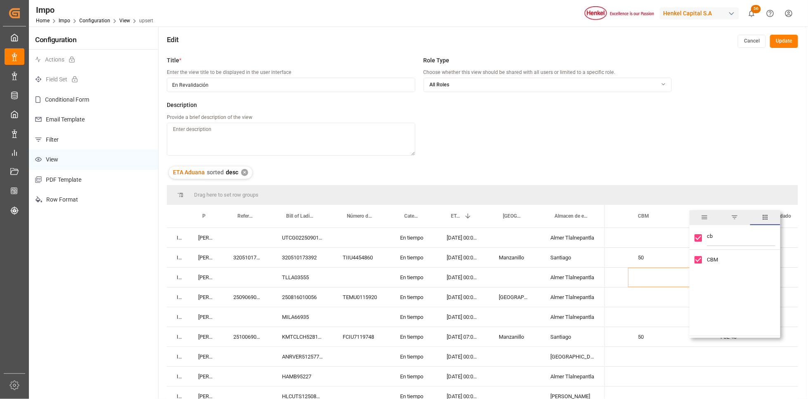
type input "cb"
click at [699, 259] on input "CBM column toggle visibility (visible)" at bounding box center [697, 259] width 7 height 7
checkbox input "false"
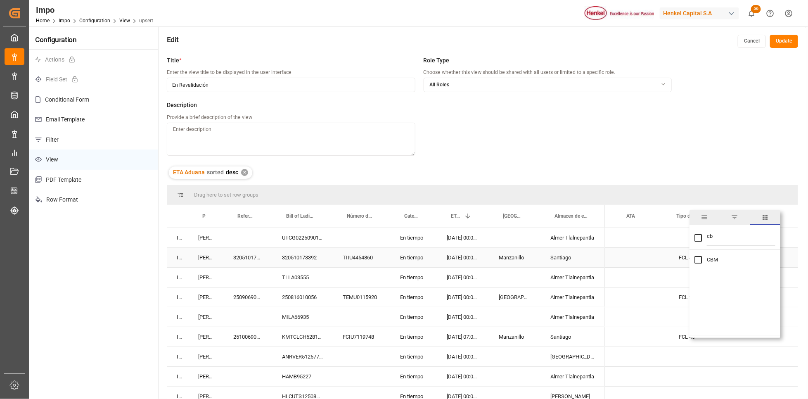
click at [649, 254] on div "Press SPACE to select this row." at bounding box center [644, 257] width 50 height 19
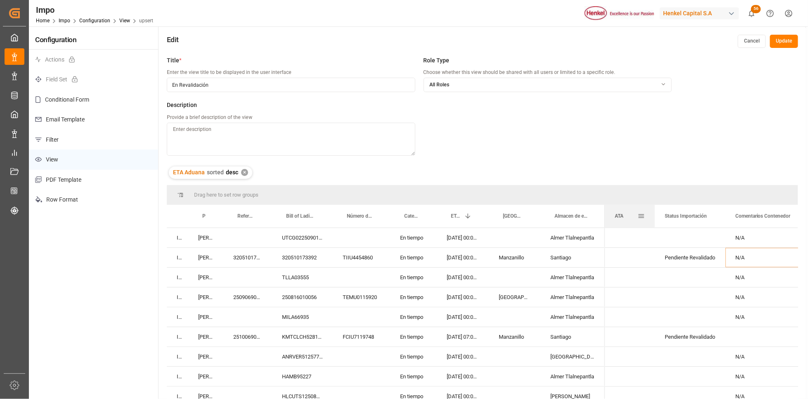
drag, startPoint x: 777, startPoint y: 212, endPoint x: 641, endPoint y: 222, distance: 135.8
click at [637, 217] on div "ATA" at bounding box center [630, 216] width 30 height 23
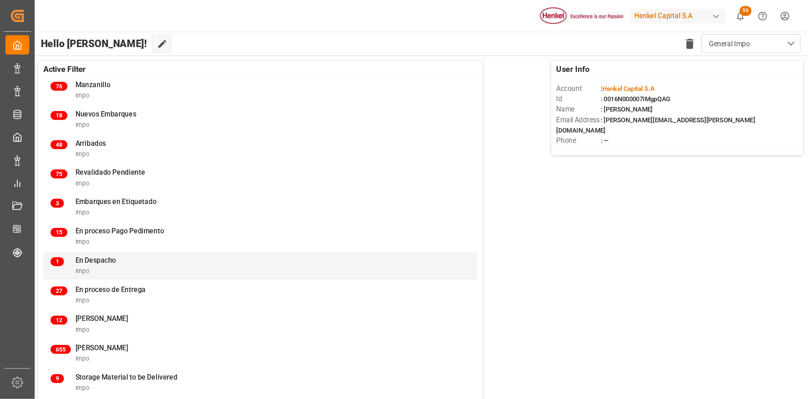
scroll to position [52, 0]
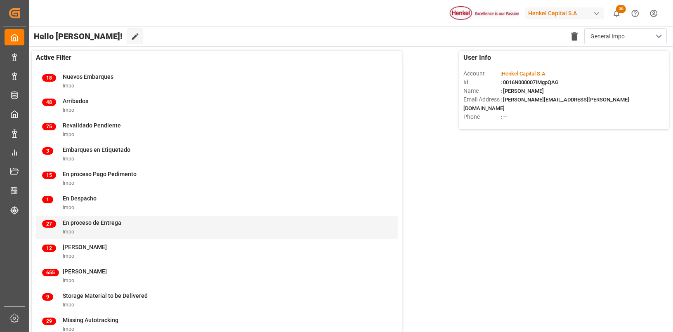
click at [116, 222] on span "En proceso de Entrega" at bounding box center [92, 223] width 59 height 7
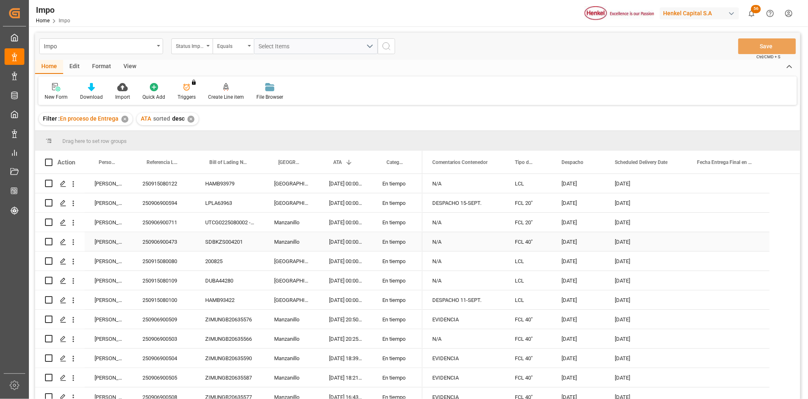
click at [373, 250] on div "En tiempo" at bounding box center [397, 241] width 50 height 19
click at [102, 67] on div "Format" at bounding box center [101, 67] width 31 height 14
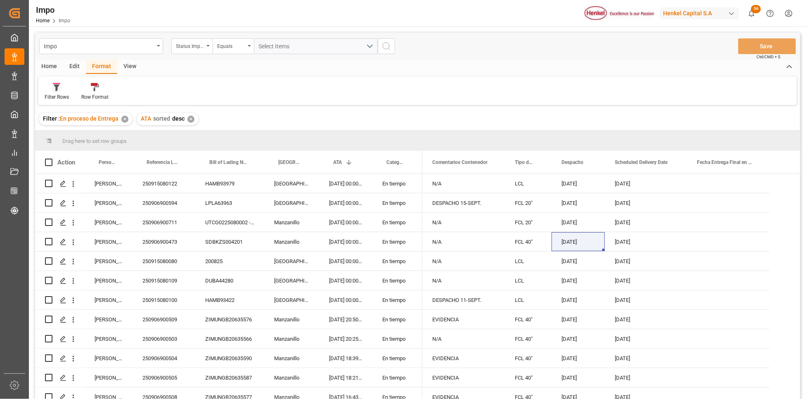
click at [45, 93] on div "Filter Rows" at bounding box center [57, 96] width 24 height 7
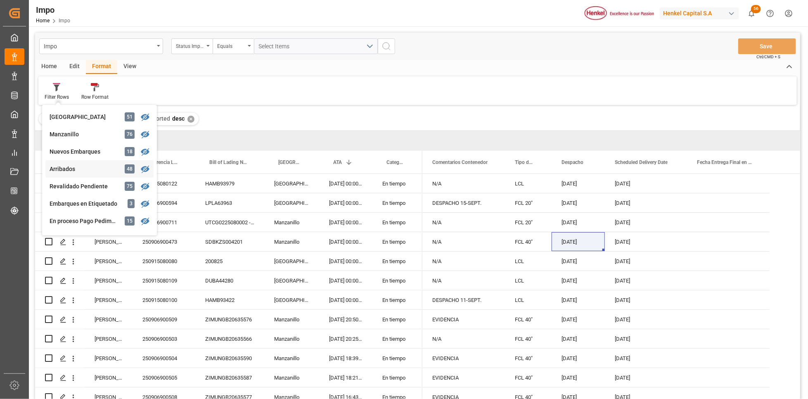
click at [85, 163] on div "Impo Status Importación Equals Select Items Save Ctrl/CMD + S Home Edit Format …" at bounding box center [417, 227] width 765 height 388
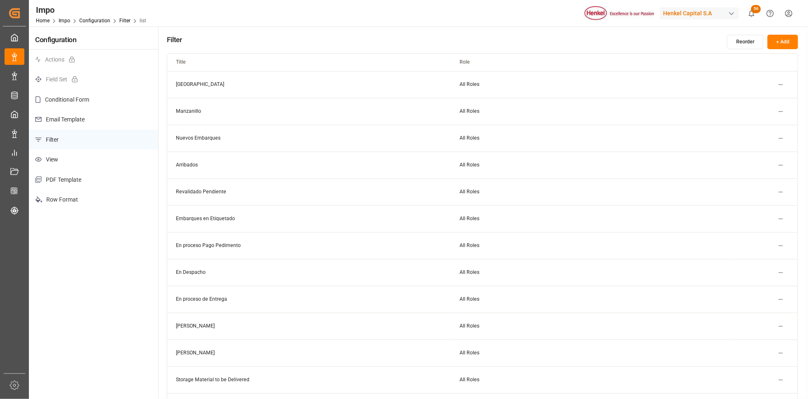
click at [779, 166] on html "Created by potrace 1.15, written by [PERSON_NAME] [DATE]-[DATE] Created by potr…" at bounding box center [404, 199] width 808 height 399
click at [761, 181] on div "Edit" at bounding box center [765, 182] width 43 height 12
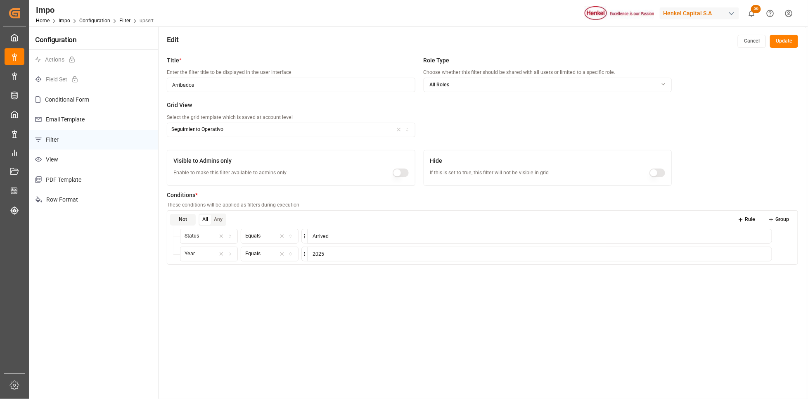
click at [399, 124] on button "Seguimiento Operativo" at bounding box center [291, 130] width 248 height 14
click at [203, 160] on div "En Revalidación" at bounding box center [218, 162] width 103 height 12
click at [779, 45] on button "Update" at bounding box center [784, 41] width 28 height 13
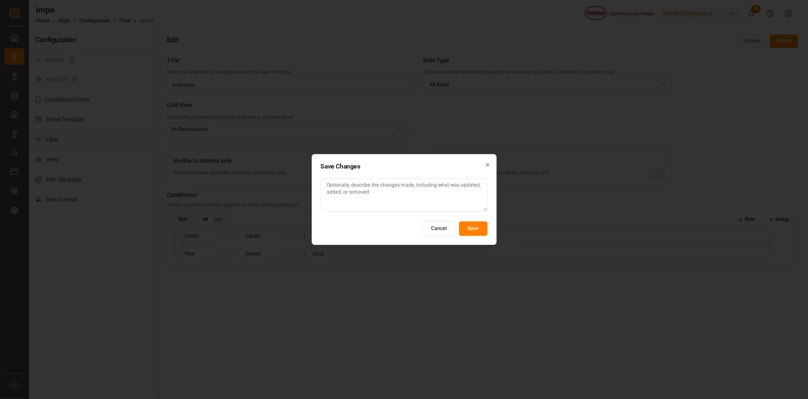
click at [471, 227] on button "Save" at bounding box center [473, 228] width 28 height 14
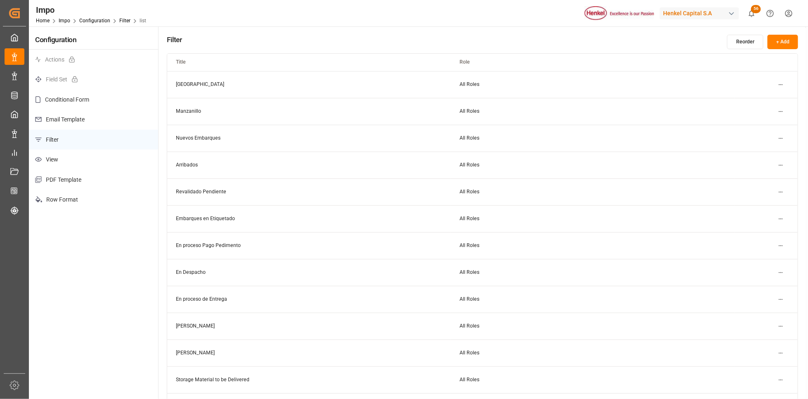
click at [779, 163] on html "Created by potrace 1.15, written by [PERSON_NAME] [DATE]-[DATE] Created by potr…" at bounding box center [404, 199] width 808 height 399
click at [763, 177] on div "Edit" at bounding box center [765, 182] width 43 height 12
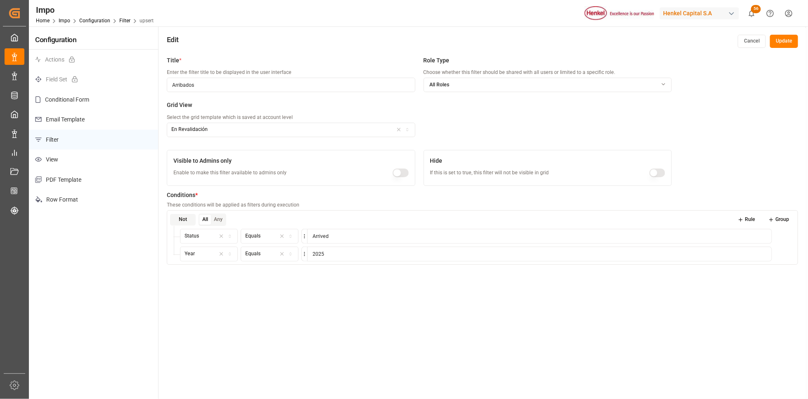
click at [744, 220] on button "Rule" at bounding box center [746, 220] width 29 height 12
click at [230, 272] on icon "button" at bounding box center [230, 271] width 6 height 7
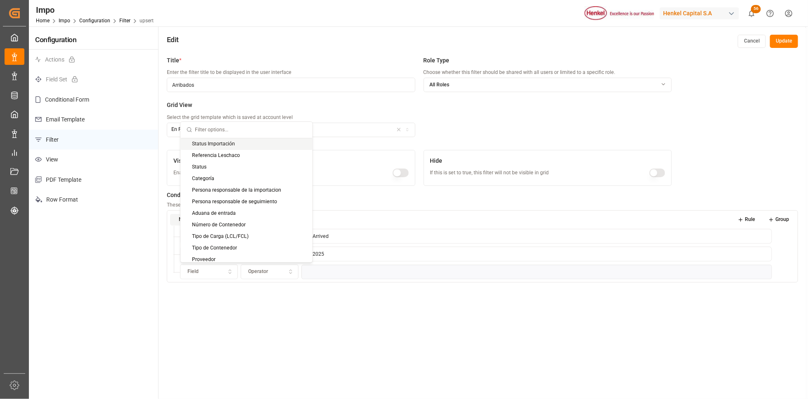
click at [223, 133] on input "text" at bounding box center [250, 130] width 111 height 16
type input "ata"
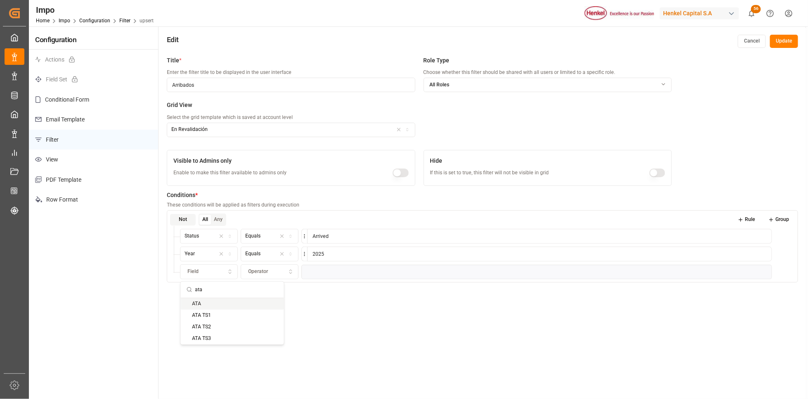
click at [237, 300] on div "ATA" at bounding box center [232, 304] width 103 height 12
click at [292, 271] on icon "button" at bounding box center [291, 270] width 2 height 1
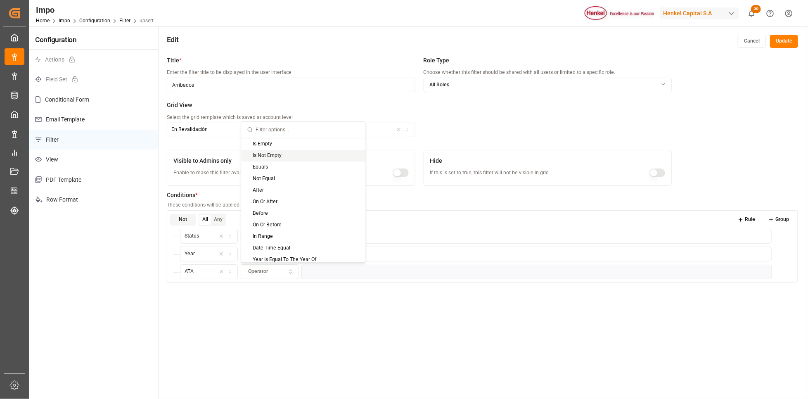
click at [275, 160] on div "Is Not Empty" at bounding box center [303, 156] width 124 height 12
click at [290, 270] on icon "button" at bounding box center [291, 272] width 6 height 5
click at [267, 144] on div "Is Empty" at bounding box center [303, 144] width 124 height 12
click at [745, 219] on button "Rule" at bounding box center [746, 220] width 29 height 12
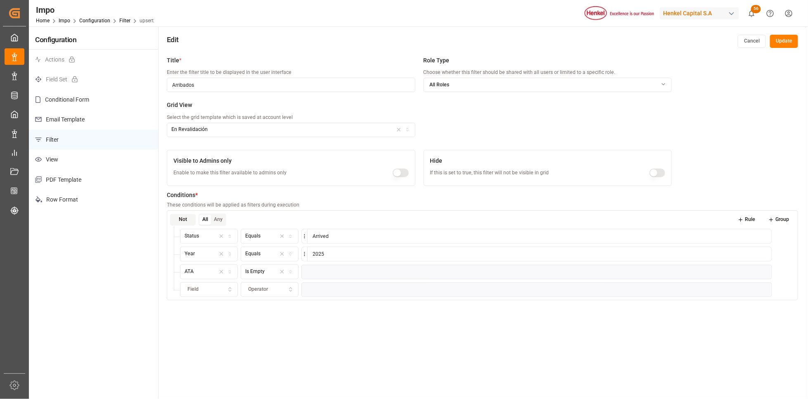
click at [228, 286] on icon "button" at bounding box center [230, 289] width 6 height 7
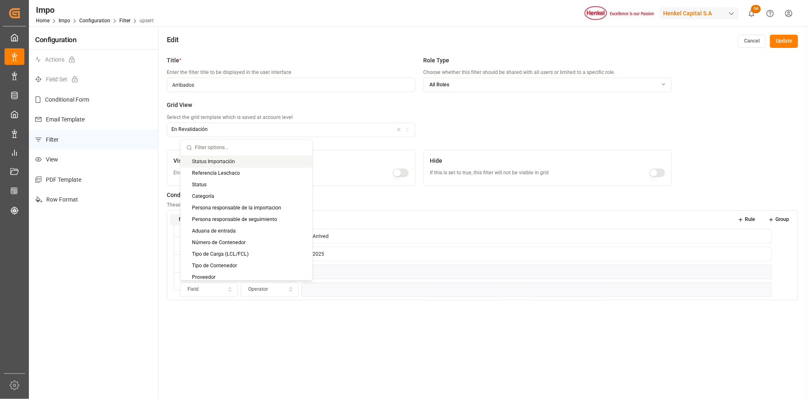
click at [226, 145] on input "text" at bounding box center [250, 148] width 111 height 16
type input "Reva"
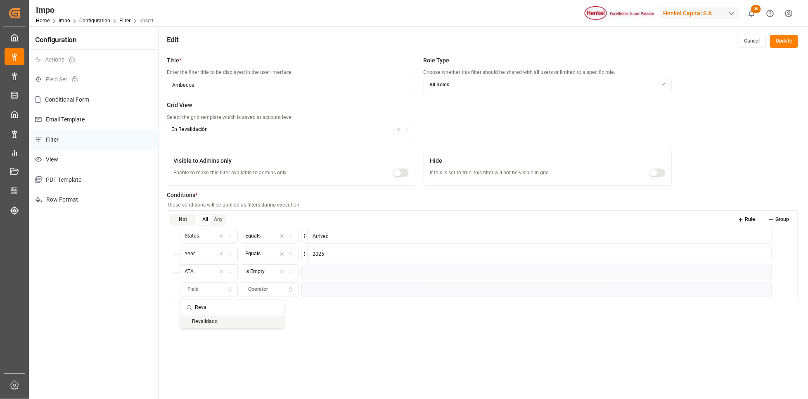
click at [220, 320] on div "Revalidado" at bounding box center [232, 322] width 103 height 12
click at [293, 289] on icon "button" at bounding box center [291, 289] width 6 height 7
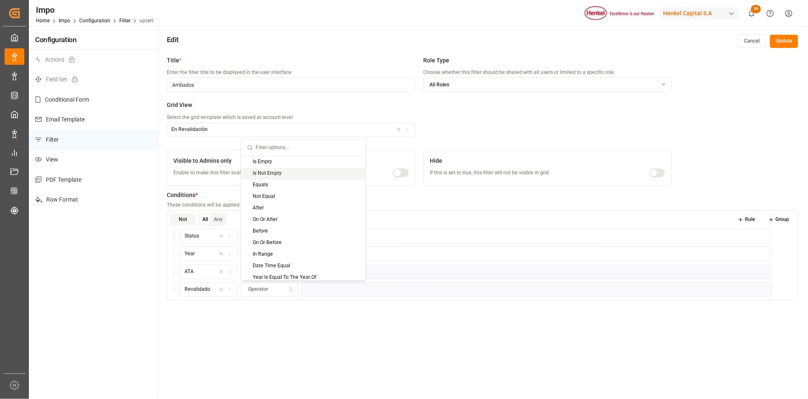
click at [264, 172] on div "Is Not Empty" at bounding box center [303, 174] width 124 height 12
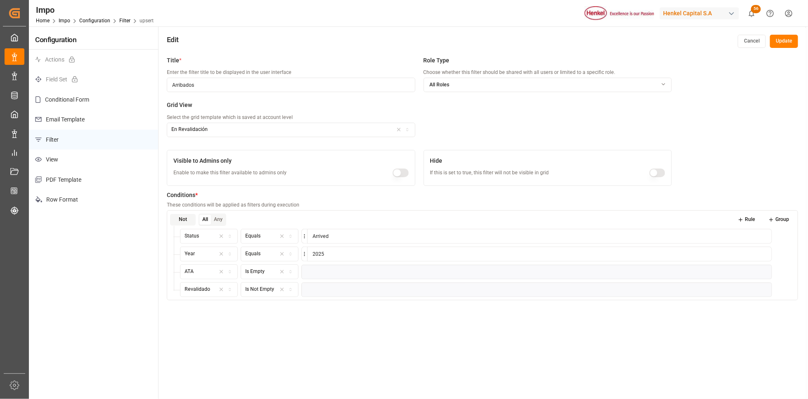
click at [274, 338] on div "Title * Enter the filter title to be displayed in the user interface Arribados …" at bounding box center [483, 251] width 648 height 399
click at [290, 268] on div "button" at bounding box center [286, 271] width 20 height 7
click at [260, 155] on div "Is Not Empty" at bounding box center [303, 156] width 124 height 12
click at [749, 215] on button "Rule" at bounding box center [746, 220] width 29 height 12
click at [227, 306] on div "Field" at bounding box center [209, 306] width 54 height 7
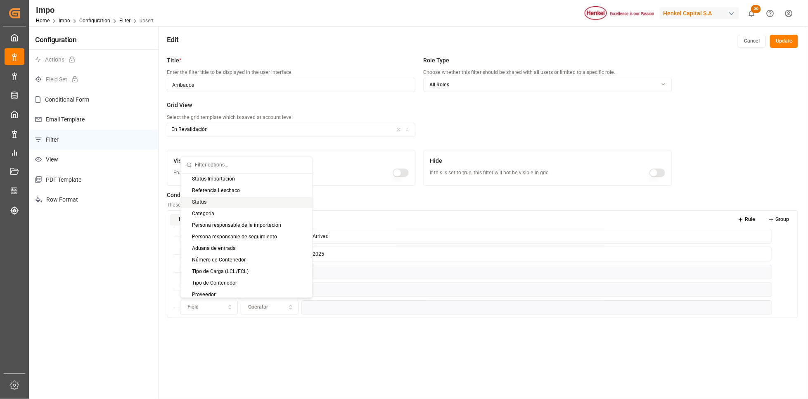
click at [232, 205] on div "Status" at bounding box center [247, 202] width 132 height 12
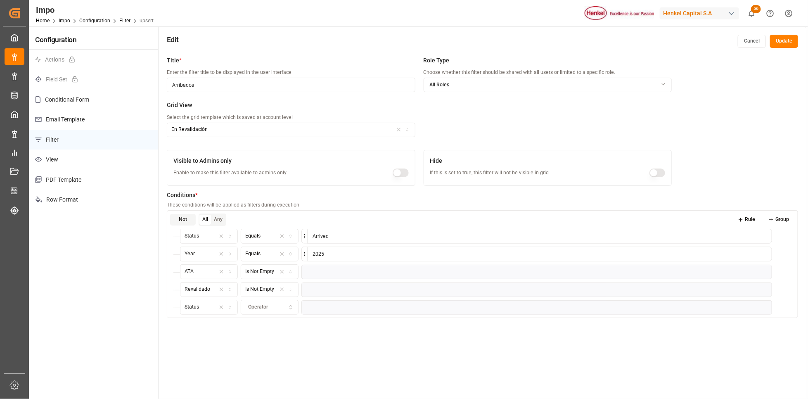
click at [275, 306] on div "Operator" at bounding box center [269, 306] width 54 height 7
click at [272, 223] on div "Not Equal" at bounding box center [292, 226] width 103 height 12
click at [362, 309] on input at bounding box center [539, 307] width 465 height 15
type input "Completed"
click at [783, 42] on button "Update" at bounding box center [784, 41] width 28 height 13
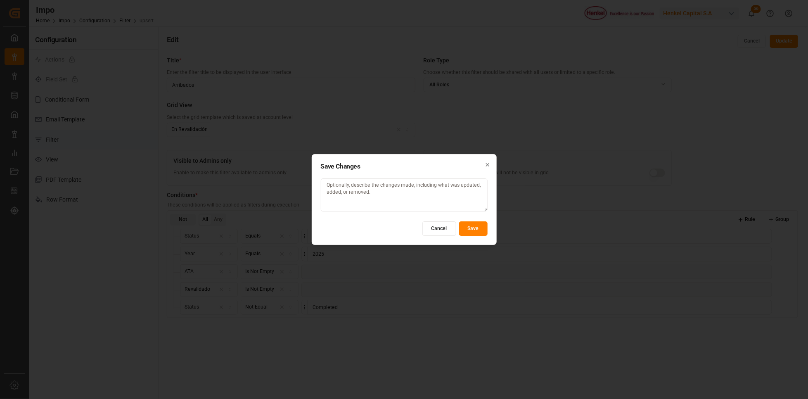
click at [482, 226] on button "Save" at bounding box center [473, 228] width 28 height 14
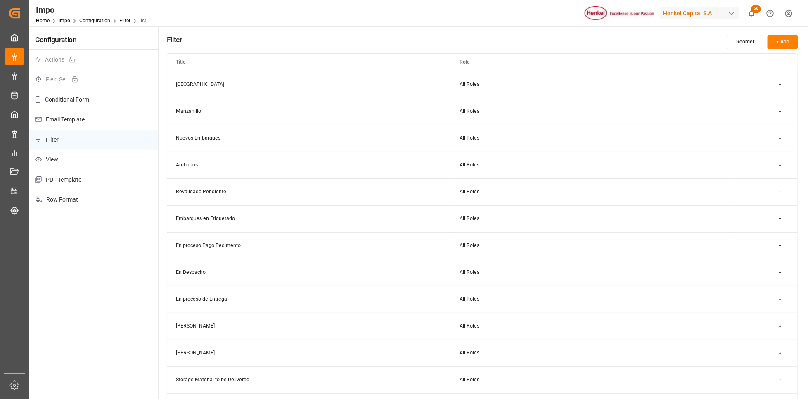
click at [781, 163] on html "Created by potrace 1.15, written by [PERSON_NAME] [DATE]-[DATE] Created by potr…" at bounding box center [404, 199] width 808 height 399
click at [768, 175] on div "Edit Duplicate Delete" at bounding box center [766, 193] width 46 height 39
click at [768, 180] on div "Edit" at bounding box center [765, 182] width 43 height 12
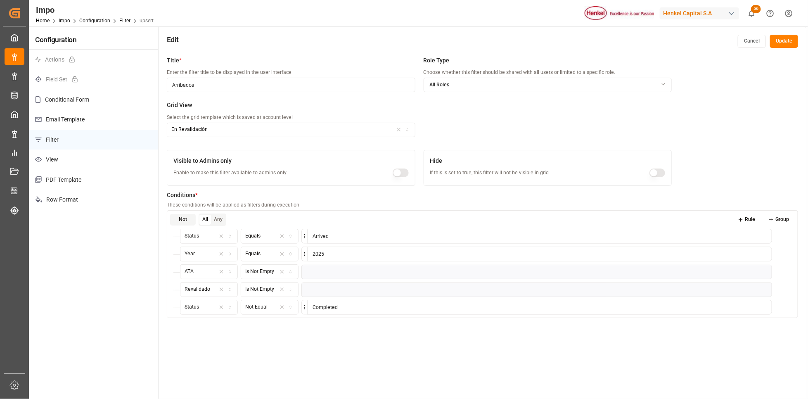
click at [790, 287] on icon at bounding box center [790, 287] width 2 height 1
click at [791, 41] on button "Update" at bounding box center [784, 41] width 28 height 13
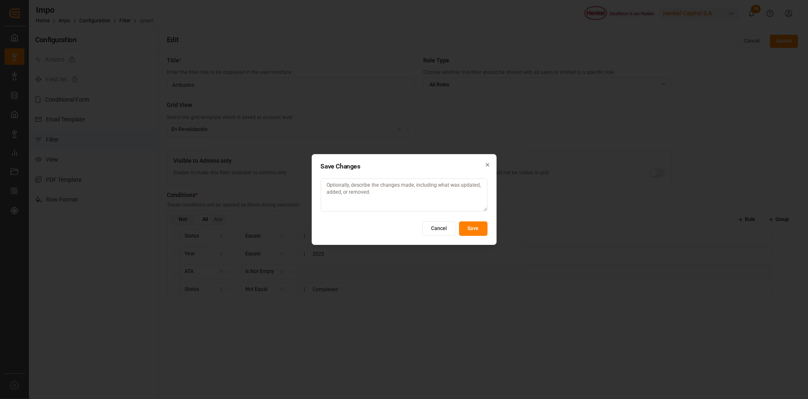
click at [467, 228] on button "Save" at bounding box center [473, 228] width 28 height 14
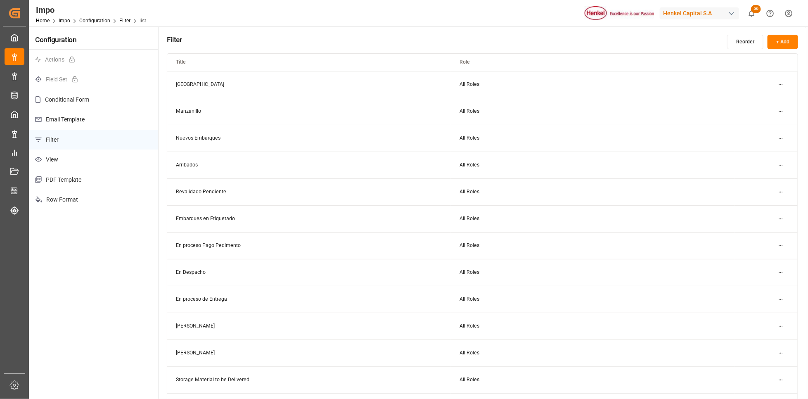
click at [778, 190] on html "Created by potrace 1.15, written by [PERSON_NAME] [DATE]-[DATE] Created by potr…" at bounding box center [404, 199] width 808 height 399
click at [763, 206] on div "Edit" at bounding box center [765, 209] width 43 height 12
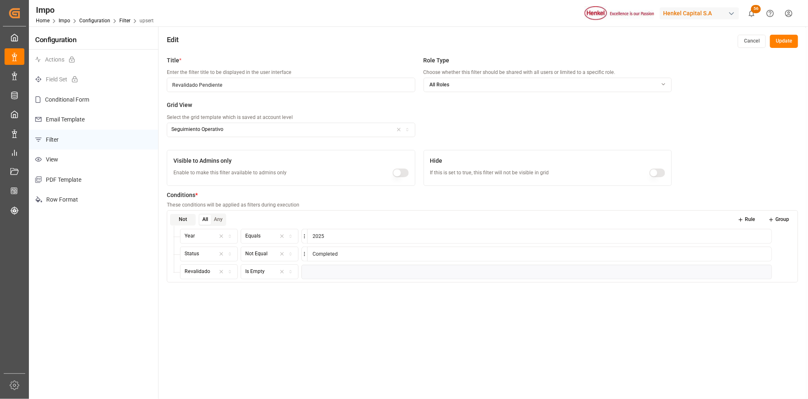
click at [747, 220] on button "Rule" at bounding box center [746, 220] width 29 height 12
click at [223, 286] on div "Field" at bounding box center [209, 289] width 54 height 7
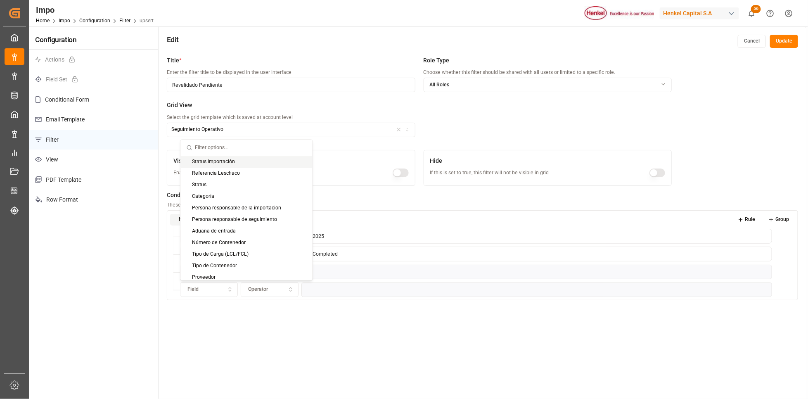
click at [203, 142] on input "text" at bounding box center [250, 148] width 111 height 16
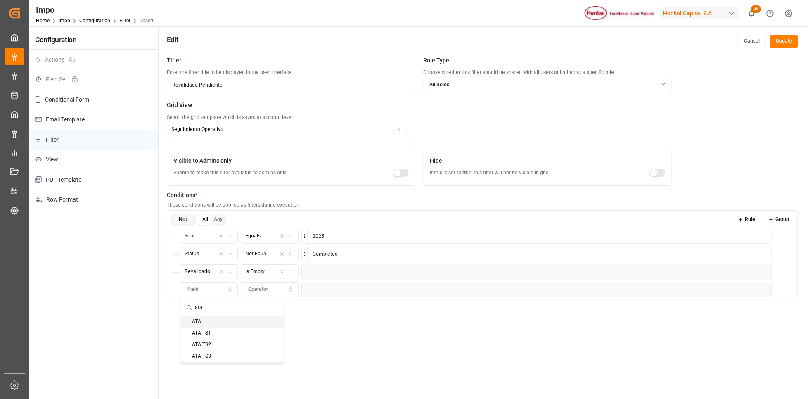
type input "ata"
click at [207, 322] on div "ATA" at bounding box center [232, 322] width 103 height 12
click at [295, 290] on div "Operator" at bounding box center [269, 289] width 54 height 7
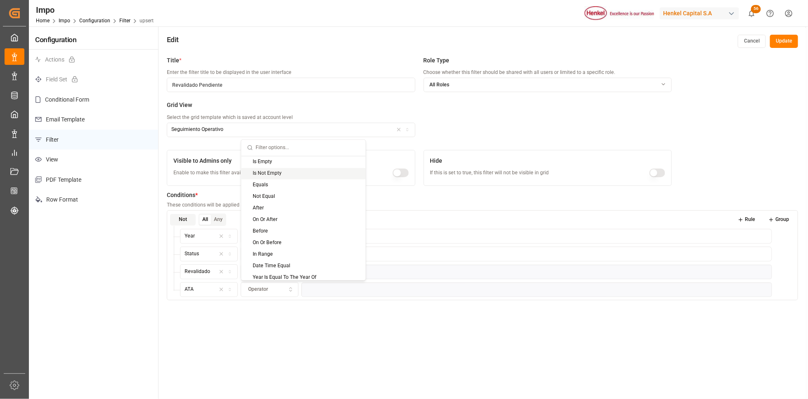
click at [286, 170] on div "Is Not Empty" at bounding box center [303, 174] width 124 height 12
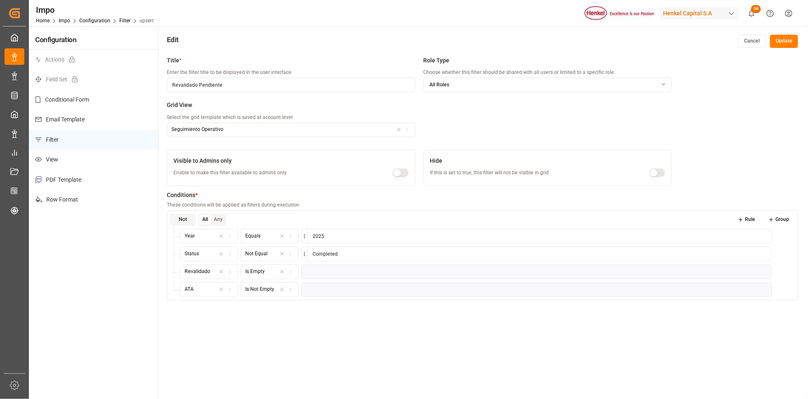
click at [723, 349] on div "Title * Enter the filter title to be displayed in the user interface Revalidado…" at bounding box center [483, 251] width 648 height 399
click at [783, 40] on button "Update" at bounding box center [784, 41] width 28 height 13
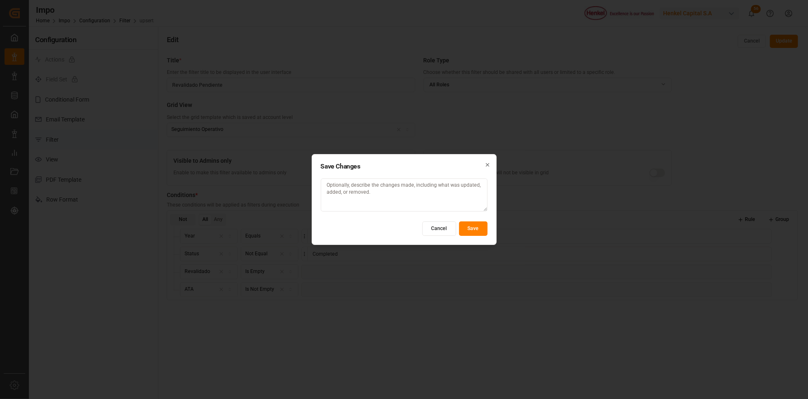
click at [474, 225] on button "Save" at bounding box center [473, 228] width 28 height 14
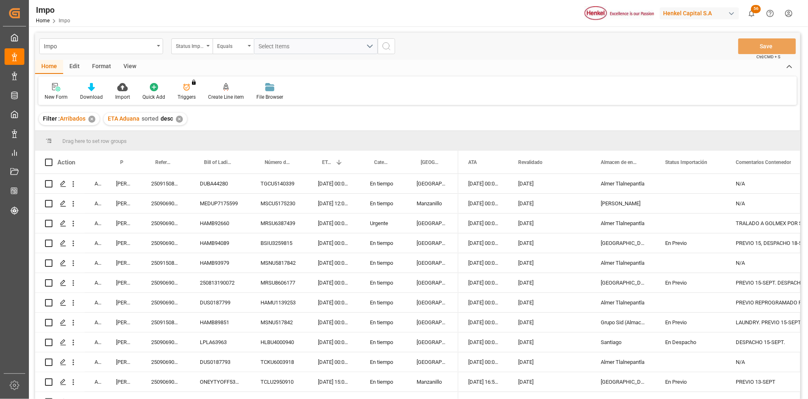
click at [101, 68] on div "Format" at bounding box center [101, 67] width 31 height 14
click at [55, 90] on icon at bounding box center [56, 87] width 7 height 8
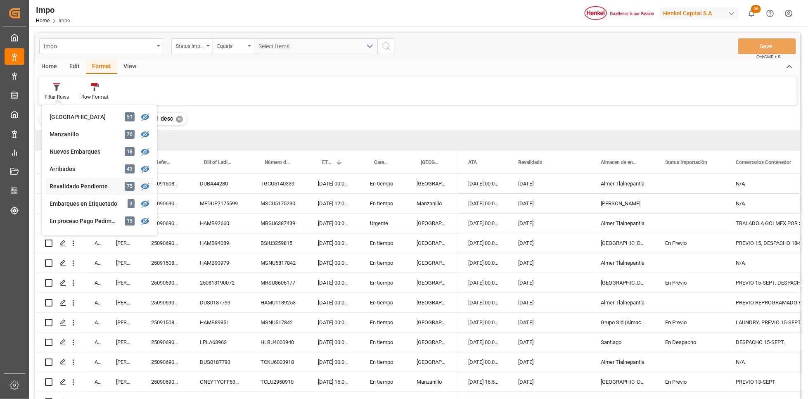
click at [93, 181] on div "Impo Status Importación Equals Select Items Save Ctrl/CMD + S Home Edit Format …" at bounding box center [417, 227] width 765 height 388
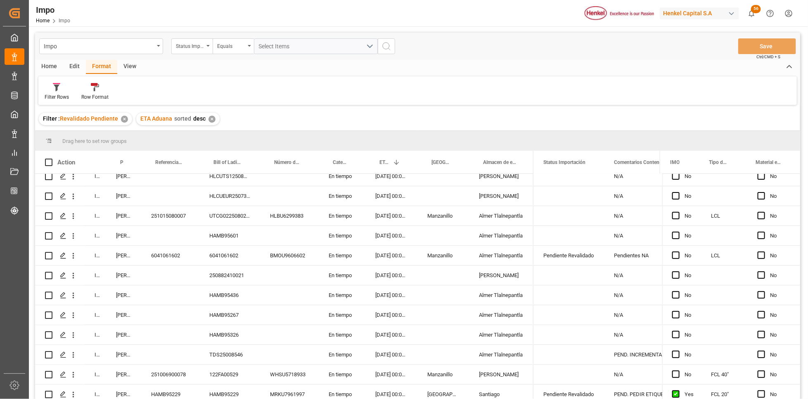
scroll to position [248, 0]
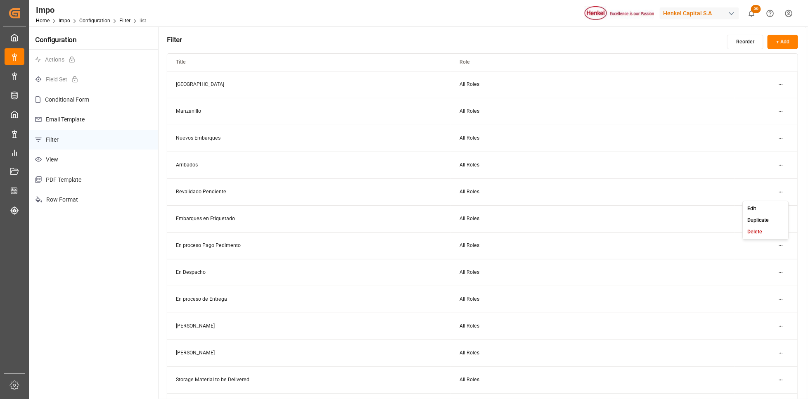
click at [779, 190] on html "Created by potrace 1.15, written by [PERSON_NAME] [DATE]-[DATE] Created by potr…" at bounding box center [404, 199] width 808 height 399
click at [773, 206] on div "Edit" at bounding box center [765, 209] width 43 height 12
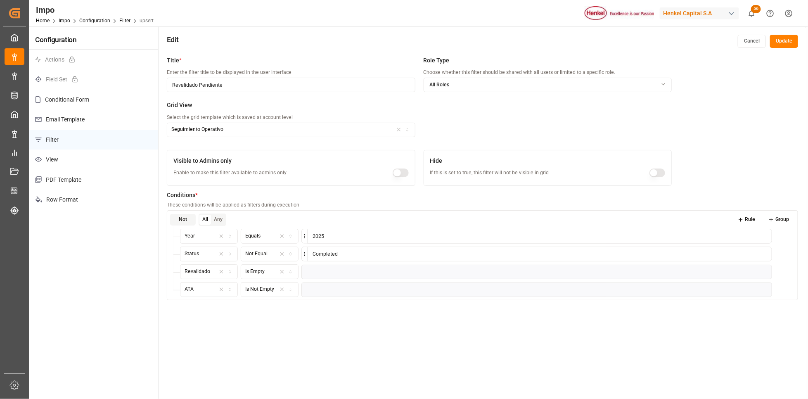
click at [408, 126] on div "button" at bounding box center [403, 129] width 20 height 7
click at [227, 157] on div "En Revalidación" at bounding box center [218, 162] width 103 height 12
click at [788, 36] on button "Update" at bounding box center [784, 41] width 28 height 13
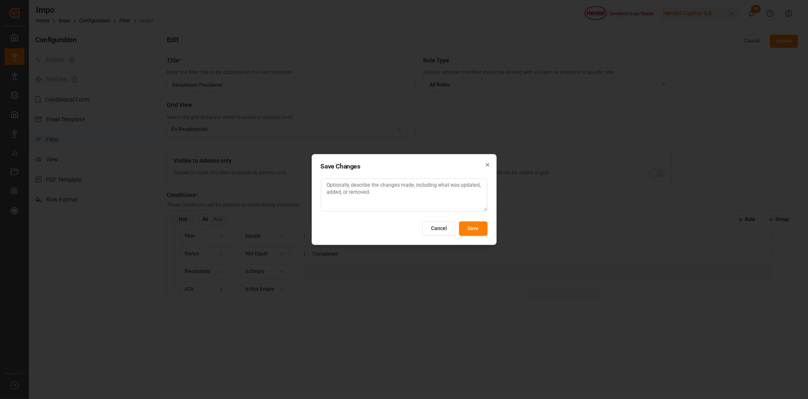
click at [467, 225] on button "Save" at bounding box center [473, 228] width 28 height 14
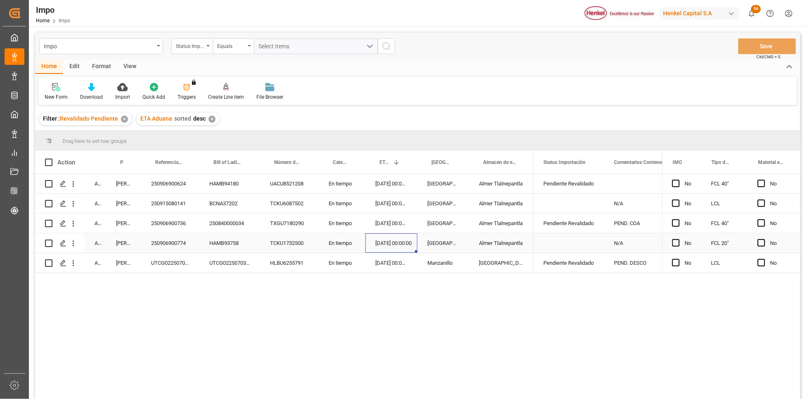
click at [394, 251] on div "[DATE] 00:00:00" at bounding box center [391, 242] width 52 height 19
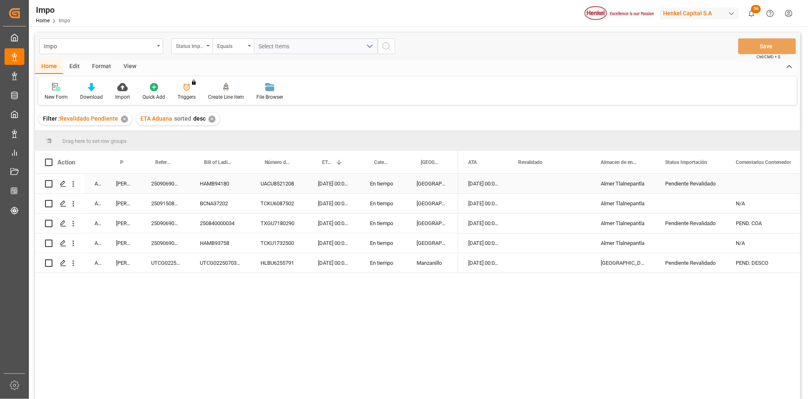
click at [426, 187] on div "[GEOGRAPHIC_DATA]" at bounding box center [433, 183] width 52 height 19
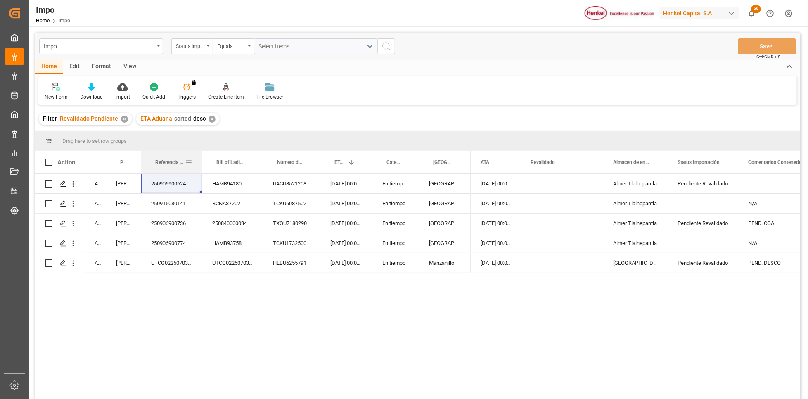
drag, startPoint x: 189, startPoint y: 156, endPoint x: 201, endPoint y: 156, distance: 12.4
click at [201, 156] on div at bounding box center [202, 162] width 3 height 23
click at [393, 185] on div "En tiempo" at bounding box center [395, 183] width 47 height 19
